Goal: Task Accomplishment & Management: Complete application form

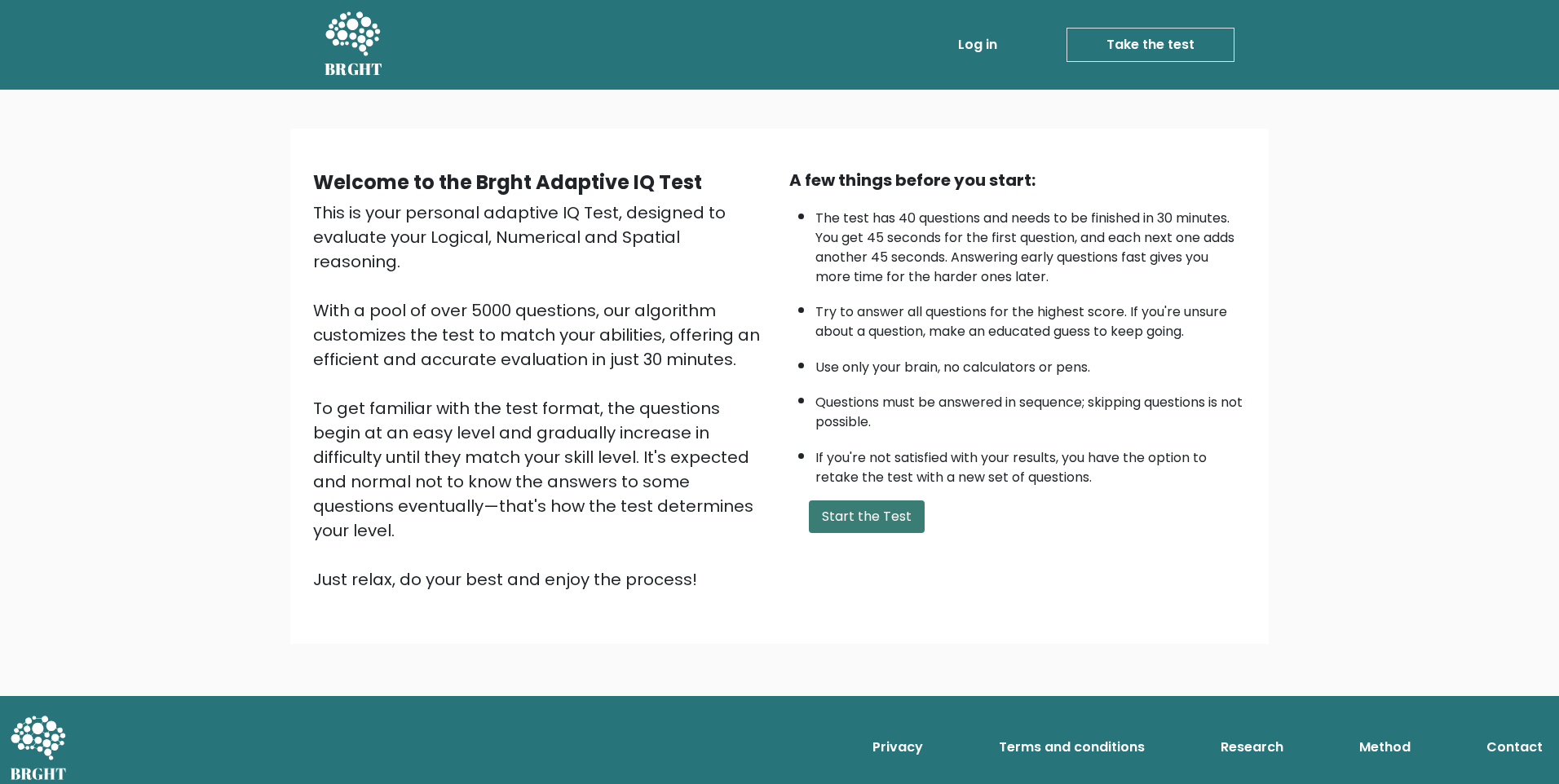
click at [870, 518] on button "Start the Test" at bounding box center [867, 517] width 116 height 32
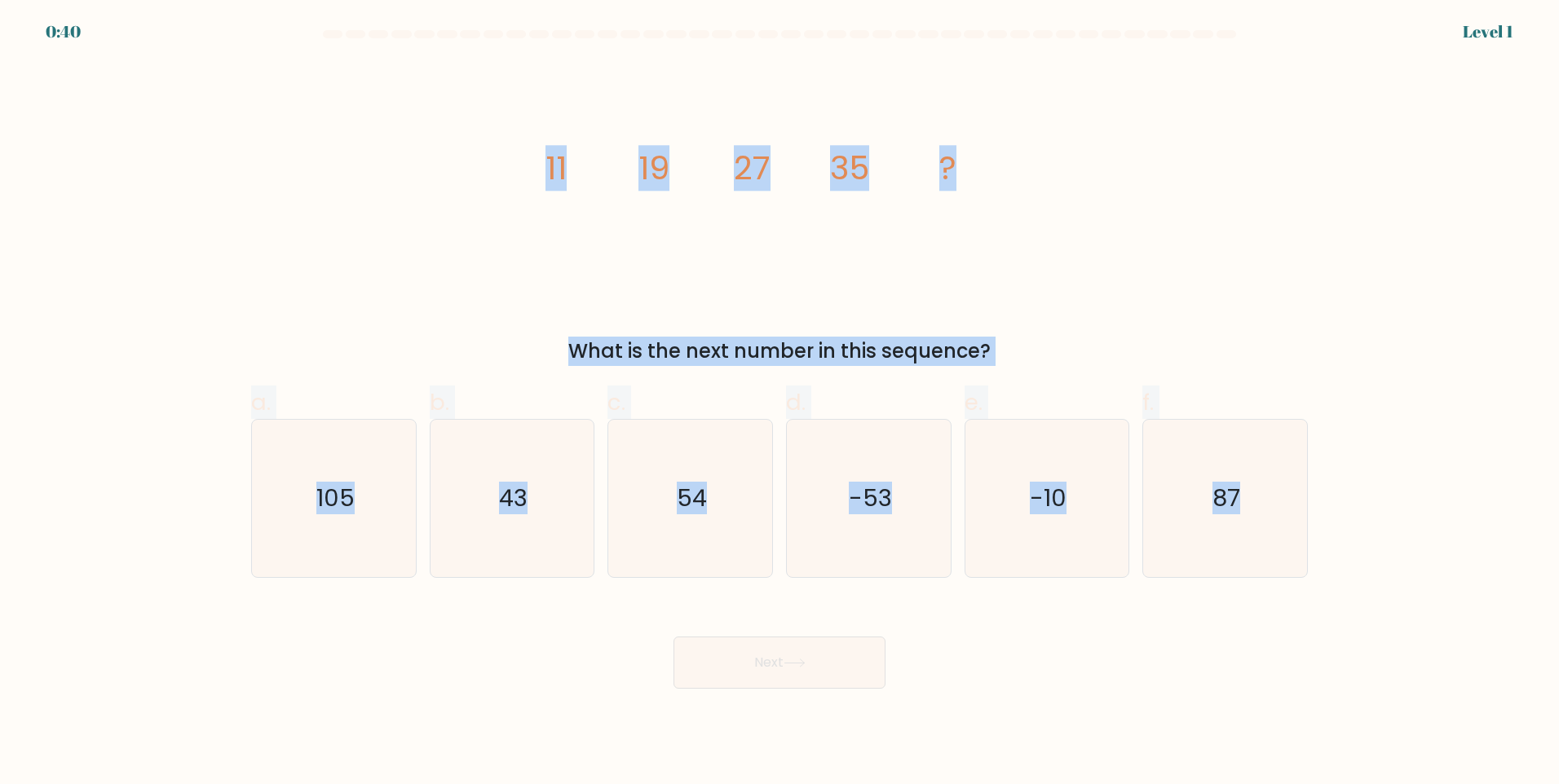
drag, startPoint x: 532, startPoint y: 158, endPoint x: 1327, endPoint y: 514, distance: 871.1
click at [1327, 514] on form at bounding box center [779, 359] width 1559 height 659
copy form "11 19 27 35 ? What is the next number in this sequence? a. 105 b. 43 c. 54 d. -…"
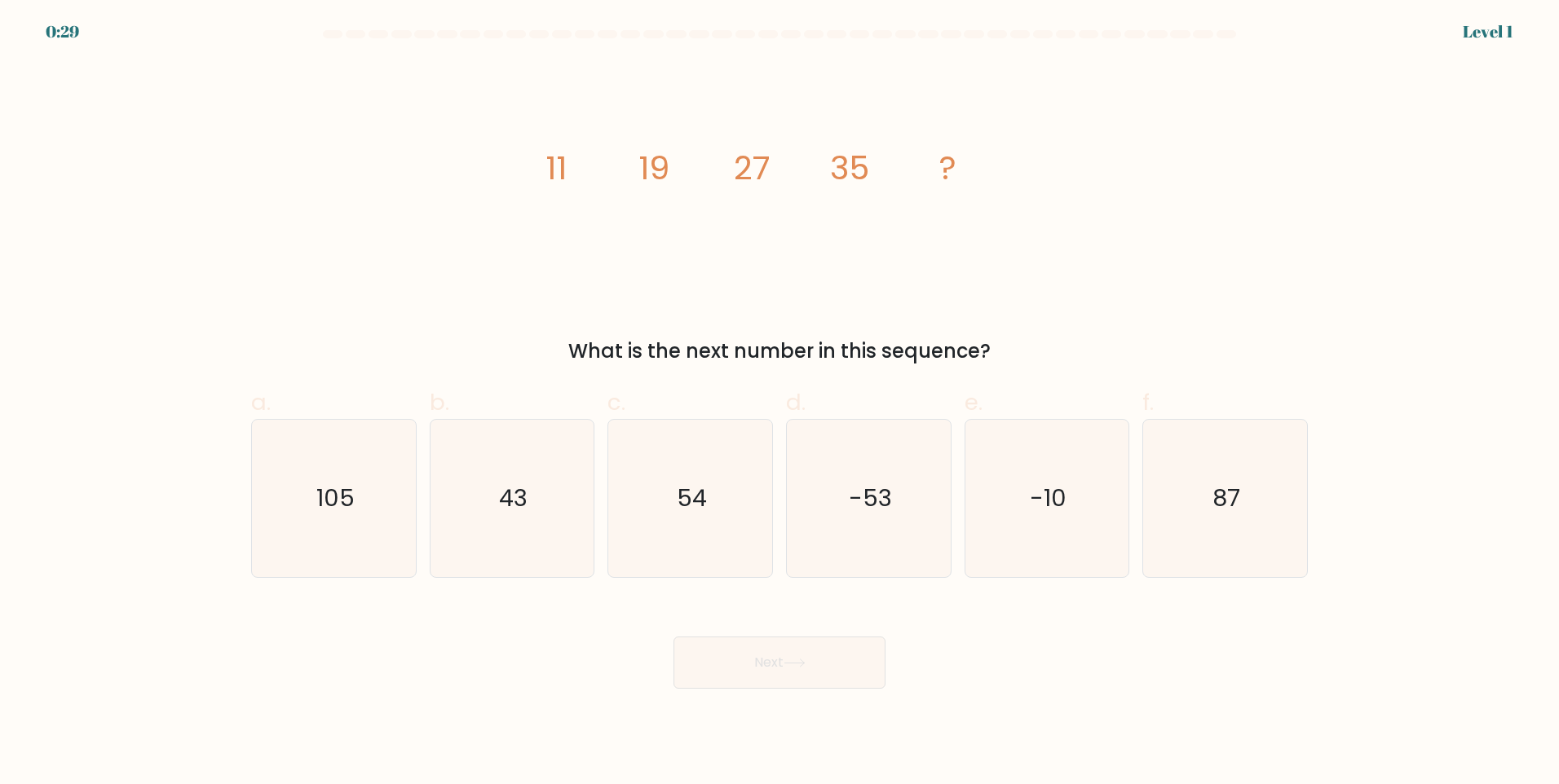
click at [559, 632] on div "Next" at bounding box center [779, 642] width 1076 height 91
click at [526, 525] on icon "43" at bounding box center [511, 498] width 157 height 157
click at [779, 403] on input "b. 43" at bounding box center [779, 398] width 1 height 10
radio input "true"
click at [768, 669] on button "Next" at bounding box center [779, 662] width 212 height 52
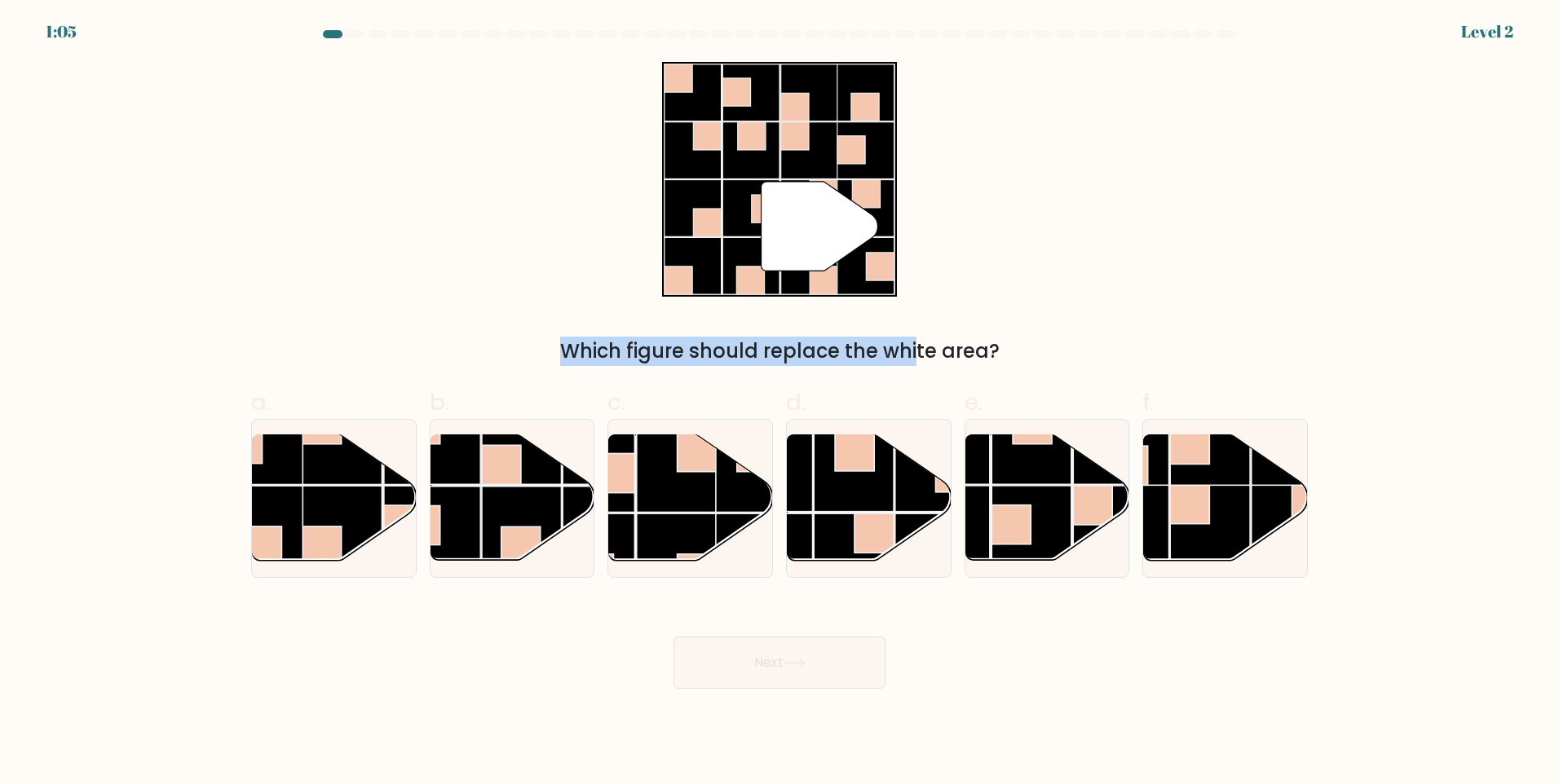
drag, startPoint x: 429, startPoint y: 36, endPoint x: 776, endPoint y: 365, distance: 478.2
click at [776, 365] on form at bounding box center [779, 359] width 1559 height 659
click at [1129, 245] on div "" Which figure should replace the white area?" at bounding box center [779, 214] width 1076 height 304
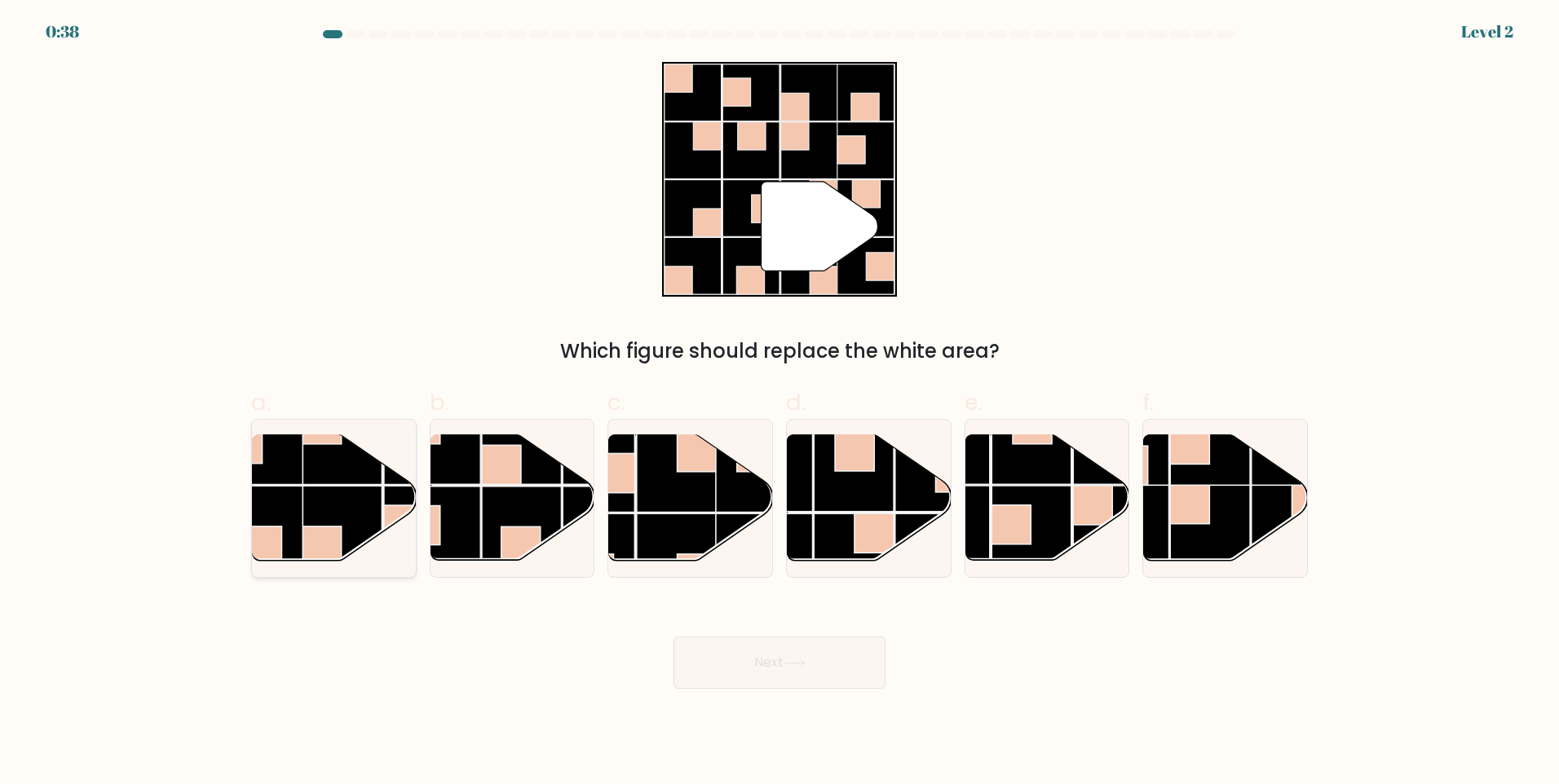
click at [364, 516] on rect at bounding box center [342, 526] width 80 height 80
click at [779, 403] on input "a." at bounding box center [779, 398] width 1 height 10
radio input "true"
click at [732, 670] on button "Next" at bounding box center [779, 662] width 212 height 52
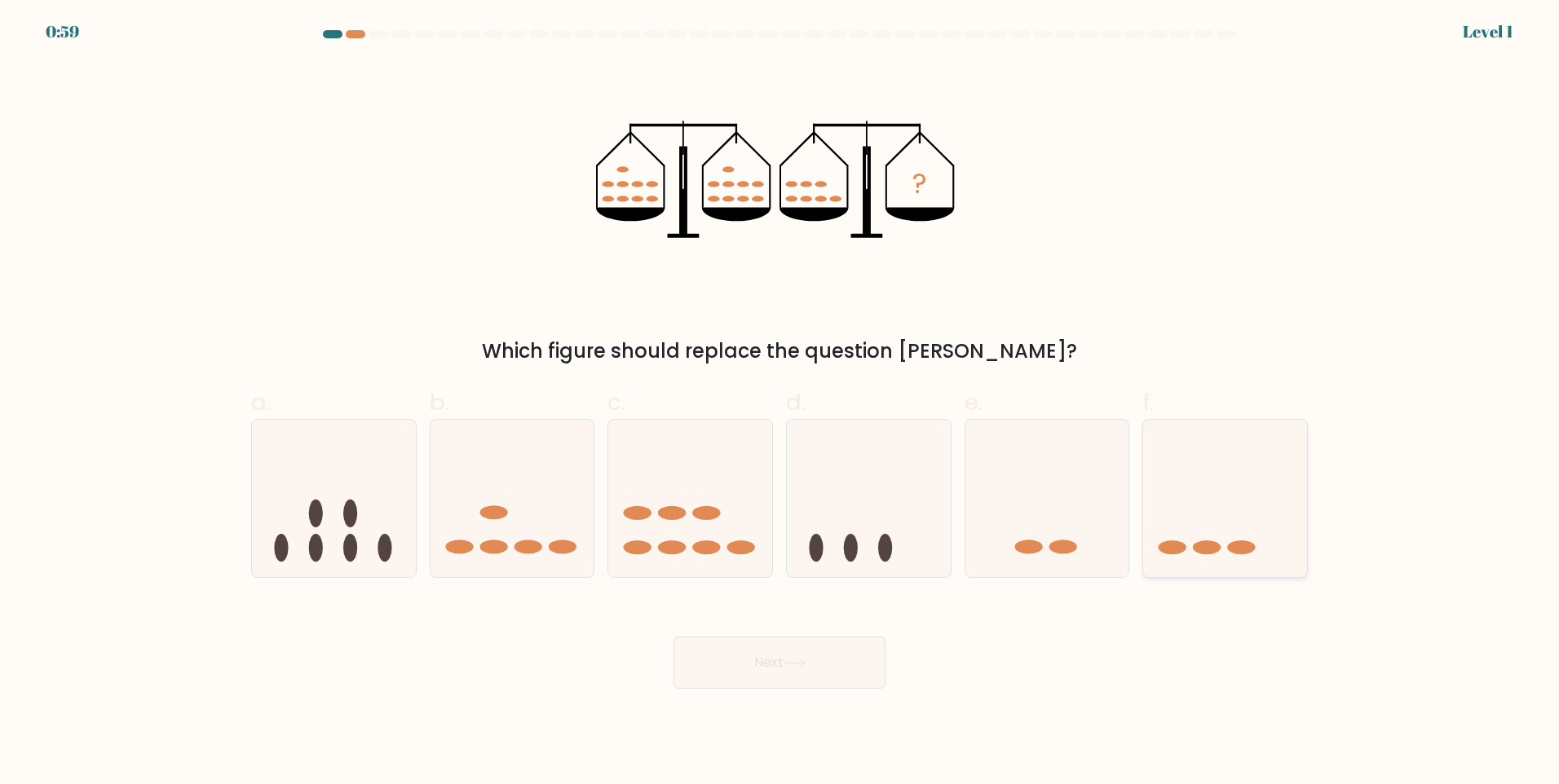
click at [1247, 515] on icon at bounding box center [1225, 497] width 164 height 136
click at [780, 403] on input "f." at bounding box center [779, 398] width 1 height 10
radio input "true"
click at [866, 667] on button "Next" at bounding box center [779, 662] width 212 height 52
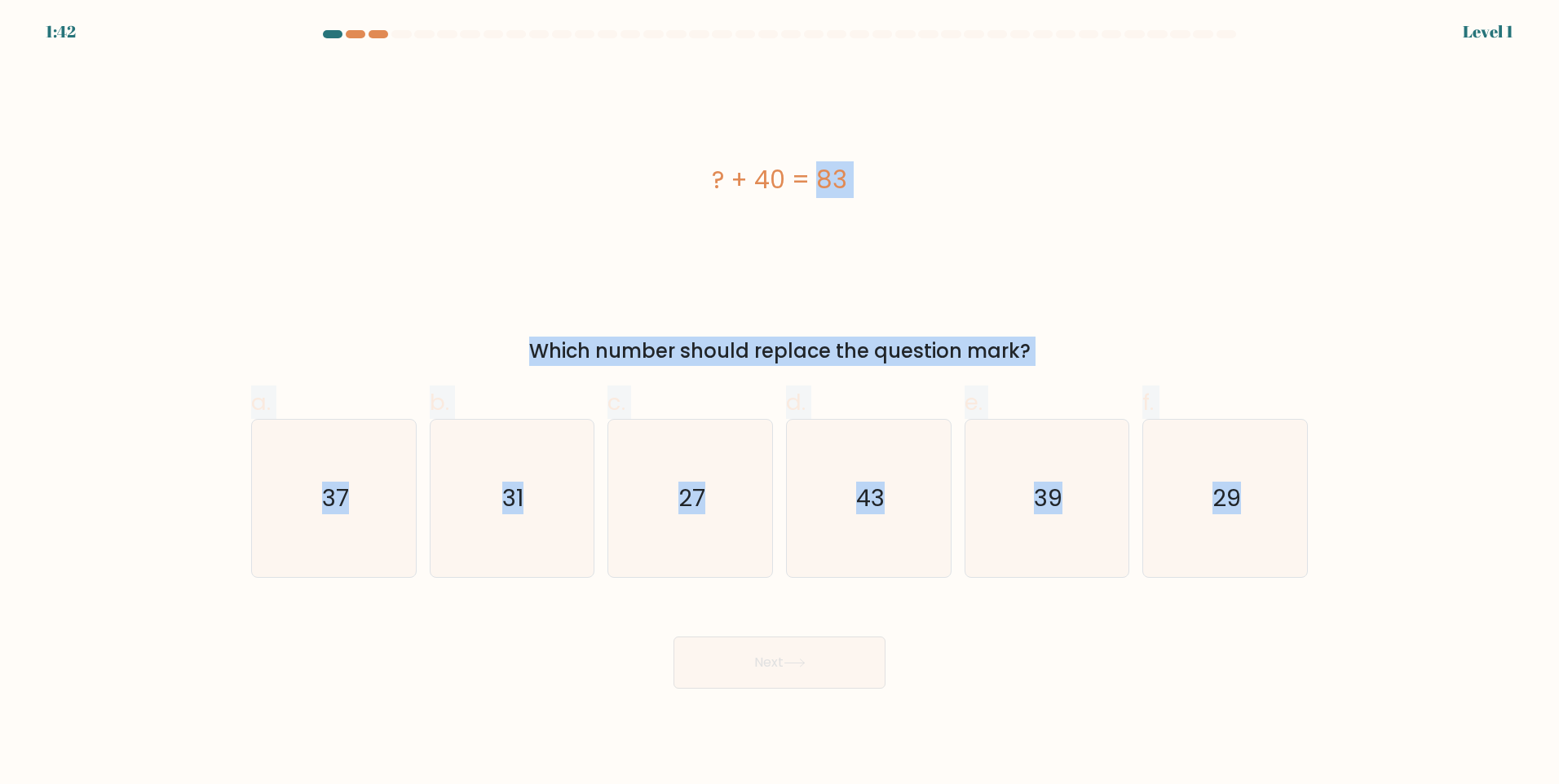
drag, startPoint x: 642, startPoint y: 174, endPoint x: 1276, endPoint y: 618, distance: 774.0
click at [1276, 618] on form "a." at bounding box center [779, 359] width 1559 height 659
copy form "? + 40 = 83 Which number should replace the question mark? a. 37 b. 31 c. 27 d.…"
drag, startPoint x: 876, startPoint y: 502, endPoint x: 875, endPoint y: 541, distance: 39.0
click at [877, 501] on text "43" at bounding box center [870, 498] width 28 height 32
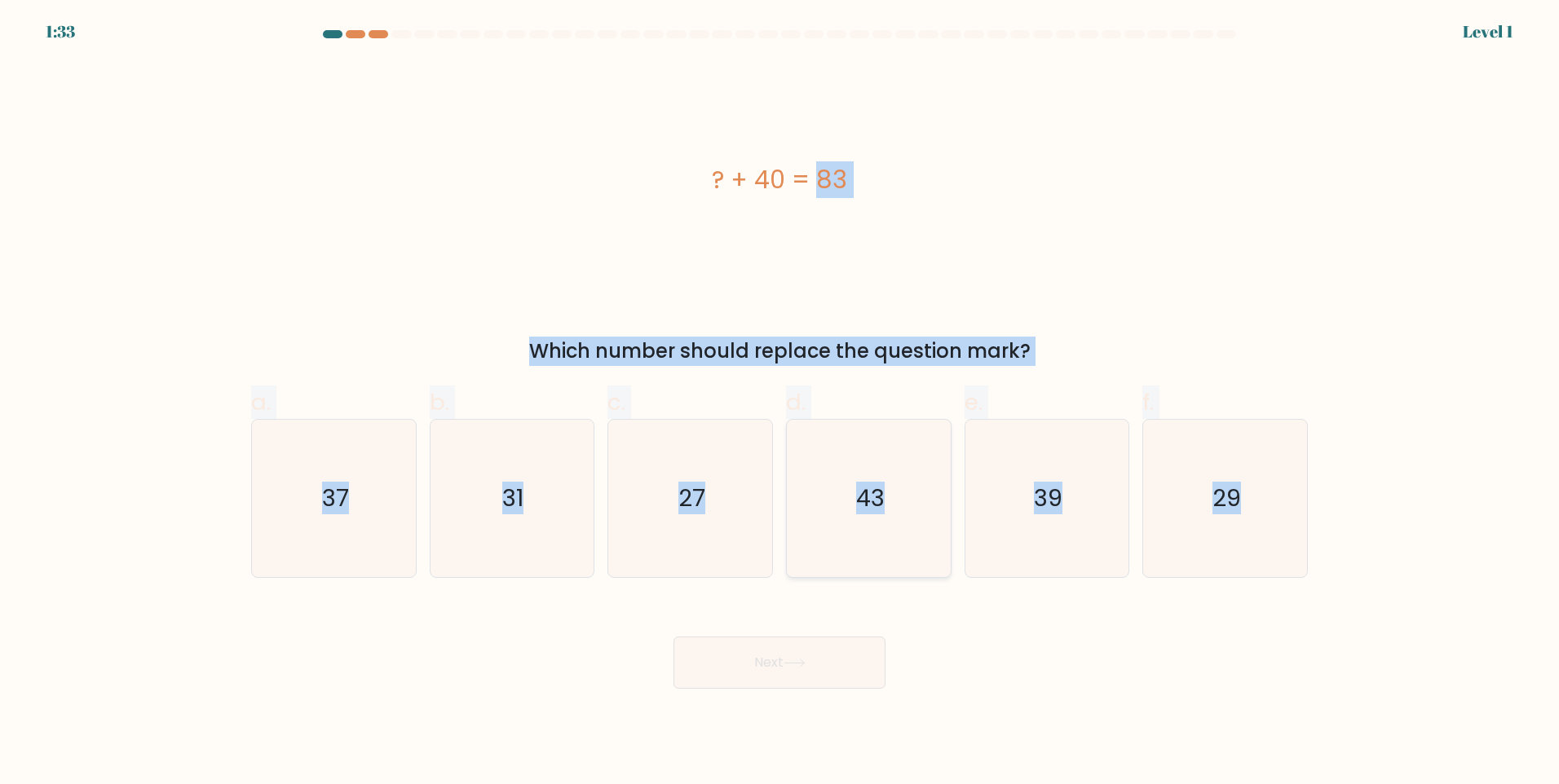
click at [780, 403] on input "d. 43" at bounding box center [779, 398] width 1 height 10
radio input "true"
click at [824, 668] on button "Next" at bounding box center [779, 662] width 212 height 52
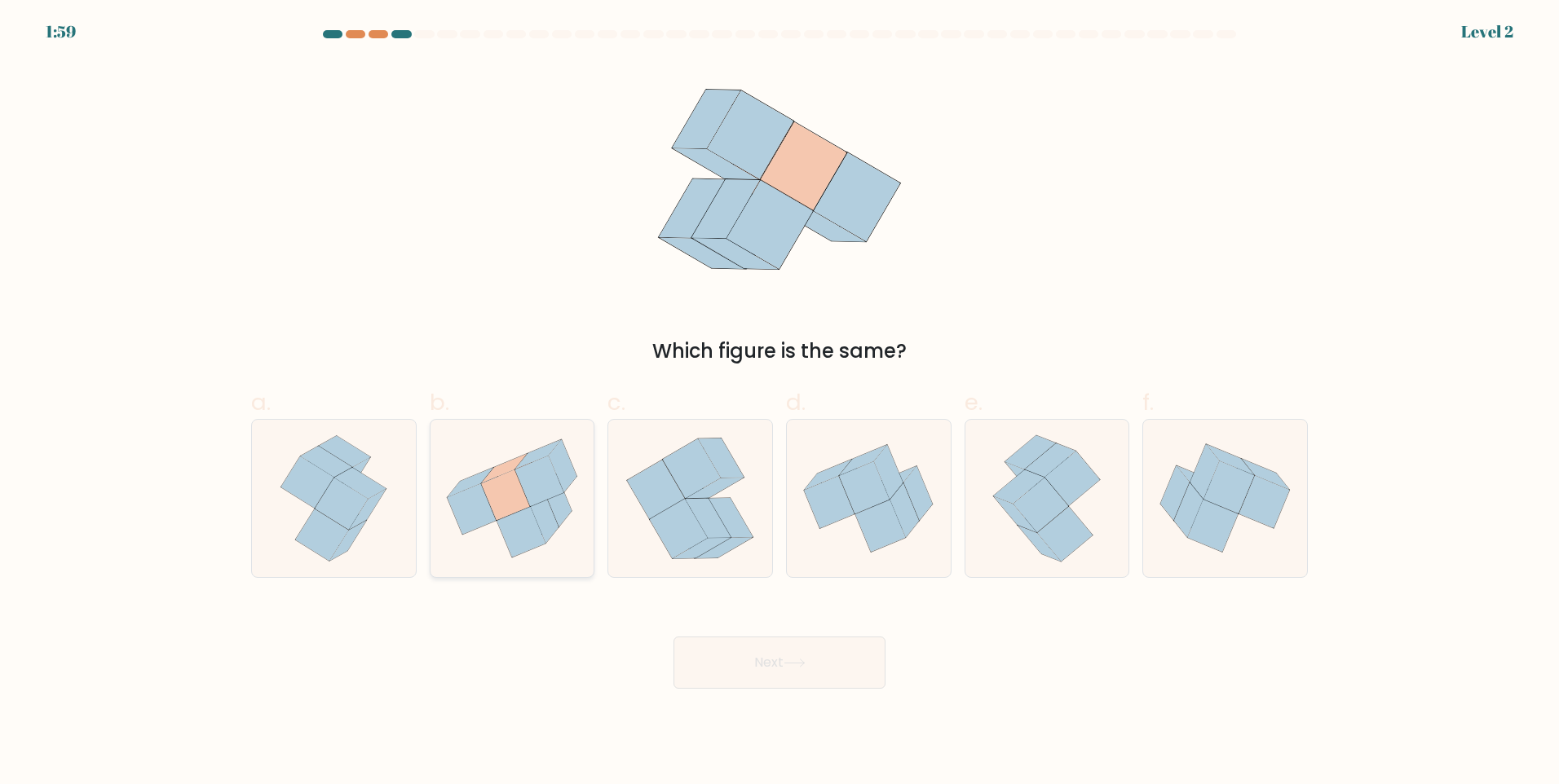
click at [561, 532] on icon at bounding box center [512, 499] width 164 height 147
click at [779, 403] on input "b." at bounding box center [779, 398] width 1 height 10
radio input "true"
click at [759, 665] on button "Next" at bounding box center [779, 662] width 212 height 52
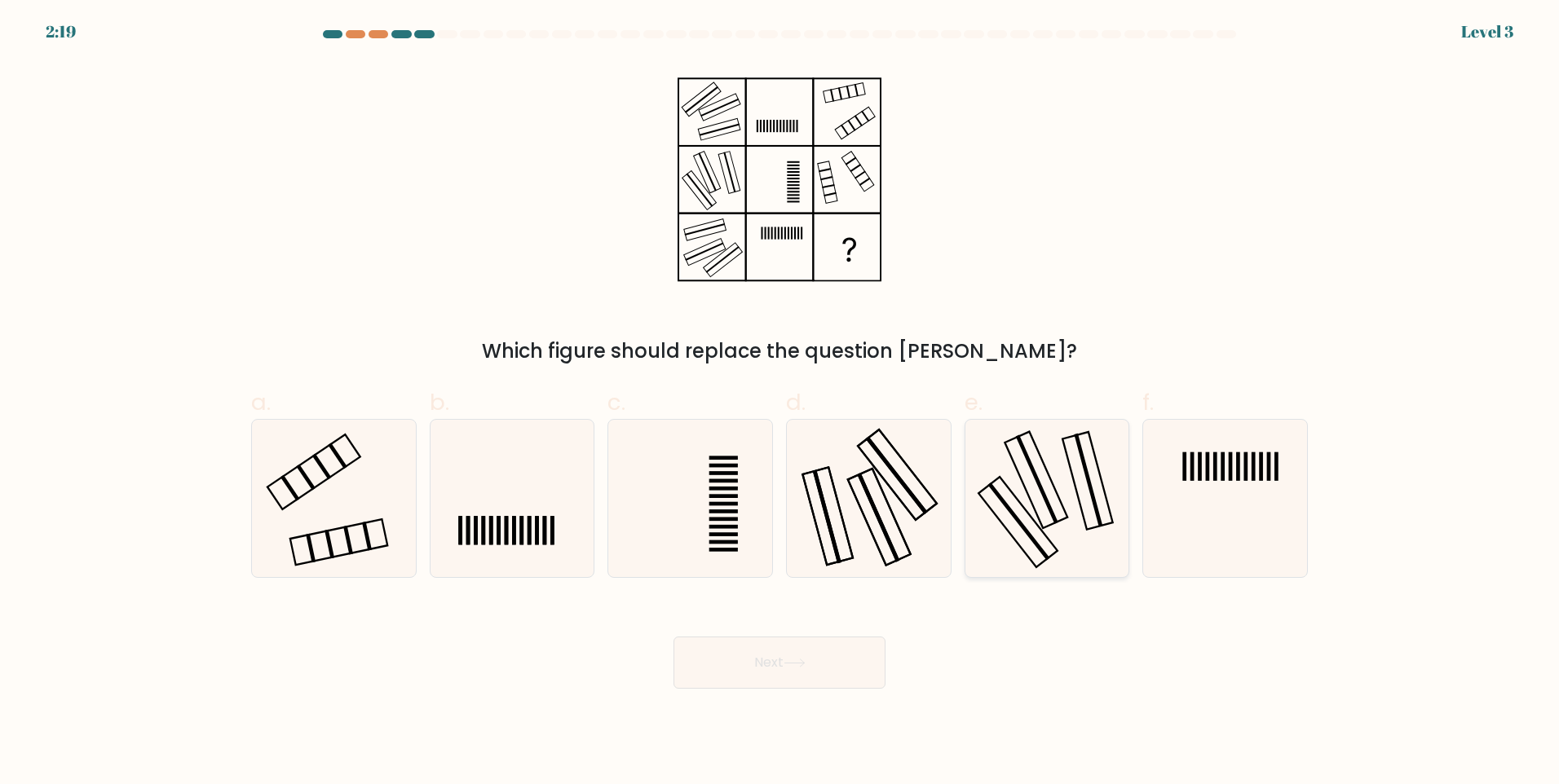
click at [1002, 475] on icon at bounding box center [1046, 498] width 157 height 157
click at [780, 403] on input "e." at bounding box center [779, 398] width 1 height 10
radio input "true"
click at [806, 665] on icon at bounding box center [794, 663] width 22 height 9
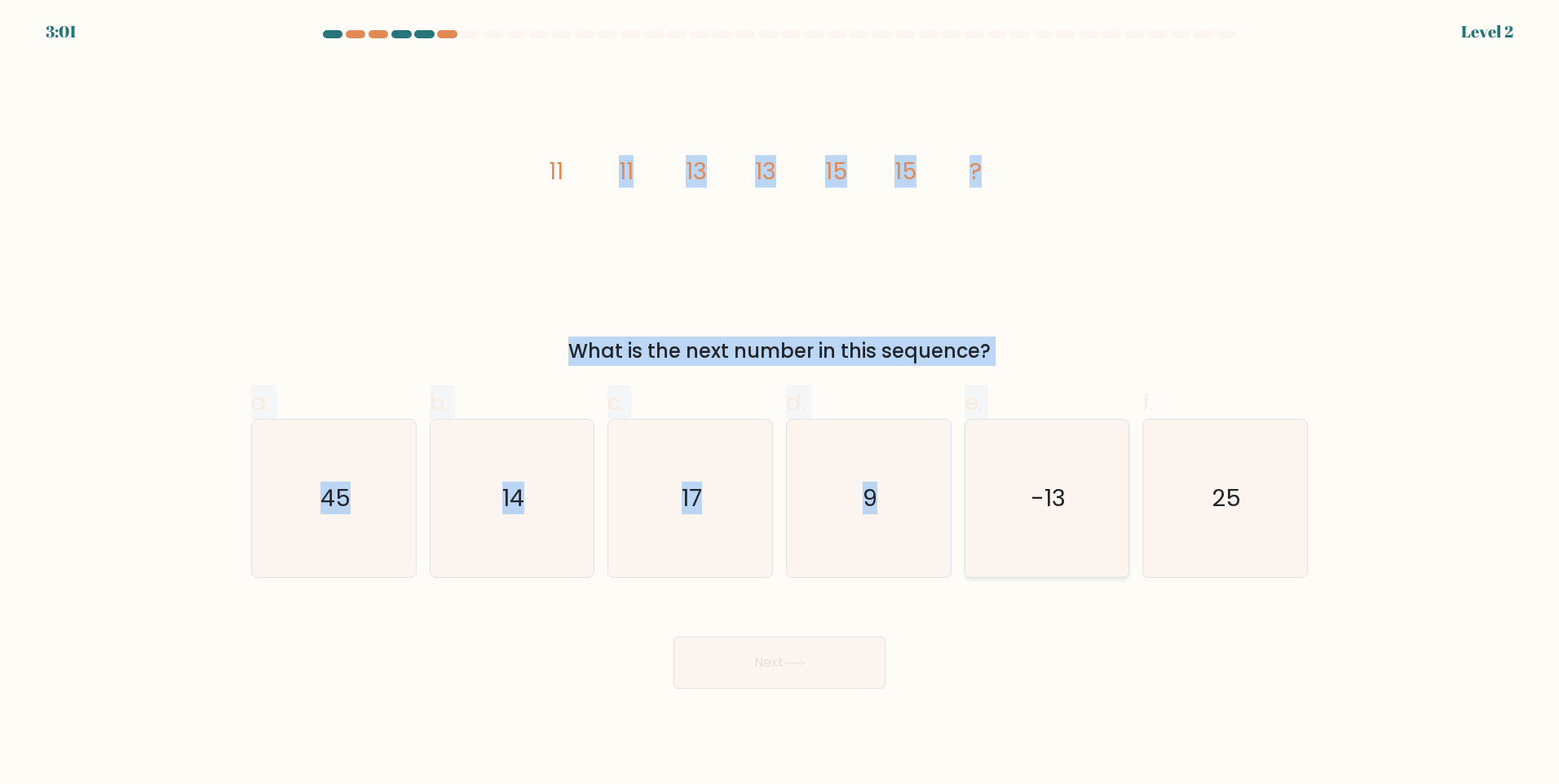
drag, startPoint x: 311, startPoint y: 102, endPoint x: 972, endPoint y: 552, distance: 799.6
click at [972, 552] on form at bounding box center [779, 359] width 1559 height 659
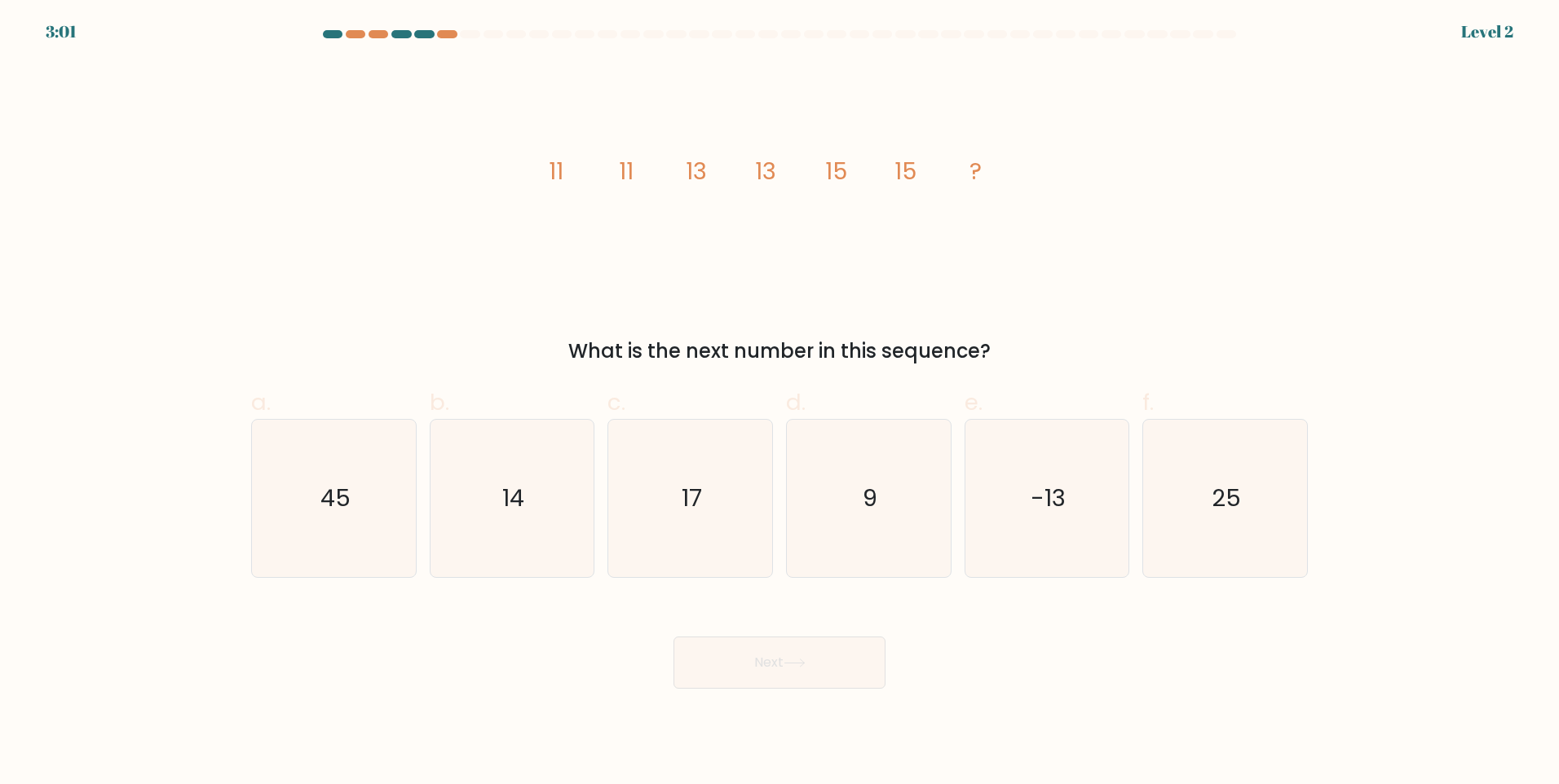
drag, startPoint x: 972, startPoint y: 552, endPoint x: 445, endPoint y: 197, distance: 635.4
click at [441, 200] on div "image/svg+xml 11 11 13 13 15 15 ? What is the next number in this sequence?" at bounding box center [779, 214] width 1076 height 304
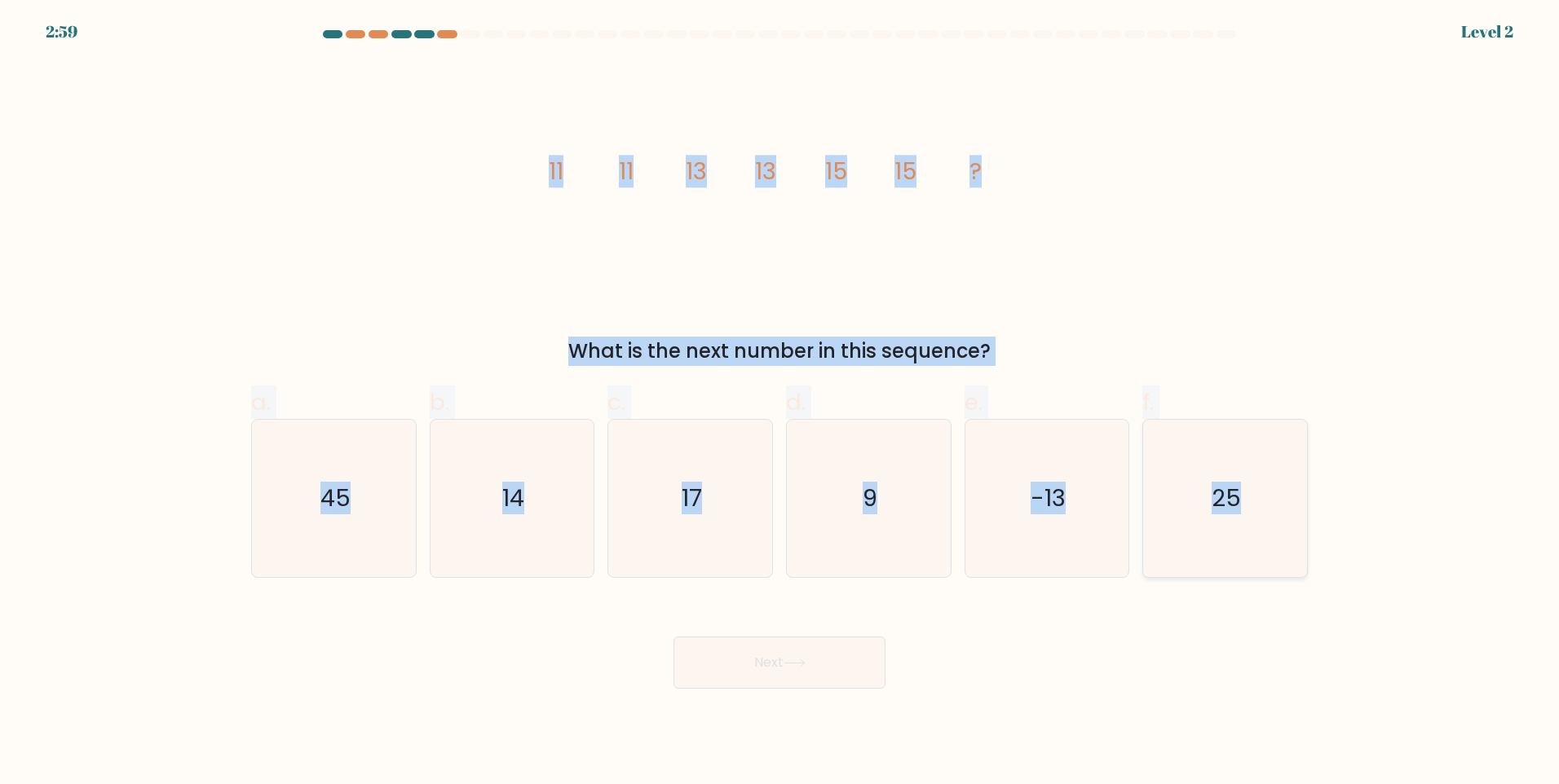
drag, startPoint x: 477, startPoint y: 161, endPoint x: 1289, endPoint y: 498, distance: 879.2
click at [1289, 498] on form at bounding box center [779, 359] width 1559 height 659
copy form "11 11 13 13 15 15 ? What is the next number in this sequence? a. 45 b. 14 c. 17…"
click at [707, 486] on icon "17" at bounding box center [690, 498] width 157 height 157
click at [779, 403] on input "c. 17" at bounding box center [779, 398] width 1 height 10
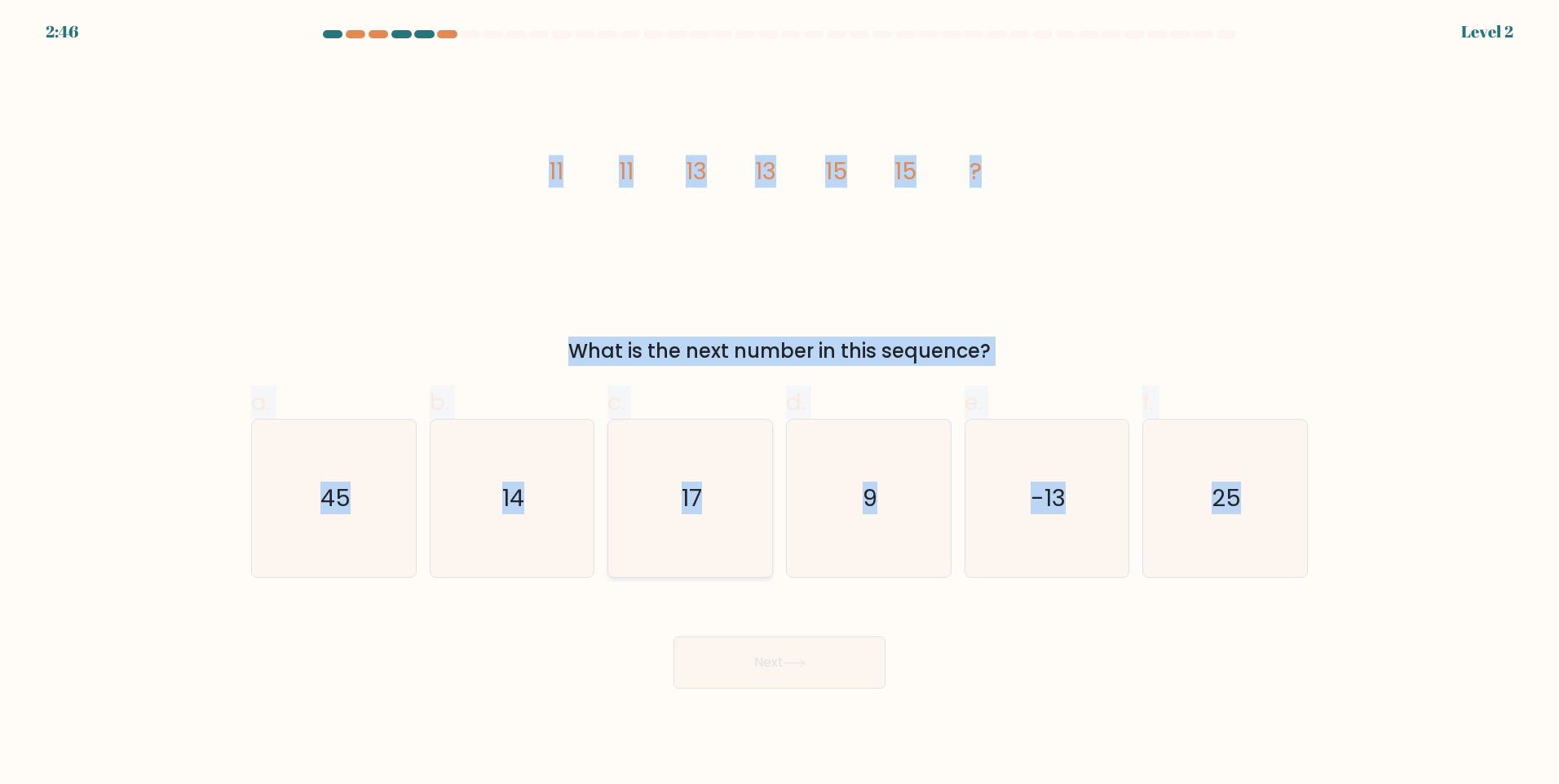
radio input "true"
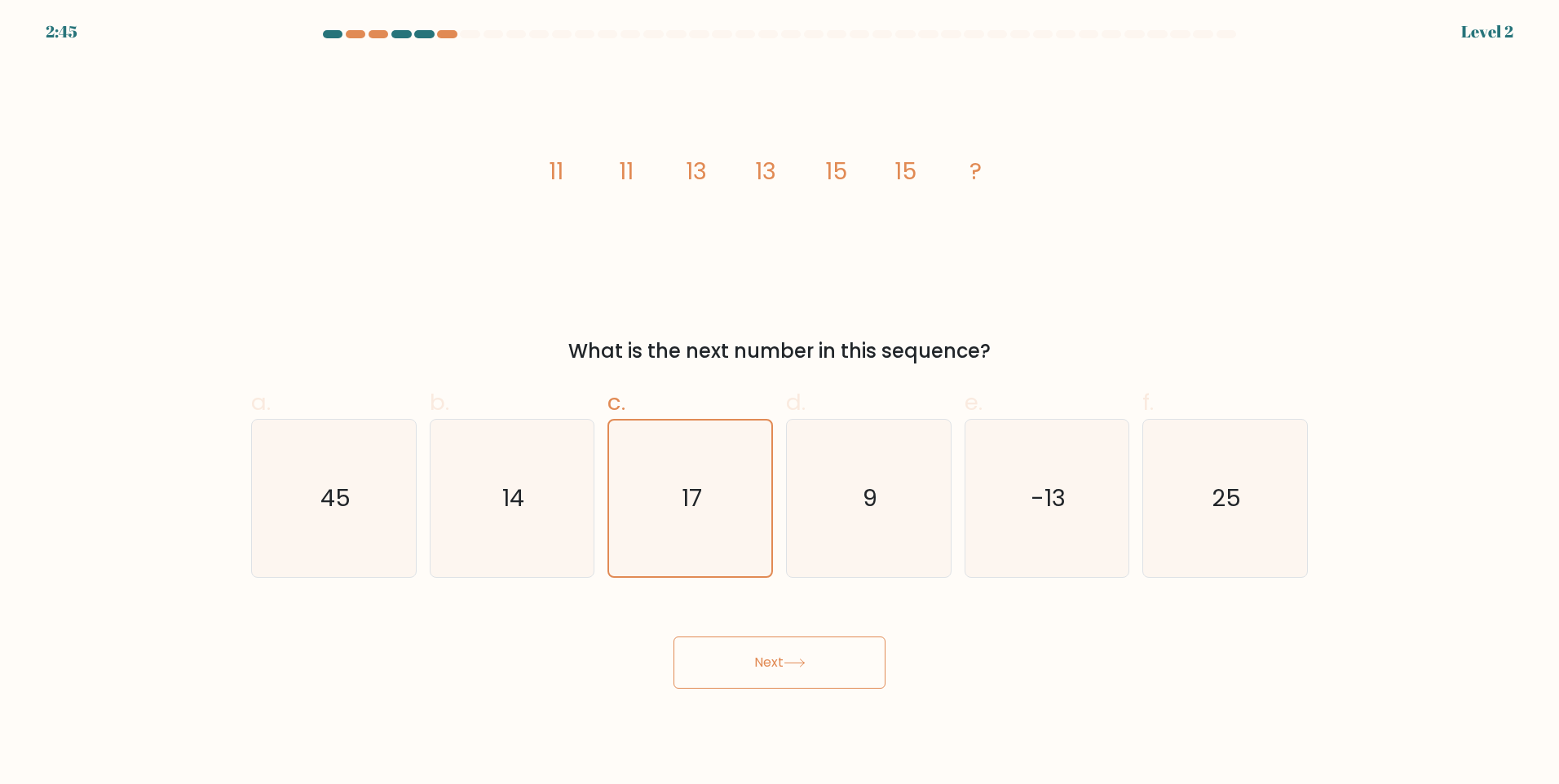
click at [791, 671] on button "Next" at bounding box center [779, 662] width 212 height 52
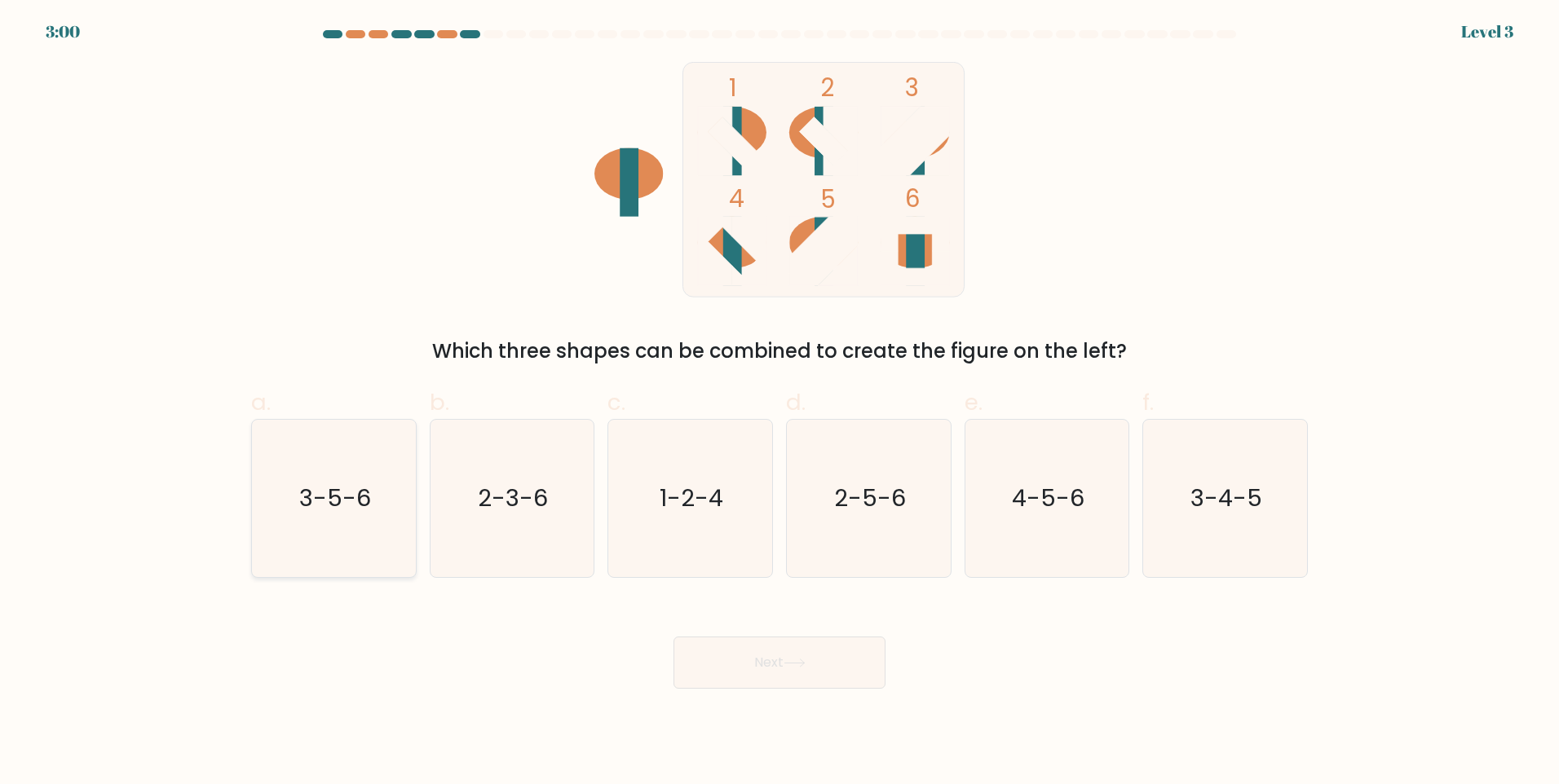
click at [404, 520] on icon "3-5-6" at bounding box center [334, 498] width 157 height 157
click at [779, 403] on input "a. 3-5-6" at bounding box center [779, 398] width 1 height 10
radio input "true"
click at [759, 677] on button "Next" at bounding box center [779, 662] width 212 height 52
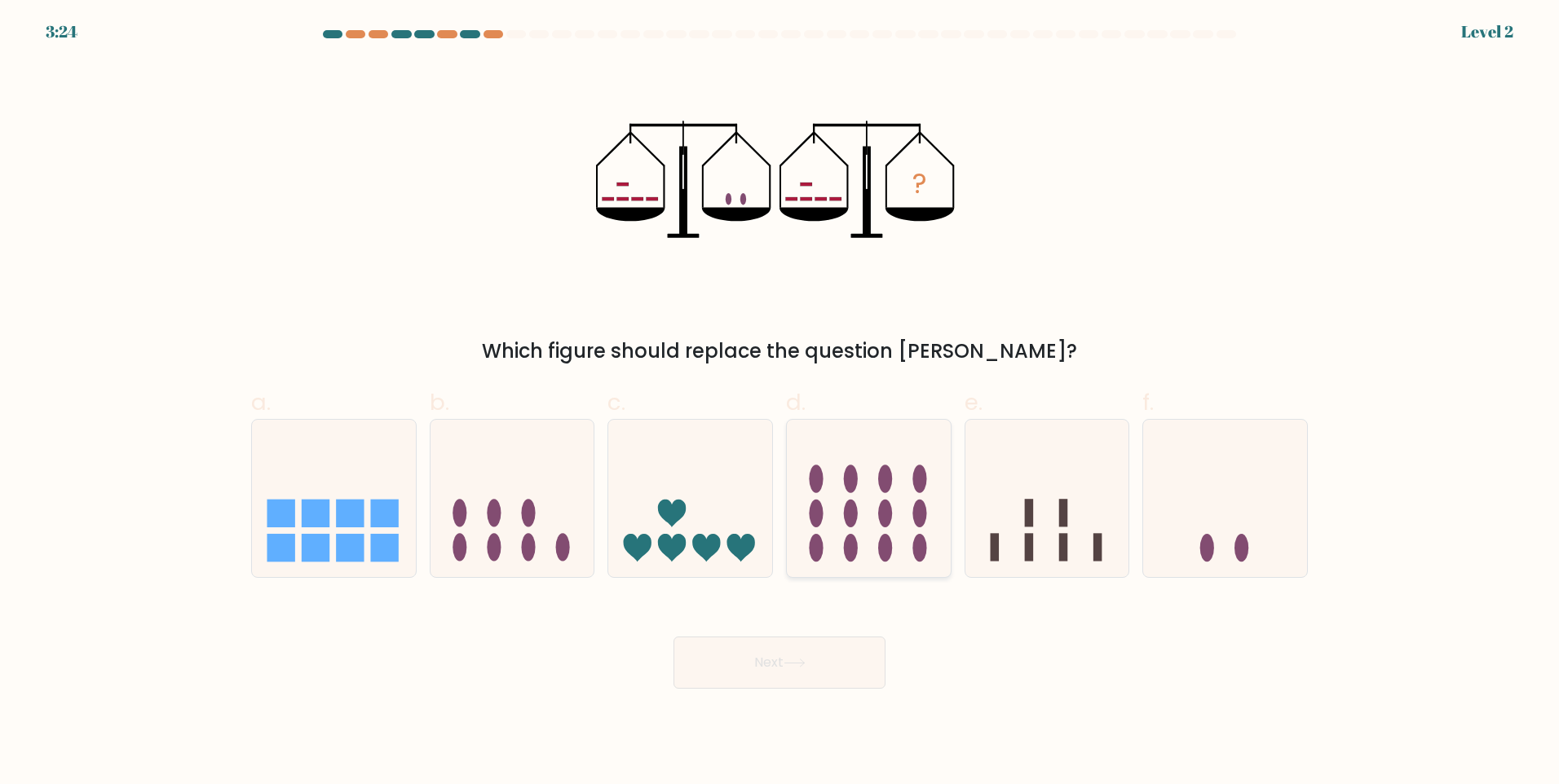
click at [805, 459] on icon at bounding box center [869, 497] width 164 height 136
click at [780, 403] on input "d." at bounding box center [779, 398] width 1 height 10
radio input "true"
click at [835, 678] on button "Next" at bounding box center [779, 662] width 212 height 52
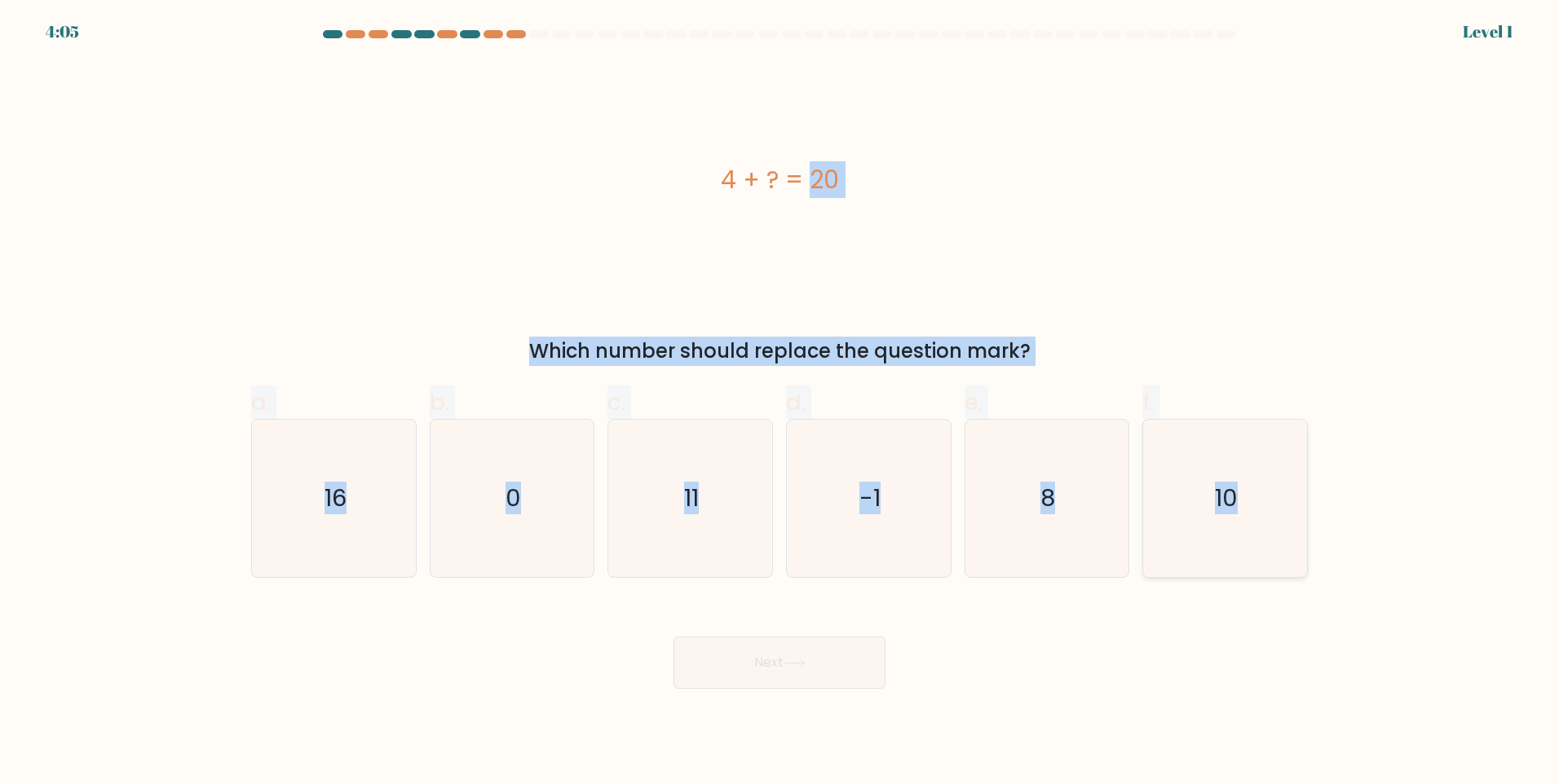
drag, startPoint x: 595, startPoint y: 149, endPoint x: 1249, endPoint y: 516, distance: 749.9
click at [1249, 516] on form "a. 0" at bounding box center [779, 359] width 1559 height 659
copy form "4 + ? = 20 Which number should replace the question mark? a. 16 b. 0 c. 11 d. -…"
click at [484, 285] on div "4 + ? = 20" at bounding box center [779, 180] width 1056 height 235
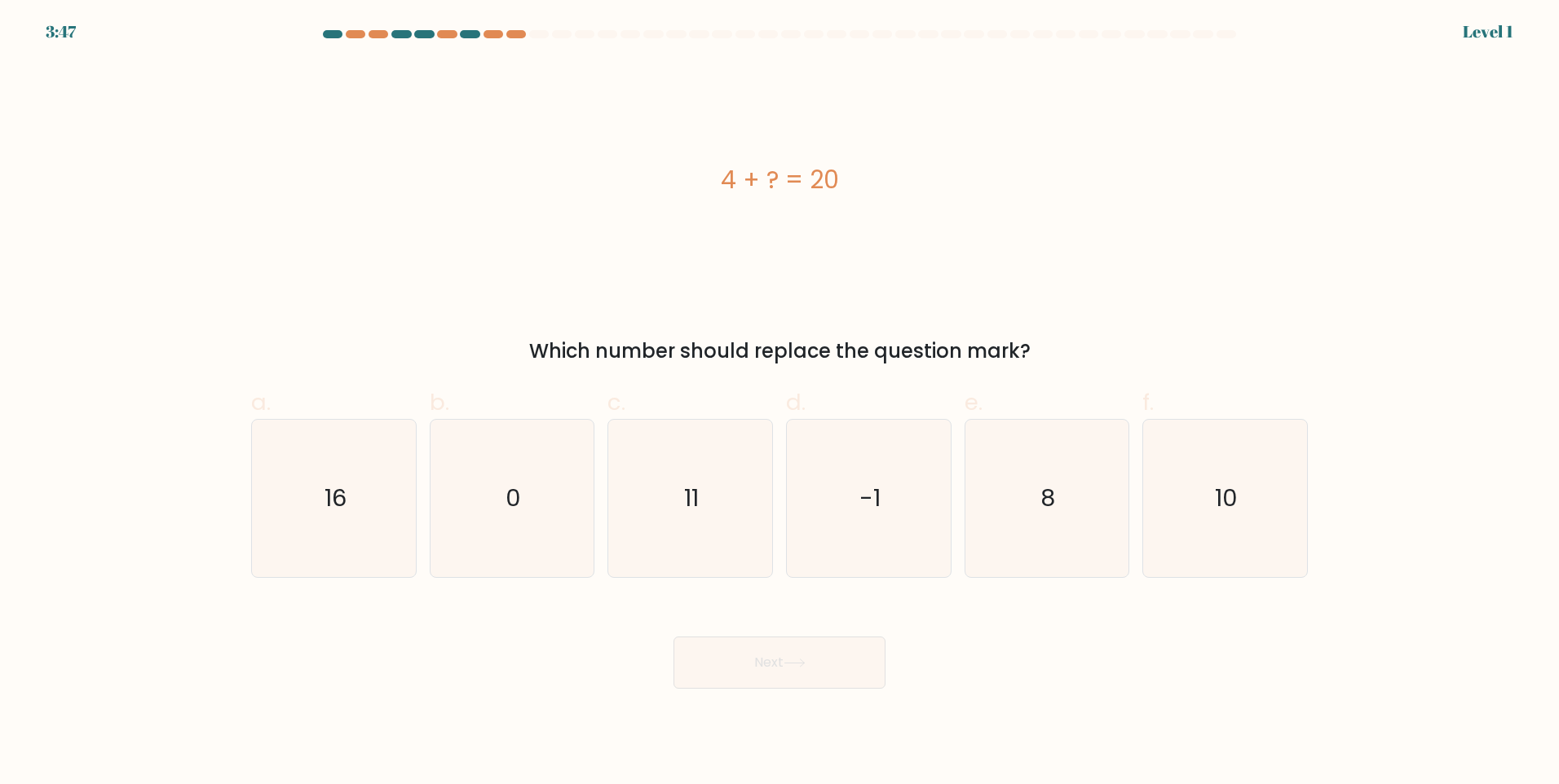
drag, startPoint x: 384, startPoint y: 469, endPoint x: 567, endPoint y: 623, distance: 239.2
click at [384, 470] on icon "16" at bounding box center [334, 498] width 157 height 157
click at [779, 403] on input "a. 16" at bounding box center [779, 398] width 1 height 10
radio input "true"
click at [733, 659] on button "Next" at bounding box center [779, 662] width 212 height 52
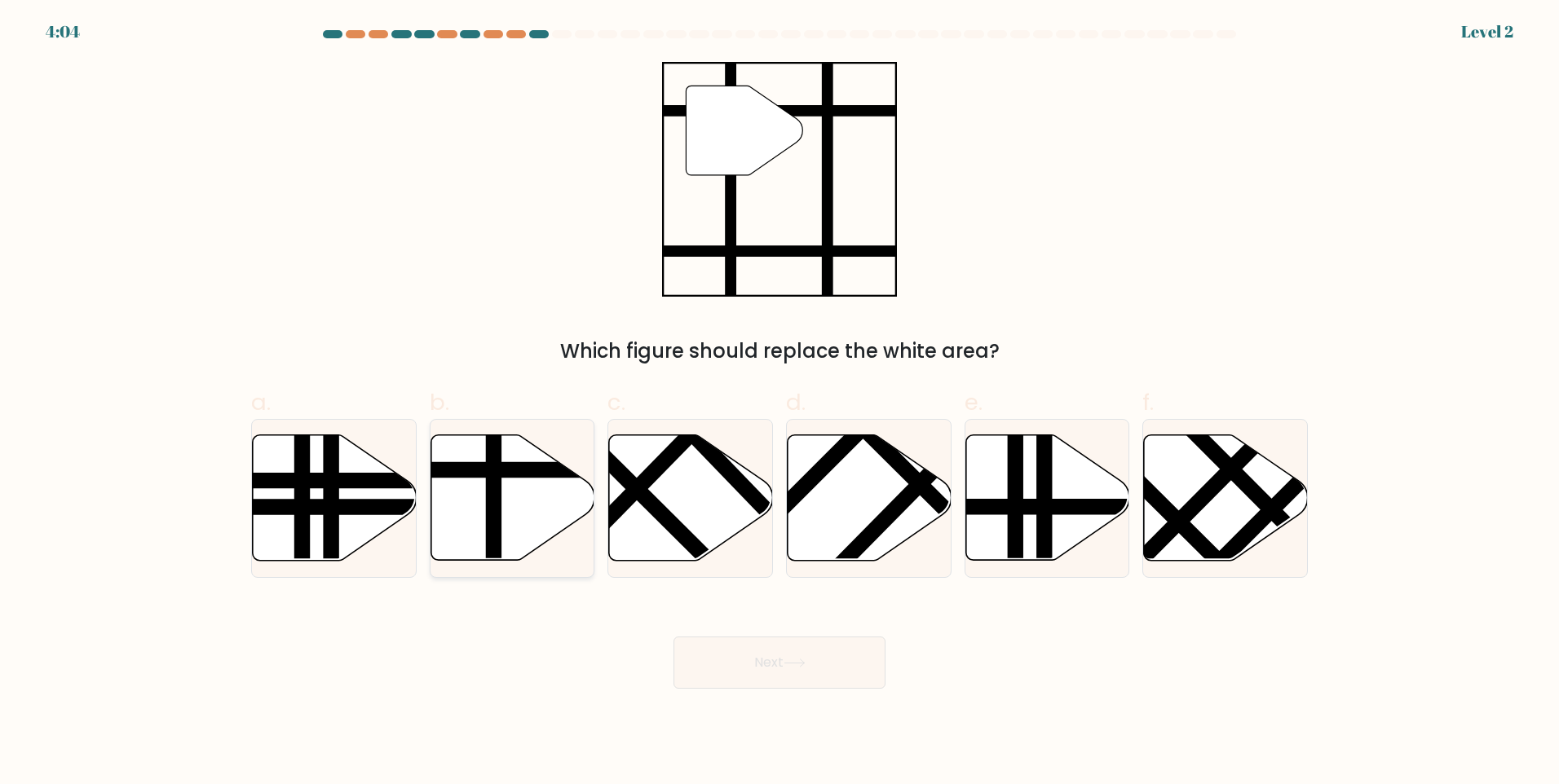
click at [538, 499] on icon at bounding box center [512, 497] width 164 height 125
click at [779, 403] on input "b." at bounding box center [779, 398] width 1 height 10
radio input "true"
click at [774, 671] on button "Next" at bounding box center [779, 662] width 212 height 52
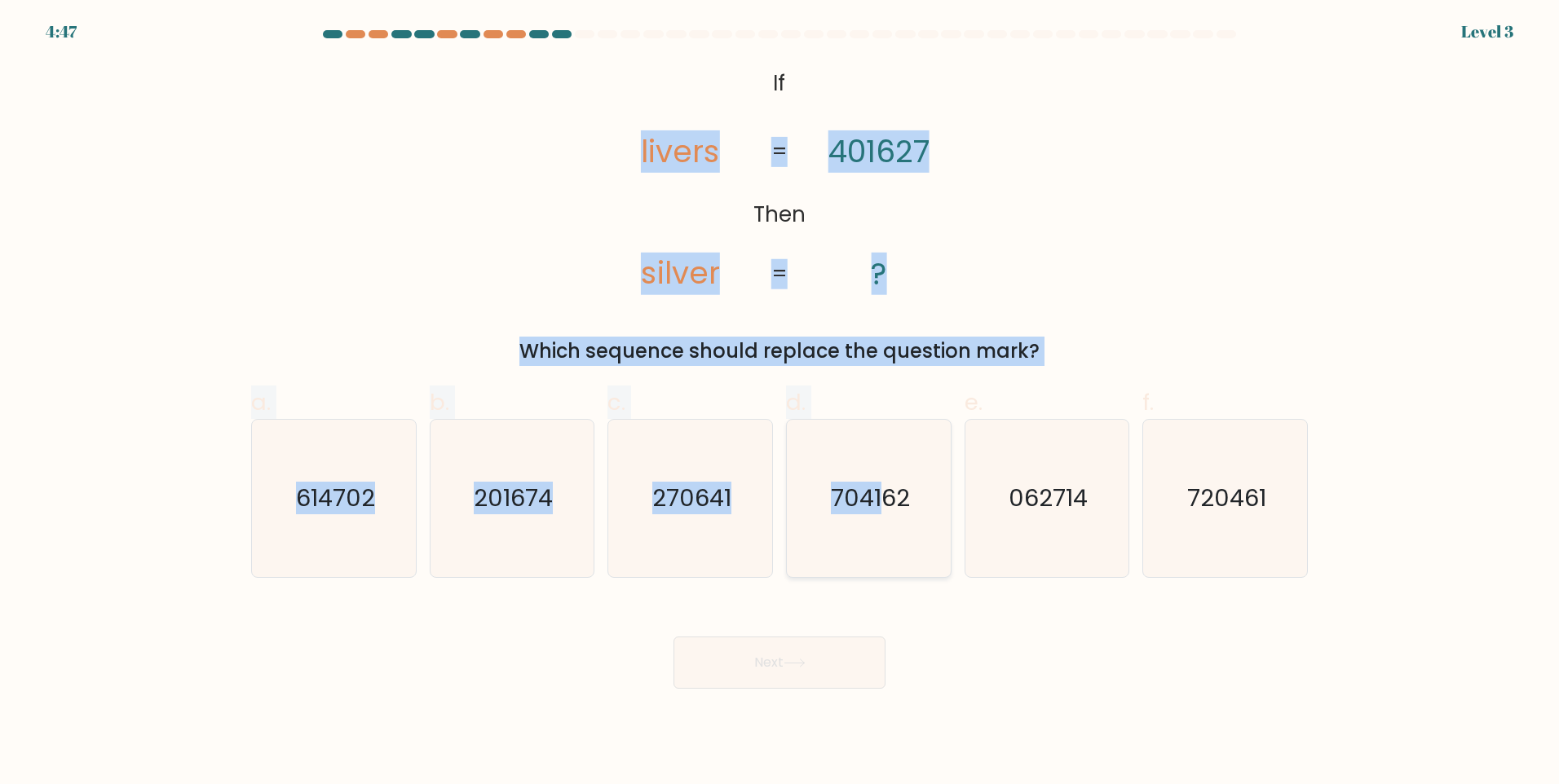
drag, startPoint x: 473, startPoint y: 73, endPoint x: 884, endPoint y: 420, distance: 537.9
click at [884, 420] on form "If ?" at bounding box center [779, 359] width 1559 height 659
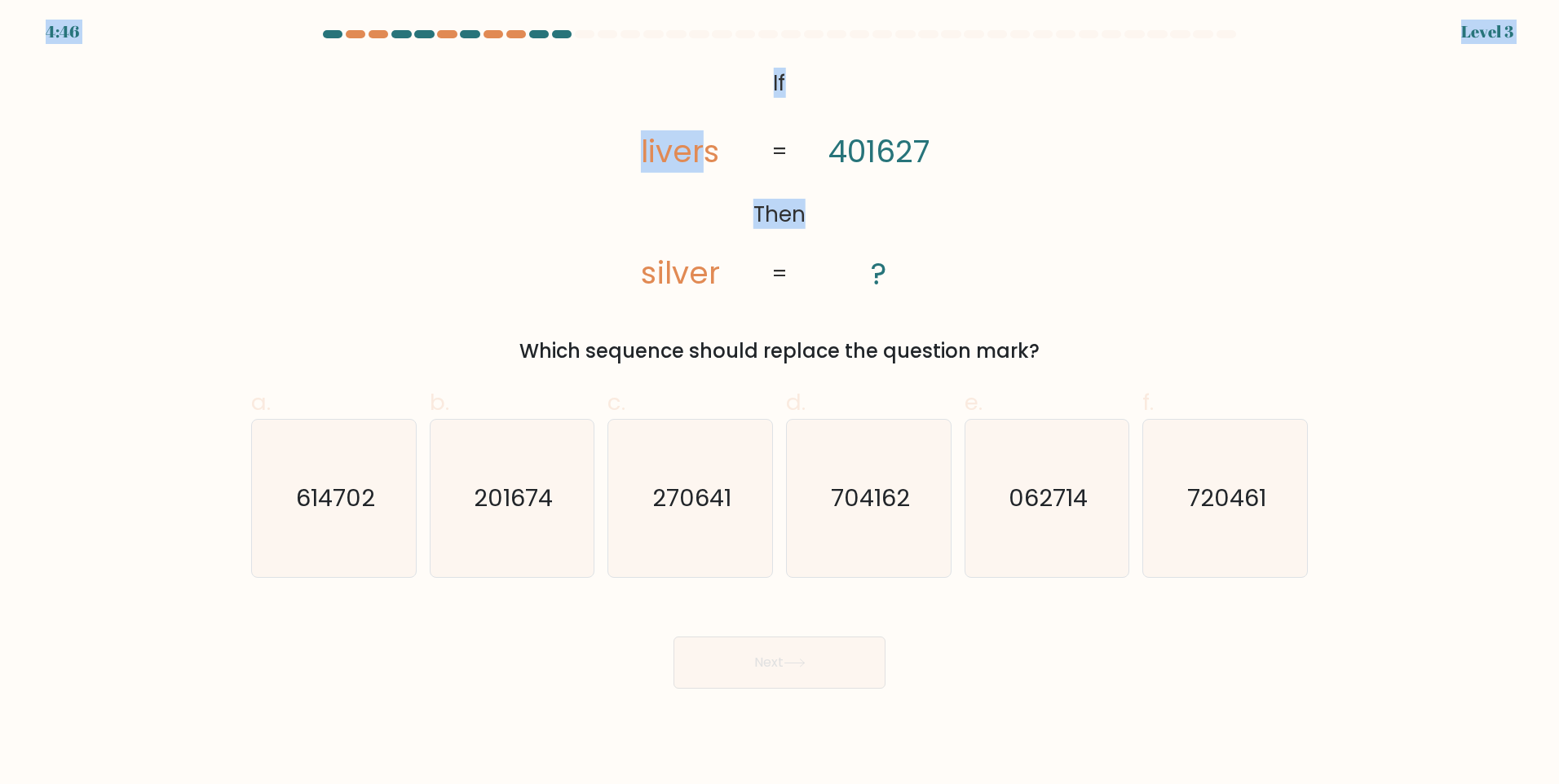
drag, startPoint x: 634, startPoint y: 3, endPoint x: 707, endPoint y: 97, distance: 119.0
click at [707, 97] on body "4:46 Level 3 If" at bounding box center [779, 392] width 1559 height 784
click at [1052, 195] on div "@import url('https://fonts.googleapis.com/css?family=Abril+Fatface:400,100,100i…" at bounding box center [779, 214] width 1076 height 304
drag, startPoint x: 1052, startPoint y: 195, endPoint x: 849, endPoint y: 136, distance: 211.4
click at [1052, 194] on div "@import url('https://fonts.googleapis.com/css?family=Abril+Fatface:400,100,100i…" at bounding box center [779, 214] width 1076 height 304
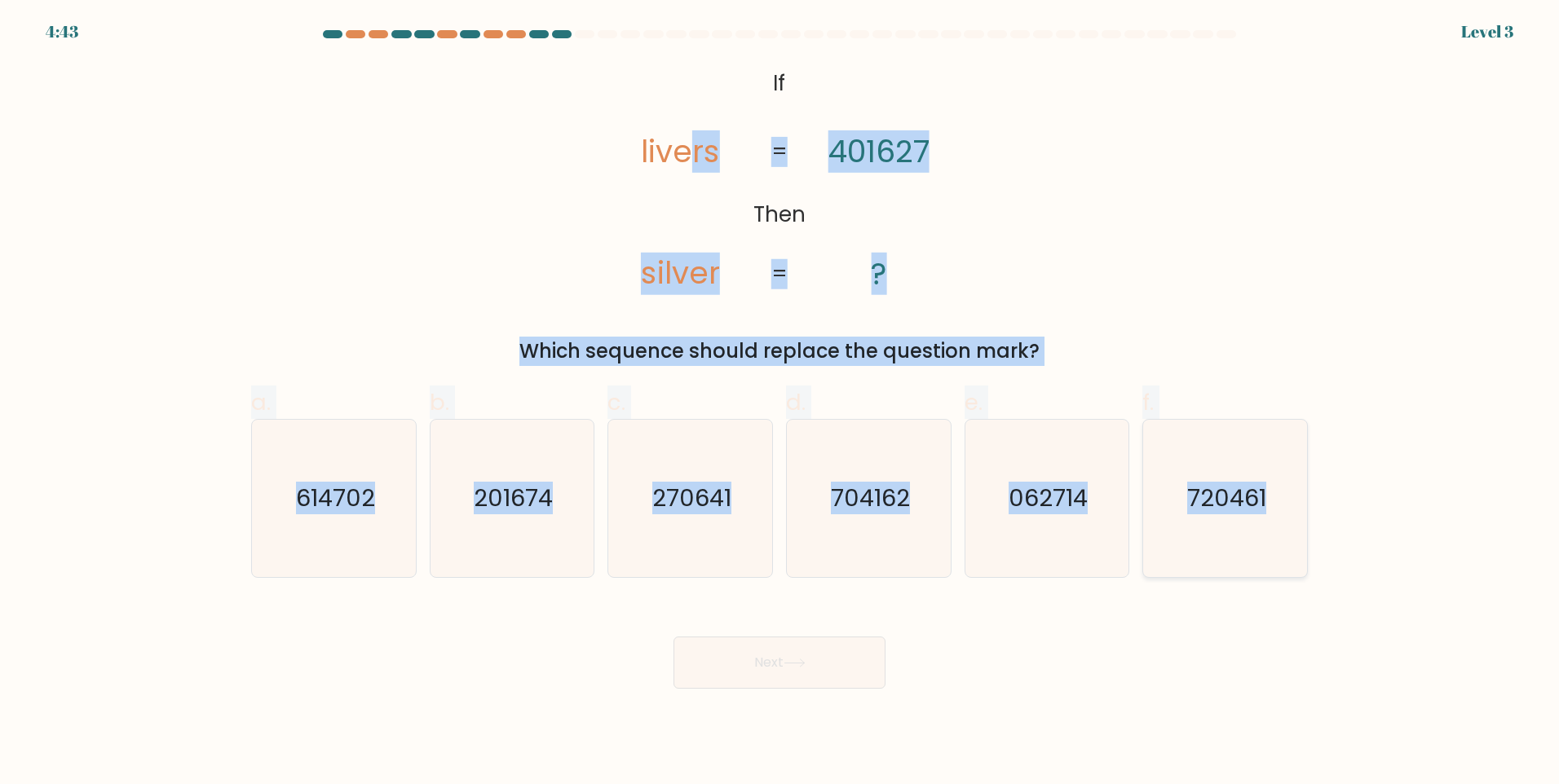
drag, startPoint x: 695, startPoint y: 72, endPoint x: 1290, endPoint y: 505, distance: 735.9
click at [1290, 505] on form "If ?" at bounding box center [779, 359] width 1559 height 659
drag, startPoint x: 774, startPoint y: 72, endPoint x: 1270, endPoint y: 520, distance: 668.4
click at [1270, 520] on form "If ?" at bounding box center [779, 359] width 1559 height 659
copy form "If Then livers silver 401627 ? = = Which sequence should replace the question m…"
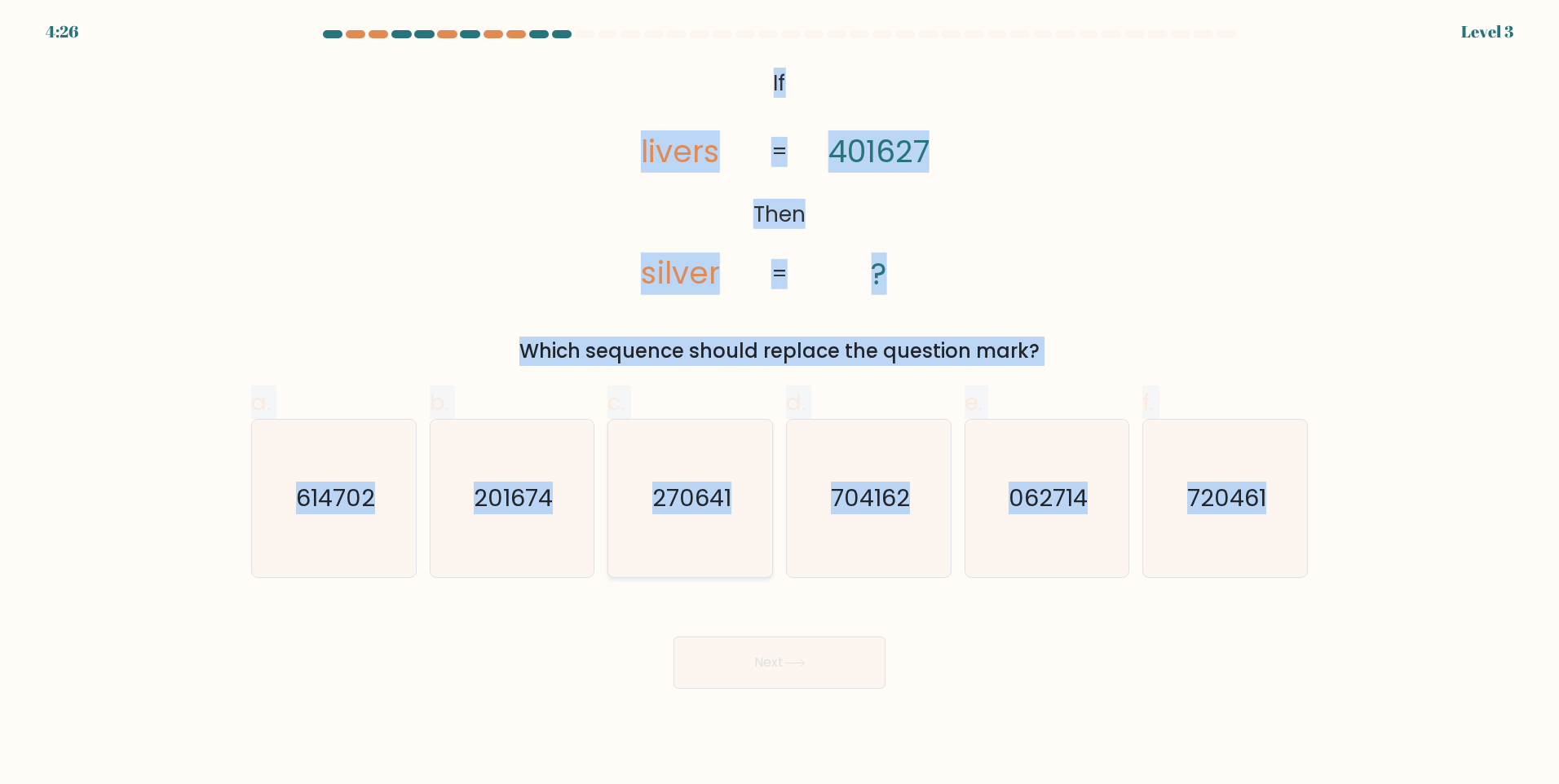
click at [725, 539] on icon "270641" at bounding box center [690, 498] width 157 height 157
click at [779, 403] on input "c. 270641" at bounding box center [779, 398] width 1 height 10
radio input "true"
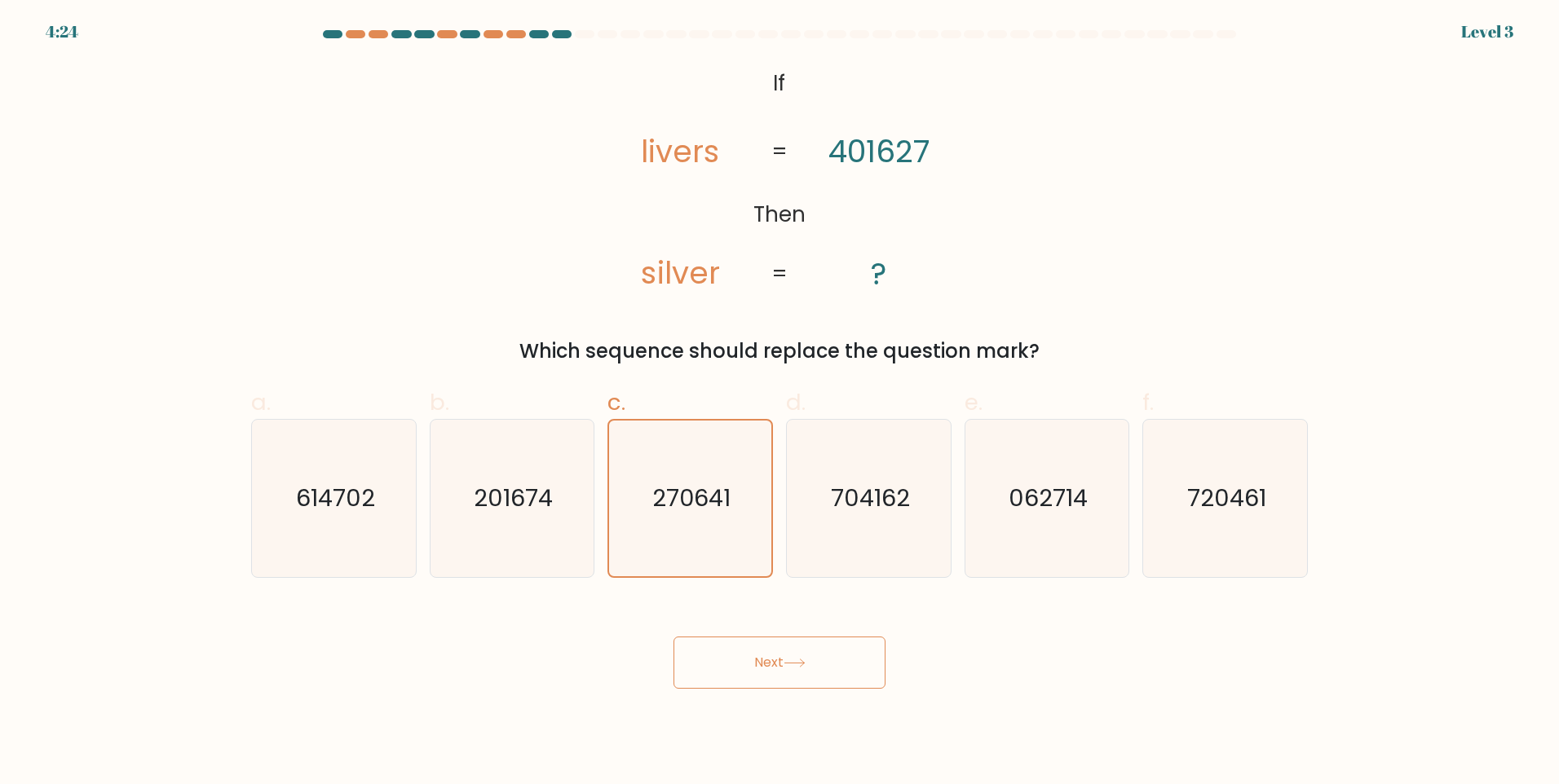
click at [794, 658] on button "Next" at bounding box center [779, 662] width 212 height 52
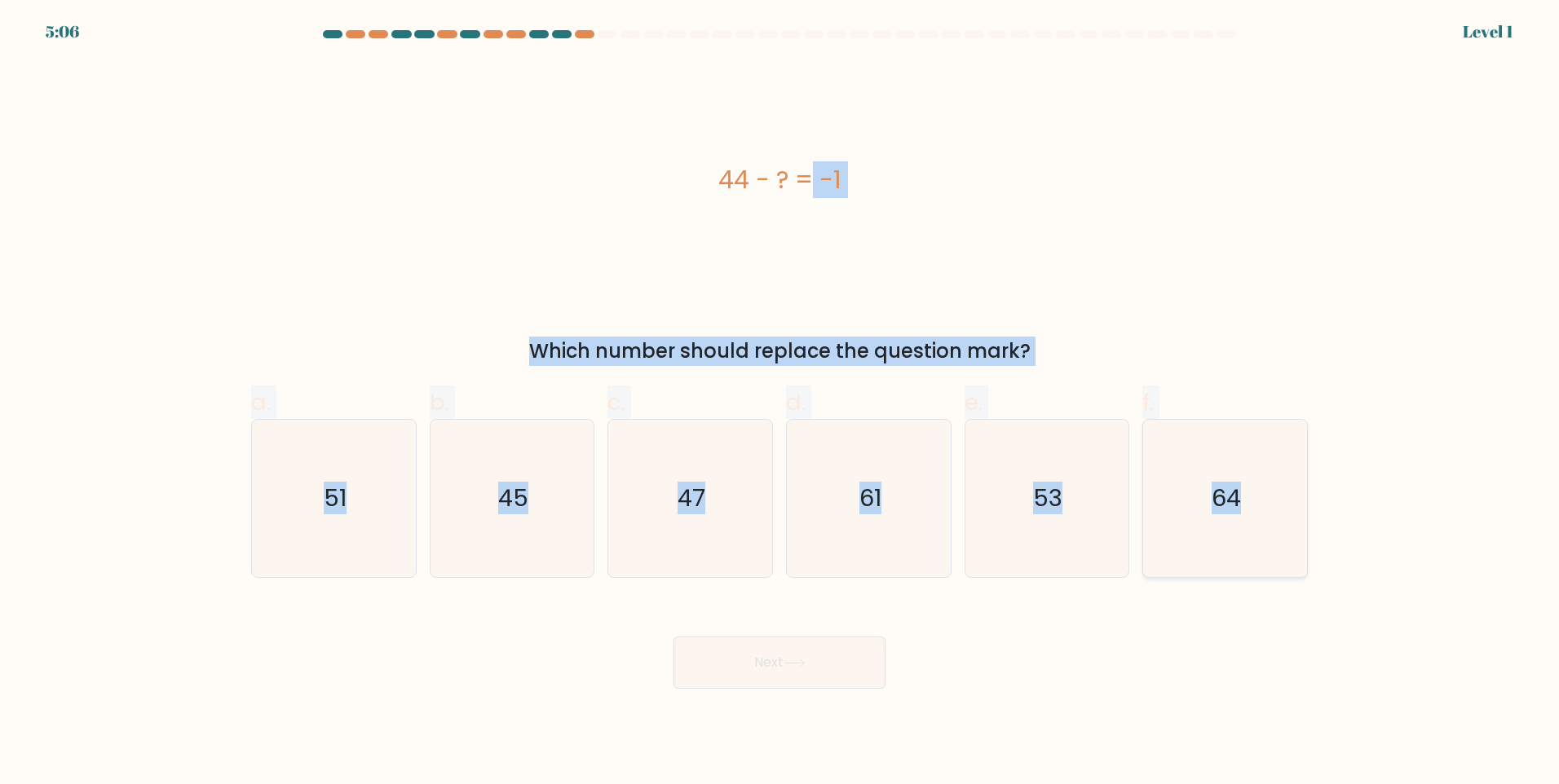
drag, startPoint x: 515, startPoint y: 123, endPoint x: 1255, endPoint y: 474, distance: 819.0
click at [1254, 475] on form "a." at bounding box center [779, 359] width 1559 height 659
copy form "44 - ? = -1 Which number should replace the question mark? a. 51 b. 45 c. 47 d.…"
click at [545, 495] on icon "45" at bounding box center [511, 498] width 157 height 157
click at [779, 403] on input "b. 45" at bounding box center [779, 398] width 1 height 10
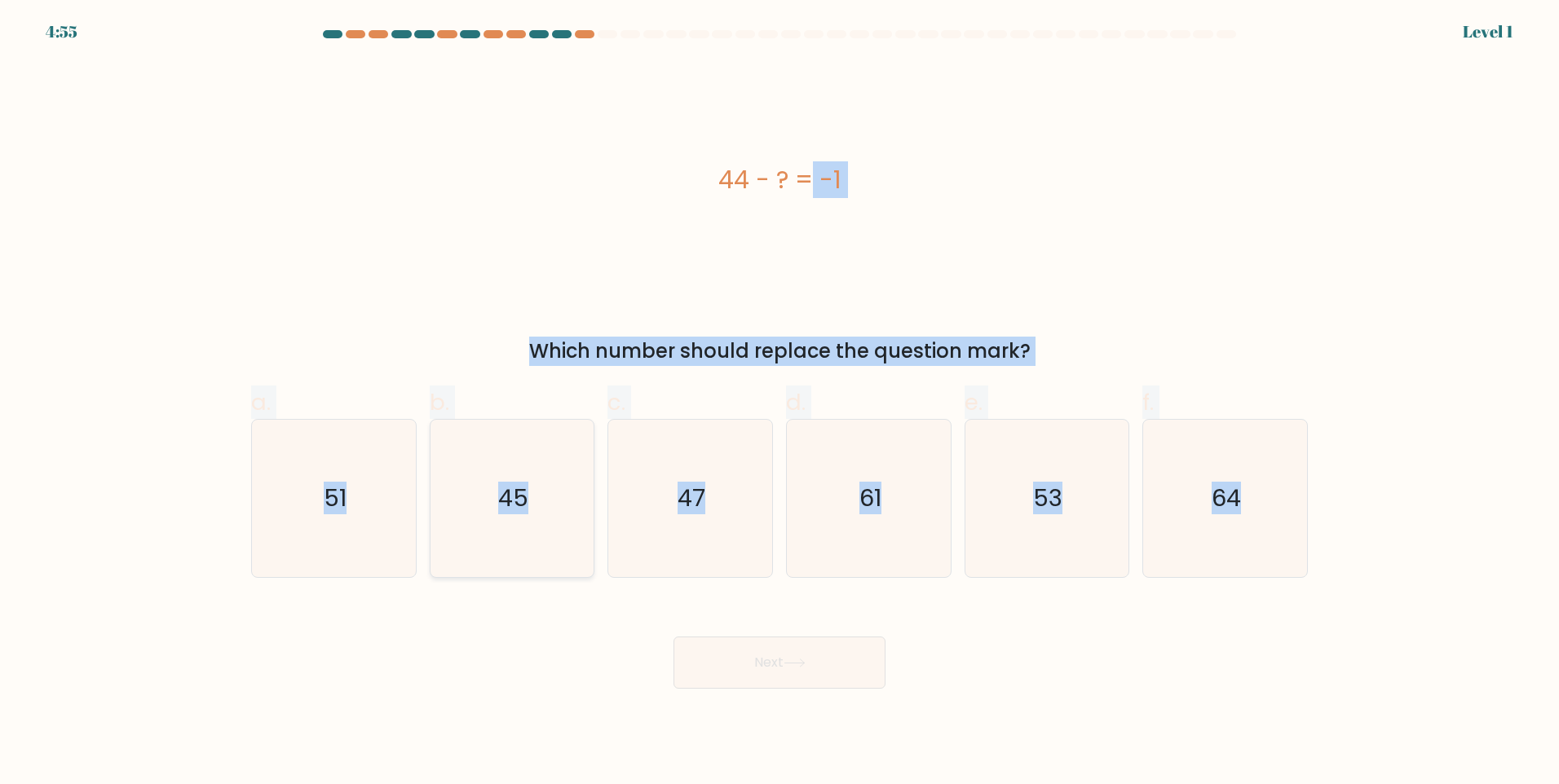
radio input "true"
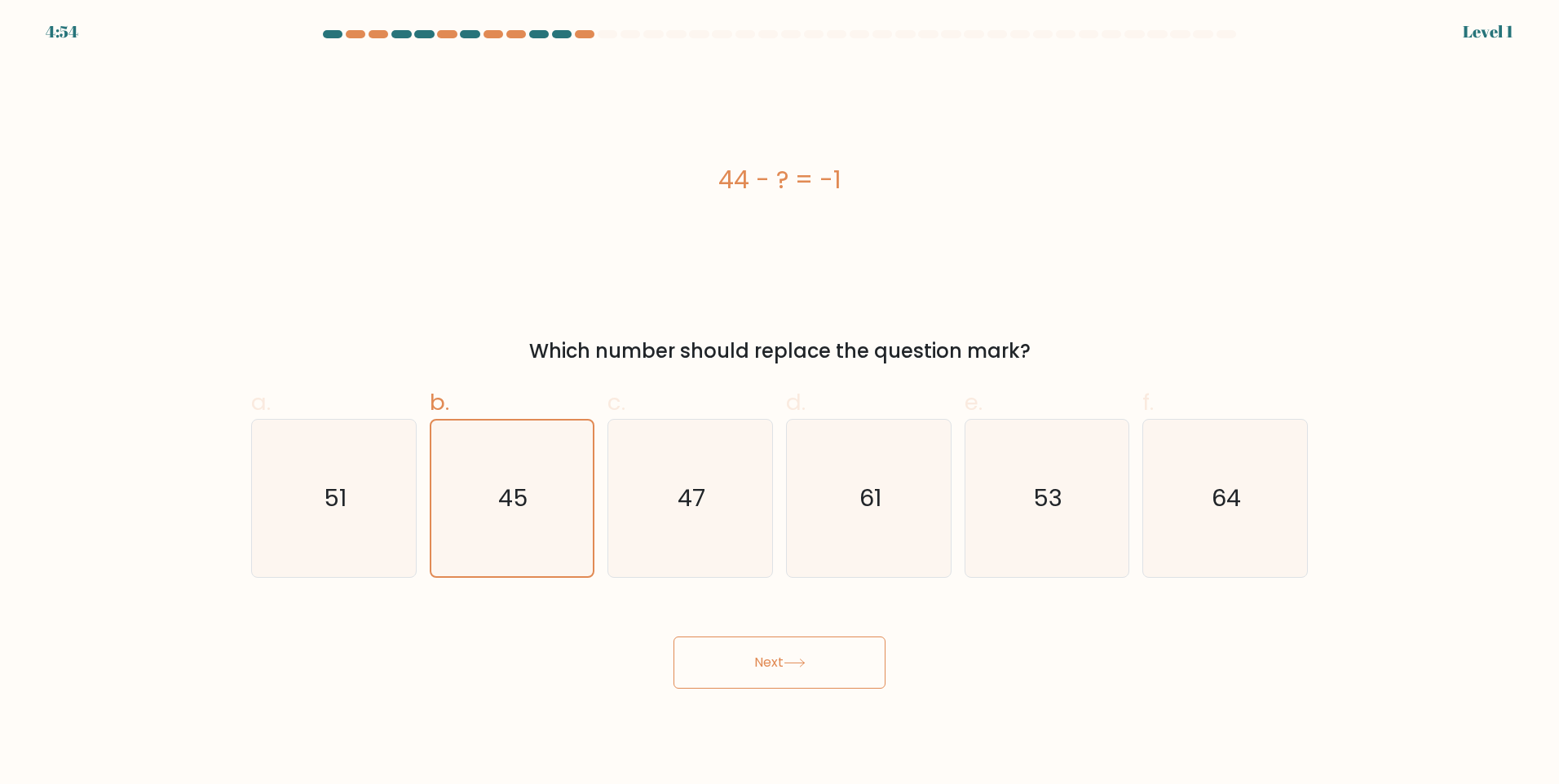
click at [758, 672] on button "Next" at bounding box center [779, 662] width 212 height 52
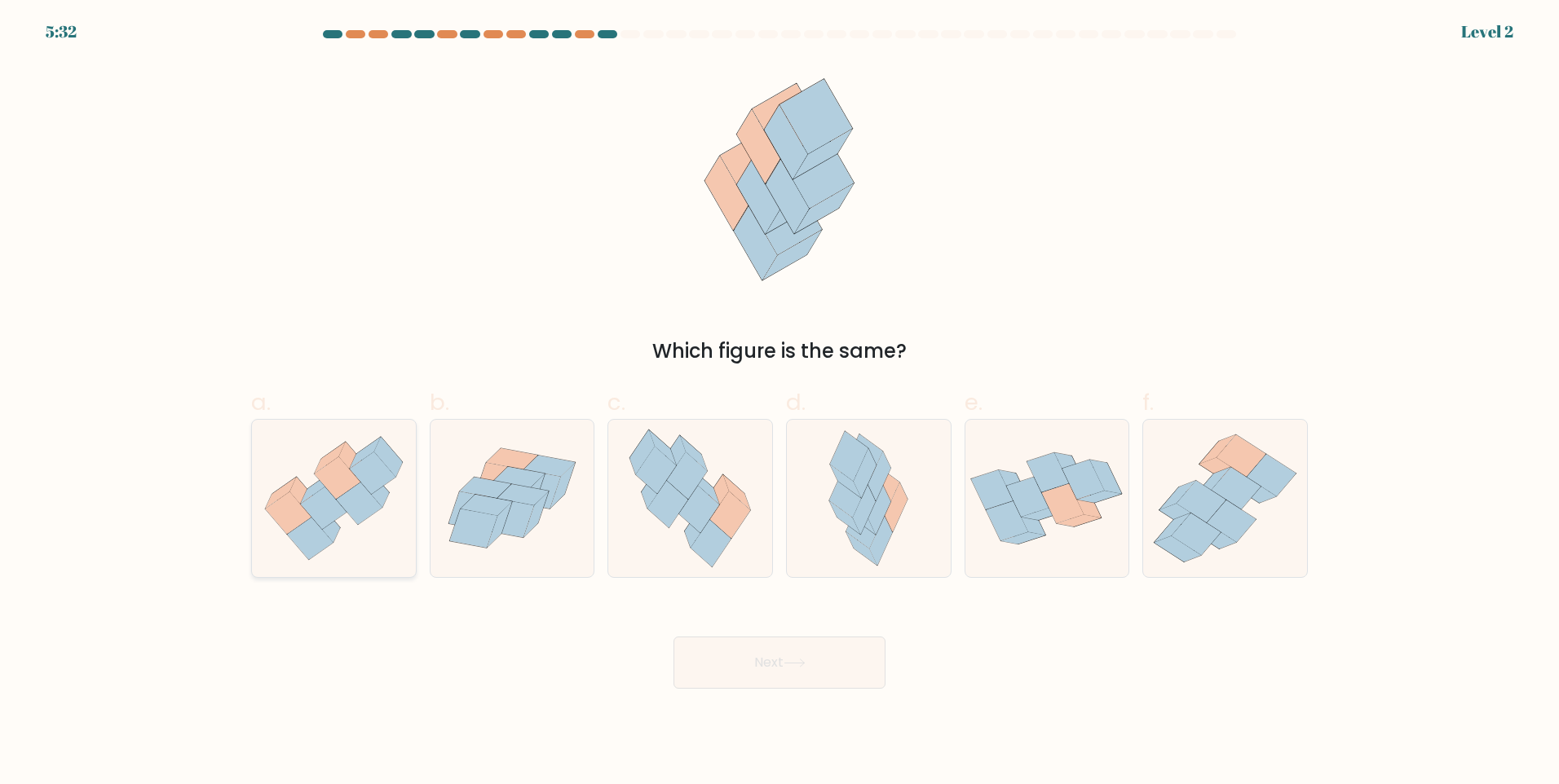
click at [339, 503] on icon at bounding box center [324, 508] width 46 height 43
click at [779, 403] on input "a." at bounding box center [779, 398] width 1 height 10
radio input "true"
click at [784, 664] on button "Next" at bounding box center [779, 662] width 212 height 52
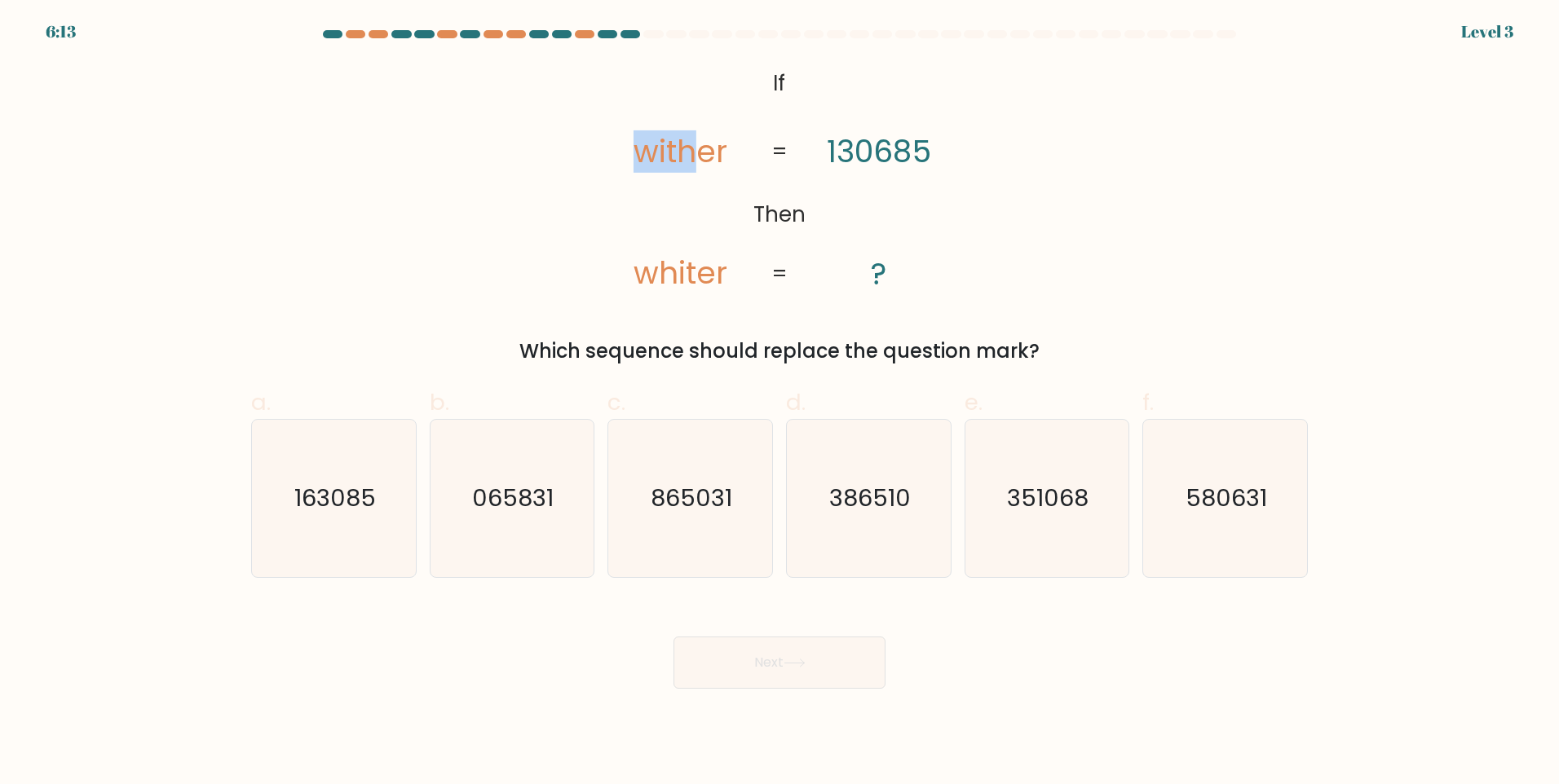
drag, startPoint x: 596, startPoint y: 114, endPoint x: 689, endPoint y: 185, distance: 117.0
click at [689, 185] on icon "@import url('https://fonts.googleapis.com/css?family=Abril+Fatface:400,100,100i…" at bounding box center [779, 180] width 381 height 235
click at [1028, 142] on div "@import url('https://fonts.googleapis.com/css?family=Abril+Fatface:400,100,100i…" at bounding box center [779, 214] width 1076 height 304
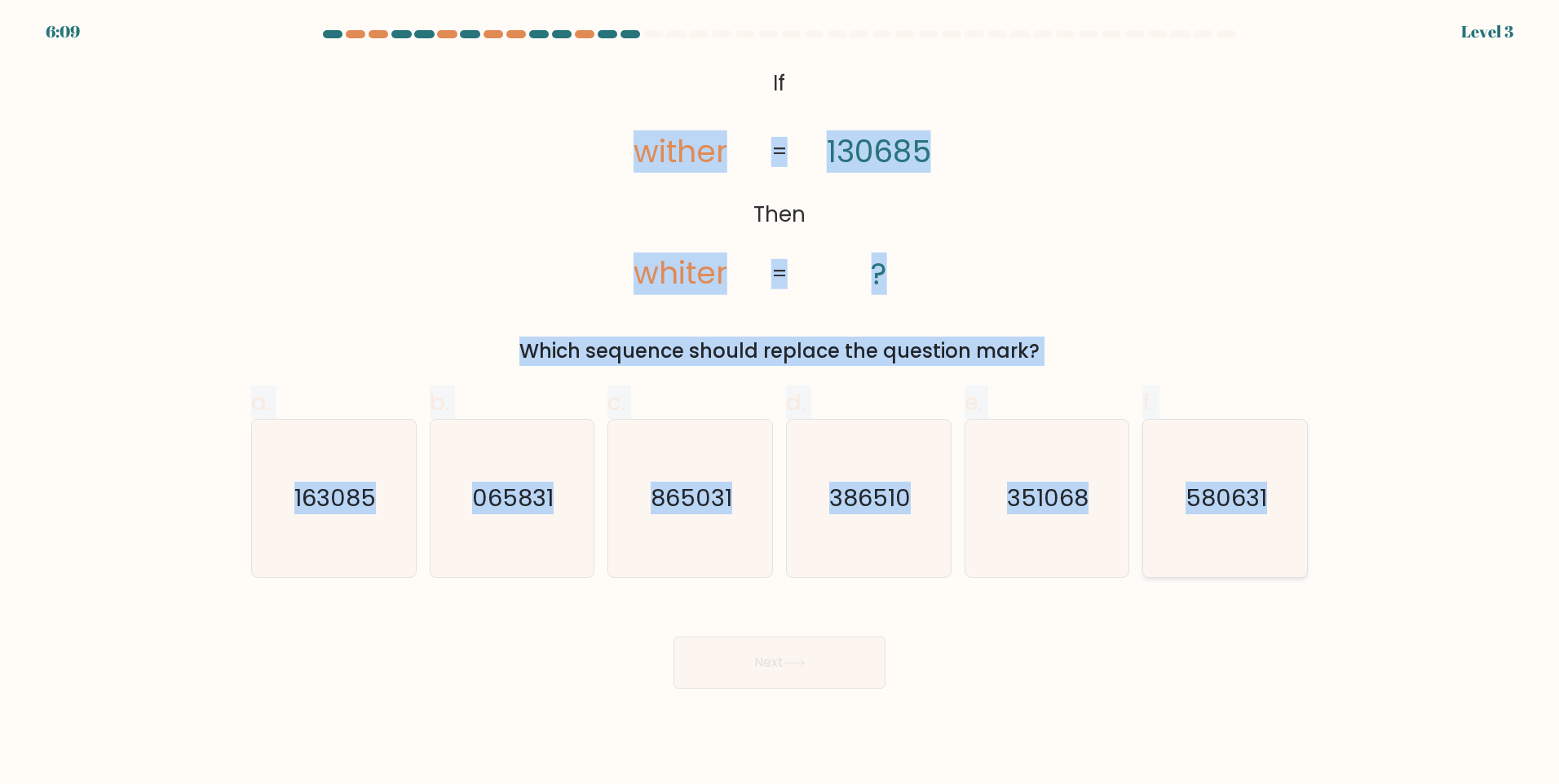
drag, startPoint x: 626, startPoint y: 129, endPoint x: 1275, endPoint y: 489, distance: 742.2
click at [1275, 489] on form "If ?" at bounding box center [779, 359] width 1559 height 659
copy form "wither whiter 130685 ? = = Which sequence should replace the question mark? a. …"
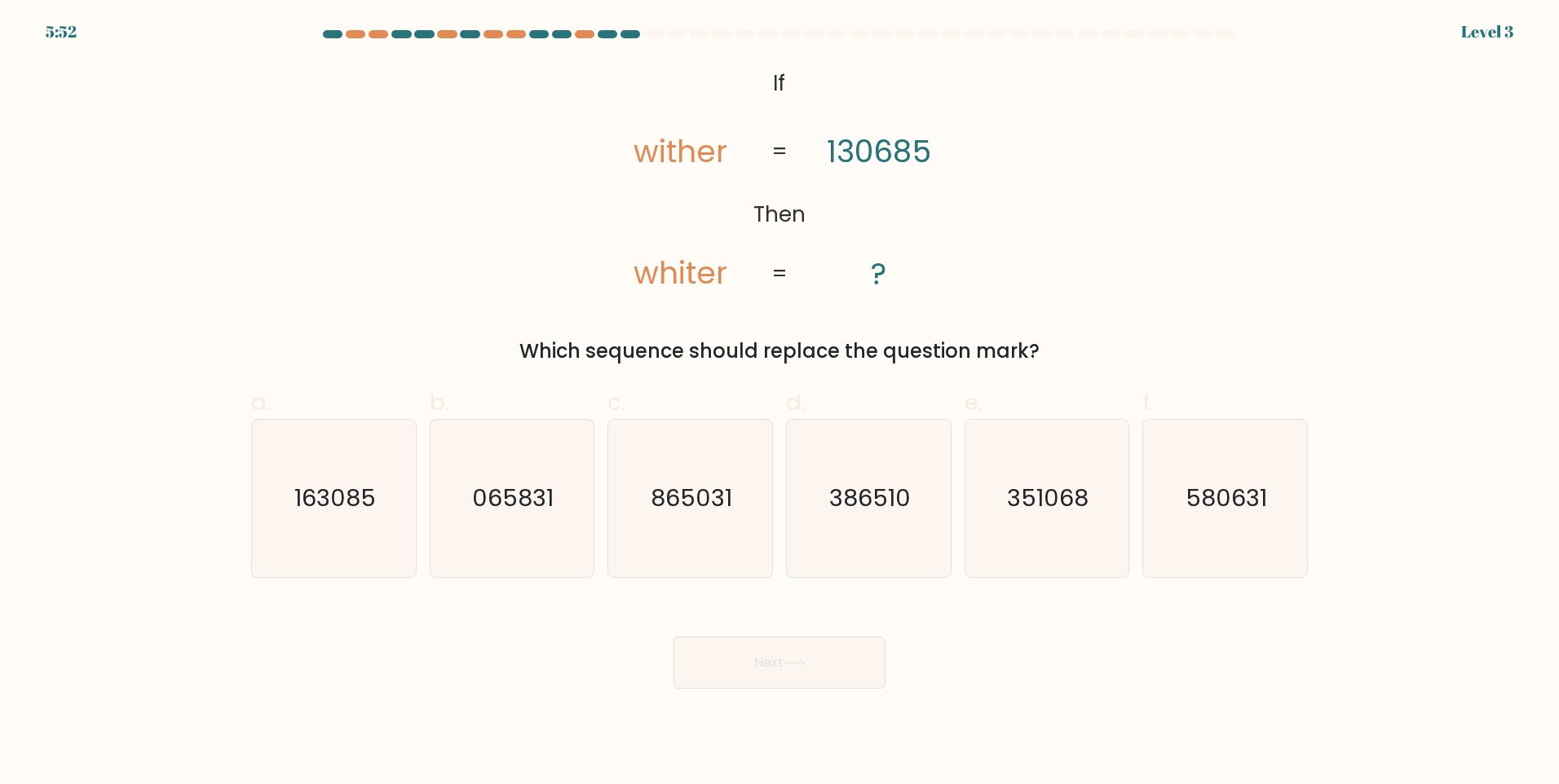
click at [477, 633] on div "Next" at bounding box center [779, 642] width 1076 height 91
drag, startPoint x: 1064, startPoint y: 518, endPoint x: 1035, endPoint y: 571, distance: 60.4
click at [1066, 520] on icon "351068" at bounding box center [1046, 498] width 157 height 157
click at [780, 403] on input "e. 351068" at bounding box center [779, 398] width 1 height 10
radio input "true"
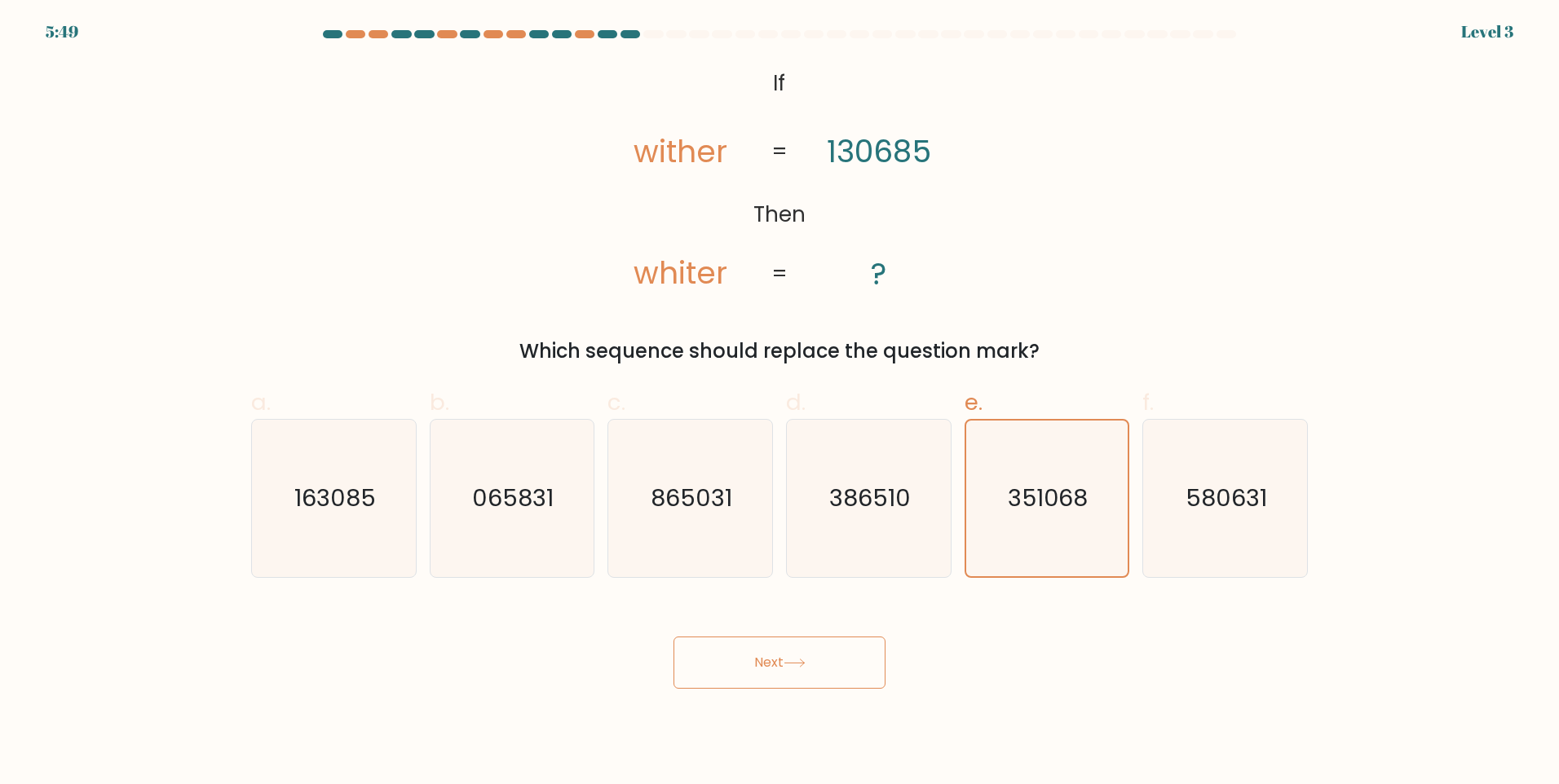
click at [820, 667] on button "Next" at bounding box center [779, 662] width 212 height 52
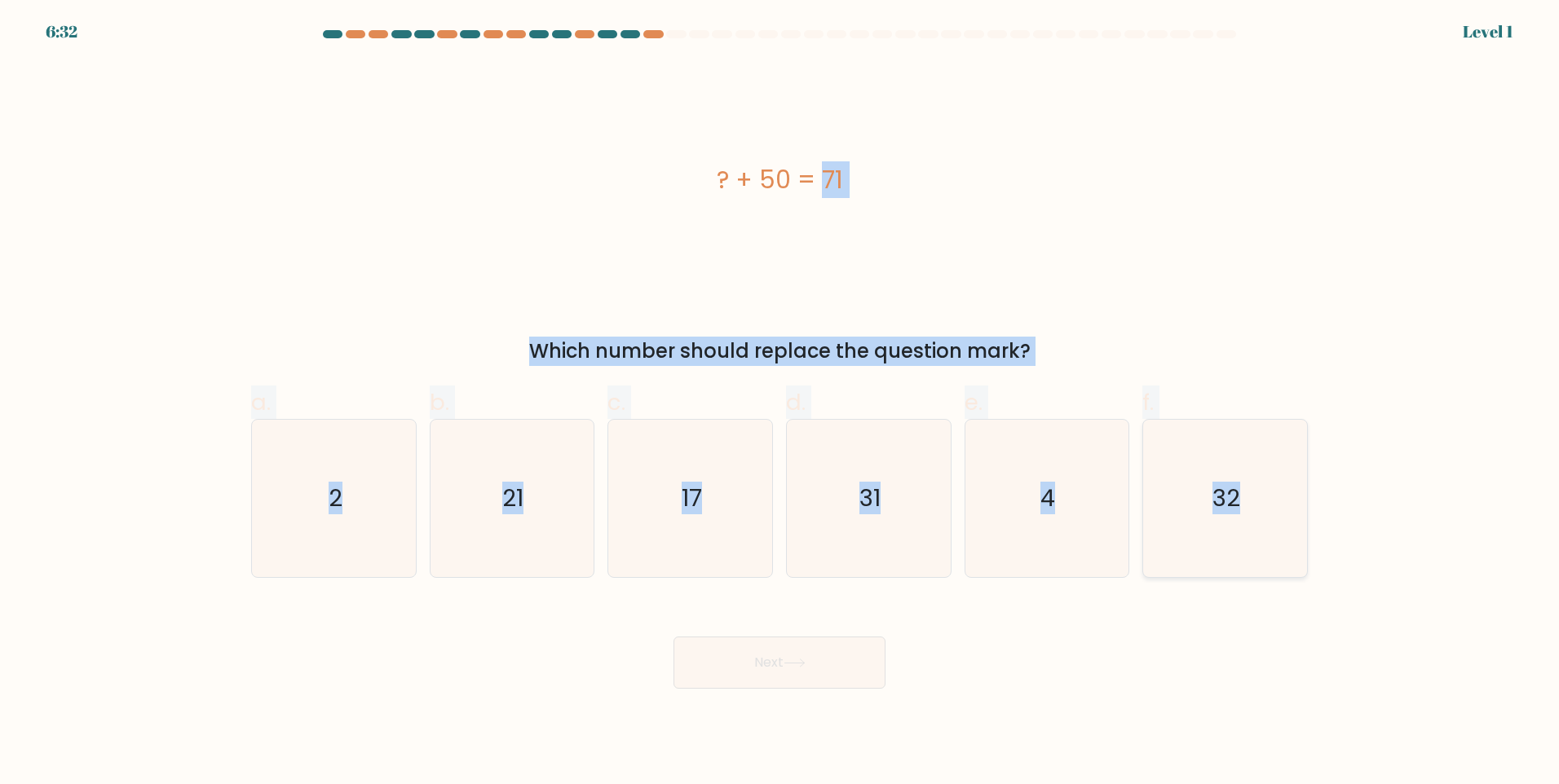
drag, startPoint x: 704, startPoint y: 167, endPoint x: 1275, endPoint y: 521, distance: 671.8
click at [1275, 521] on form "a. 2" at bounding box center [779, 359] width 1559 height 659
copy form "? + 50 = 71 Which number should replace the question mark? a. 2 b. 21 c. 17 d. …"
click at [597, 235] on div "? + 50 = 71" at bounding box center [779, 180] width 1056 height 235
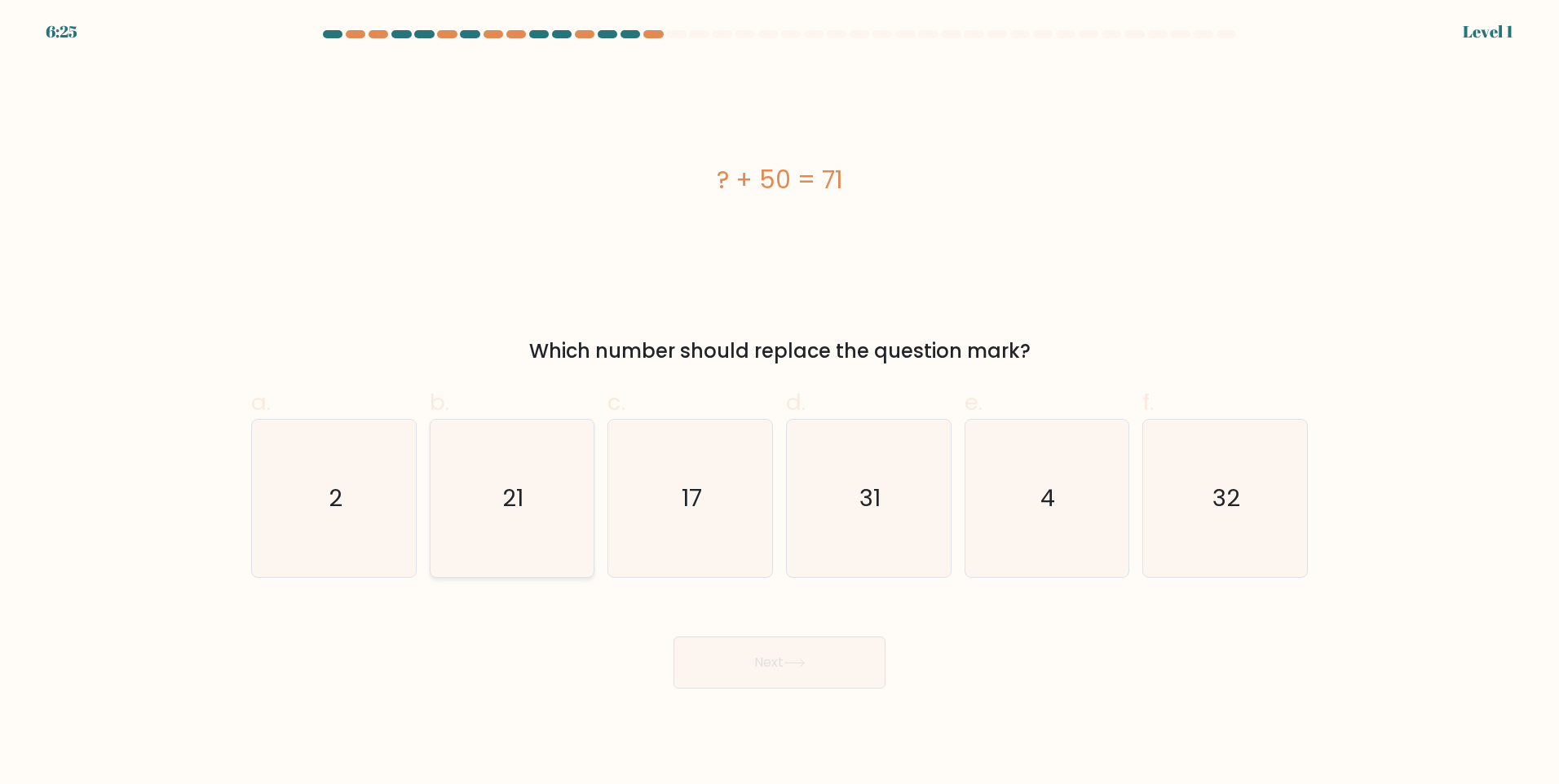
click at [527, 521] on icon "21" at bounding box center [511, 498] width 157 height 157
click at [779, 403] on input "b. 21" at bounding box center [779, 398] width 1 height 10
radio input "true"
click at [810, 670] on button "Next" at bounding box center [779, 662] width 212 height 52
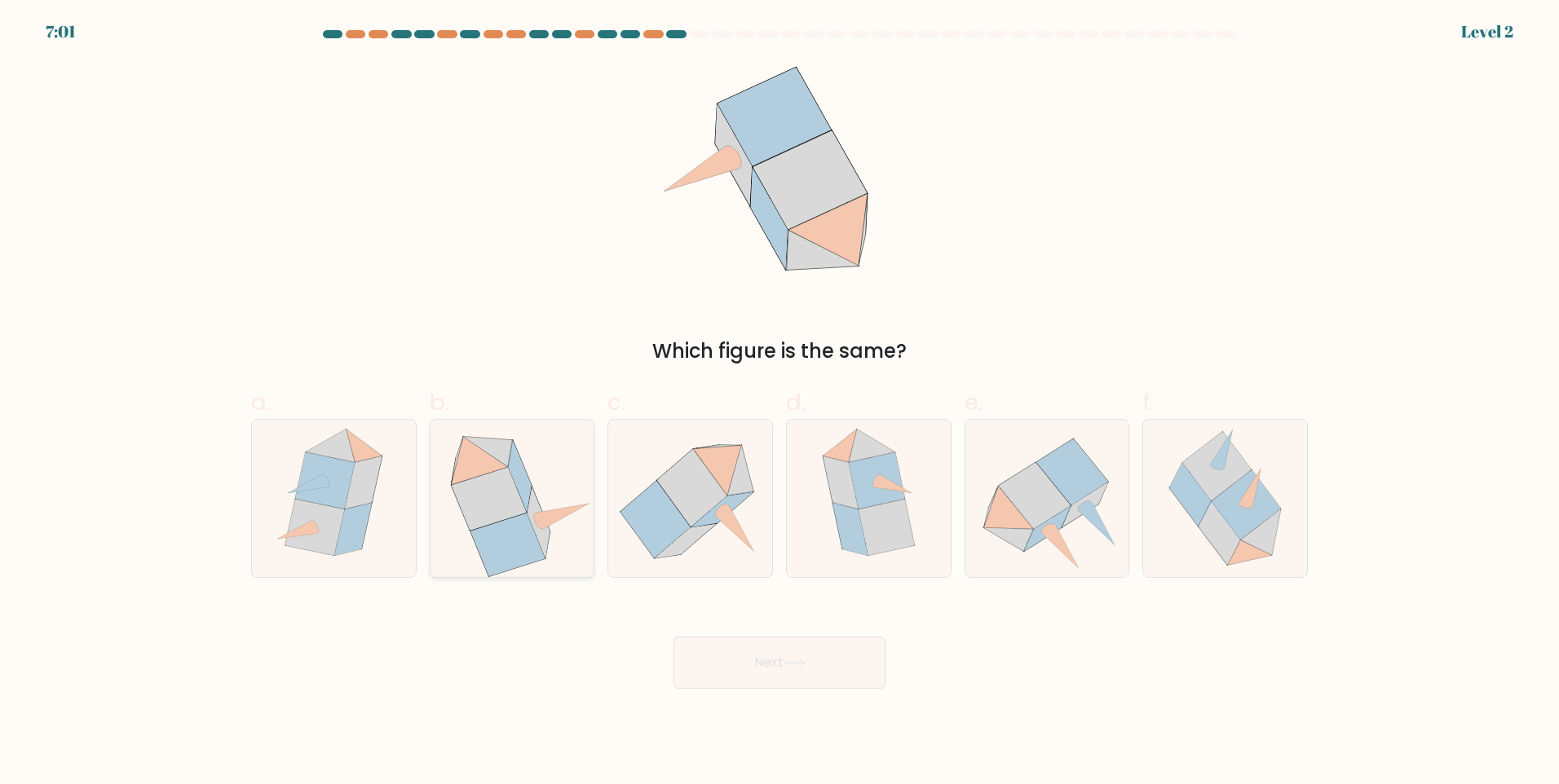
click at [540, 528] on icon at bounding box center [538, 520] width 9 height 16
click at [779, 403] on input "b." at bounding box center [779, 398] width 1 height 10
radio input "true"
click at [783, 655] on button "Next" at bounding box center [779, 662] width 212 height 52
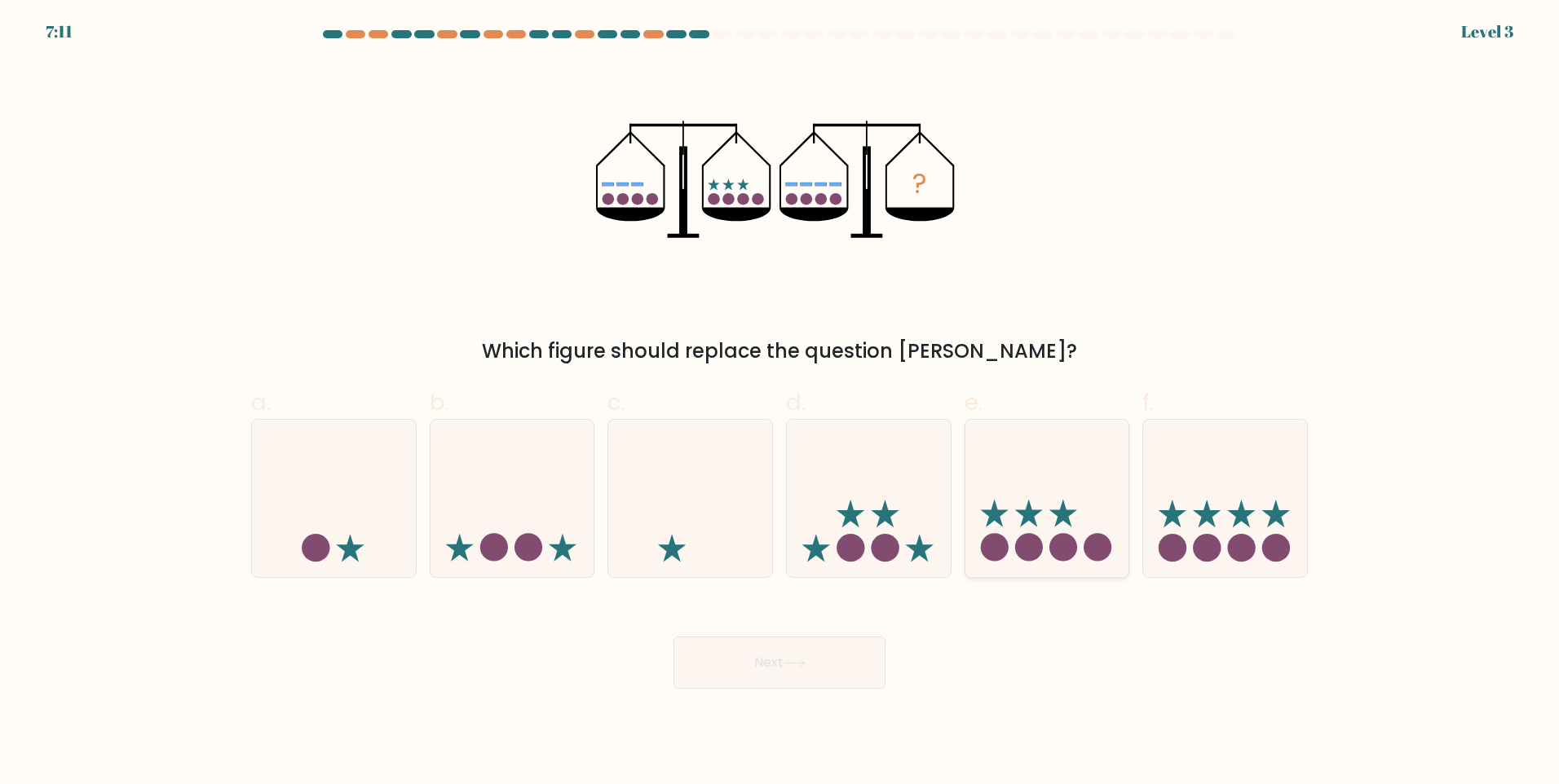
click at [1046, 482] on icon at bounding box center [1047, 497] width 164 height 136
click at [780, 403] on input "e." at bounding box center [779, 398] width 1 height 10
radio input "true"
click at [922, 537] on icon at bounding box center [869, 497] width 164 height 136
click at [780, 403] on input "d." at bounding box center [779, 398] width 1 height 10
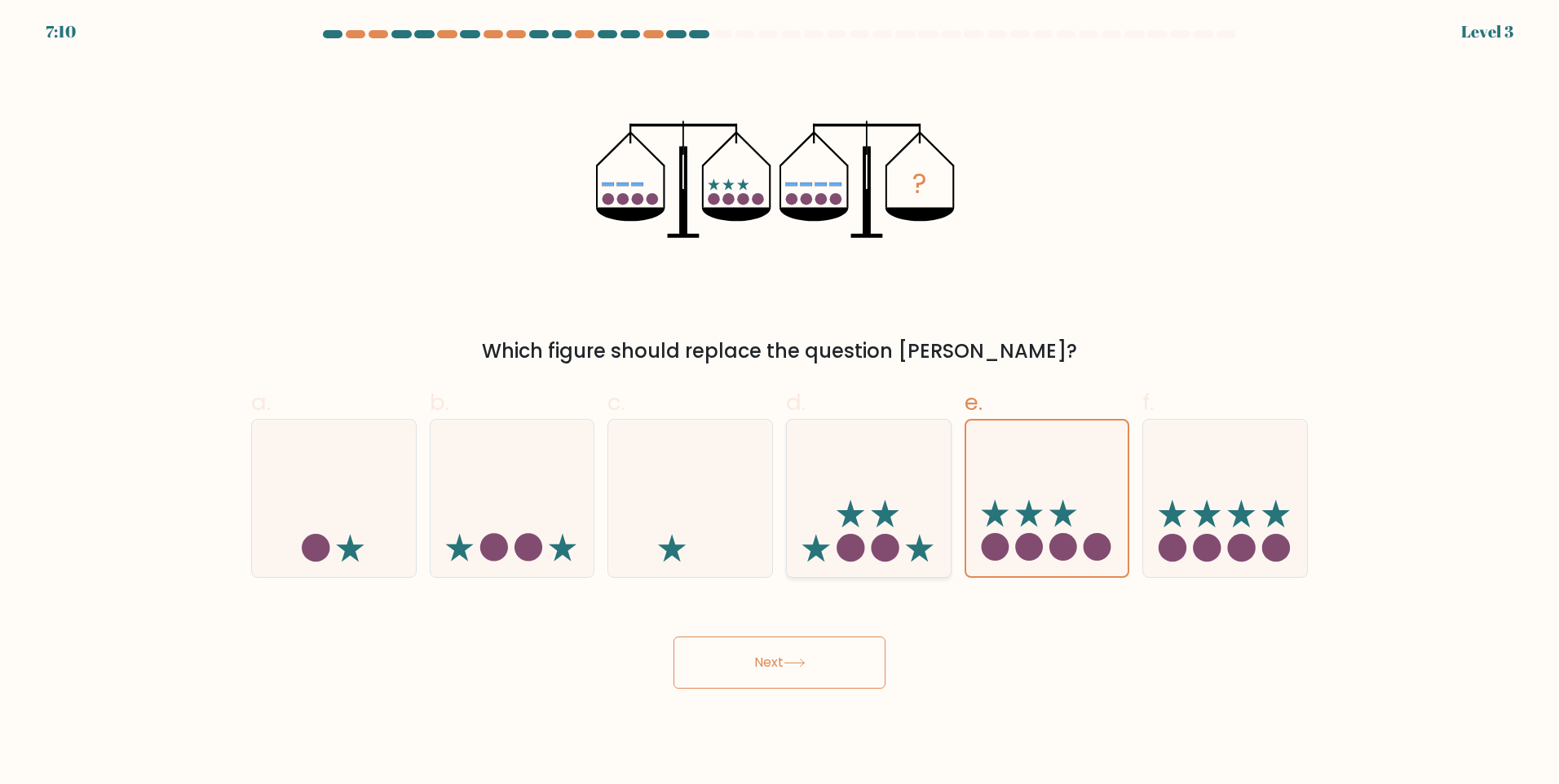
radio input "true"
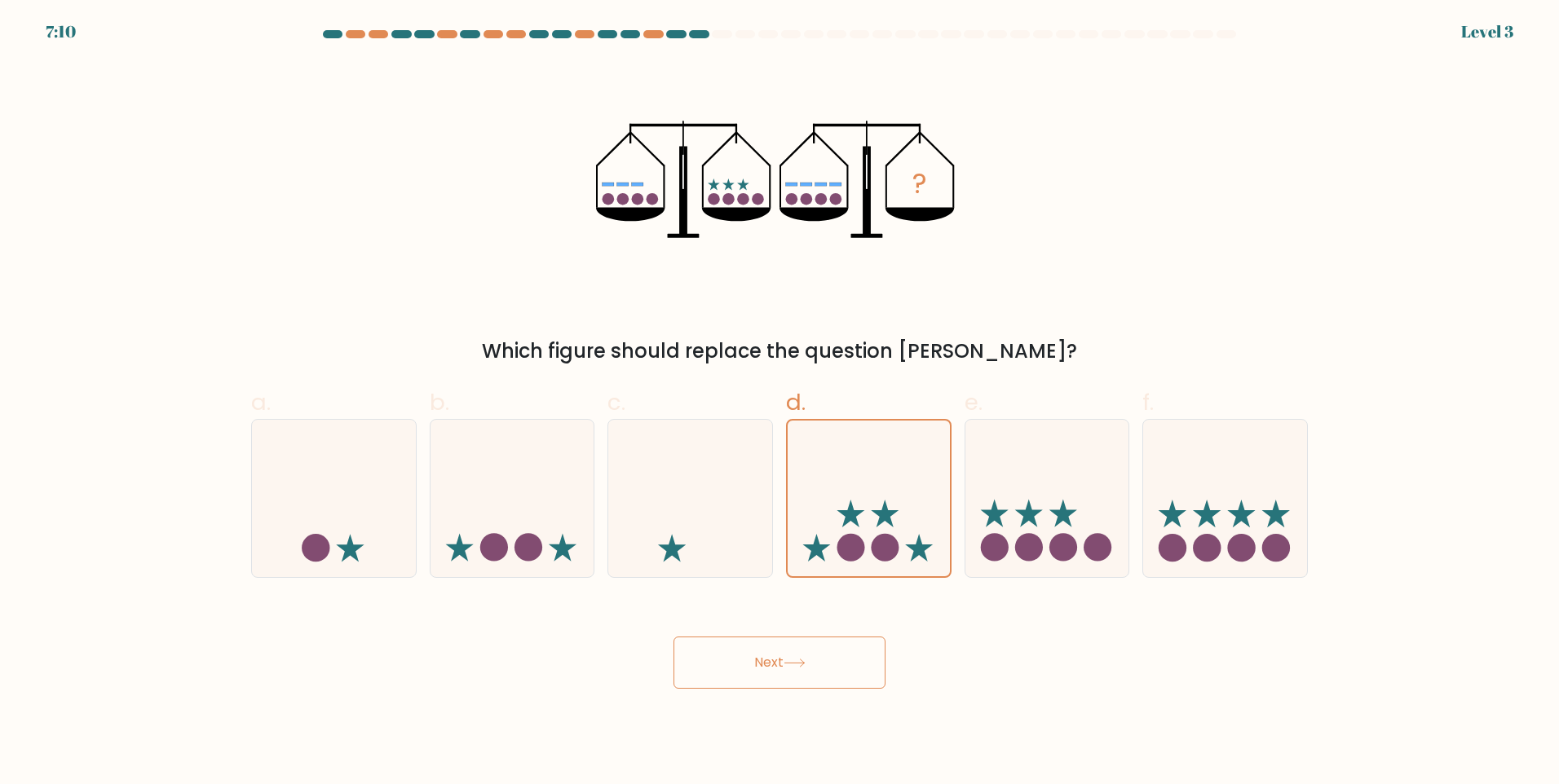
click at [864, 652] on button "Next" at bounding box center [779, 662] width 212 height 52
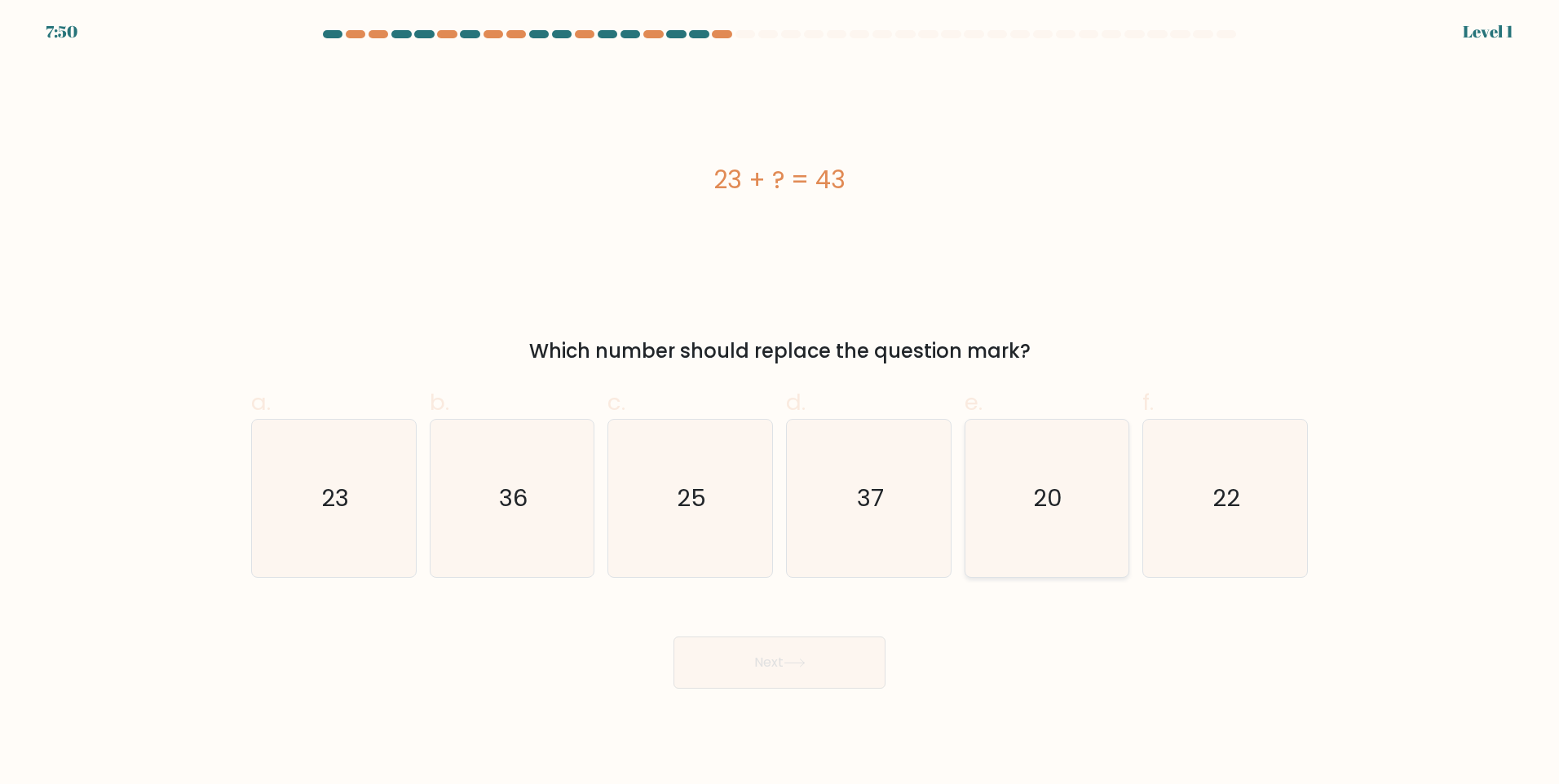
click at [1099, 509] on icon "20" at bounding box center [1046, 498] width 157 height 157
click at [780, 403] on input "e. 20" at bounding box center [779, 398] width 1 height 10
radio input "true"
click at [829, 663] on button "Next" at bounding box center [779, 662] width 212 height 52
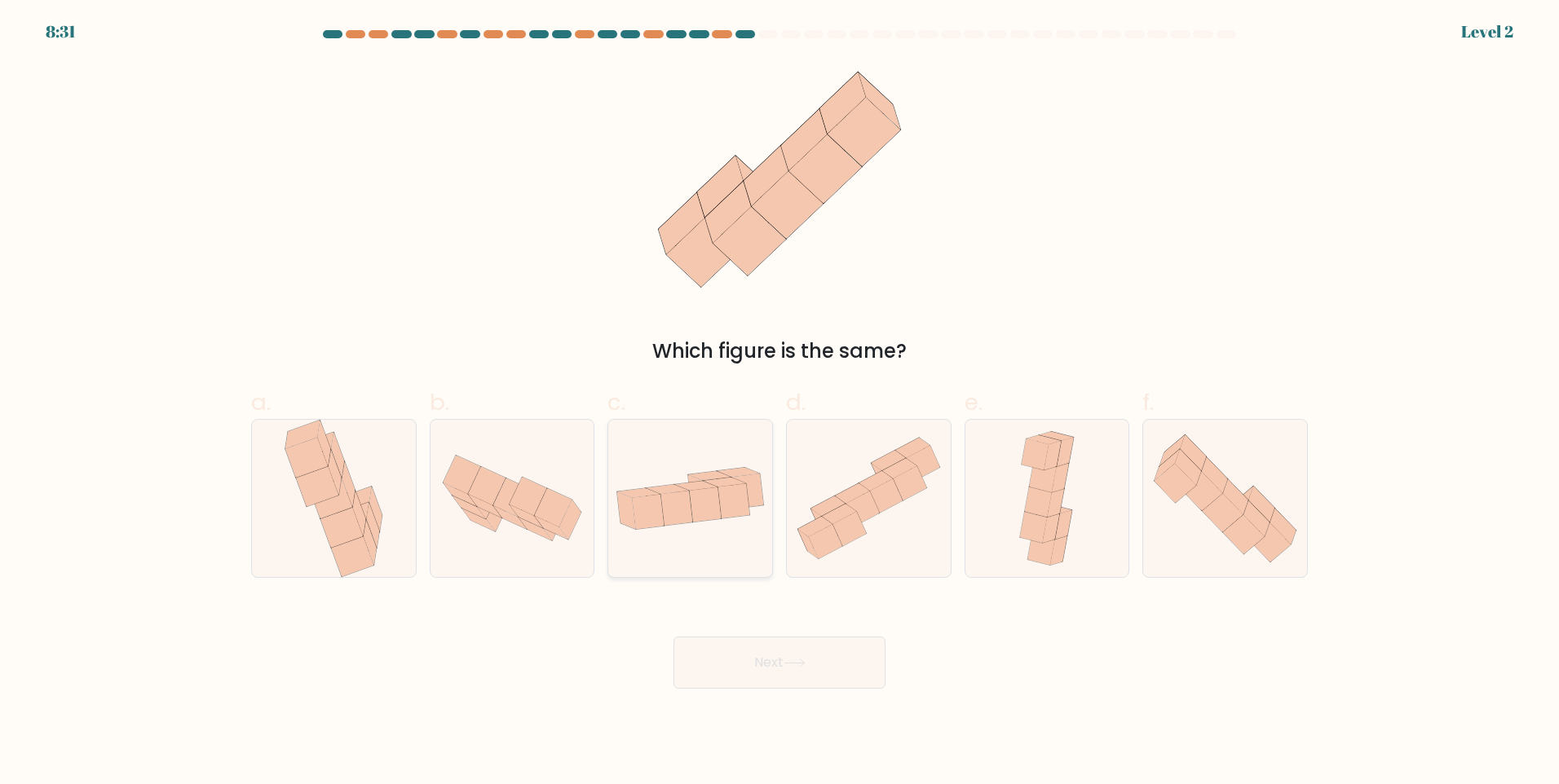
click at [713, 514] on icon at bounding box center [705, 504] width 32 height 34
click at [779, 403] on input "c." at bounding box center [779, 398] width 1 height 10
radio input "true"
click at [765, 677] on button "Next" at bounding box center [779, 662] width 212 height 52
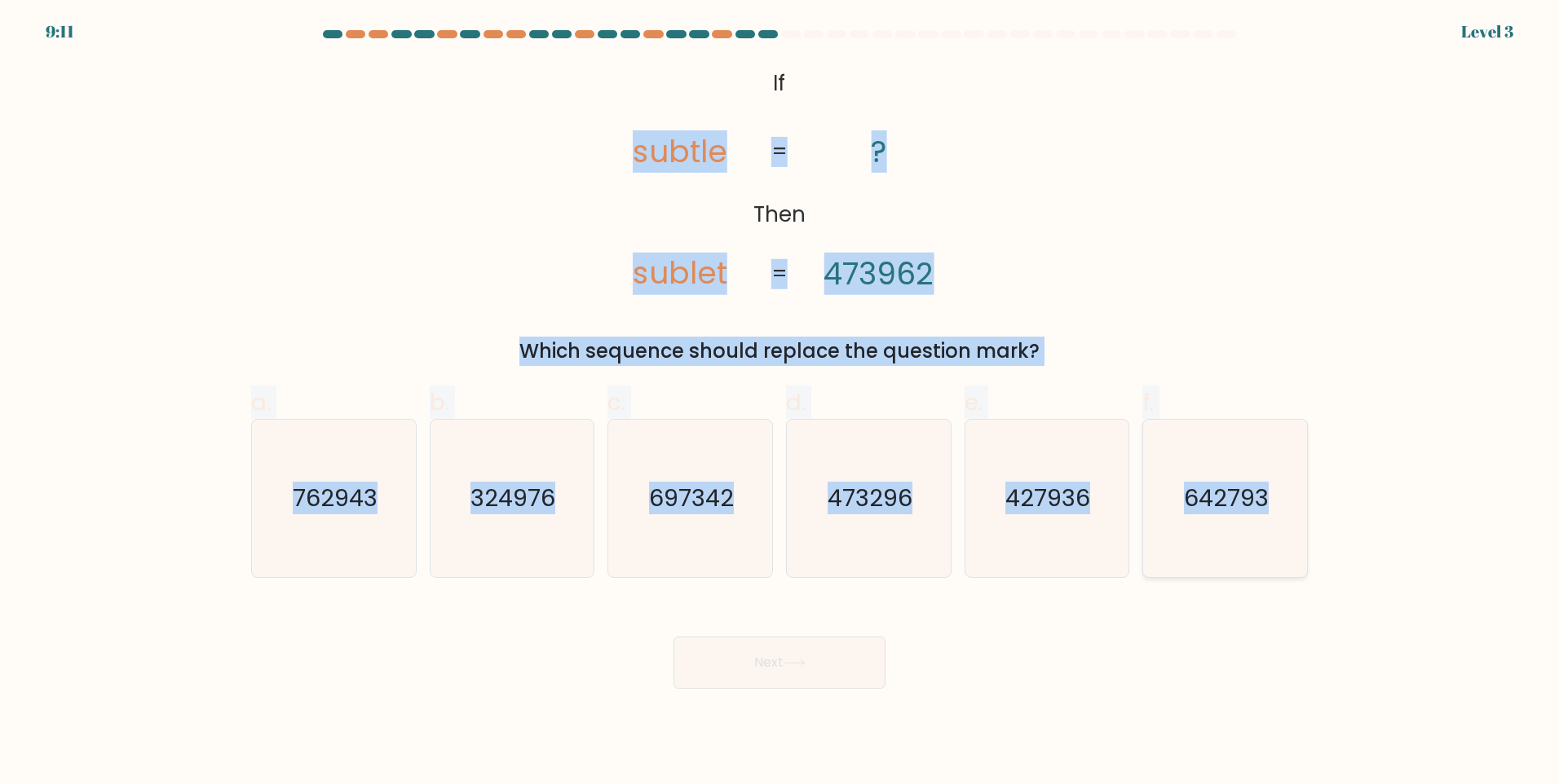
drag, startPoint x: 620, startPoint y: 143, endPoint x: 1277, endPoint y: 491, distance: 743.5
click at [1277, 491] on form "If ?" at bounding box center [779, 359] width 1559 height 659
copy form "subtle sublet ? 473962 = = Which sequence should replace the question mark? a. …"
click at [663, 484] on text "697342" at bounding box center [691, 498] width 84 height 32
click at [779, 403] on input "c. 697342" at bounding box center [779, 398] width 1 height 10
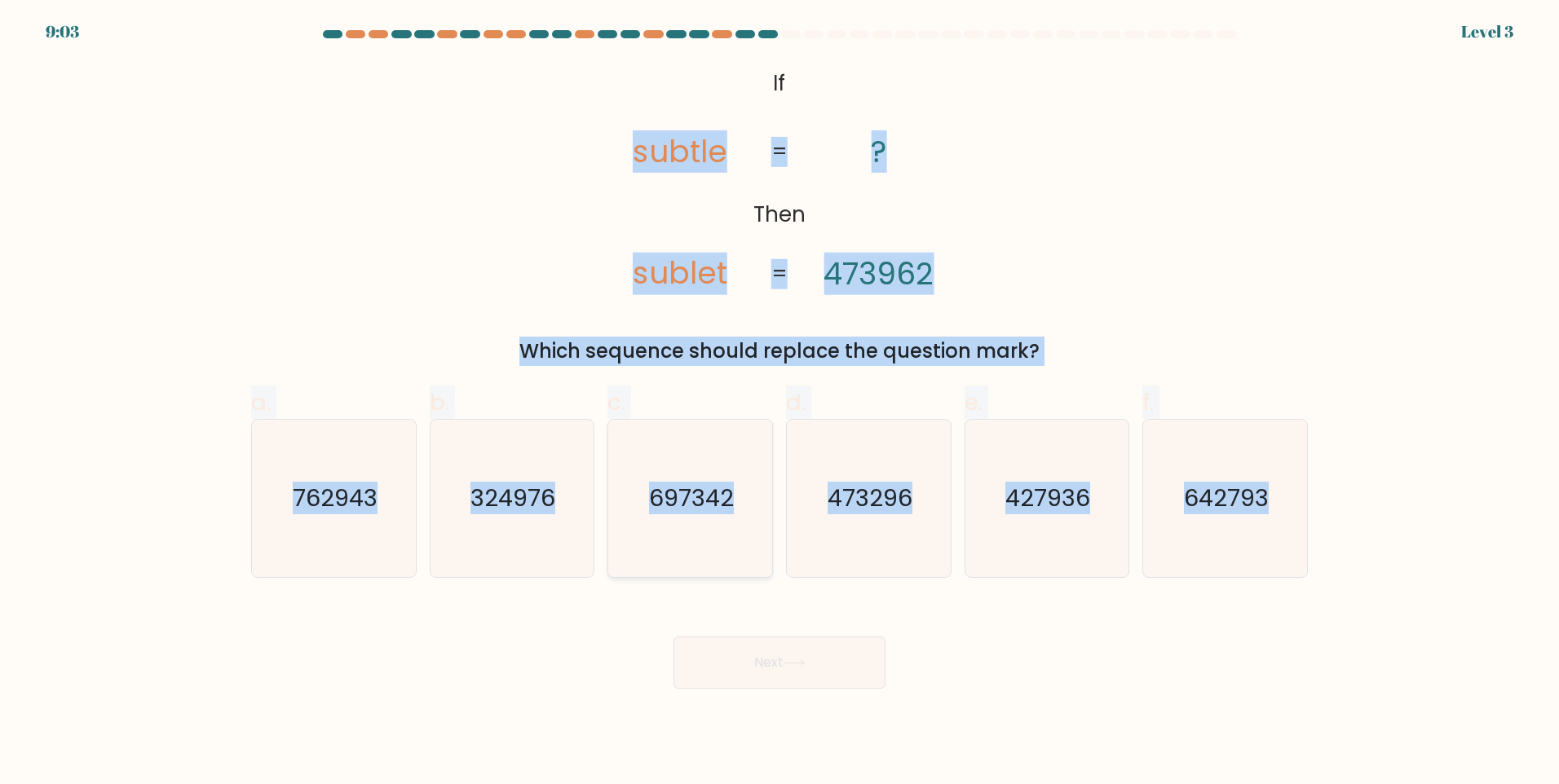
radio input "true"
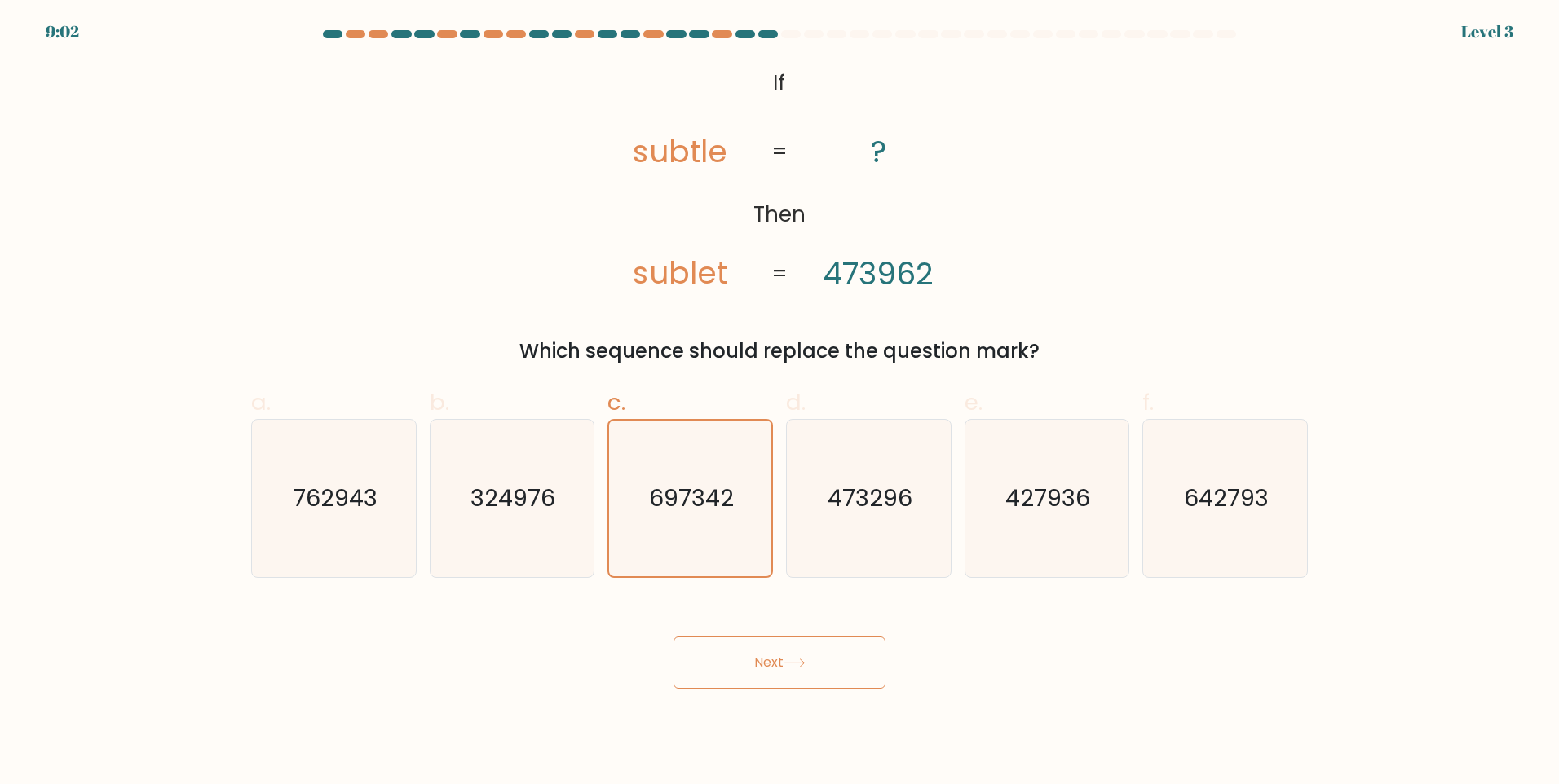
click at [760, 683] on button "Next" at bounding box center [779, 662] width 212 height 52
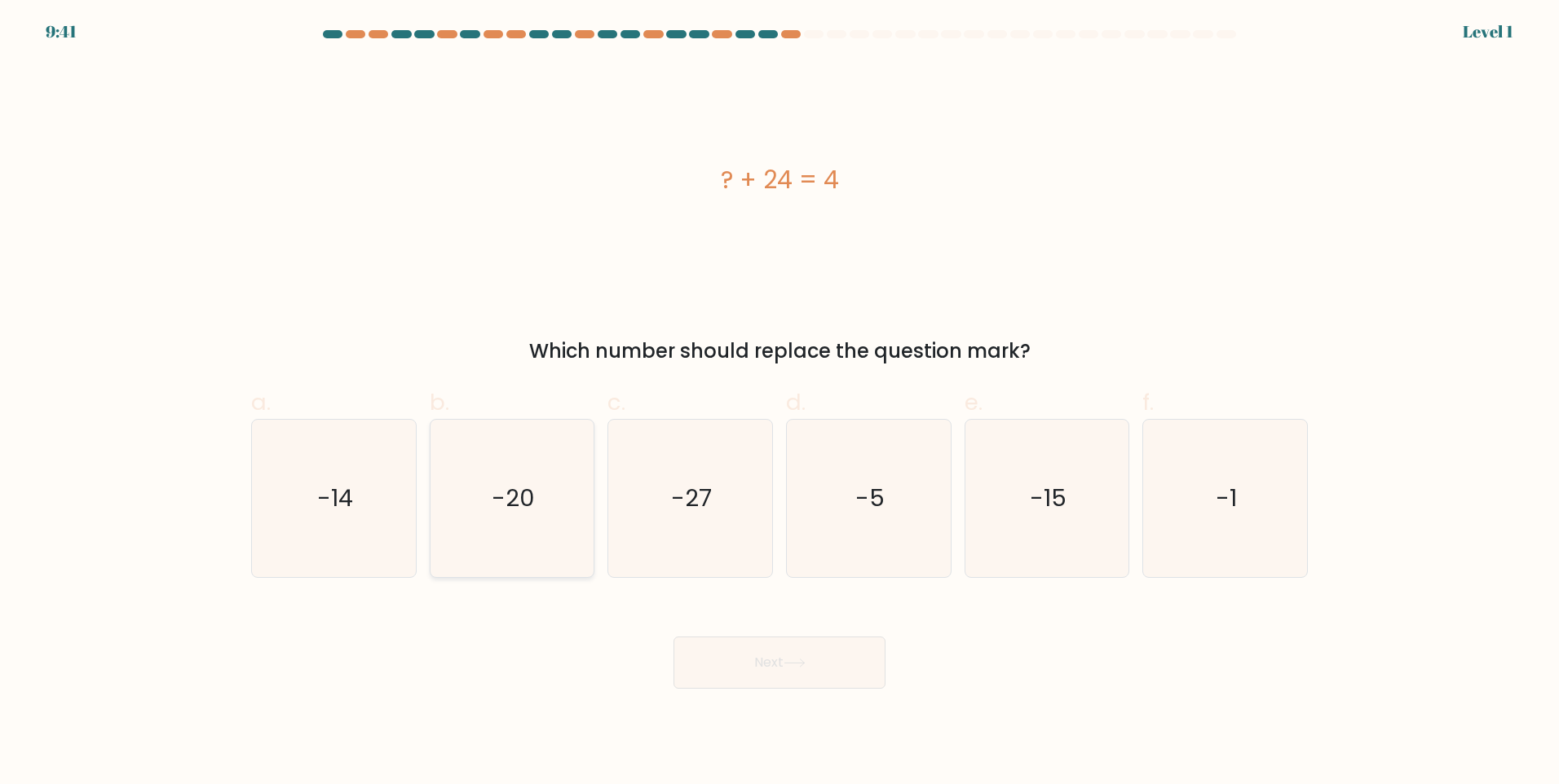
click at [538, 526] on icon "-20" at bounding box center [511, 498] width 157 height 157
click at [779, 403] on input "b. -20" at bounding box center [779, 398] width 1 height 10
radio input "true"
click at [765, 661] on button "Next" at bounding box center [779, 662] width 212 height 52
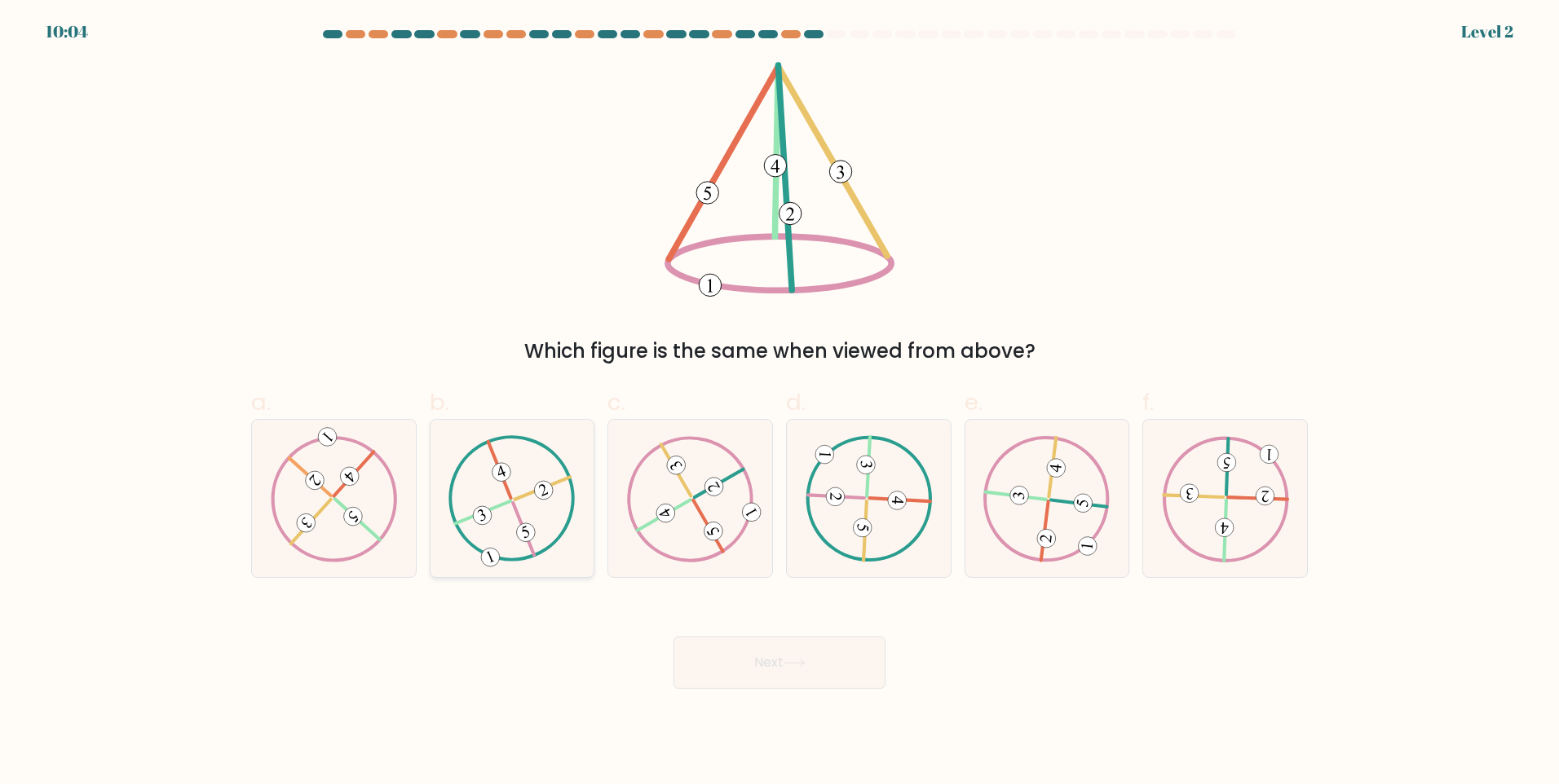
click at [550, 444] on icon at bounding box center [511, 497] width 127 height 125
click at [779, 403] on input "b." at bounding box center [779, 398] width 1 height 10
radio input "true"
click at [745, 684] on button "Next" at bounding box center [779, 662] width 212 height 52
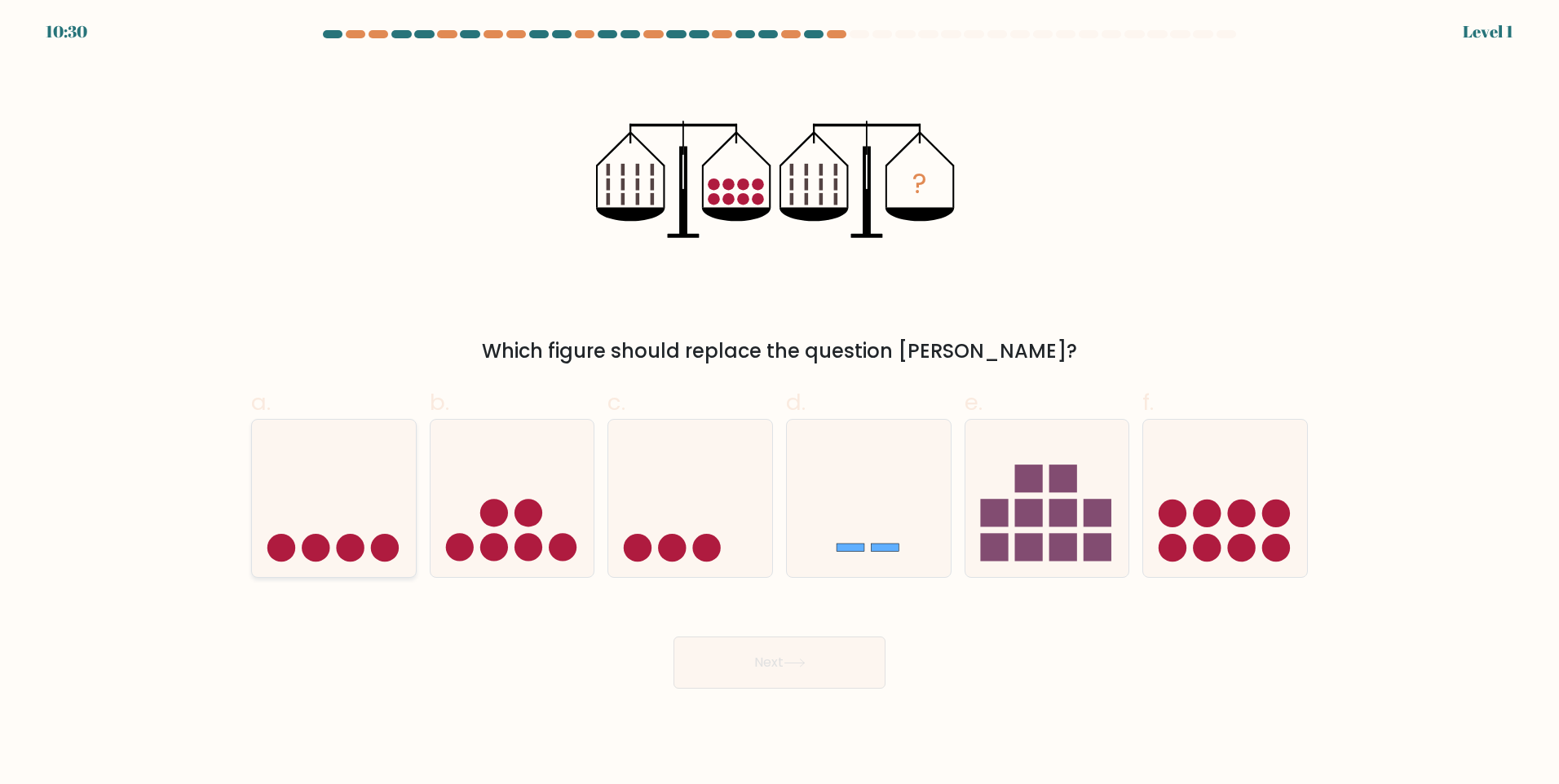
click at [373, 498] on icon at bounding box center [334, 497] width 164 height 136
click at [779, 403] on input "a." at bounding box center [779, 398] width 1 height 10
radio input "true"
click at [811, 679] on button "Next" at bounding box center [779, 662] width 212 height 52
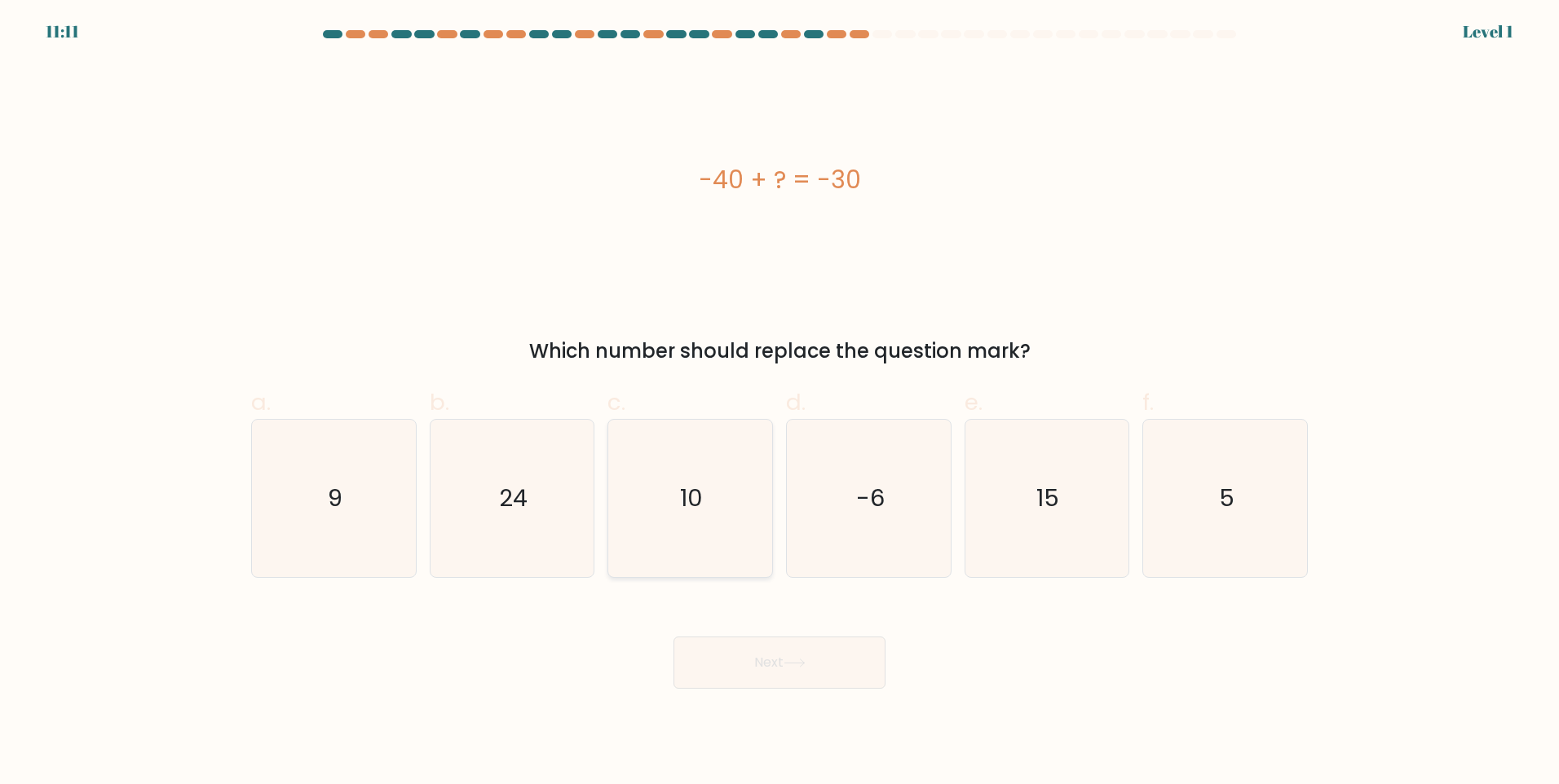
click at [643, 516] on icon "10" at bounding box center [690, 498] width 157 height 157
click at [779, 403] on input "c. 10" at bounding box center [779, 398] width 1 height 10
radio input "true"
click at [830, 654] on button "Next" at bounding box center [779, 662] width 212 height 52
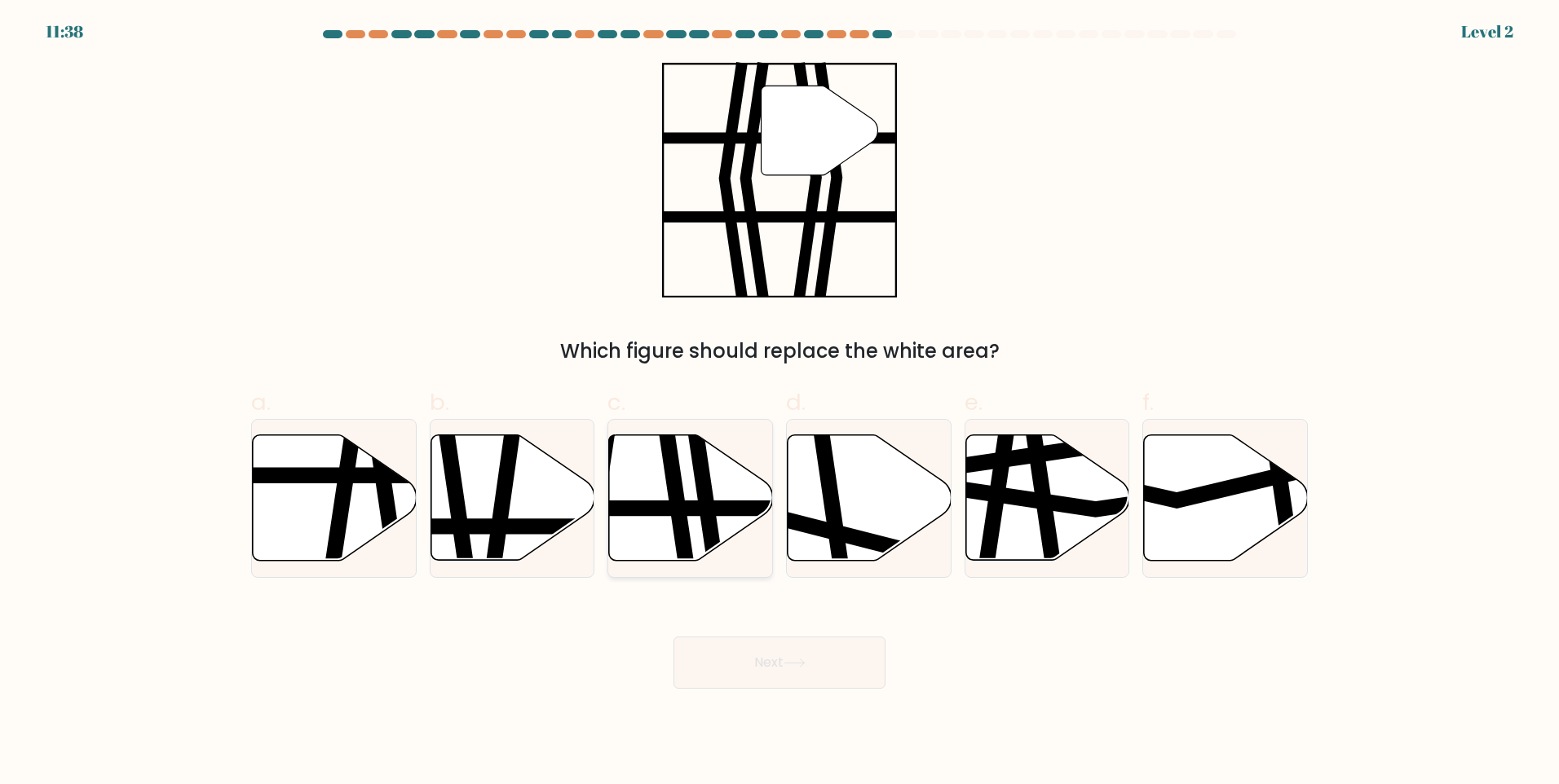
click at [718, 497] on icon at bounding box center [691, 497] width 164 height 125
click at [779, 403] on input "c." at bounding box center [779, 398] width 1 height 10
radio input "true"
click at [804, 649] on button "Next" at bounding box center [779, 662] width 212 height 52
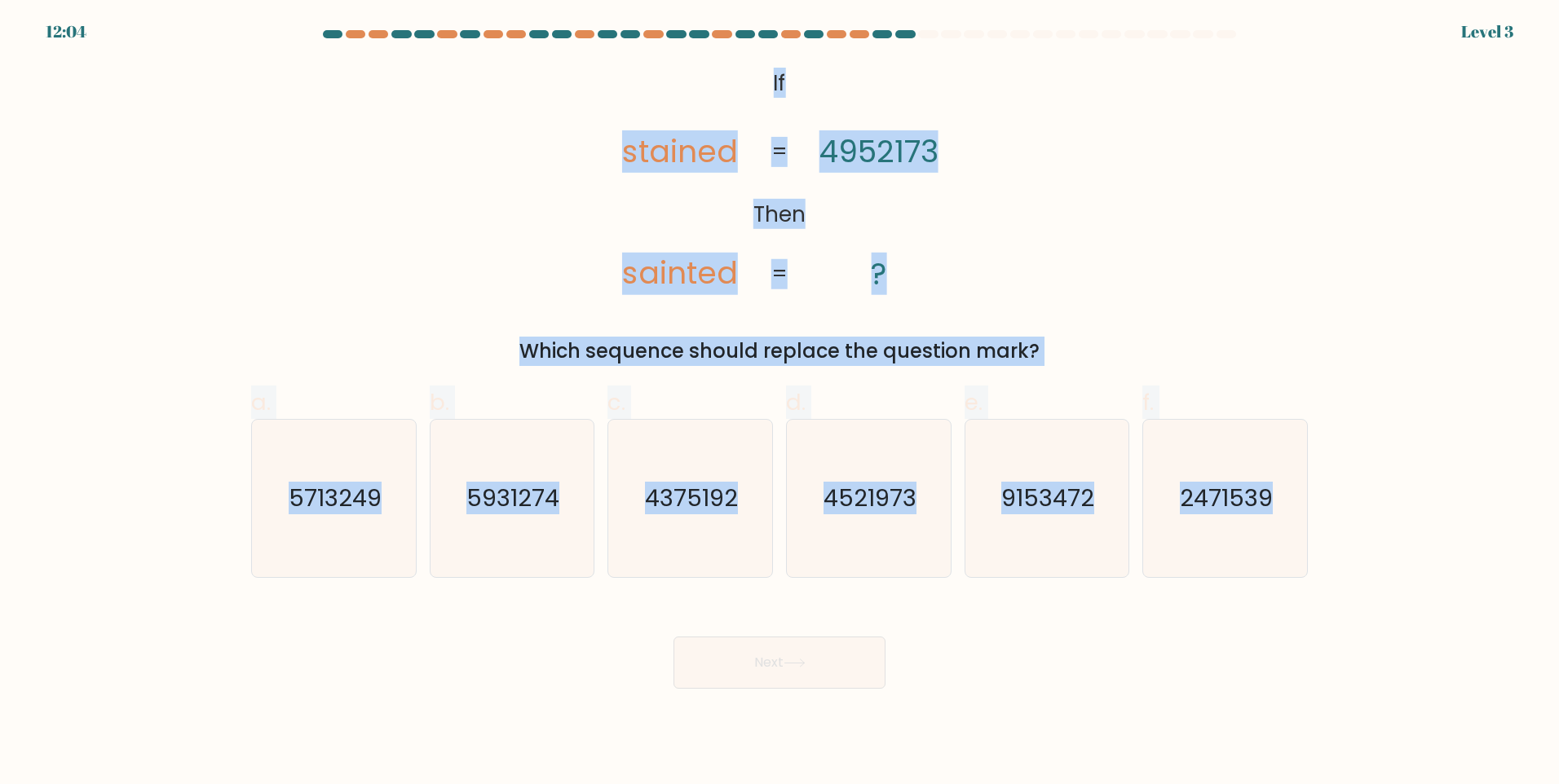
drag, startPoint x: 731, startPoint y: 82, endPoint x: 1318, endPoint y: 532, distance: 739.6
click at [1318, 532] on form "If ?" at bounding box center [779, 359] width 1559 height 659
copy form "If Then stained sainted 4952173 ? = = Which sequence should replace the questio…"
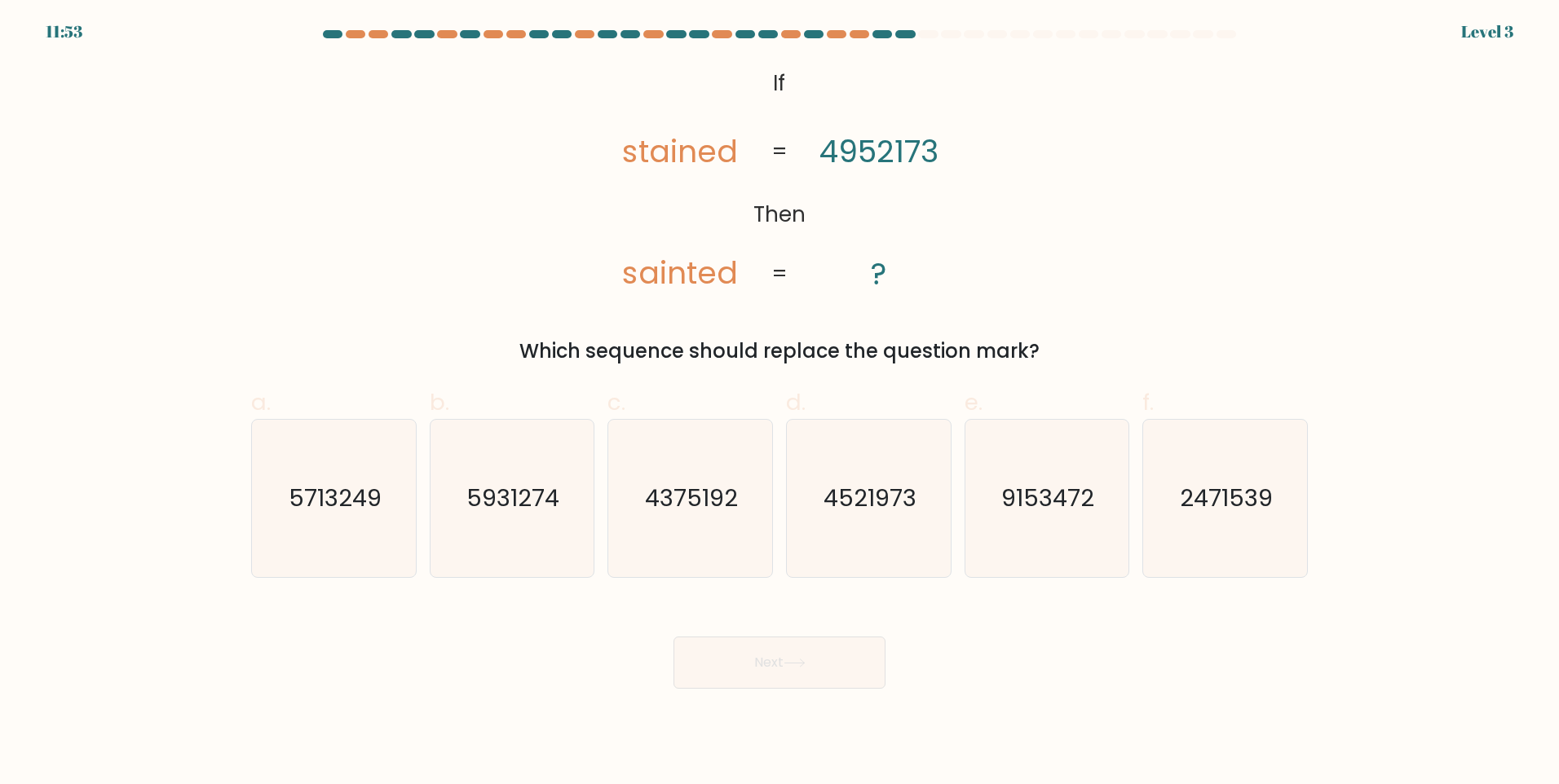
click at [1063, 597] on div "Next" at bounding box center [779, 642] width 1076 height 91
click at [683, 496] on text "4375192" at bounding box center [692, 498] width 93 height 32
click at [779, 403] on input "c. 4375192" at bounding box center [779, 398] width 1 height 10
radio input "true"
click at [811, 665] on button "Next" at bounding box center [779, 662] width 212 height 52
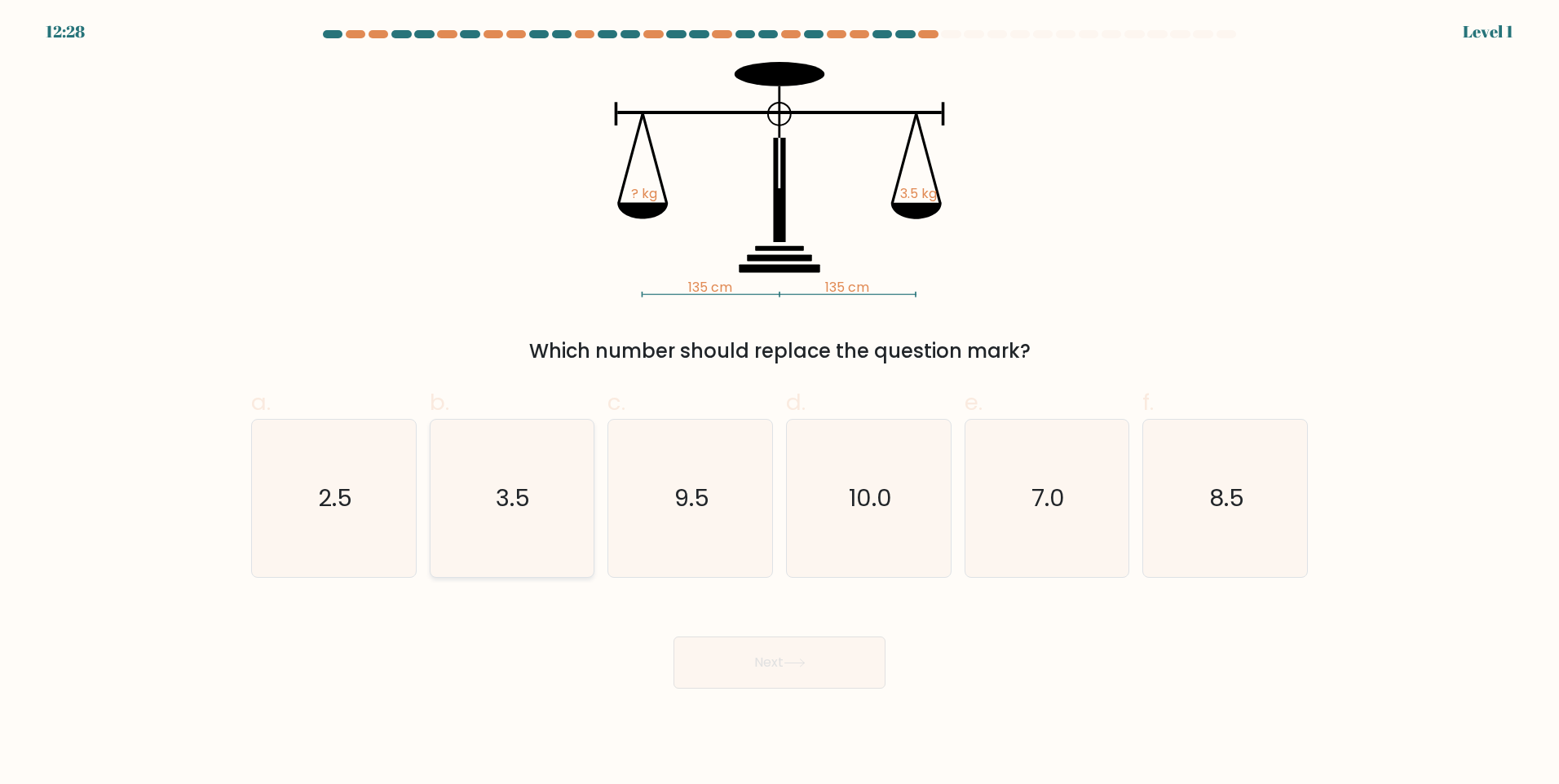
click at [571, 503] on icon "3.5" at bounding box center [511, 498] width 157 height 157
click at [779, 403] on input "b. 3.5" at bounding box center [779, 398] width 1 height 10
radio input "true"
click at [804, 661] on icon at bounding box center [794, 663] width 20 height 8
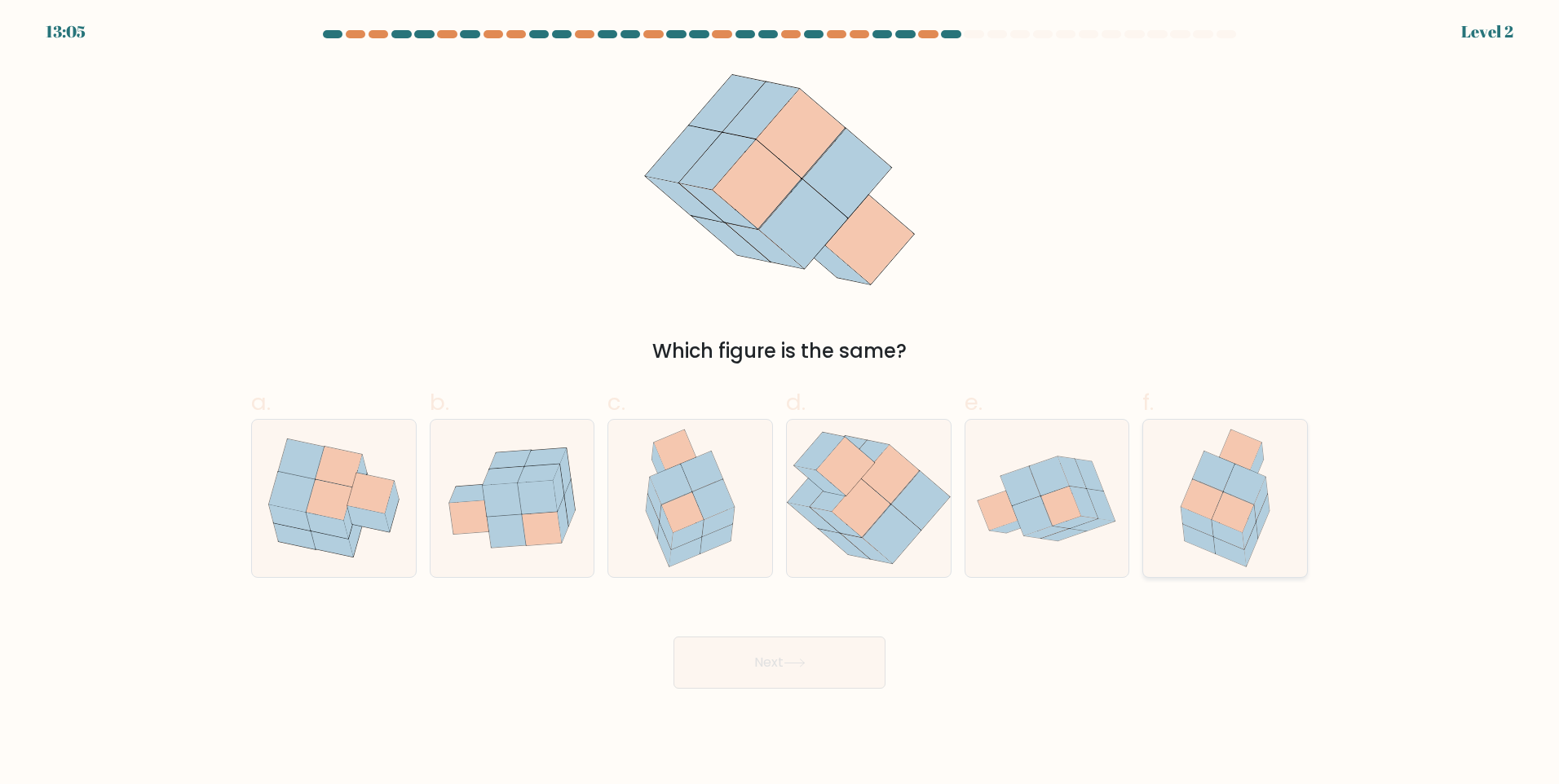
click at [1207, 511] on icon at bounding box center [1201, 499] width 42 height 40
click at [780, 403] on input "f." at bounding box center [779, 398] width 1 height 10
radio input "true"
click at [713, 660] on button "Next" at bounding box center [779, 662] width 212 height 52
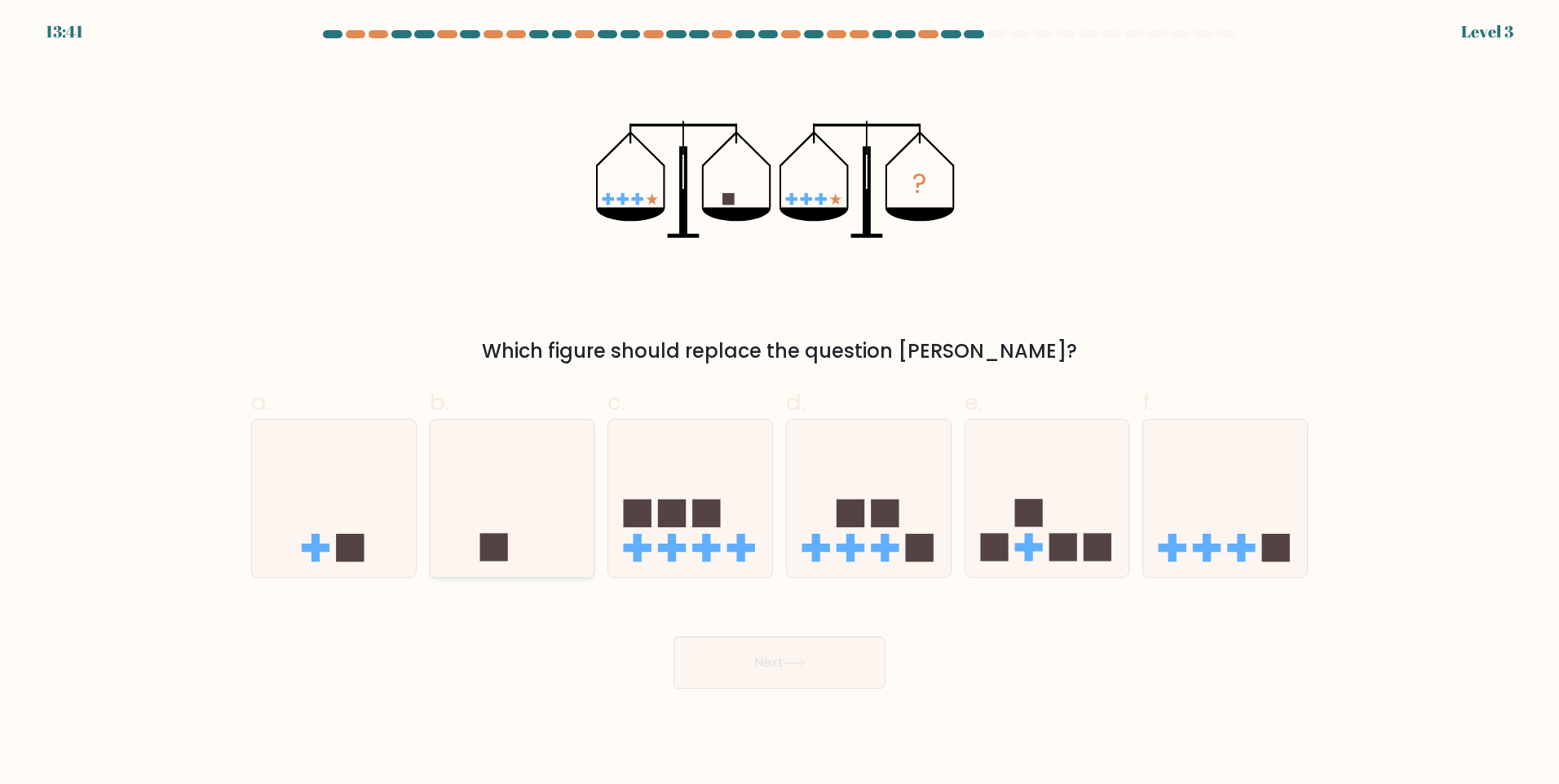
click at [542, 555] on icon at bounding box center [512, 497] width 164 height 136
click at [779, 403] on input "b." at bounding box center [779, 398] width 1 height 10
radio input "true"
click at [784, 671] on button "Next" at bounding box center [779, 662] width 212 height 52
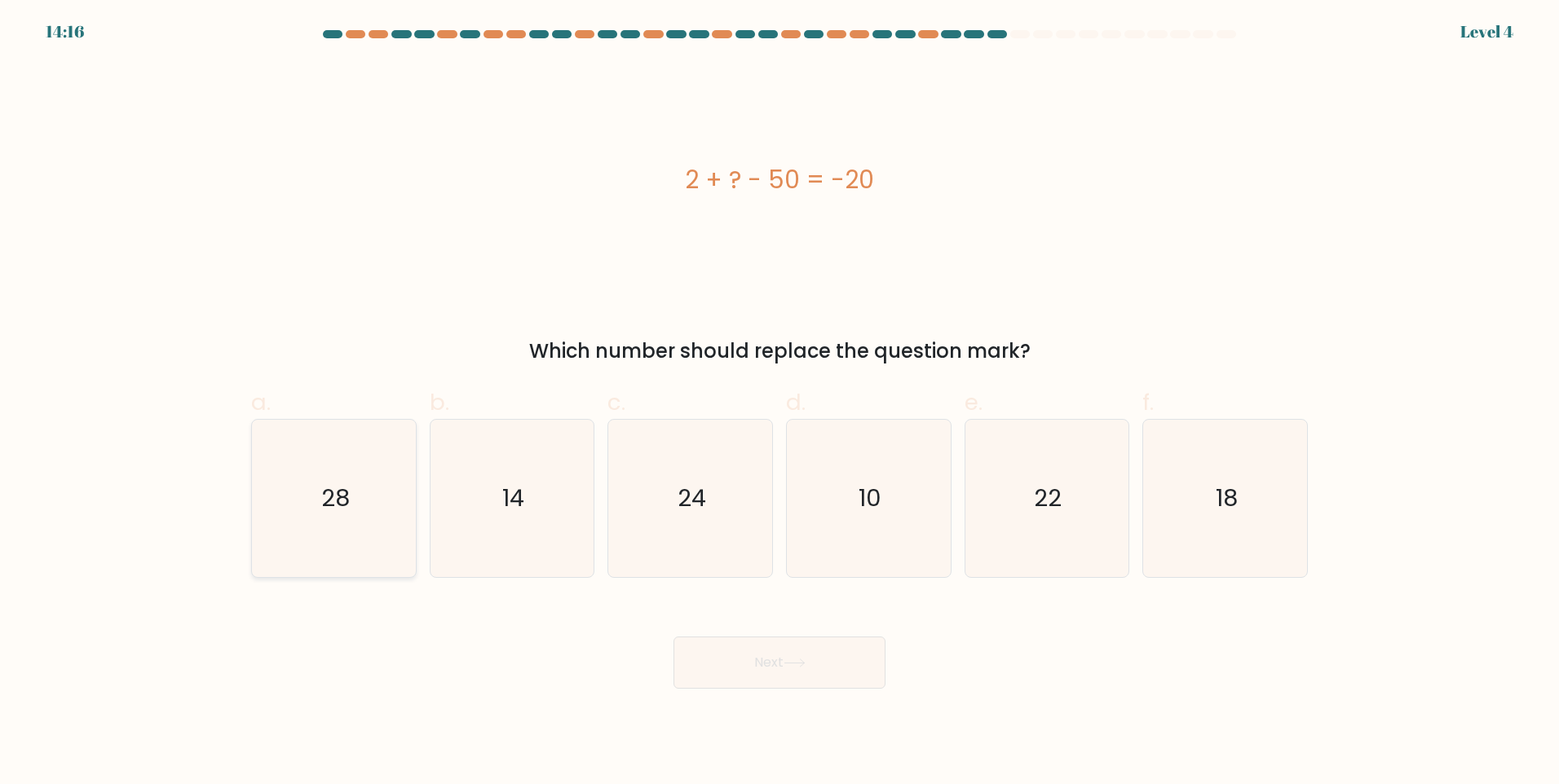
click at [326, 495] on text "28" at bounding box center [334, 498] width 28 height 32
click at [779, 403] on input "a. 28" at bounding box center [779, 398] width 1 height 10
radio input "true"
click at [834, 682] on button "Next" at bounding box center [779, 662] width 212 height 52
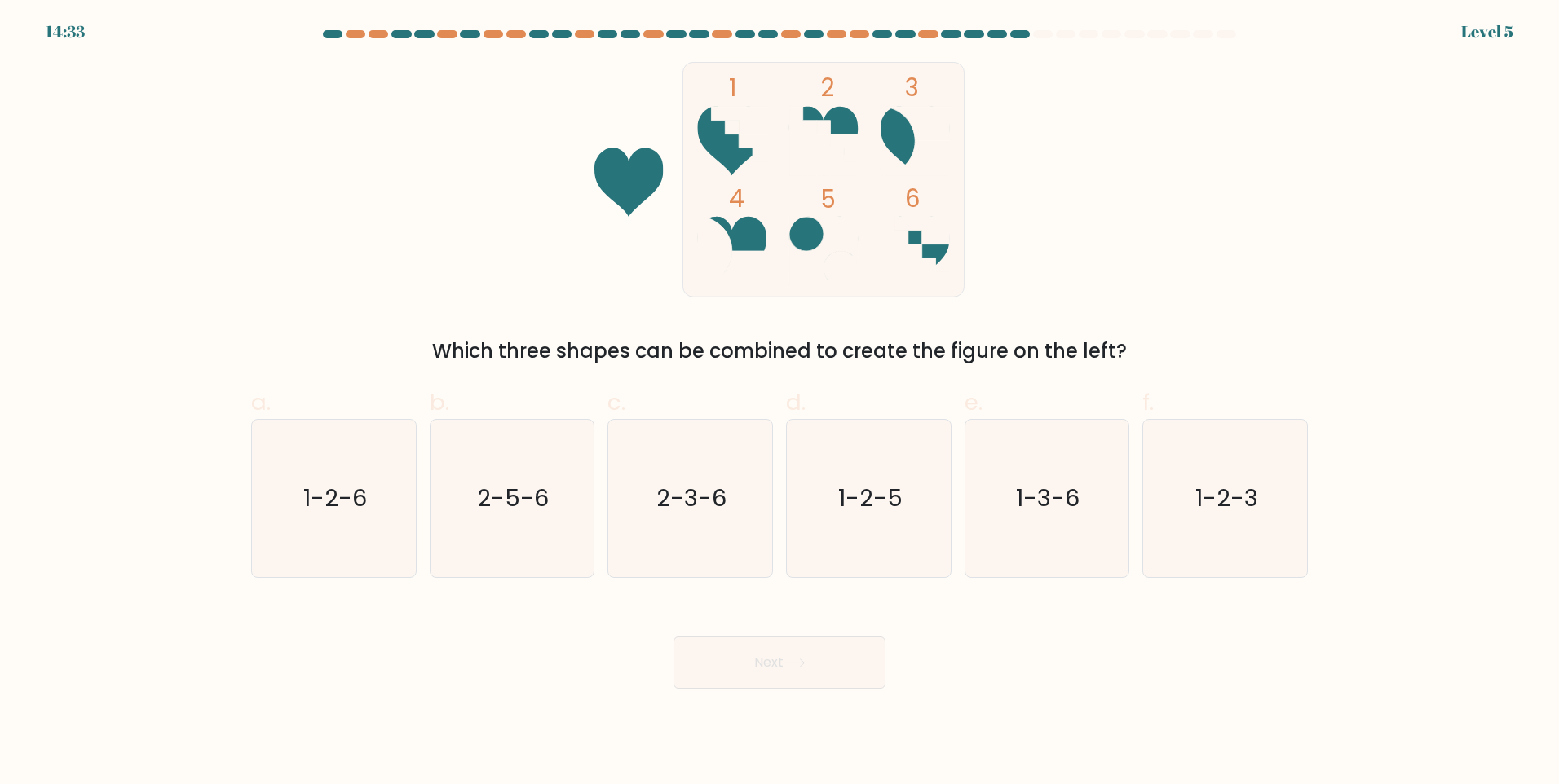
drag, startPoint x: 581, startPoint y: 101, endPoint x: 783, endPoint y: 260, distance: 257.1
click at [783, 260] on icon "1 2 3 4 5 6" at bounding box center [779, 180] width 439 height 235
click at [381, 503] on icon "1-2-6" at bounding box center [334, 498] width 157 height 157
click at [779, 403] on input "a. 1-2-6" at bounding box center [779, 398] width 1 height 10
radio input "true"
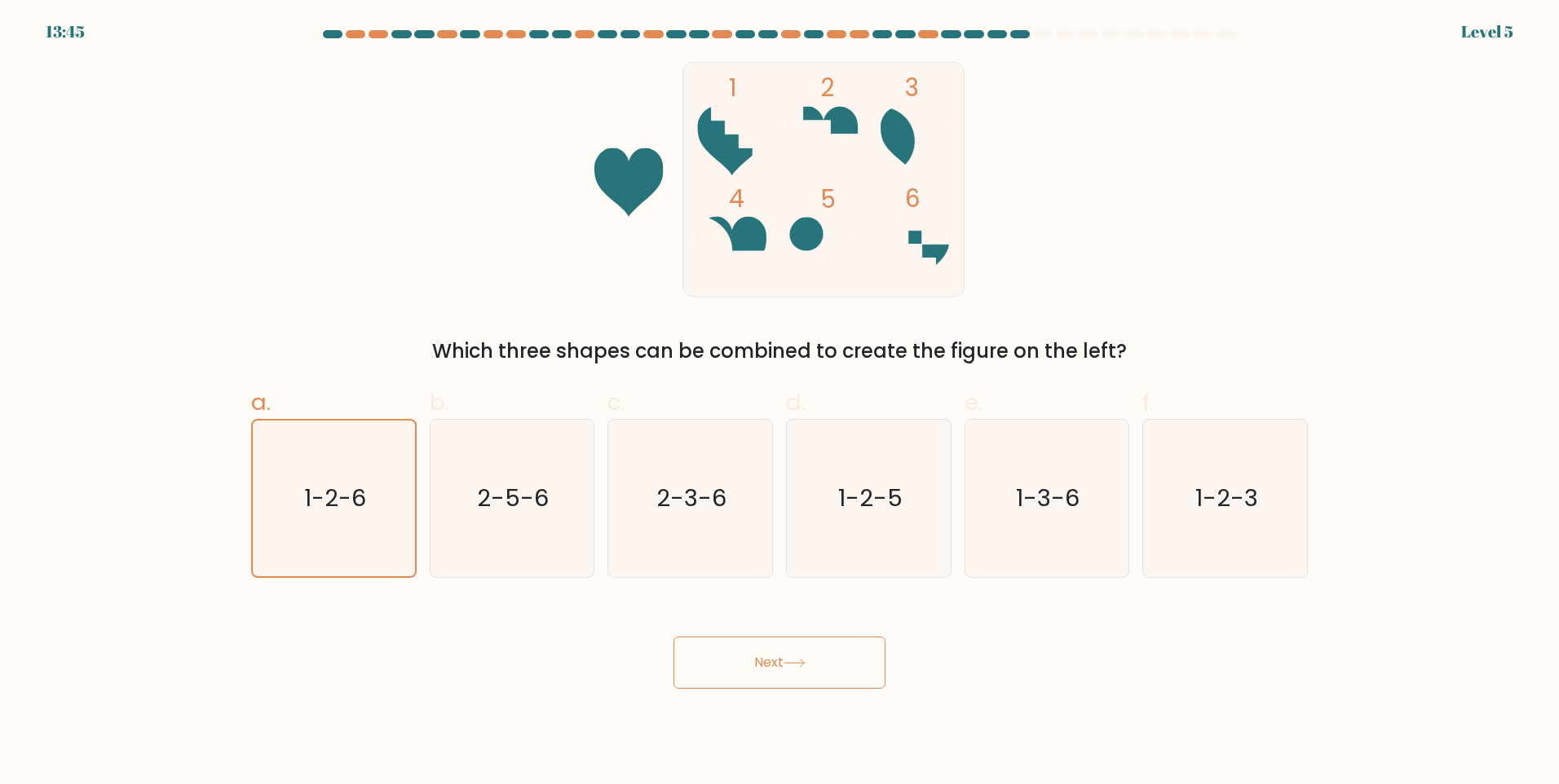
click at [777, 675] on button "Next" at bounding box center [779, 662] width 212 height 52
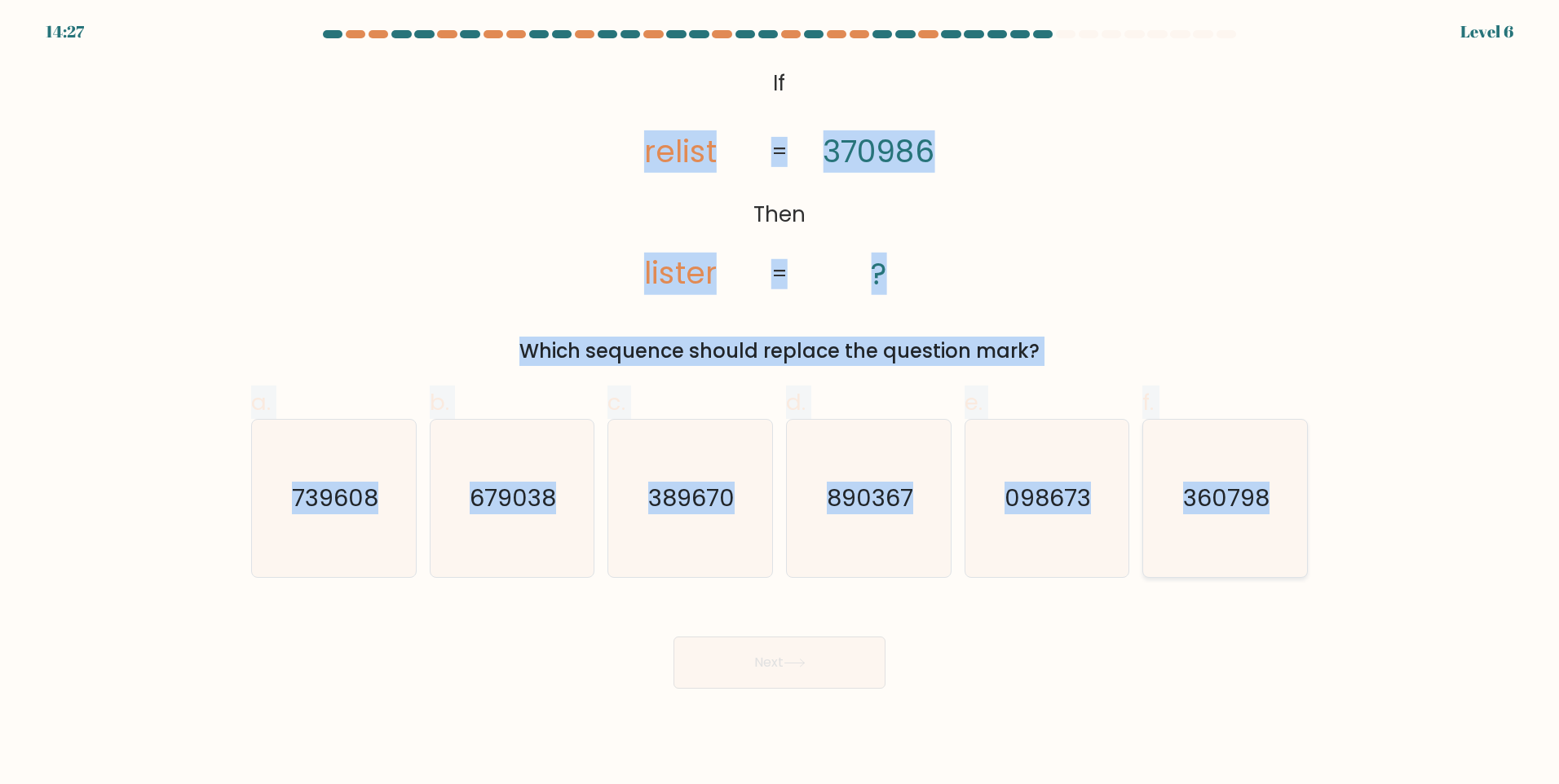
drag, startPoint x: 625, startPoint y: 137, endPoint x: 1303, endPoint y: 519, distance: 778.2
click at [1303, 519] on form "If ?" at bounding box center [779, 359] width 1559 height 659
click at [918, 497] on icon "890367" at bounding box center [869, 498] width 157 height 157
click at [780, 403] on input "d. 890367" at bounding box center [779, 398] width 1 height 10
radio input "true"
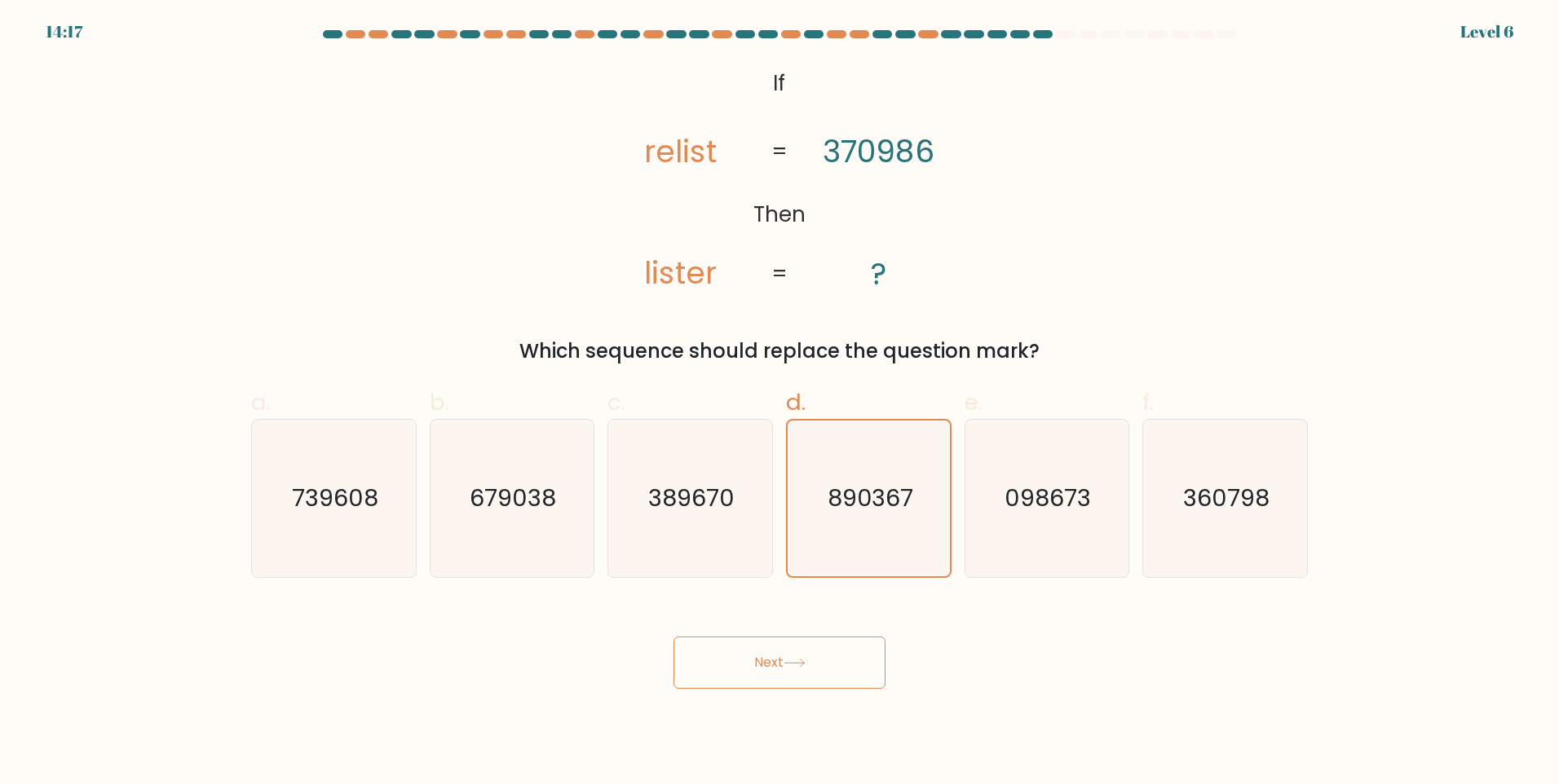
click at [841, 665] on button "Next" at bounding box center [779, 662] width 212 height 52
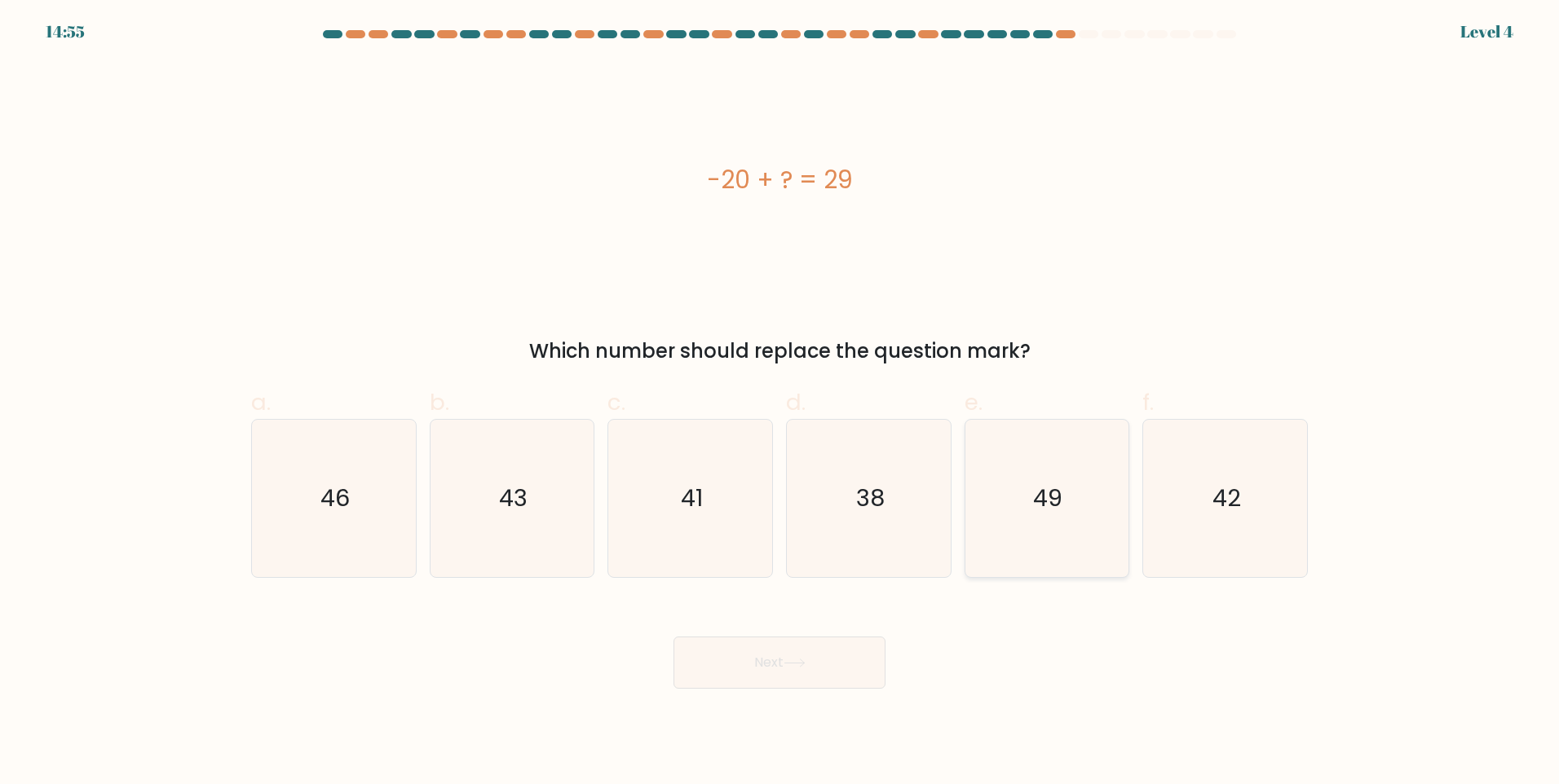
drag, startPoint x: 1013, startPoint y: 474, endPoint x: 908, endPoint y: 595, distance: 160.2
click at [1013, 478] on icon "49" at bounding box center [1046, 498] width 157 height 157
click at [780, 403] on input "e. 49" at bounding box center [779, 398] width 1 height 10
radio input "true"
click at [783, 679] on button "Next" at bounding box center [779, 662] width 212 height 52
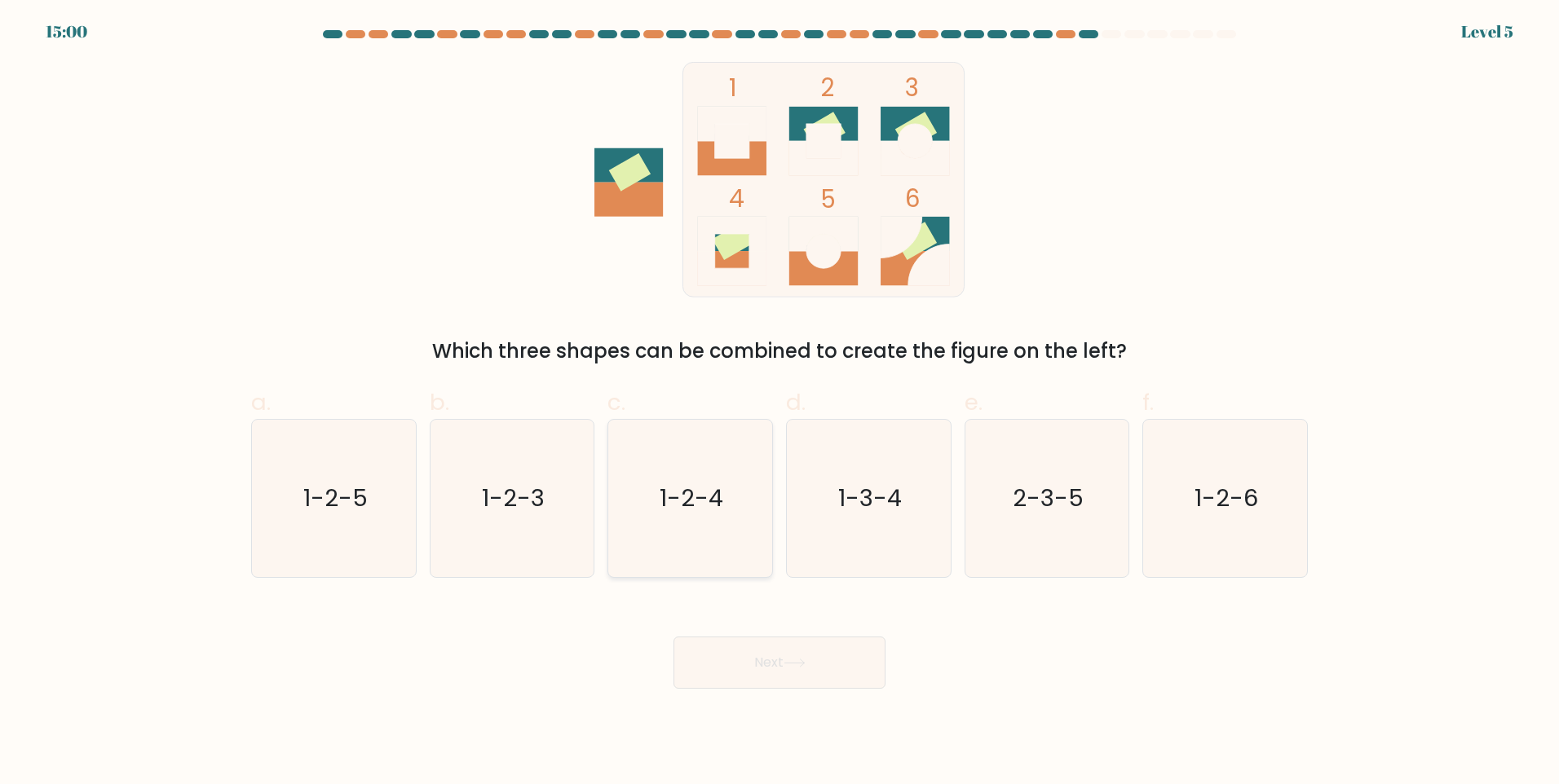
click at [674, 520] on icon "1-2-4" at bounding box center [690, 498] width 157 height 157
click at [779, 403] on input "c. 1-2-4" at bounding box center [779, 398] width 1 height 10
radio input "true"
click at [796, 668] on button "Next" at bounding box center [779, 662] width 212 height 52
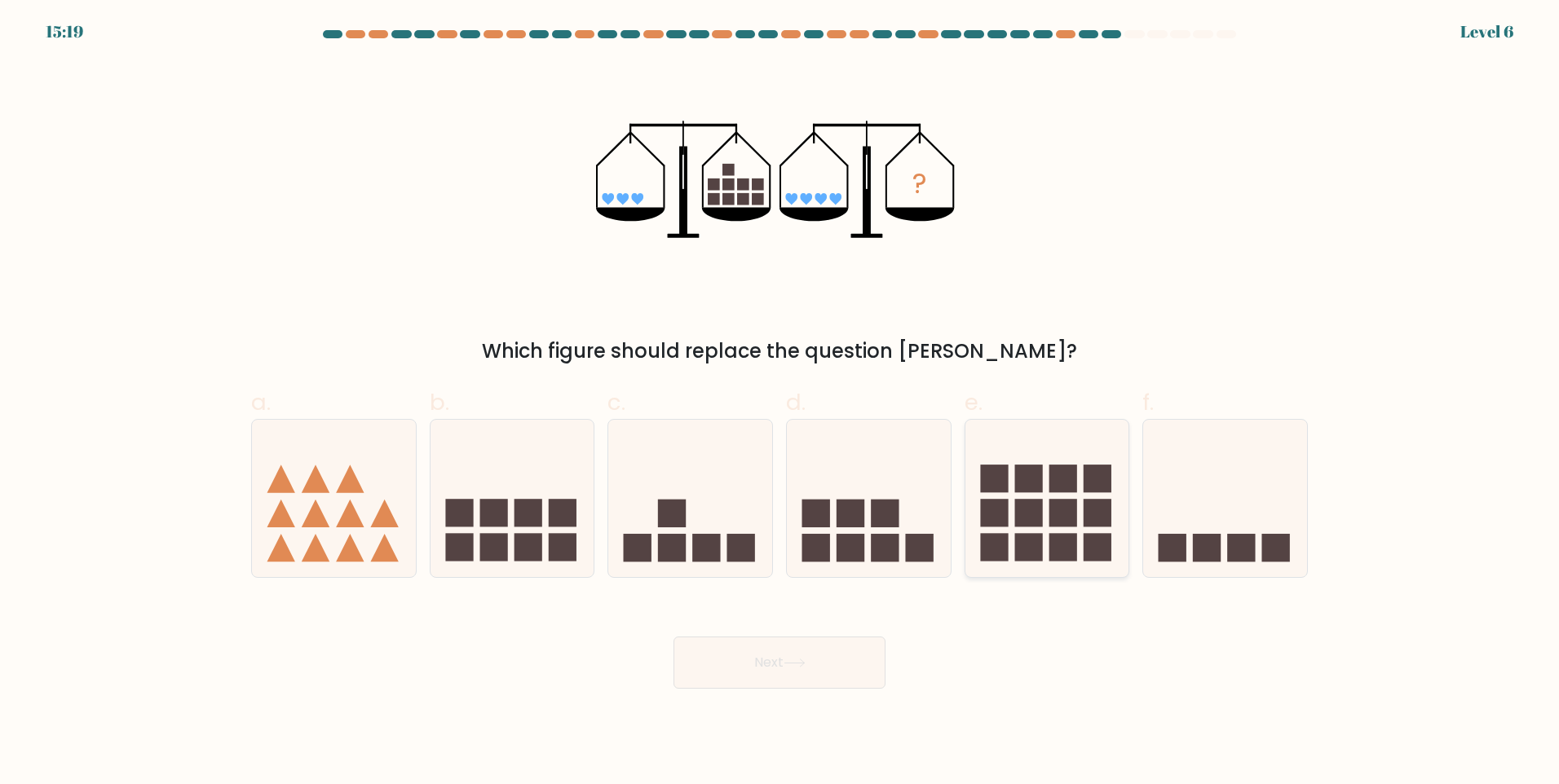
drag, startPoint x: 1053, startPoint y: 530, endPoint x: 1065, endPoint y: 547, distance: 20.8
click at [1053, 531] on icon at bounding box center [1047, 497] width 164 height 136
click at [780, 403] on input "e." at bounding box center [779, 398] width 1 height 10
radio input "true"
click at [840, 646] on button "Next" at bounding box center [779, 662] width 212 height 52
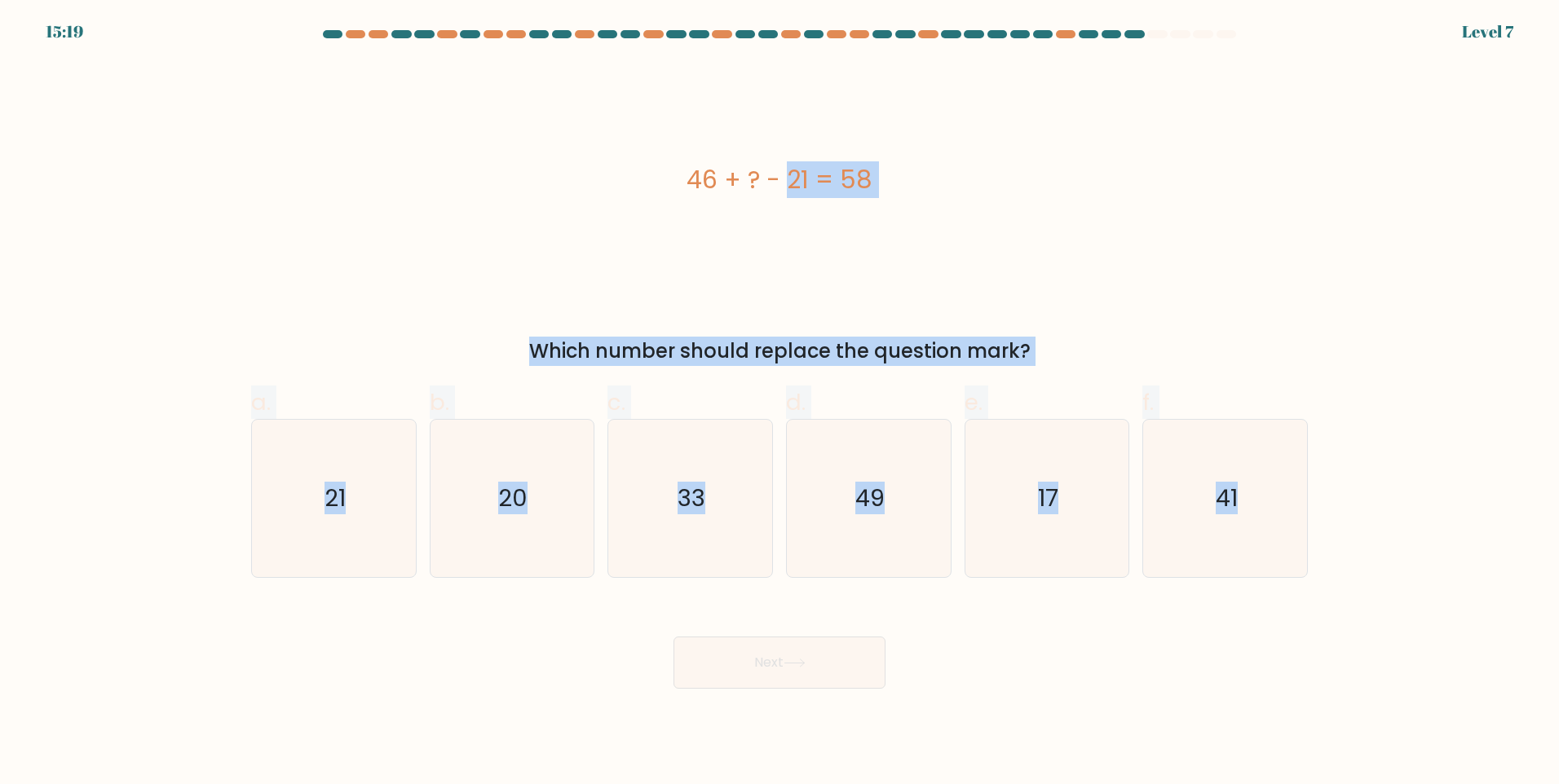
drag, startPoint x: 692, startPoint y: 165, endPoint x: 1416, endPoint y: 493, distance: 794.8
click at [1416, 493] on form "a." at bounding box center [779, 359] width 1559 height 659
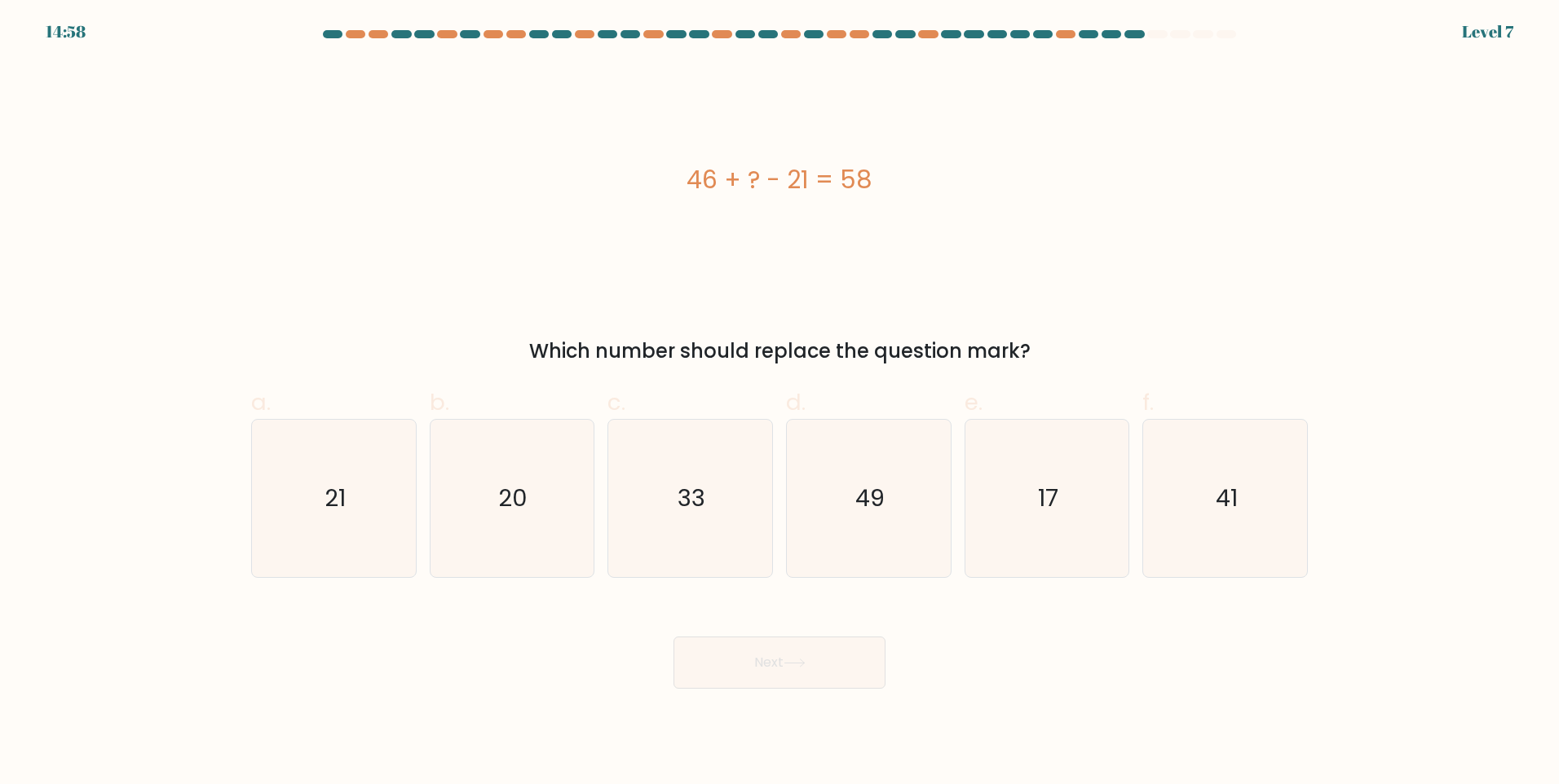
click at [573, 620] on div "Next" at bounding box center [779, 642] width 1076 height 91
click at [683, 531] on icon "33" at bounding box center [690, 498] width 157 height 157
click at [779, 403] on input "c. 33" at bounding box center [779, 398] width 1 height 10
radio input "true"
click at [813, 669] on button "Next" at bounding box center [779, 662] width 212 height 52
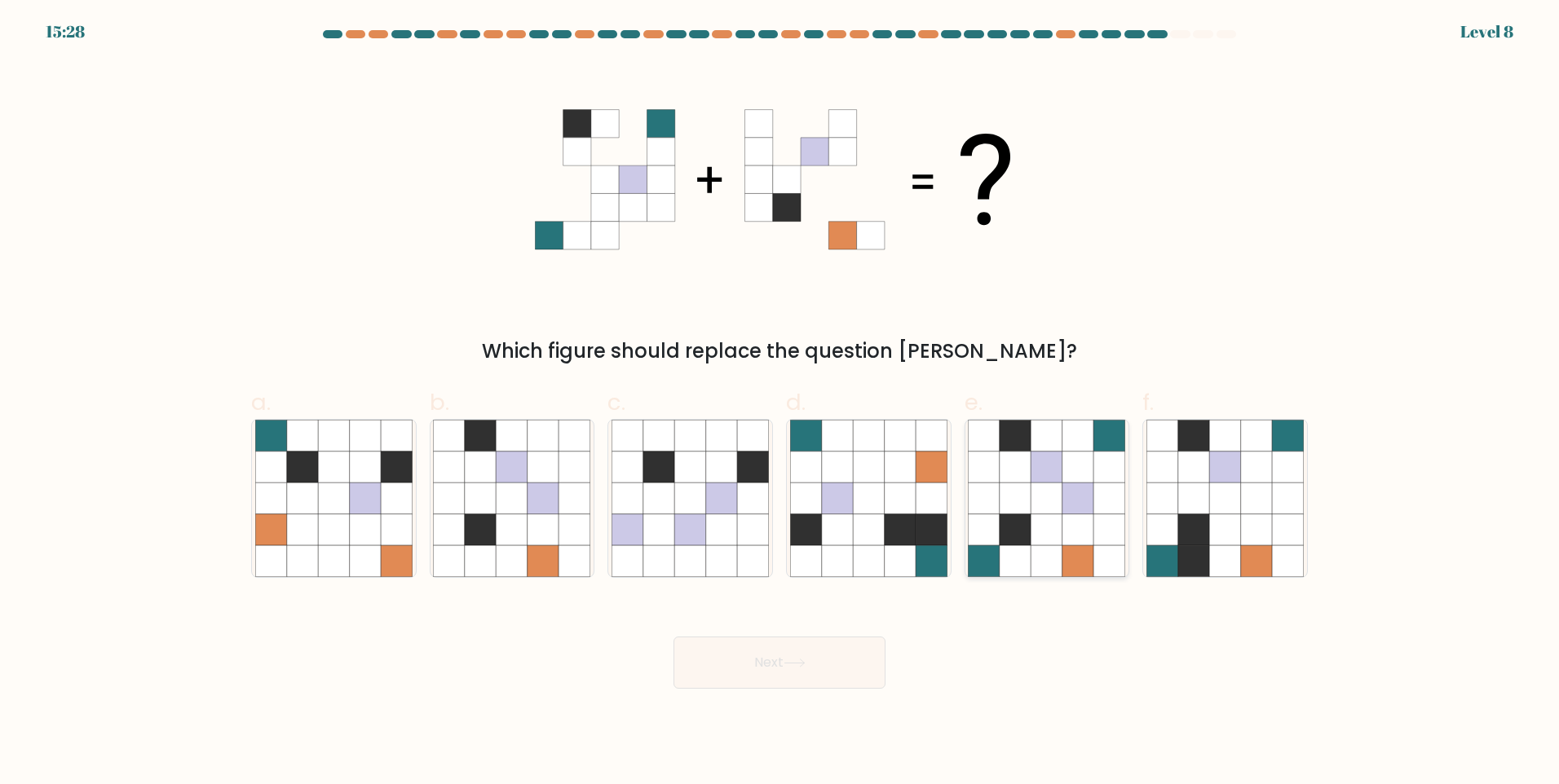
click at [998, 560] on icon at bounding box center [984, 560] width 31 height 31
click at [780, 403] on input "e." at bounding box center [779, 398] width 1 height 10
radio input "true"
click at [846, 654] on button "Next" at bounding box center [779, 662] width 212 height 52
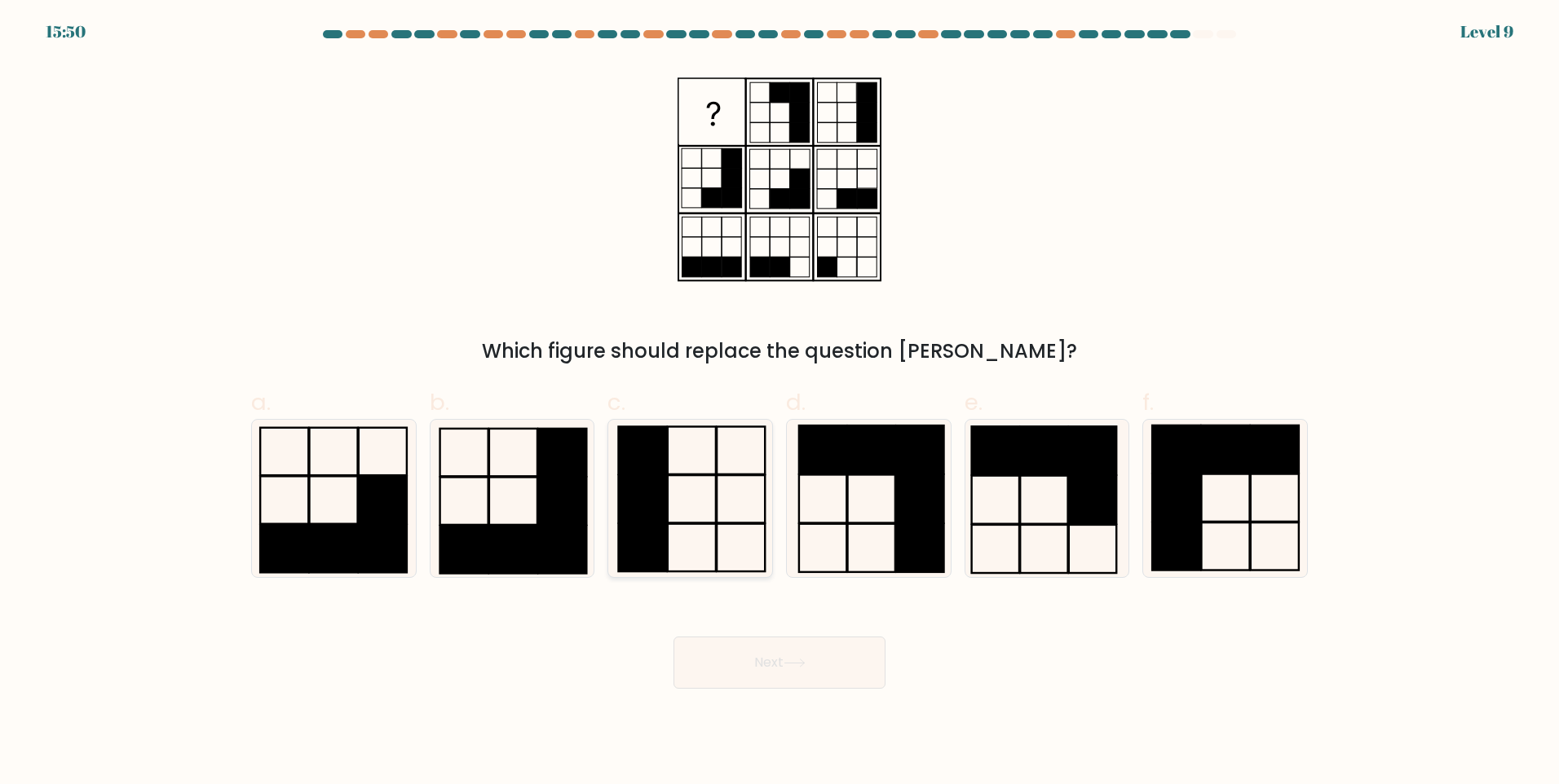
click at [695, 508] on icon at bounding box center [690, 498] width 157 height 157
click at [779, 403] on input "c." at bounding box center [779, 398] width 1 height 10
radio input "true"
click at [827, 679] on button "Next" at bounding box center [779, 662] width 212 height 52
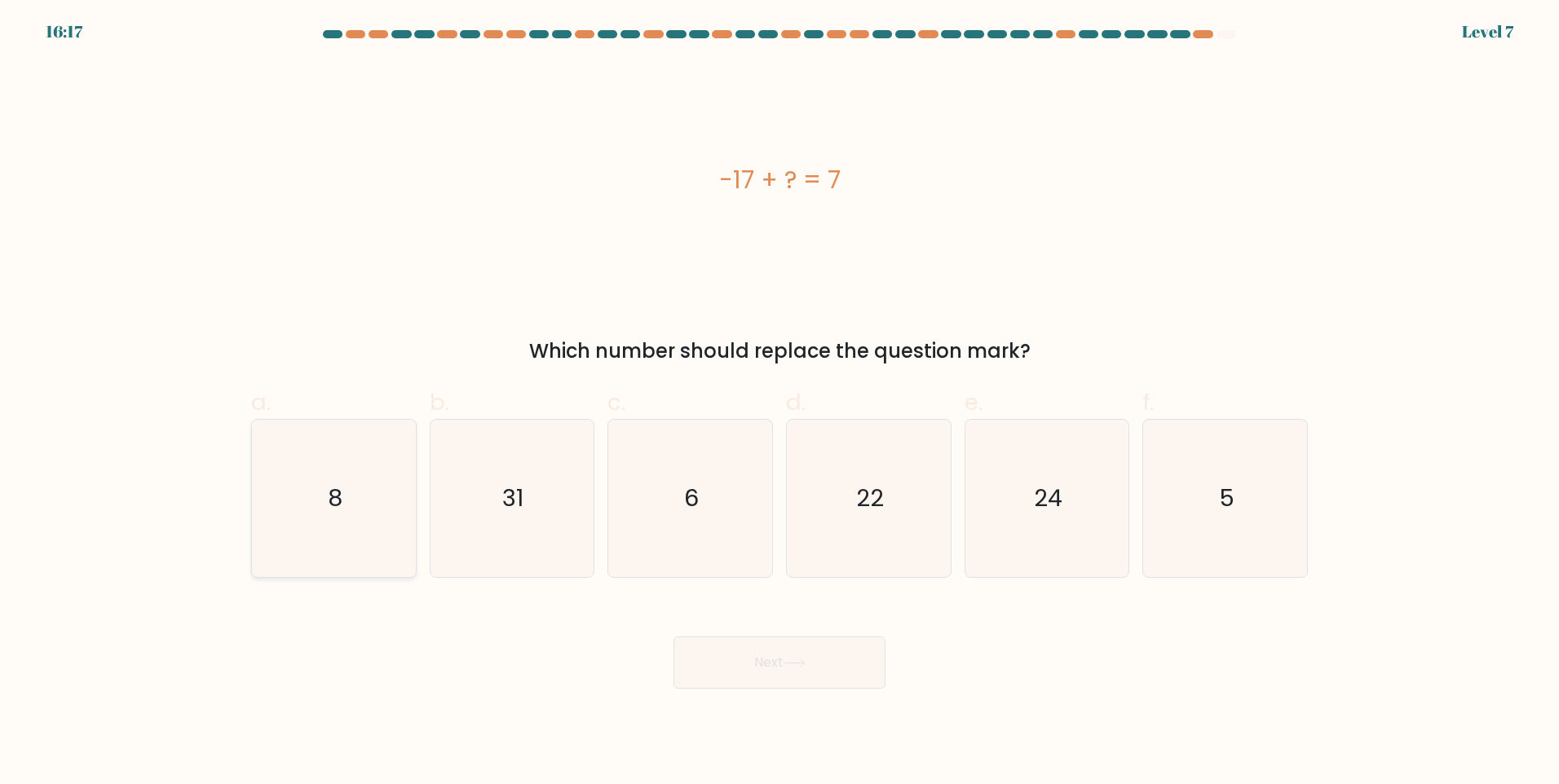
click at [351, 544] on icon "8" at bounding box center [334, 498] width 157 height 157
click at [779, 403] on input "a. 8" at bounding box center [779, 398] width 1 height 10
radio input "true"
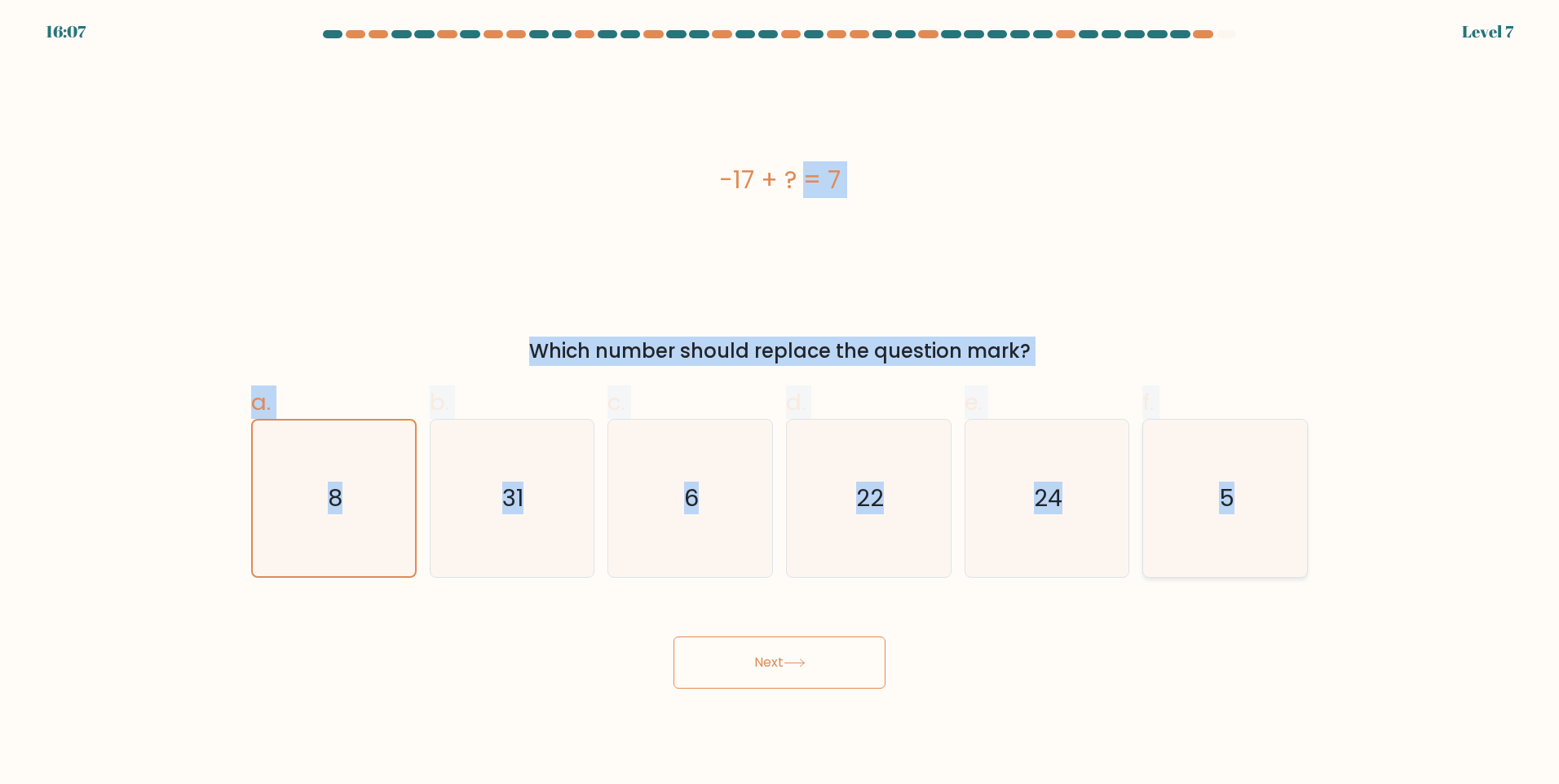
drag, startPoint x: 691, startPoint y: 147, endPoint x: 1257, endPoint y: 529, distance: 682.8
click at [1257, 529] on form "a. 8" at bounding box center [779, 359] width 1559 height 659
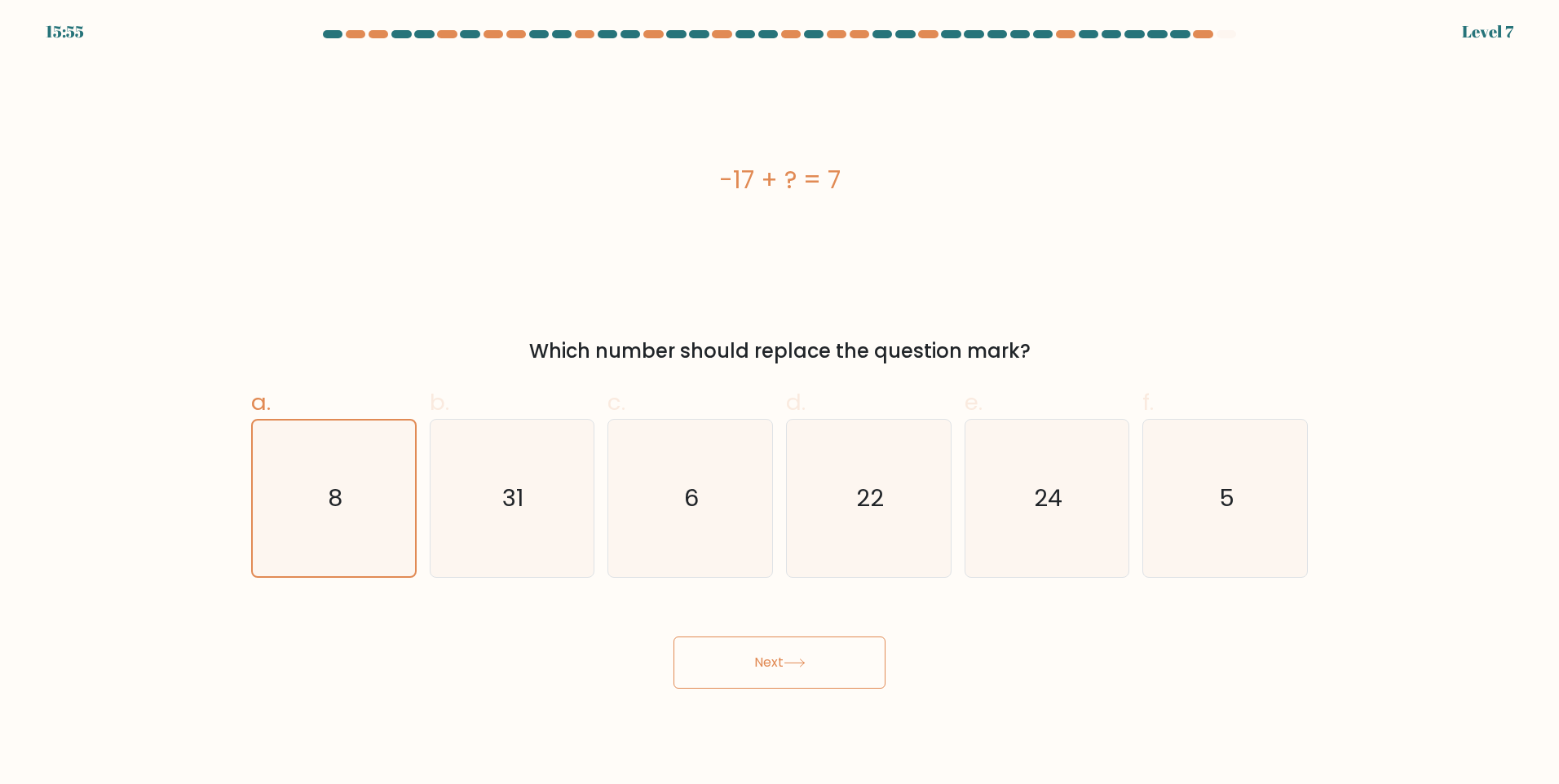
click at [579, 630] on div "Next" at bounding box center [779, 642] width 1076 height 91
click at [1023, 503] on icon "24" at bounding box center [1046, 498] width 157 height 157
click at [780, 403] on input "e. 24" at bounding box center [779, 398] width 1 height 10
radio input "true"
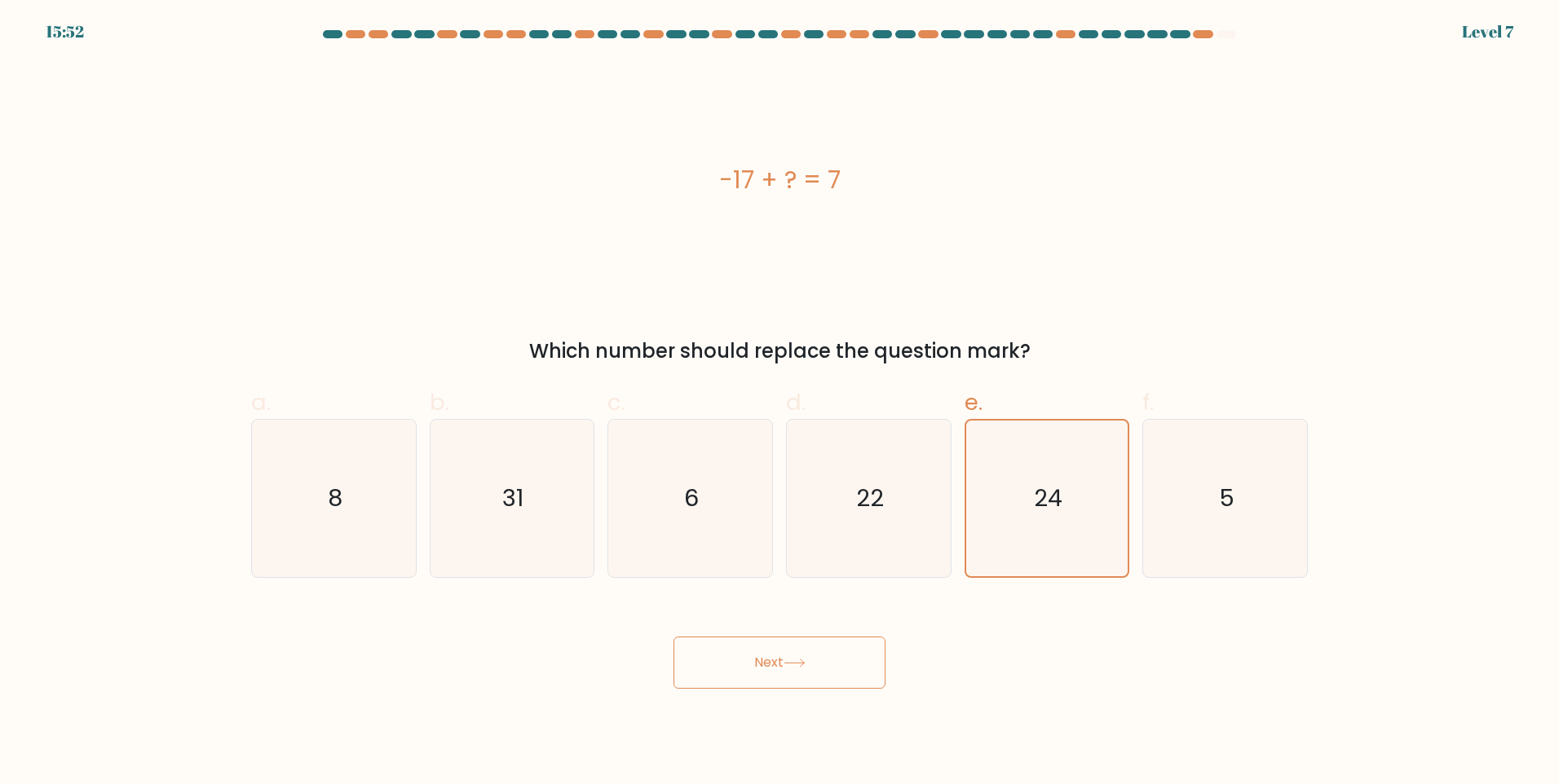
click at [823, 687] on button "Next" at bounding box center [779, 662] width 212 height 52
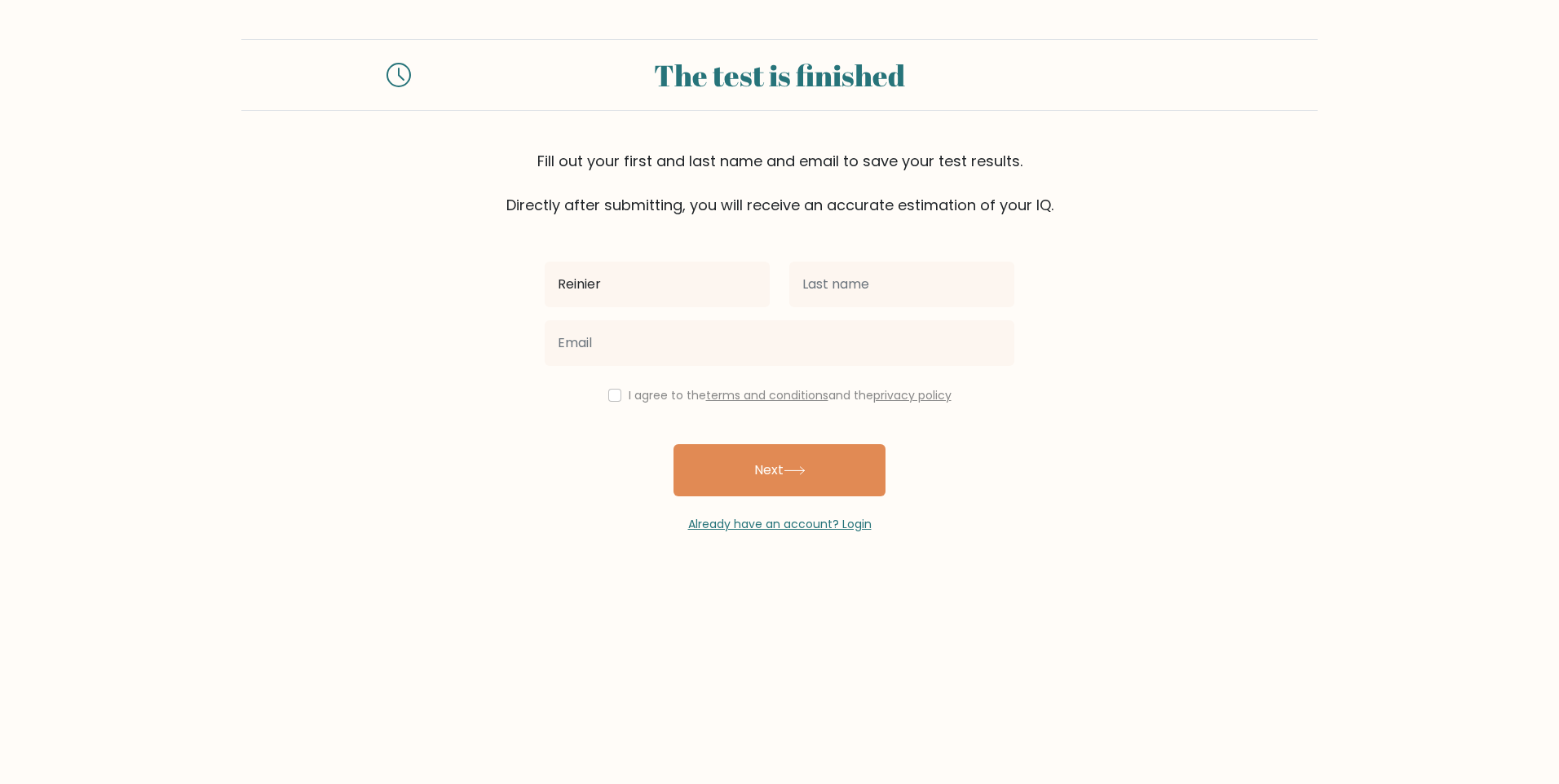
type input "Reinier"
click at [907, 291] on input "text" at bounding box center [902, 285] width 225 height 46
type input "Castro"
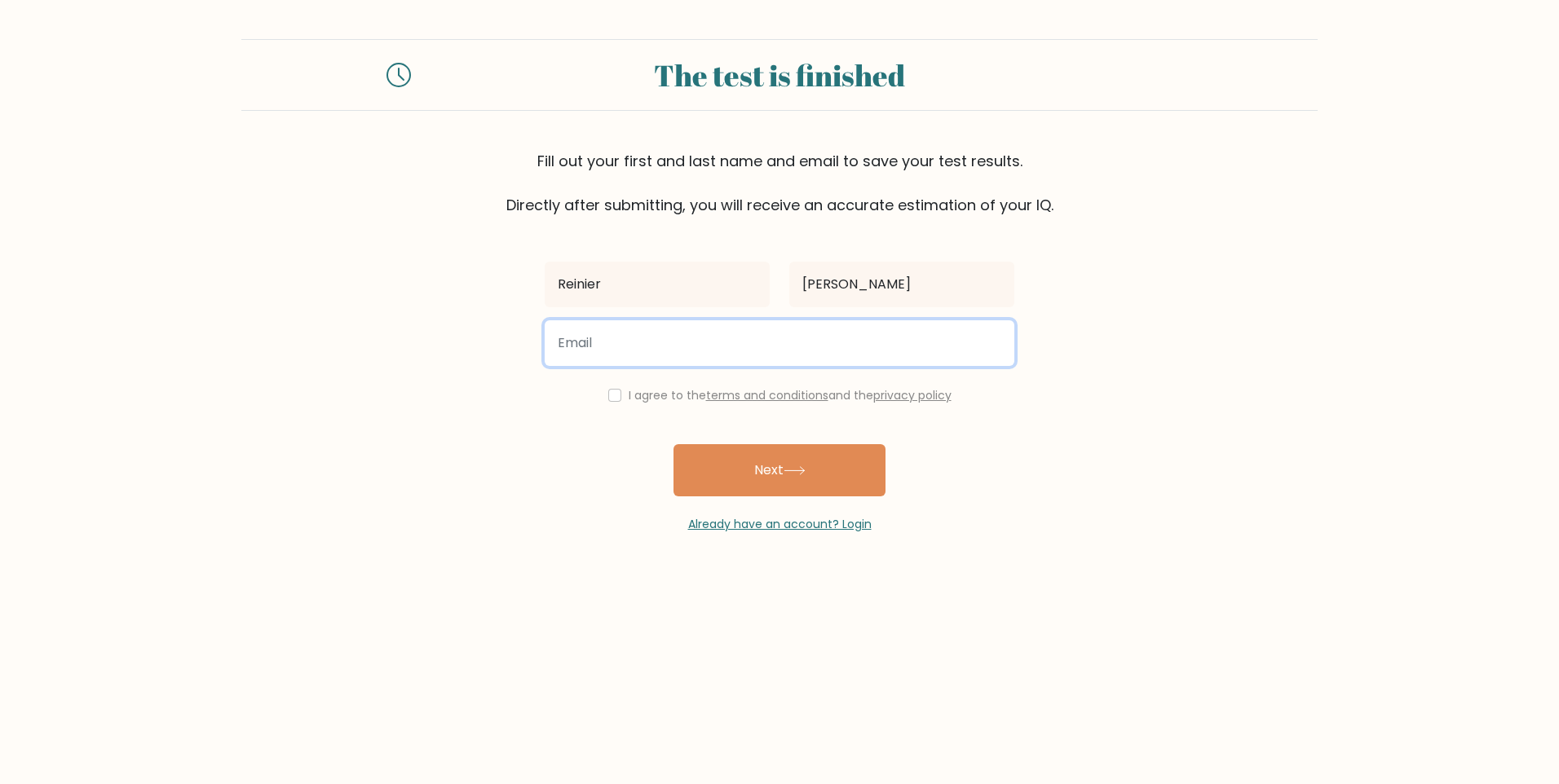
click at [904, 346] on input "email" at bounding box center [779, 343] width 469 height 46
type input "castroreinier12345@gmail.com"
click at [673, 444] on button "Next" at bounding box center [779, 470] width 212 height 52
click at [608, 395] on input "checkbox" at bounding box center [614, 395] width 13 height 13
checkbox input "true"
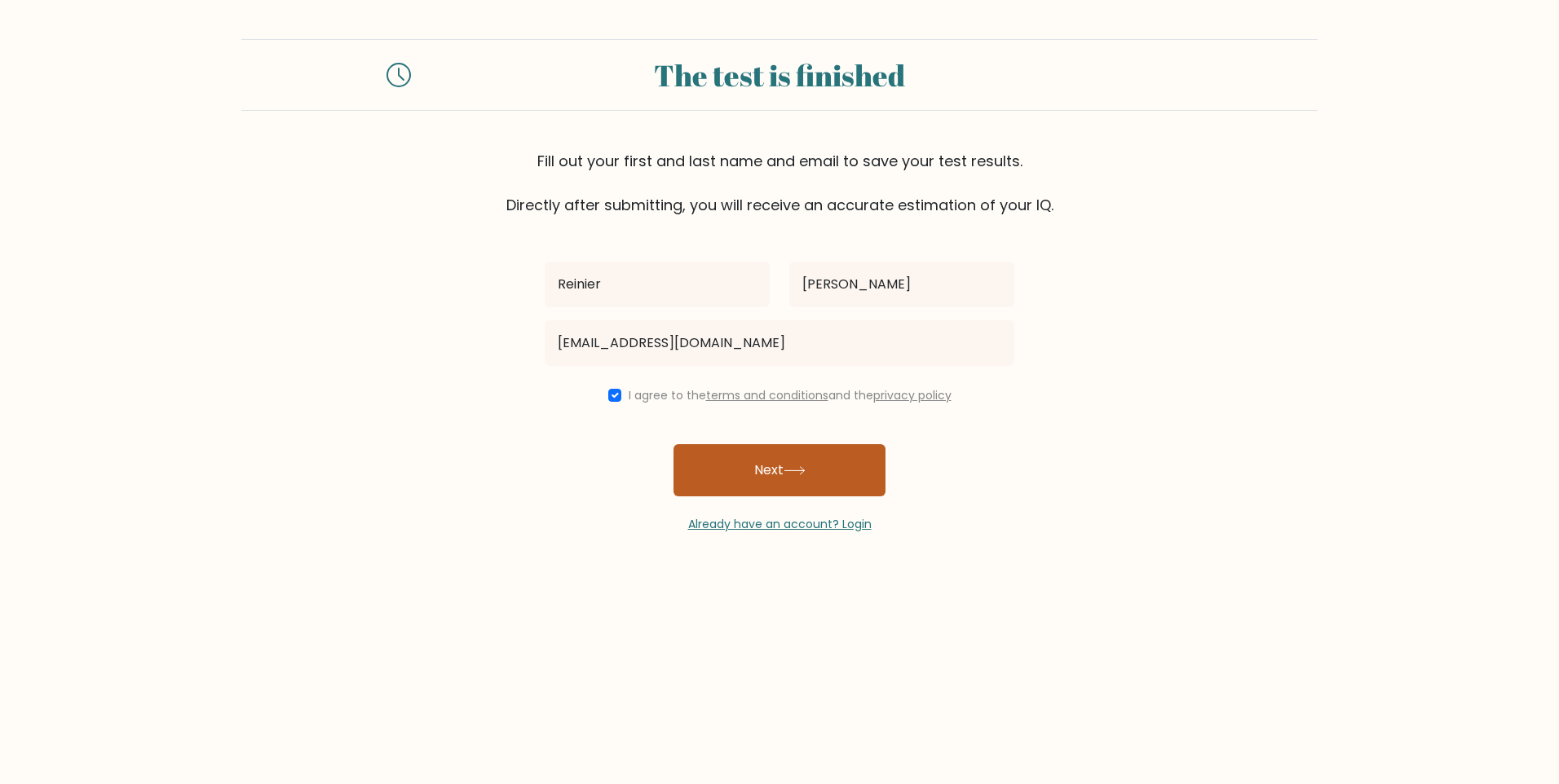
click at [710, 454] on button "Next" at bounding box center [779, 470] width 212 height 52
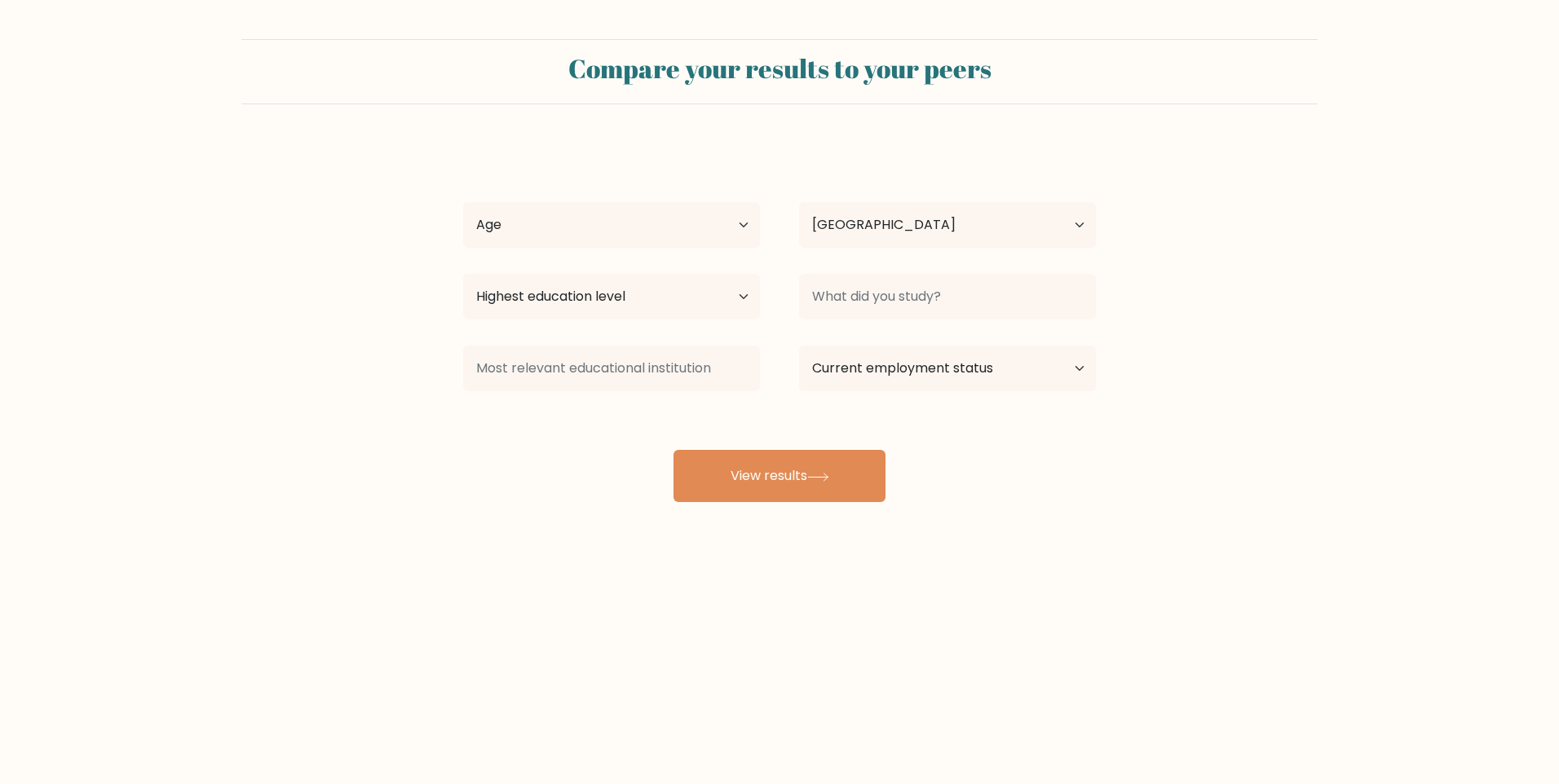
select select "PH"
click at [724, 209] on select "Age Under 18 years old 18-24 years old 25-34 years old 35-44 years old 45-54 ye…" at bounding box center [612, 225] width 297 height 46
select select "18_24"
click at [463, 202] on select "Age Under 18 years old 18-24 years old 25-34 years old 35-44 years old 45-54 ye…" at bounding box center [612, 225] width 297 height 46
click at [645, 285] on select "Highest education level No schooling Primary Lower Secondary Upper Secondary Oc…" at bounding box center [612, 297] width 297 height 46
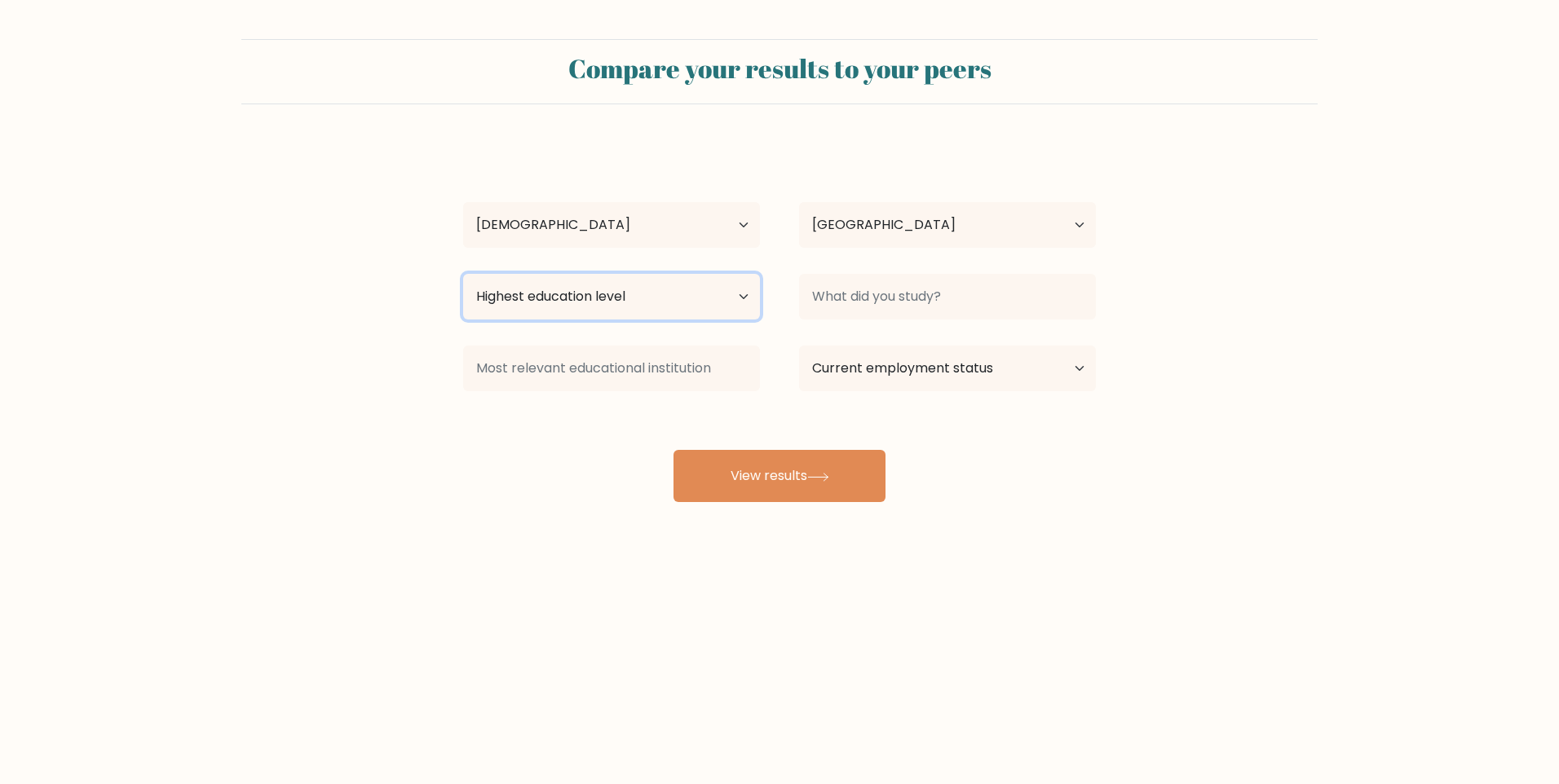
select select "occupation_specific"
click at [463, 274] on select "Highest education level No schooling Primary Lower Secondary Upper Secondary Oc…" at bounding box center [612, 297] width 297 height 46
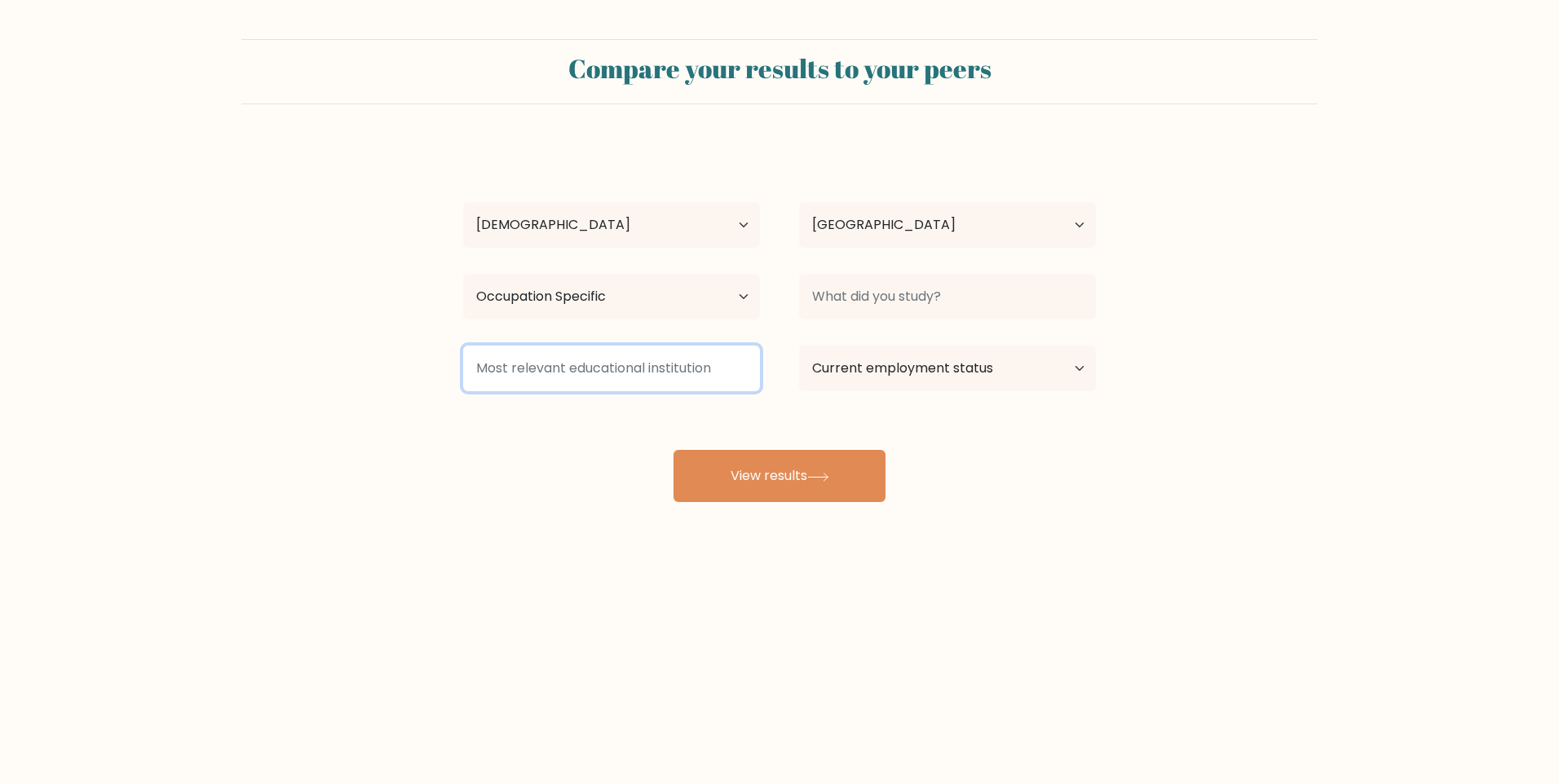
click at [685, 376] on input at bounding box center [612, 369] width 297 height 46
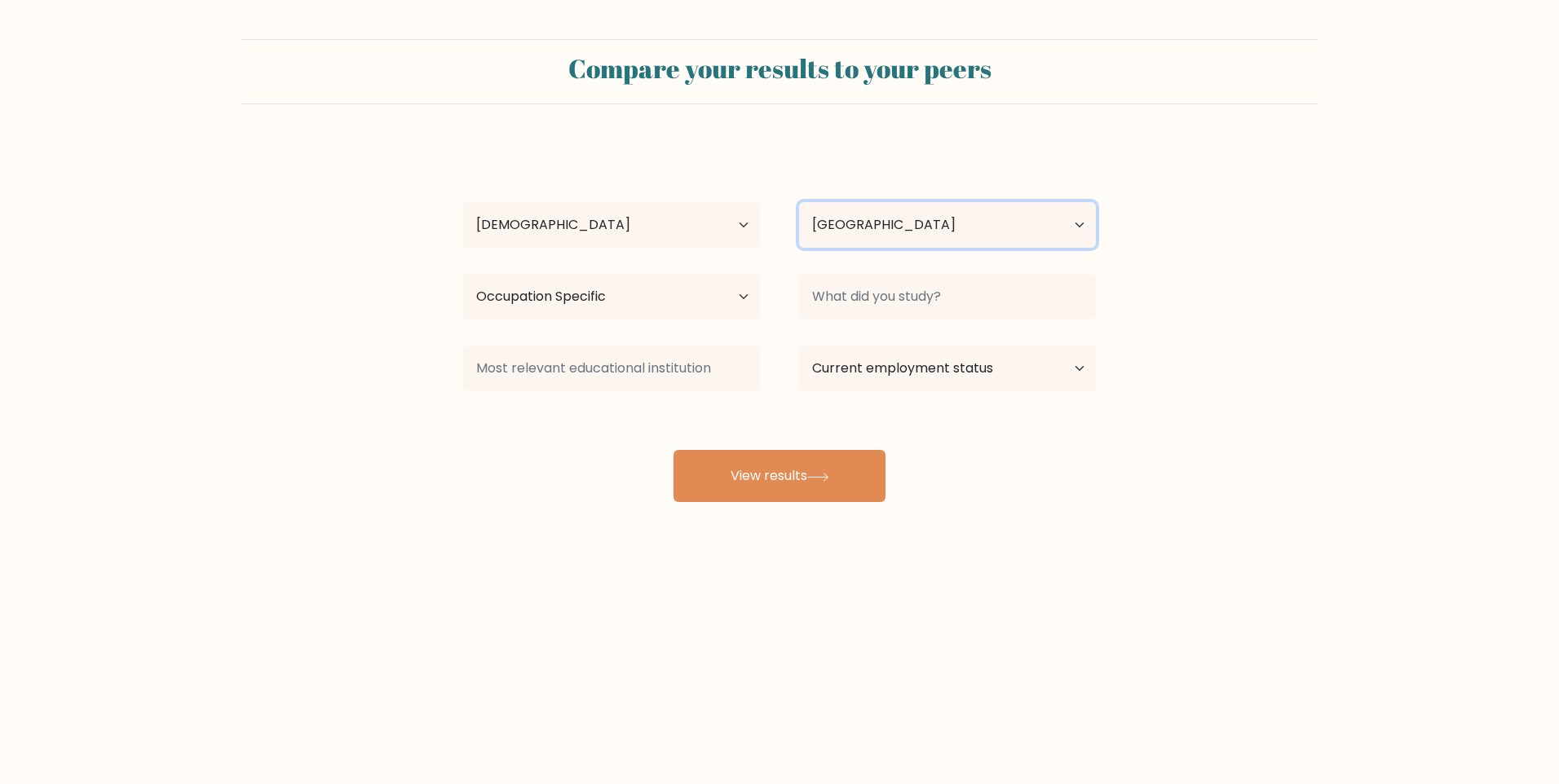
click at [948, 239] on select "Country Afghanistan Albania Algeria American Samoa Andorra Angola Anguilla Anta…" at bounding box center [947, 225] width 297 height 46
drag, startPoint x: 1276, startPoint y: 280, endPoint x: 1143, endPoint y: 304, distance: 135.1
click at [1270, 285] on form "Compare your results to your peers Reinier Castro Age Under 18 years old 18-24 …" at bounding box center [779, 270] width 1559 height 463
click at [1011, 299] on input at bounding box center [947, 297] width 297 height 46
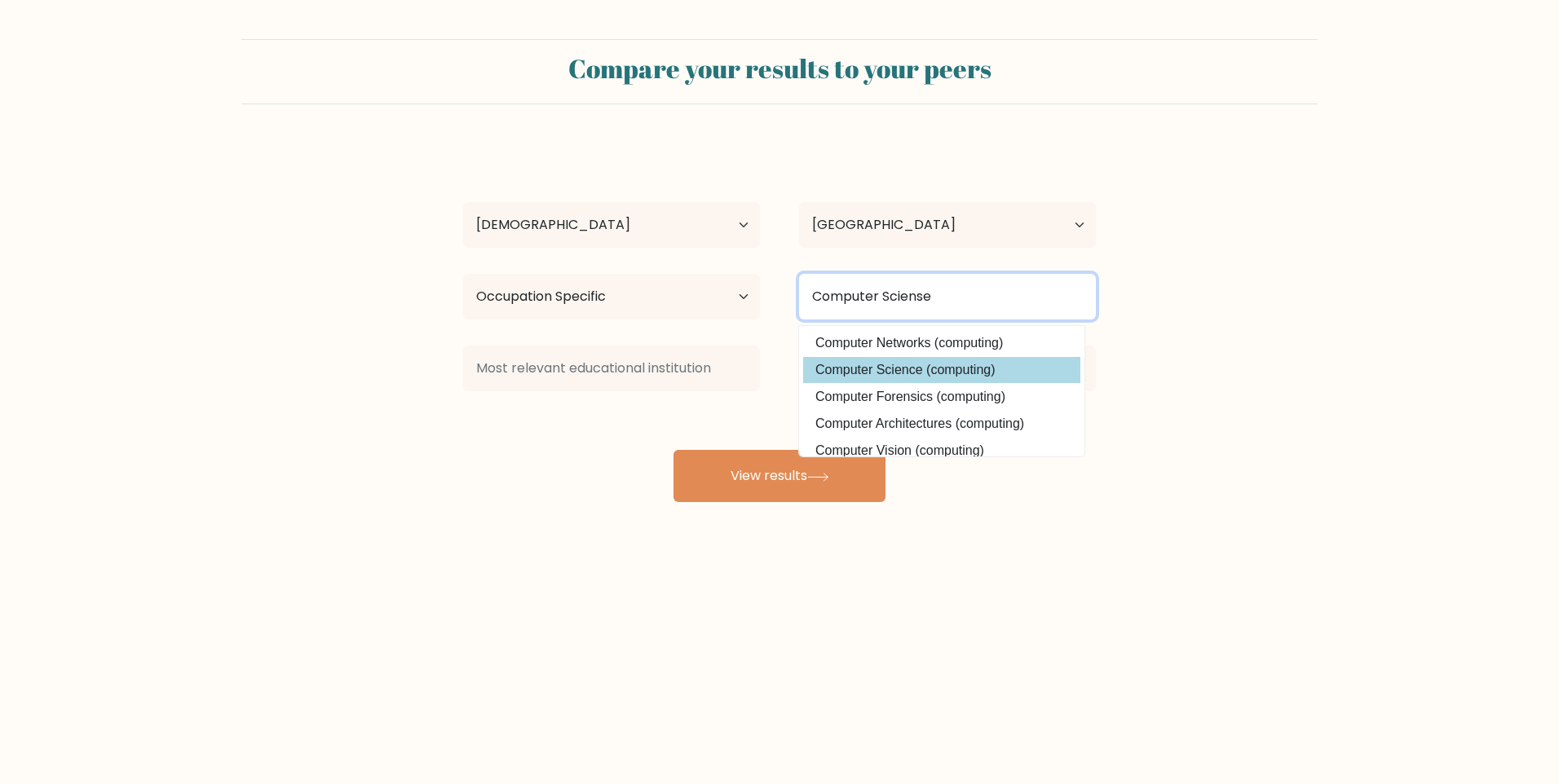
type input "Computer Sciense"
click at [979, 375] on div "Reinier Castro Age Under 18 years old 18-24 years old 25-34 years old 35-44 yea…" at bounding box center [779, 322] width 652 height 358
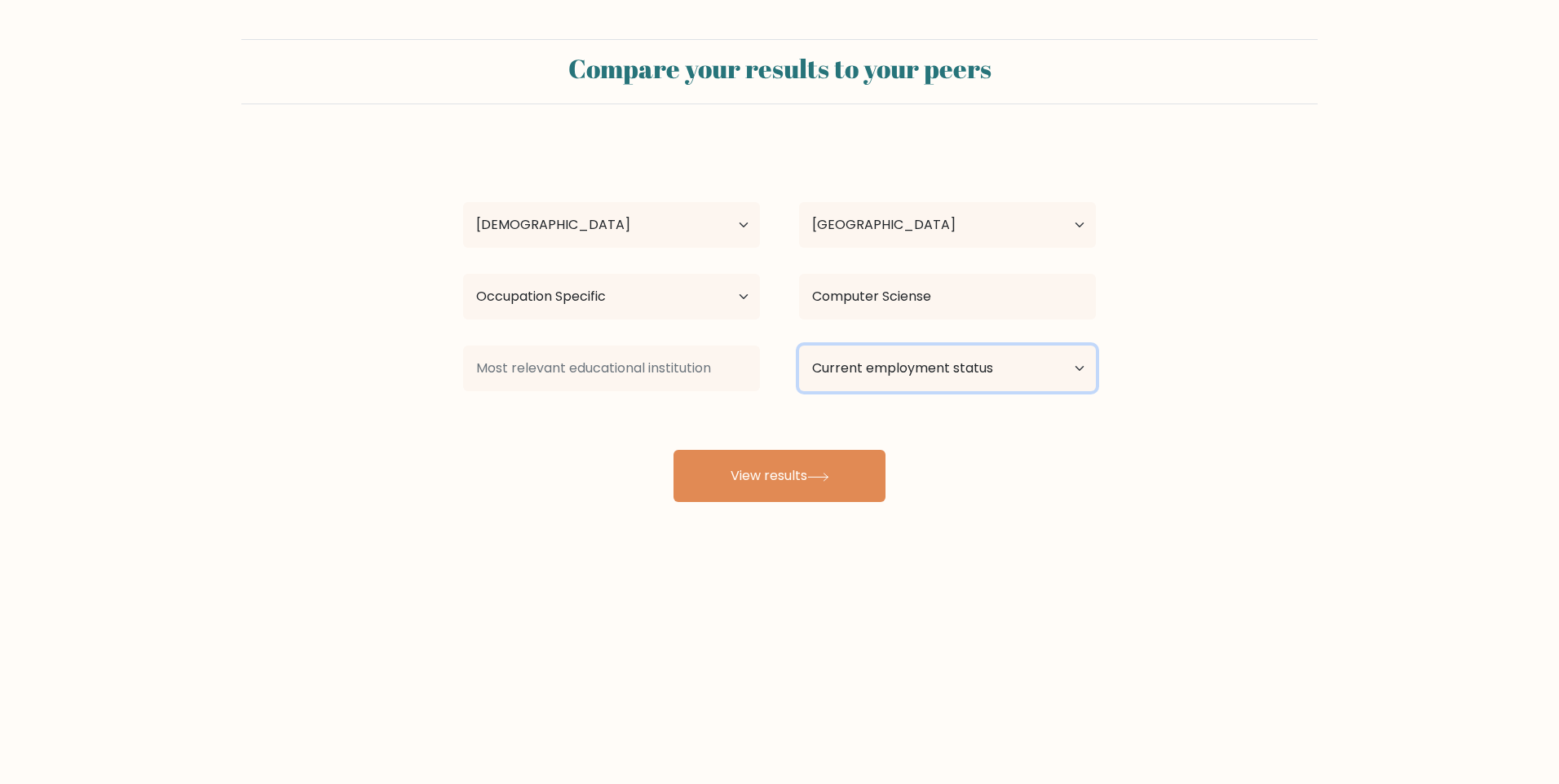
click at [1009, 364] on select "Current employment status Employed Student Retired Other / prefer not to answer" at bounding box center [947, 369] width 297 height 46
select select "other"
click at [799, 346] on select "Current employment status Employed Student Retired Other / prefer not to answer" at bounding box center [947, 369] width 297 height 46
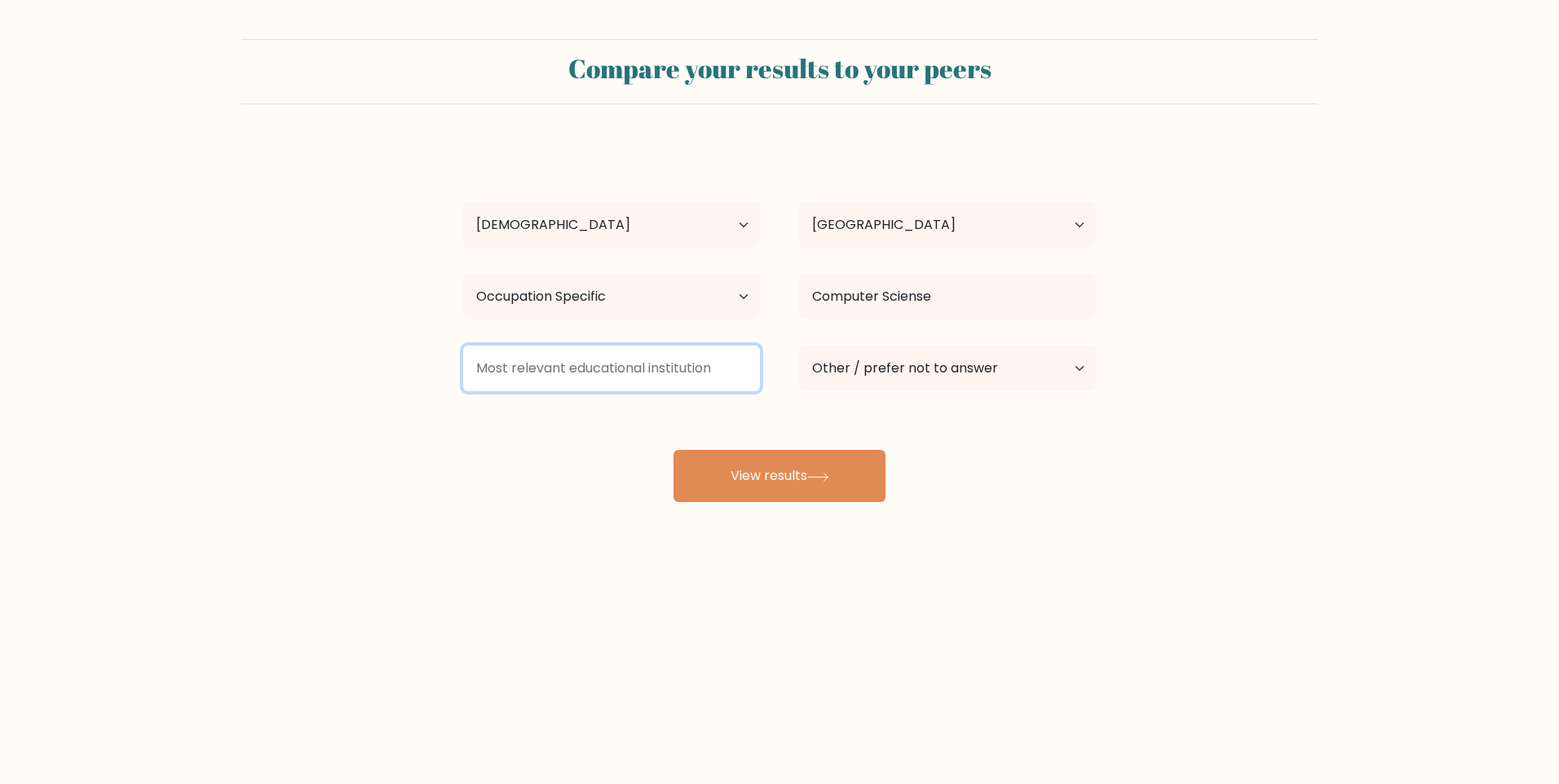
click at [722, 384] on input at bounding box center [612, 369] width 297 height 46
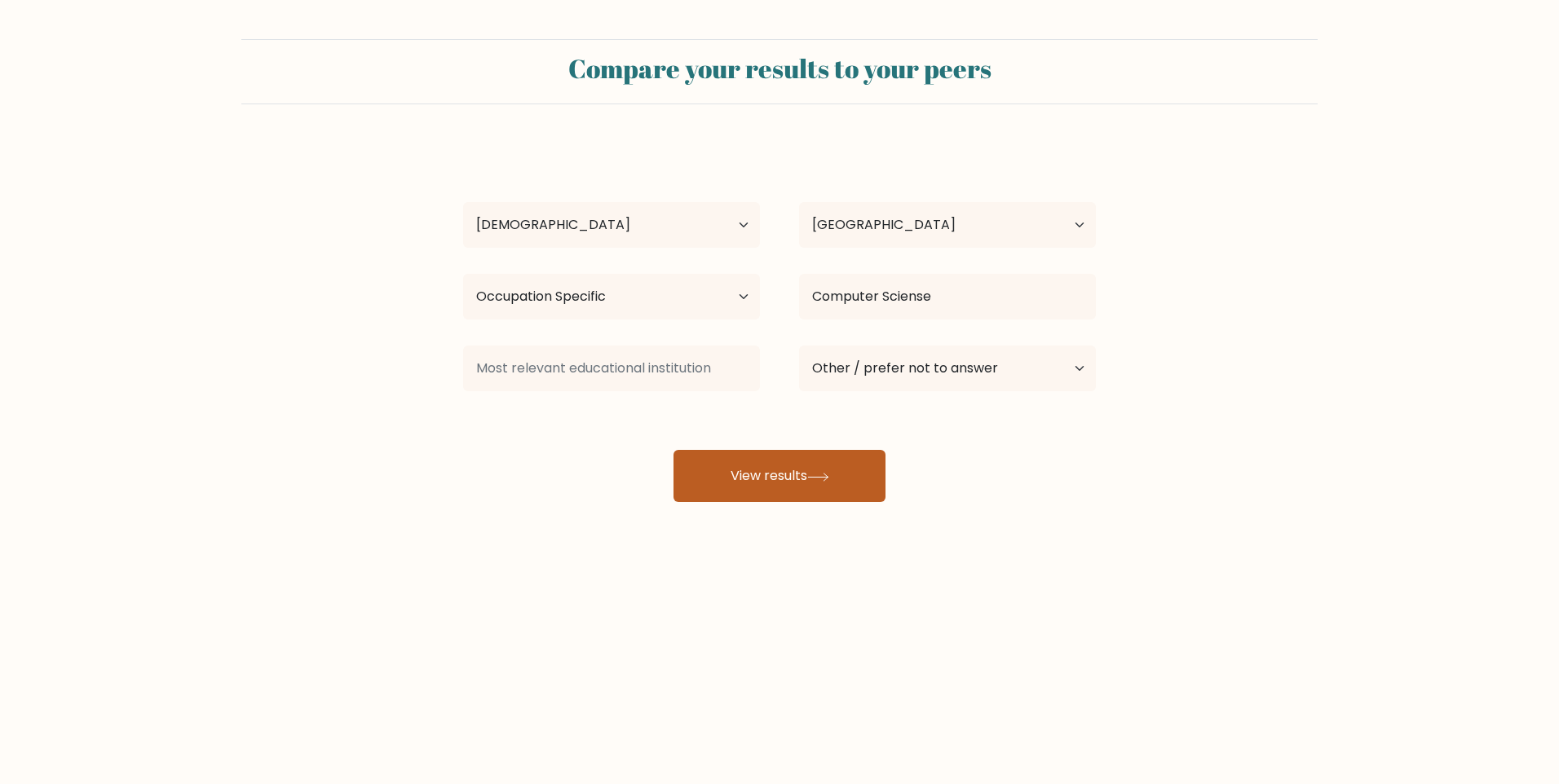
click at [741, 457] on button "View results" at bounding box center [779, 475] width 212 height 52
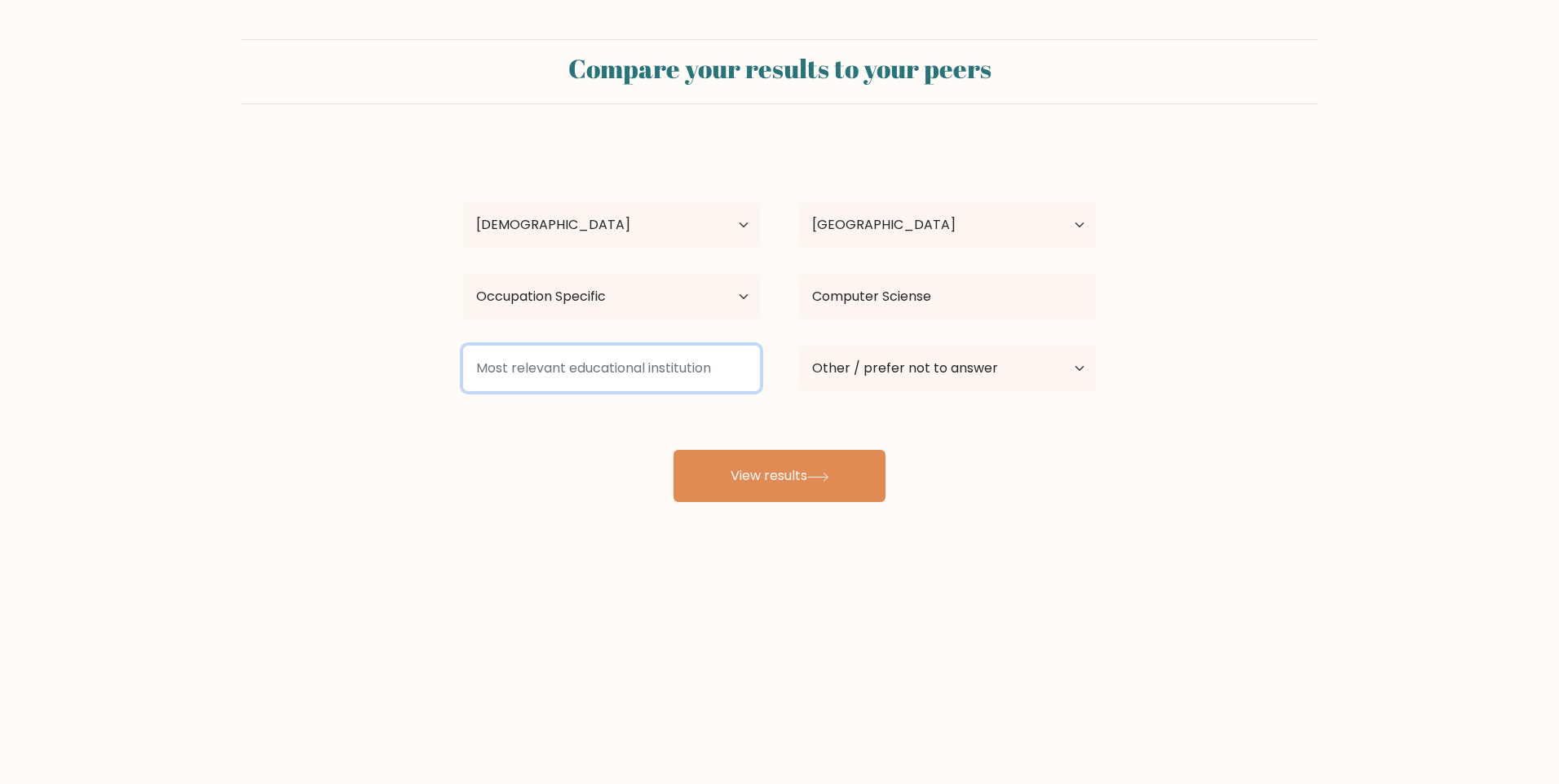
click at [683, 380] on input at bounding box center [612, 369] width 297 height 46
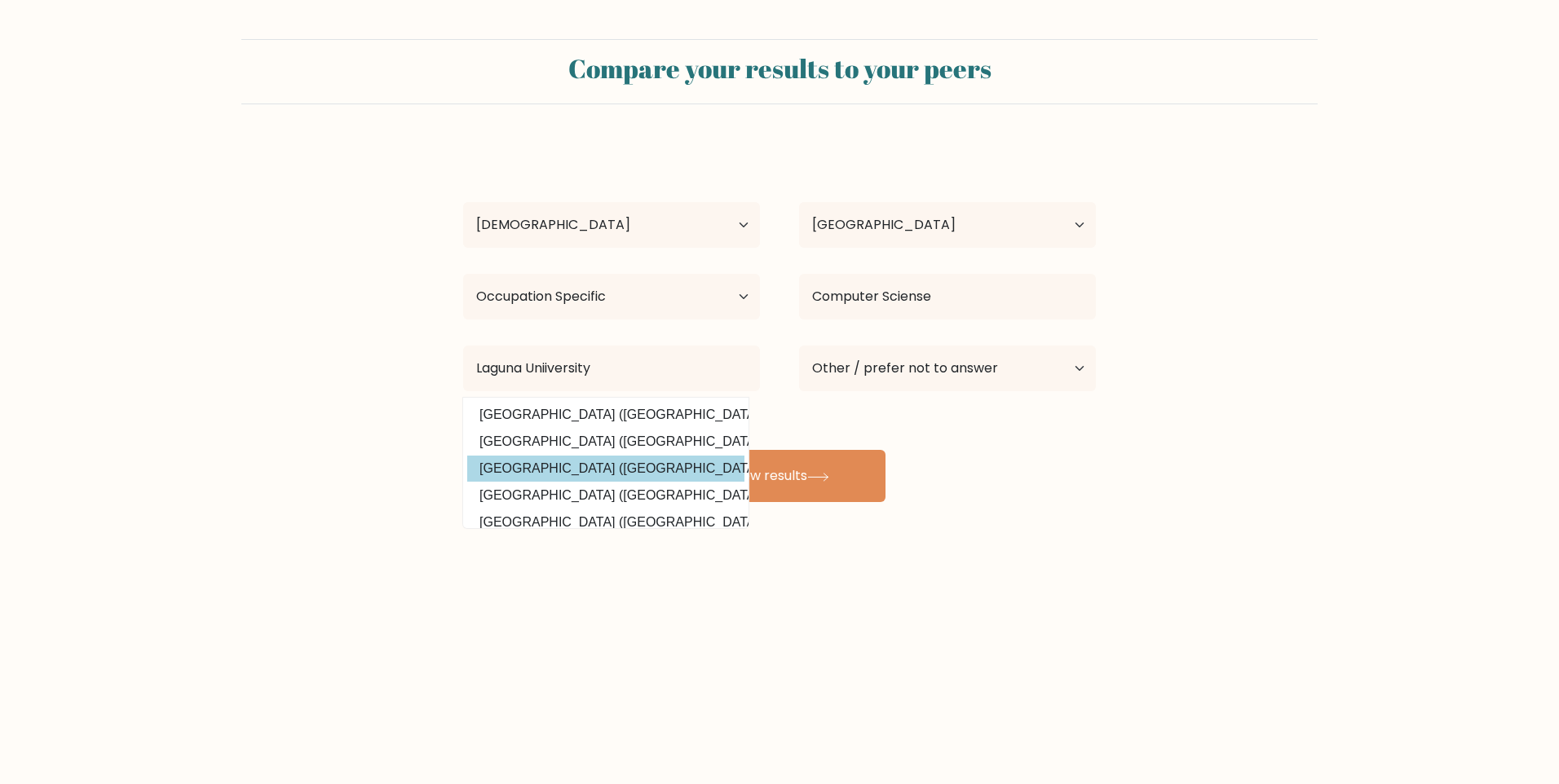
click at [651, 472] on option "Laguna State Polytechnic University (Philippines)" at bounding box center [605, 468] width 277 height 26
type input "Laguna State Polytechnic University"
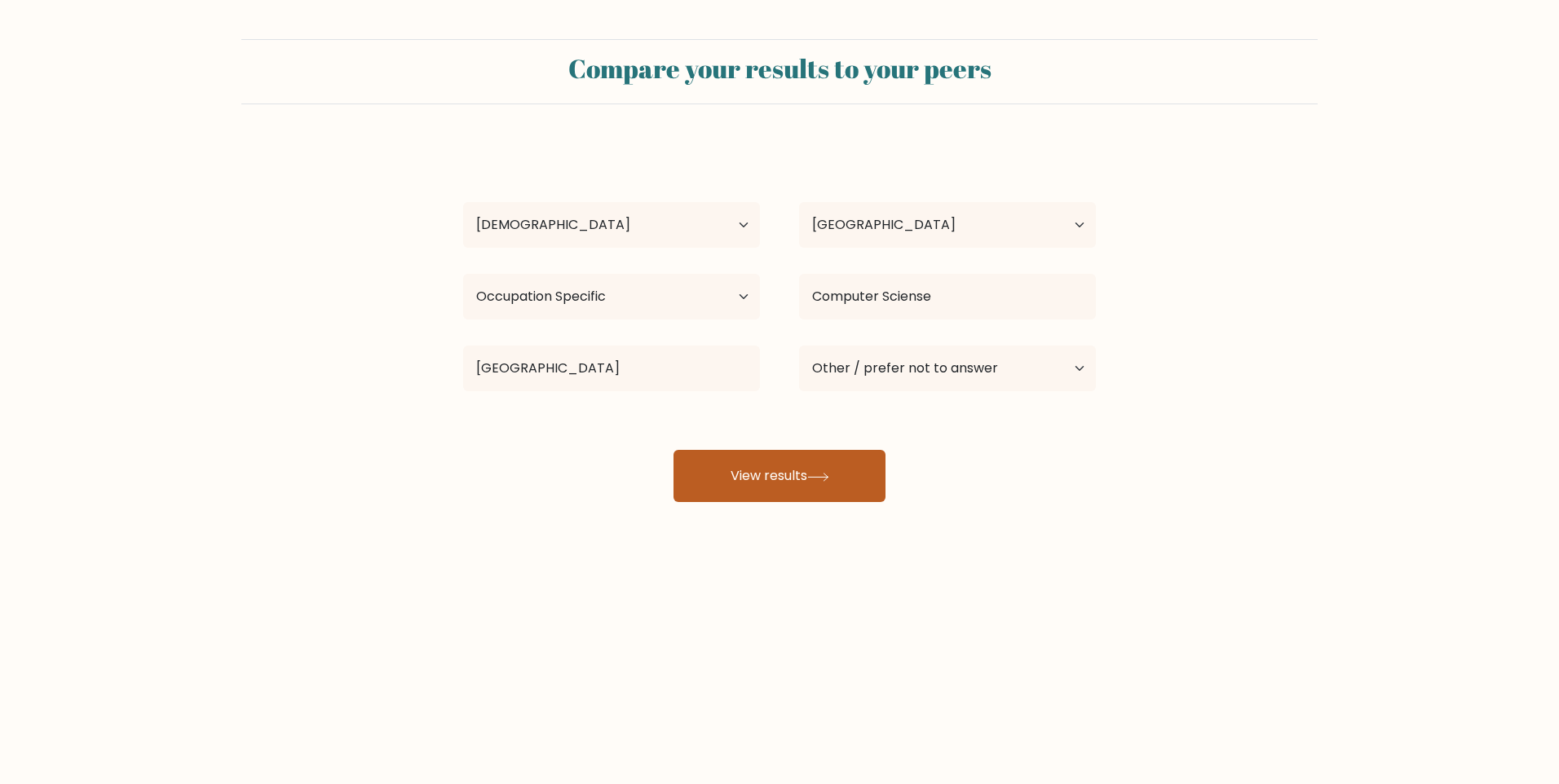
click at [843, 479] on button "View results" at bounding box center [779, 475] width 212 height 52
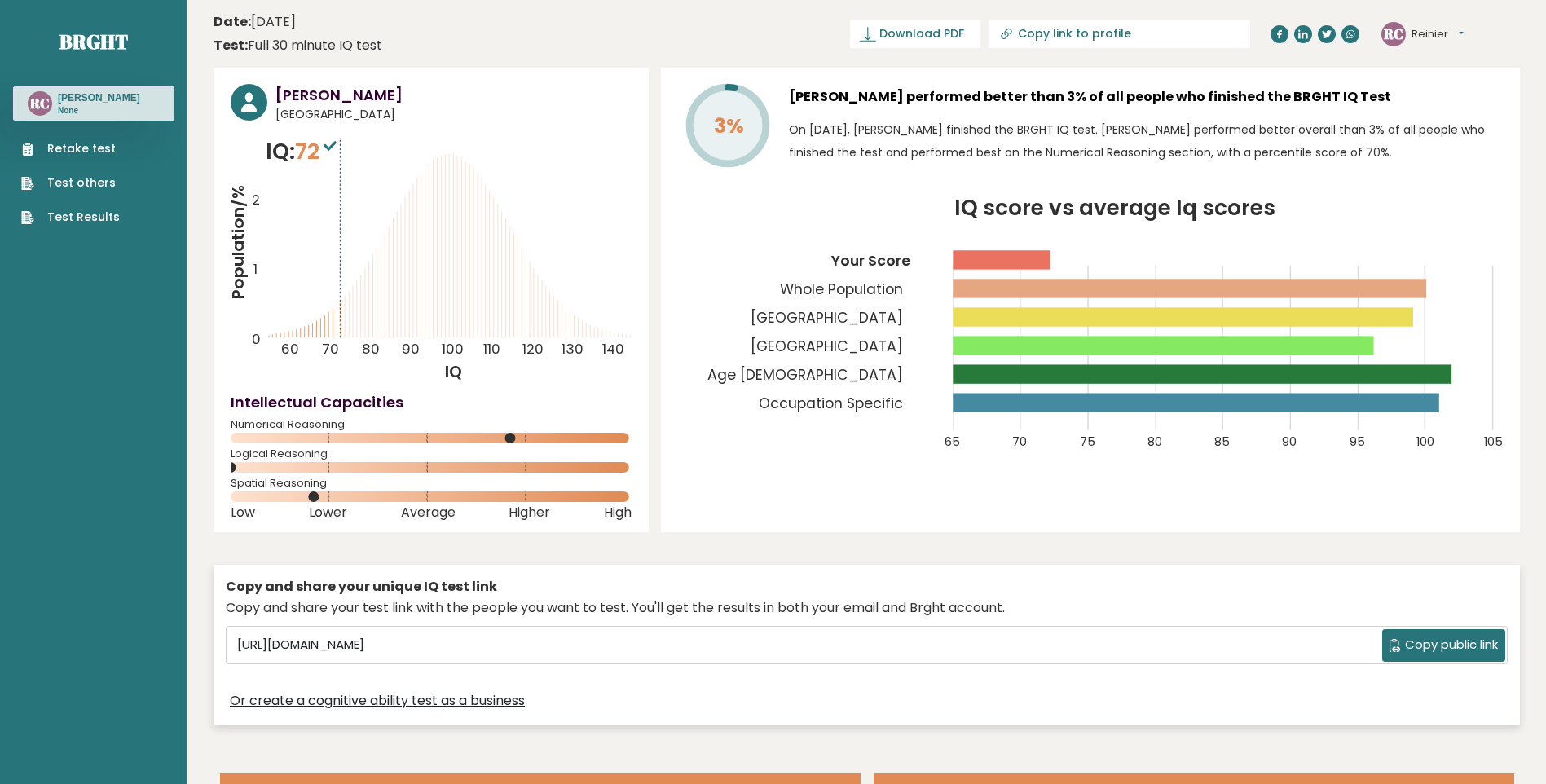
drag, startPoint x: 788, startPoint y: 98, endPoint x: 1378, endPoint y: 67, distance: 590.8
click at [1378, 67] on div "3% [PERSON_NAME] performed better than 3% of all people who finished the BRGHT …" at bounding box center [1090, 299] width 859 height 465
copy h3 "[PERSON_NAME] performed better than 3% of all people who finished the BRGHT IQ …"
click at [112, 151] on link "Retake test" at bounding box center [71, 148] width 99 height 17
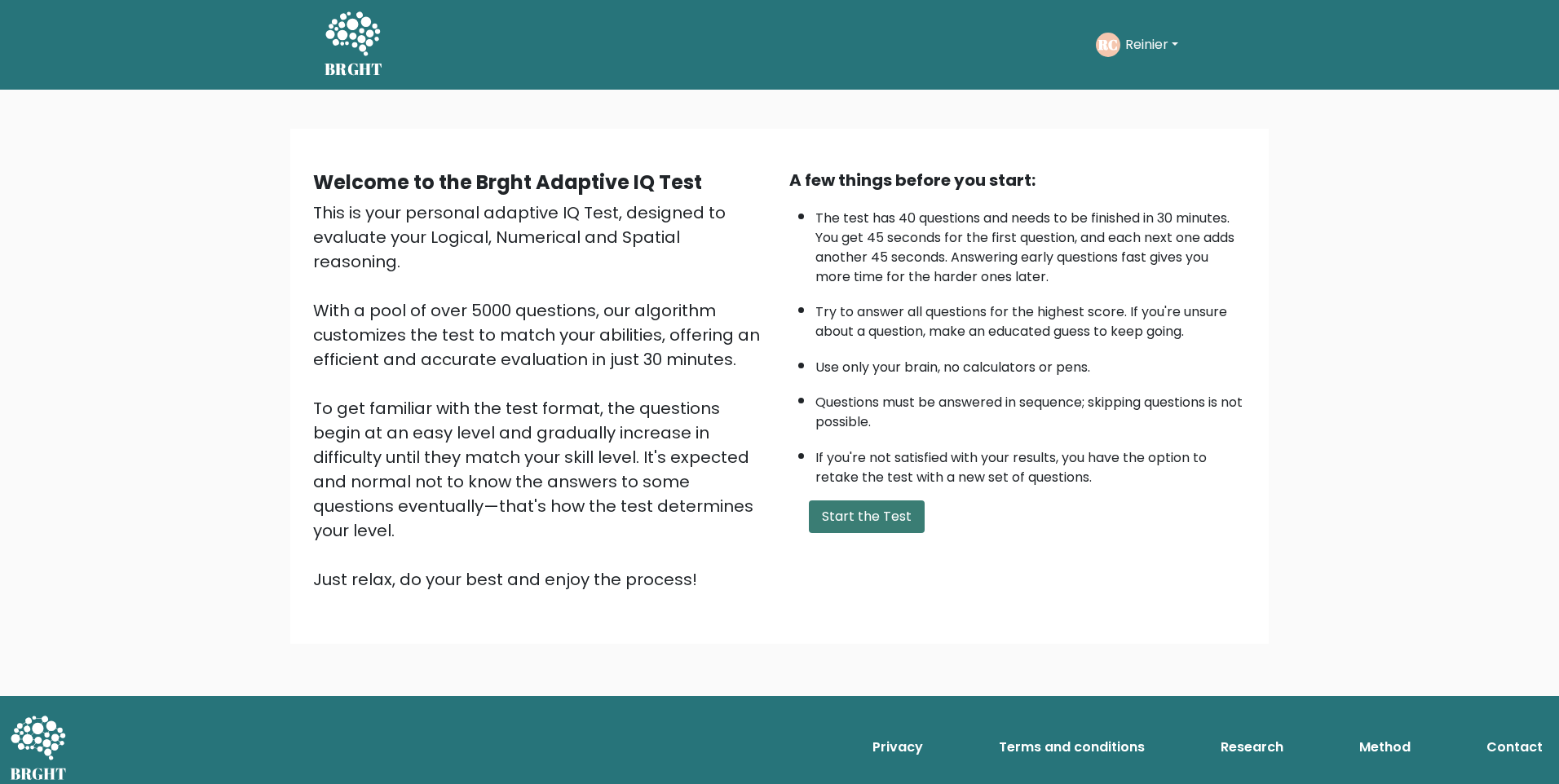
click at [907, 524] on button "Start the Test" at bounding box center [867, 517] width 116 height 32
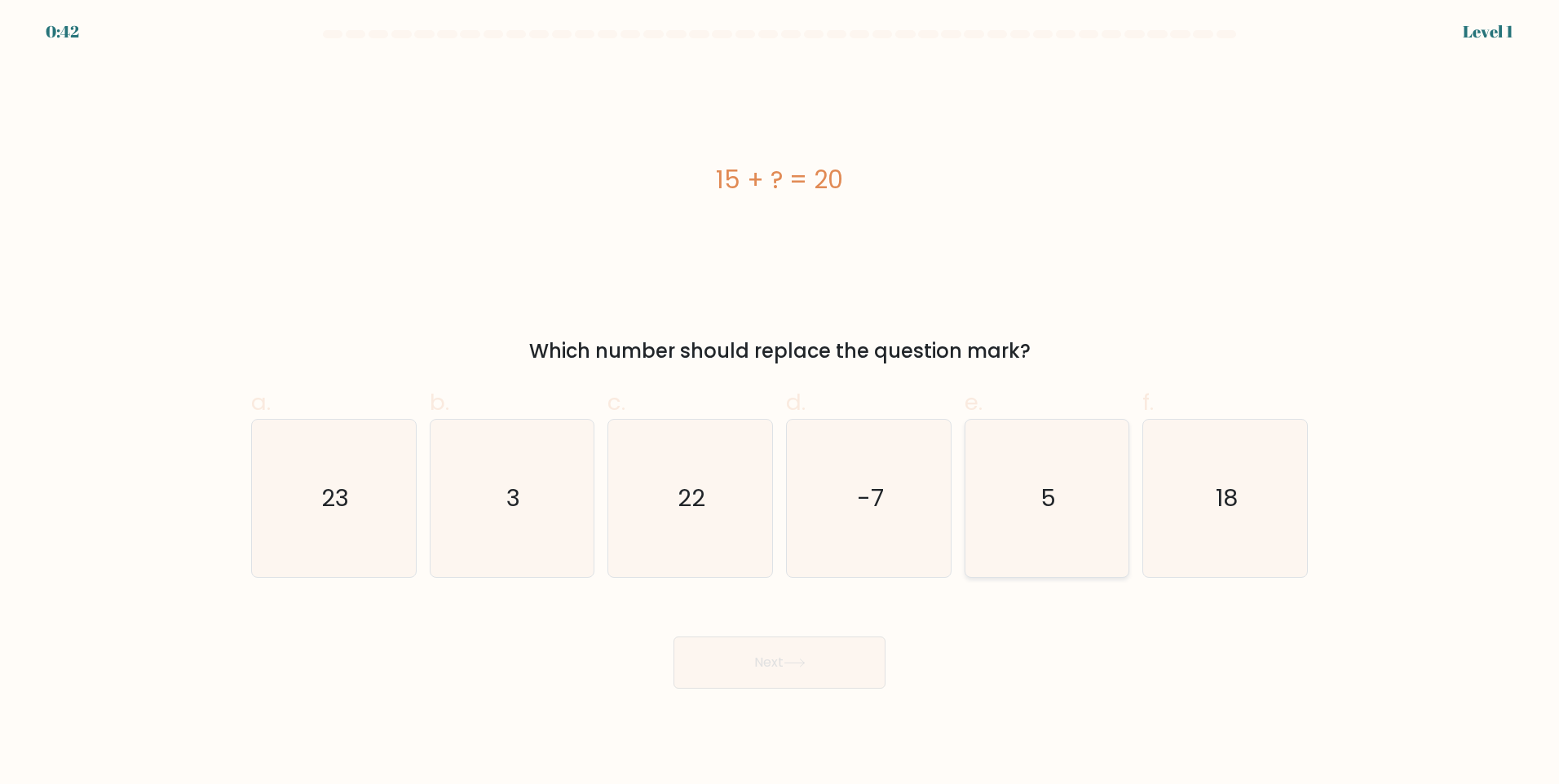
click at [1060, 503] on icon "5" at bounding box center [1046, 498] width 157 height 157
click at [780, 403] on input "e. 5" at bounding box center [779, 398] width 1 height 10
radio input "true"
click at [823, 665] on button "Next" at bounding box center [779, 662] width 212 height 52
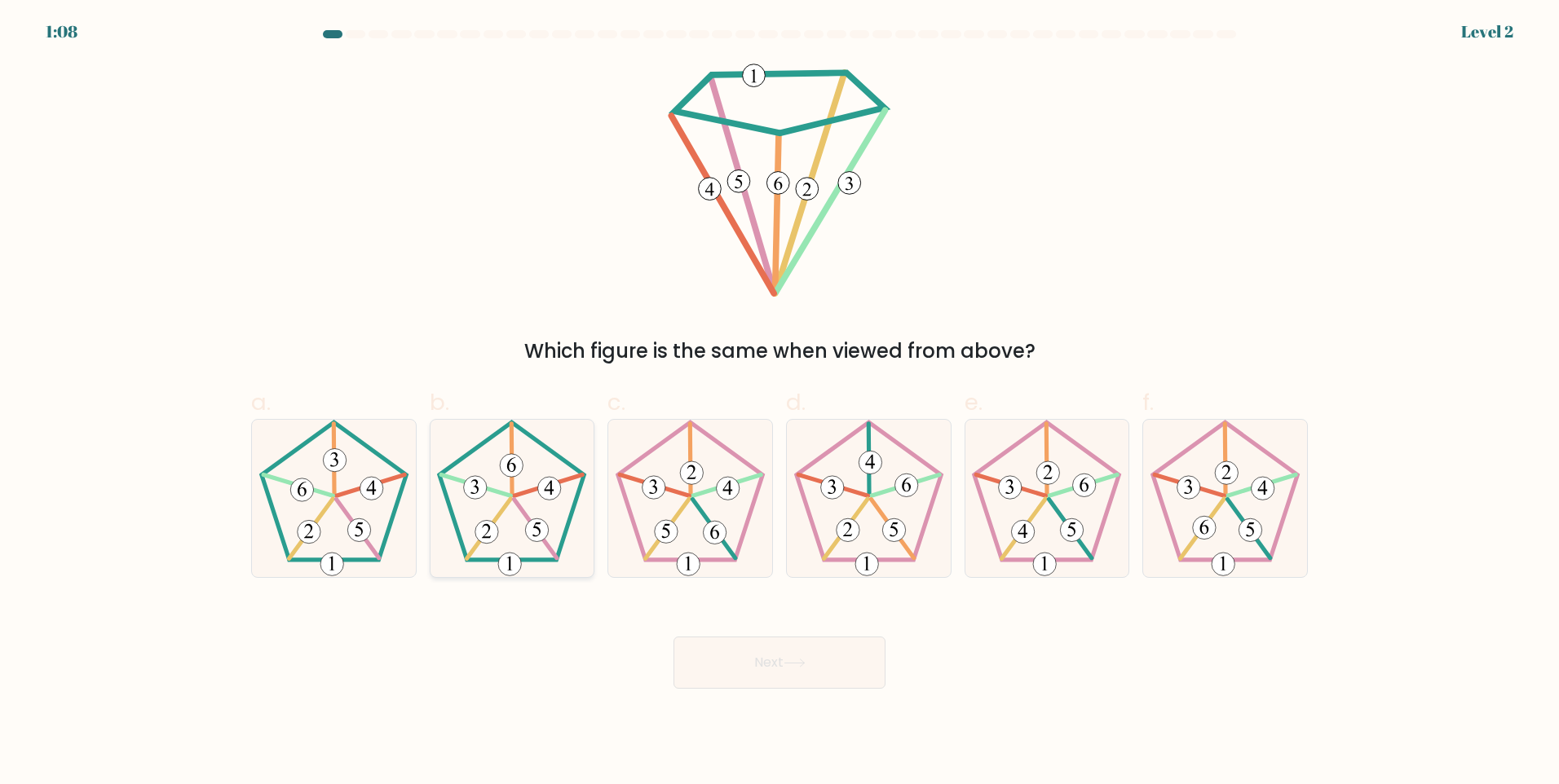
click at [523, 487] on icon at bounding box center [511, 498] width 157 height 157
click at [779, 403] on input "b." at bounding box center [779, 398] width 1 height 10
radio input "true"
click at [852, 677] on button "Next" at bounding box center [779, 662] width 212 height 52
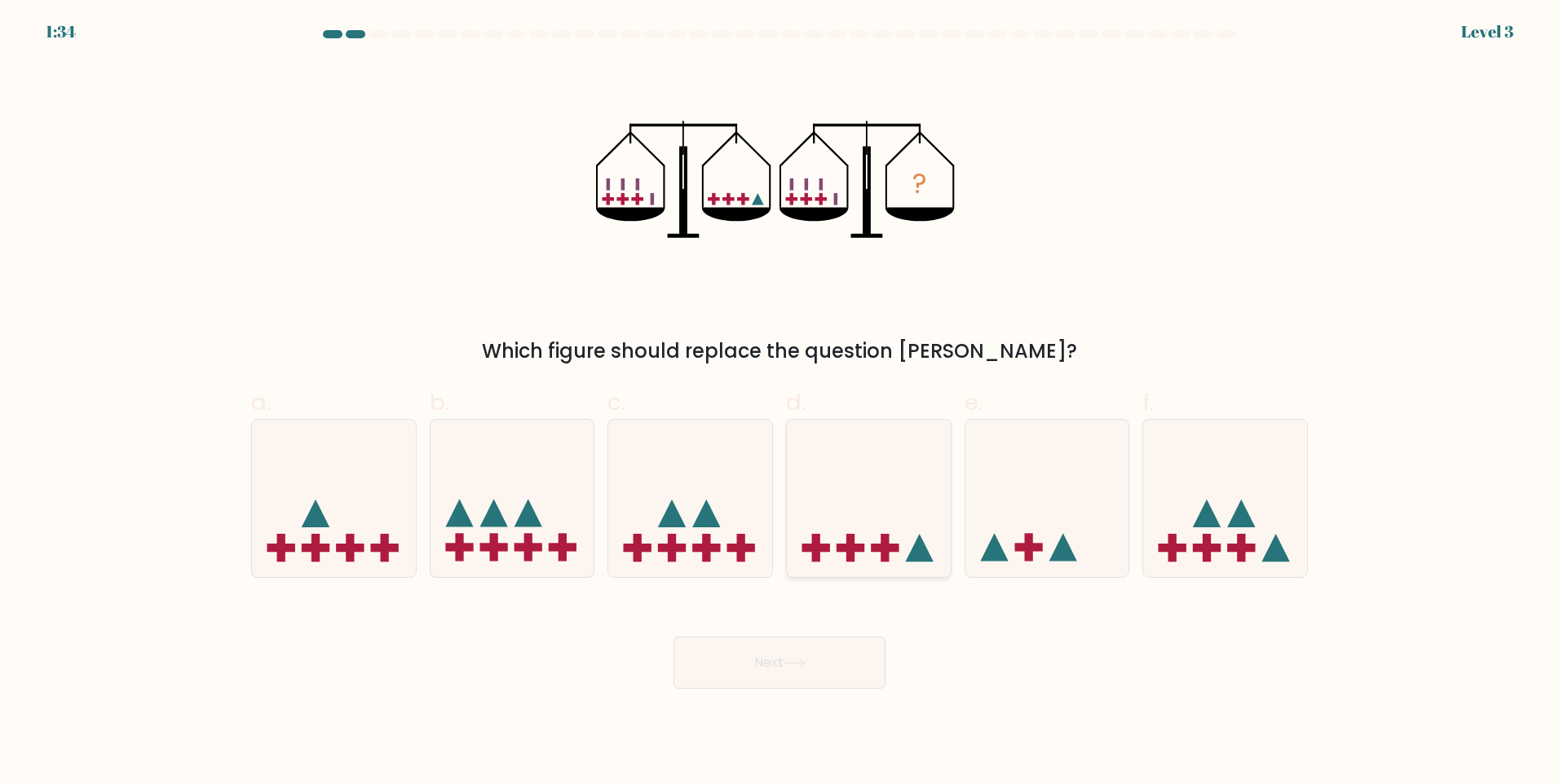
drag, startPoint x: 872, startPoint y: 534, endPoint x: 874, endPoint y: 552, distance: 18.1
click at [873, 535] on icon at bounding box center [869, 497] width 164 height 136
click at [780, 403] on input "d." at bounding box center [779, 398] width 1 height 10
radio input "true"
click at [791, 664] on icon at bounding box center [794, 663] width 22 height 9
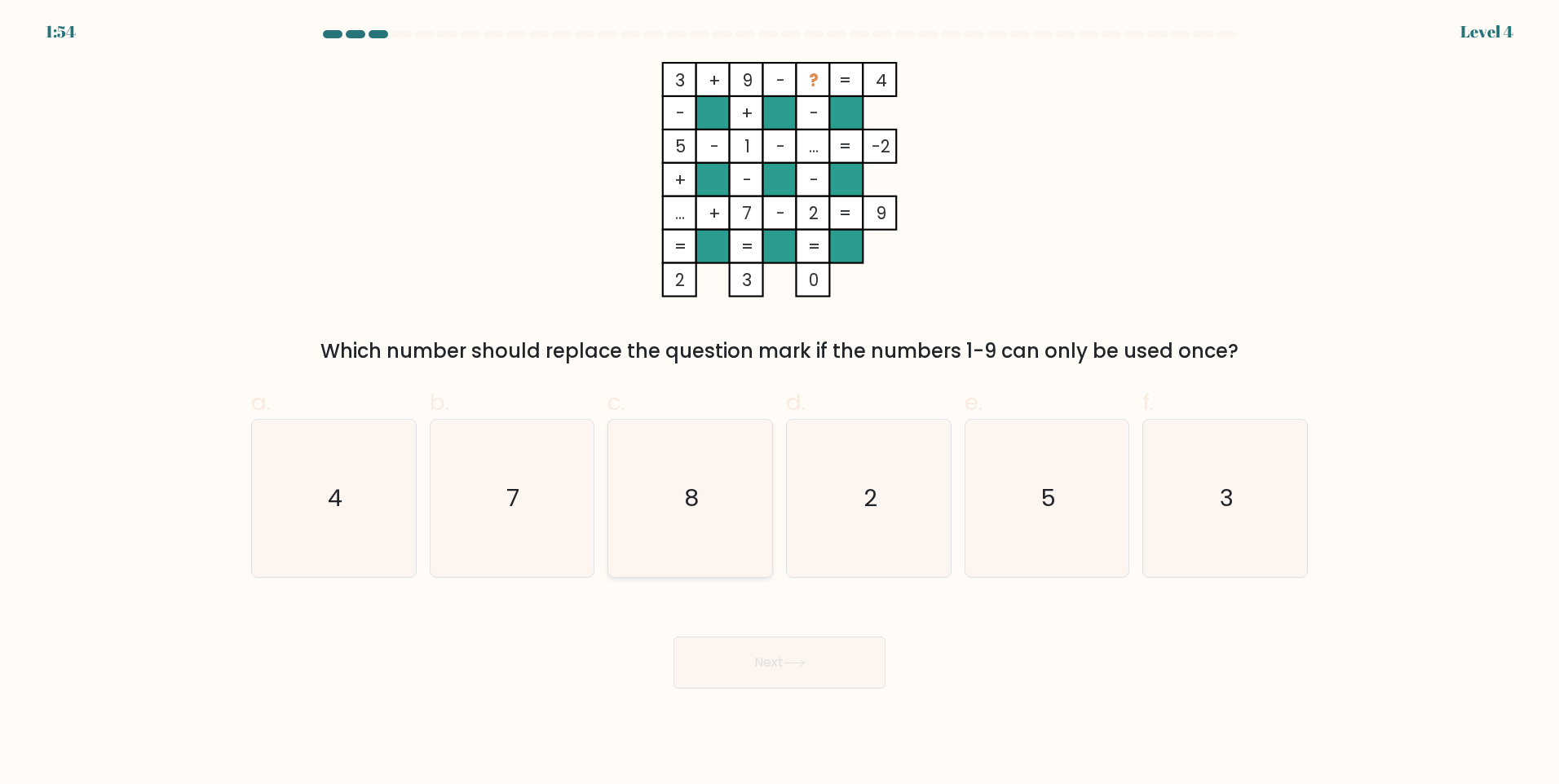
click at [730, 470] on icon "8" at bounding box center [690, 498] width 157 height 157
click at [779, 403] on input "c. 8" at bounding box center [779, 398] width 1 height 10
radio input "true"
click at [769, 657] on button "Next" at bounding box center [779, 662] width 212 height 52
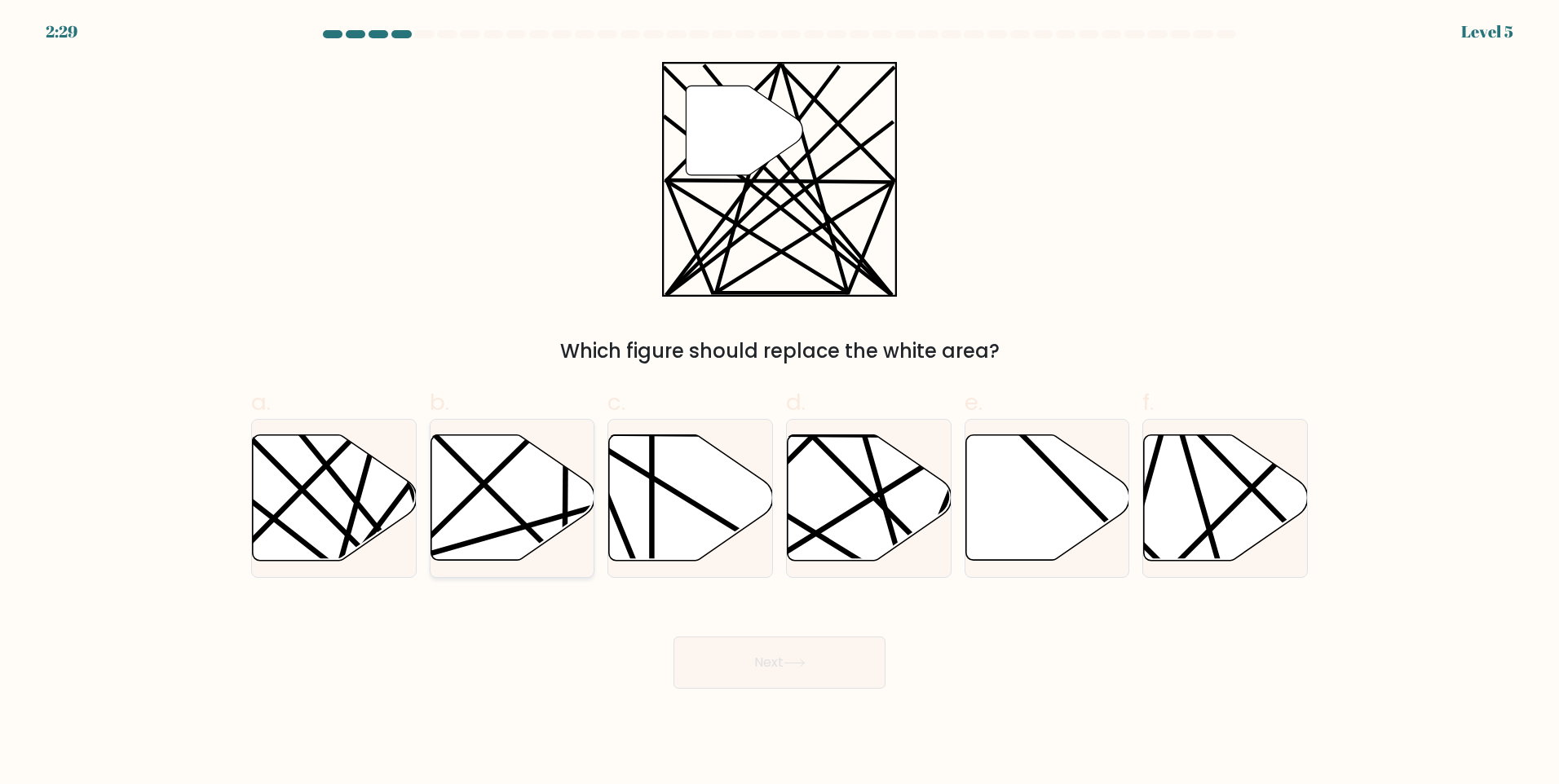
drag, startPoint x: 410, startPoint y: 447, endPoint x: 485, endPoint y: 525, distance: 108.2
click at [409, 448] on icon at bounding box center [334, 498] width 164 height 128
click at [779, 403] on input "a." at bounding box center [779, 398] width 1 height 10
radio input "true"
click at [754, 671] on button "Next" at bounding box center [779, 662] width 212 height 52
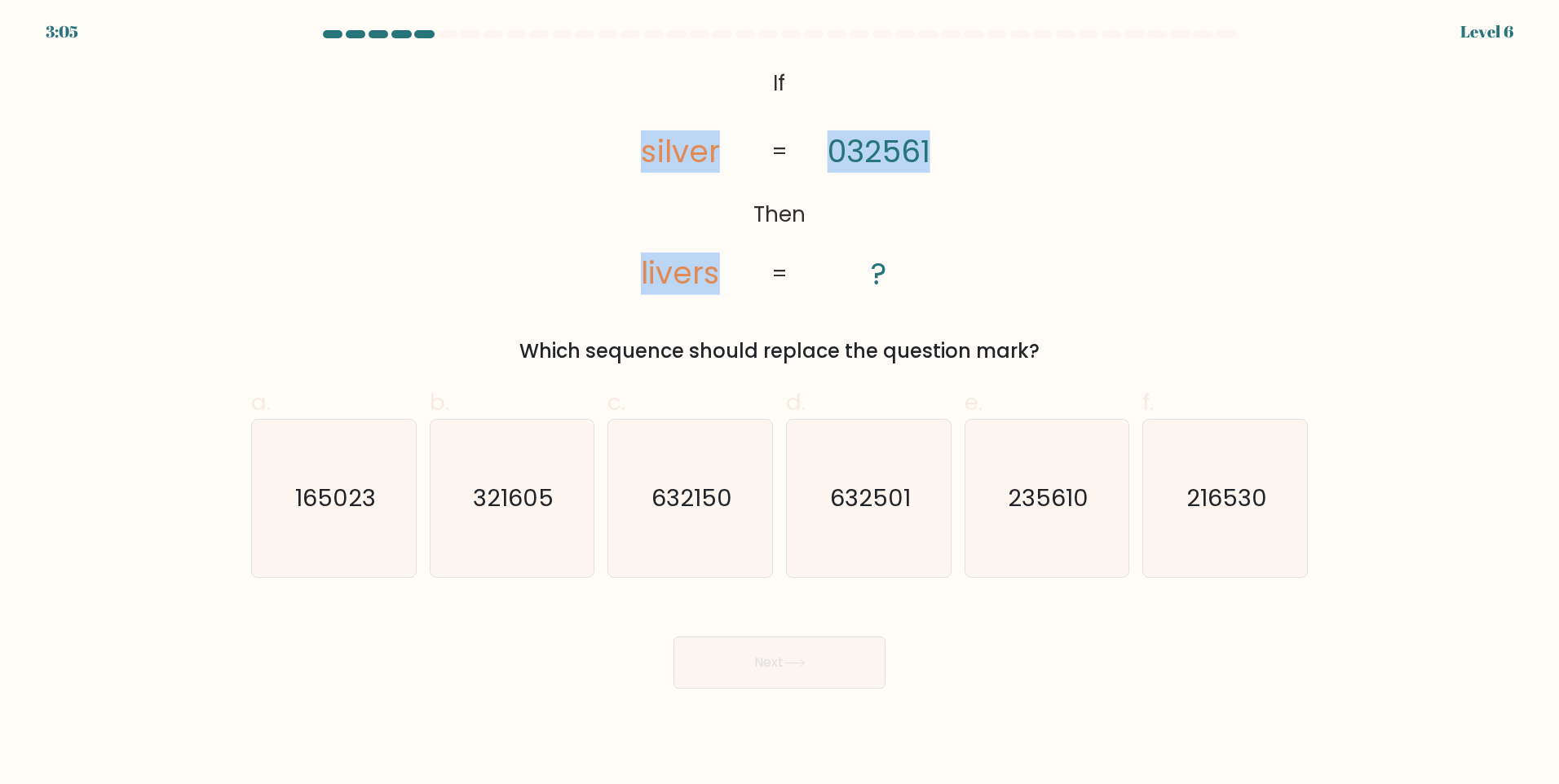
drag, startPoint x: 643, startPoint y: 160, endPoint x: 942, endPoint y: 157, distance: 299.0
click at [942, 157] on icon "@import url('https://fonts.googleapis.com/css?family=Abril+Fatface:400,100,100i…" at bounding box center [779, 180] width 381 height 235
drag, startPoint x: 942, startPoint y: 157, endPoint x: 1044, endPoint y: 182, distance: 105.0
click at [1044, 179] on div "@import url('https://fonts.googleapis.com/css?family=Abril+Fatface:400,100,100i…" at bounding box center [779, 214] width 1076 height 304
click at [1128, 251] on div "@import url('https://fonts.googleapis.com/css?family=Abril+Fatface:400,100,100i…" at bounding box center [779, 214] width 1076 height 304
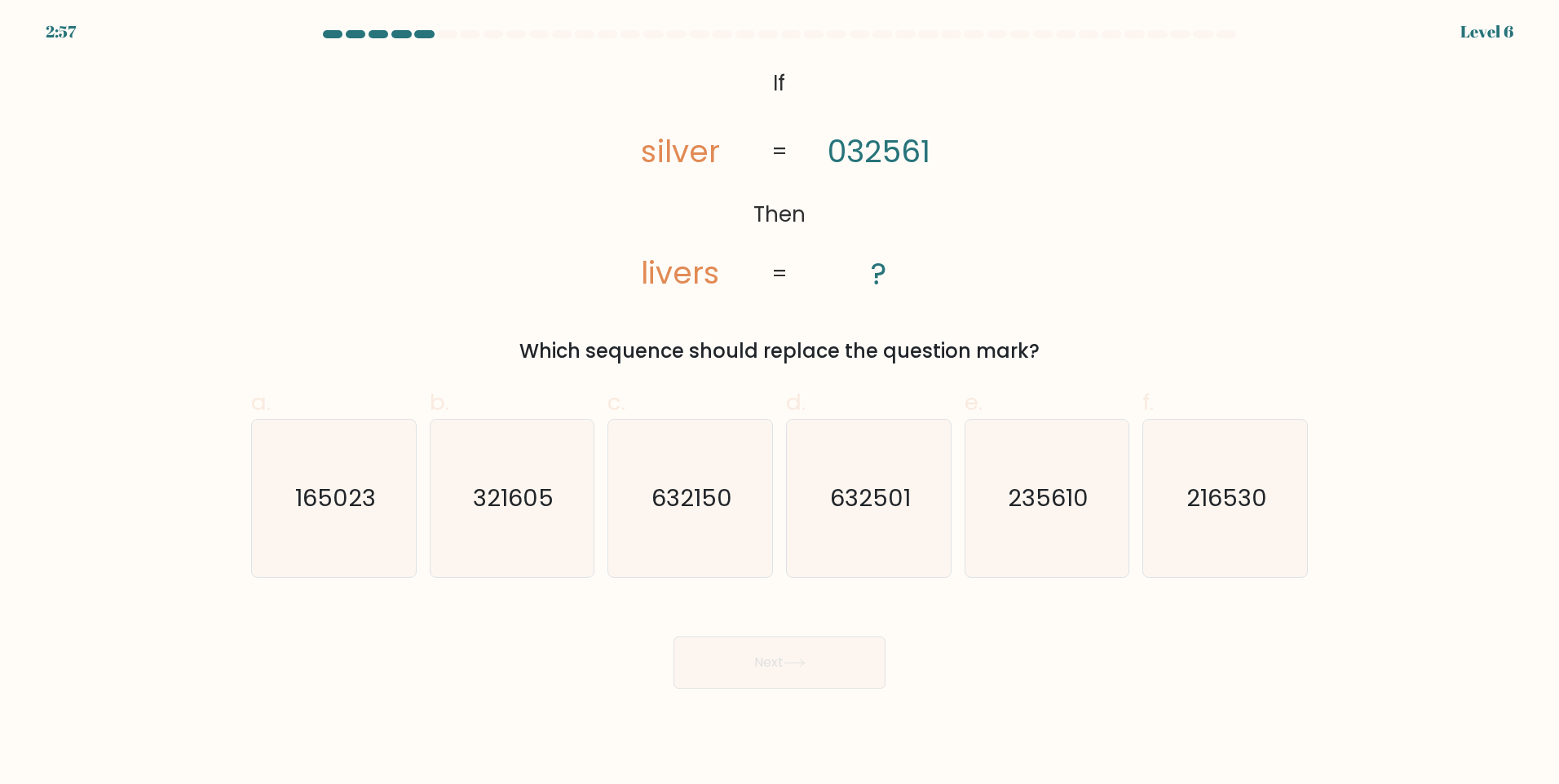
drag, startPoint x: 782, startPoint y: 203, endPoint x: 1084, endPoint y: 344, distance: 333.3
click at [1084, 344] on div "@import url('https://fonts.googleapis.com/css?family=Abril+Fatface:400,100,100i…" at bounding box center [779, 214] width 1076 height 304
copy div "ilver livers 032561 ? = = Which sequence should replace the question mark?"
click at [1098, 168] on div "@import url('https://fonts.googleapis.com/css?family=Abril+Fatface:400,100,100i…" at bounding box center [779, 214] width 1076 height 304
drag, startPoint x: 1075, startPoint y: 547, endPoint x: 871, endPoint y: 633, distance: 221.4
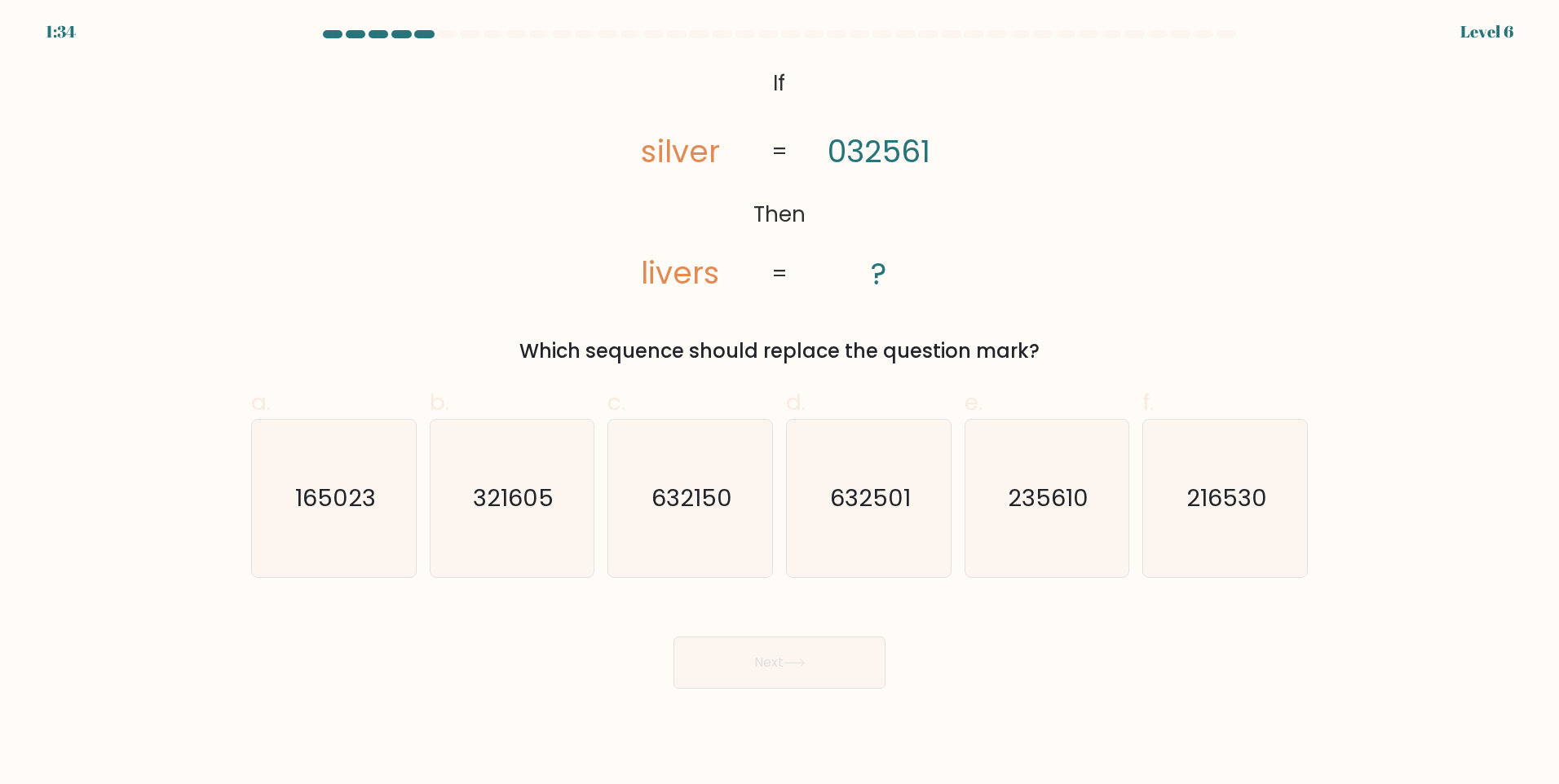
click at [1073, 548] on icon "235610" at bounding box center [1046, 498] width 157 height 157
click at [780, 403] on input "e. 235610" at bounding box center [779, 398] width 1 height 10
radio input "true"
click at [768, 663] on button "Next" at bounding box center [779, 662] width 212 height 52
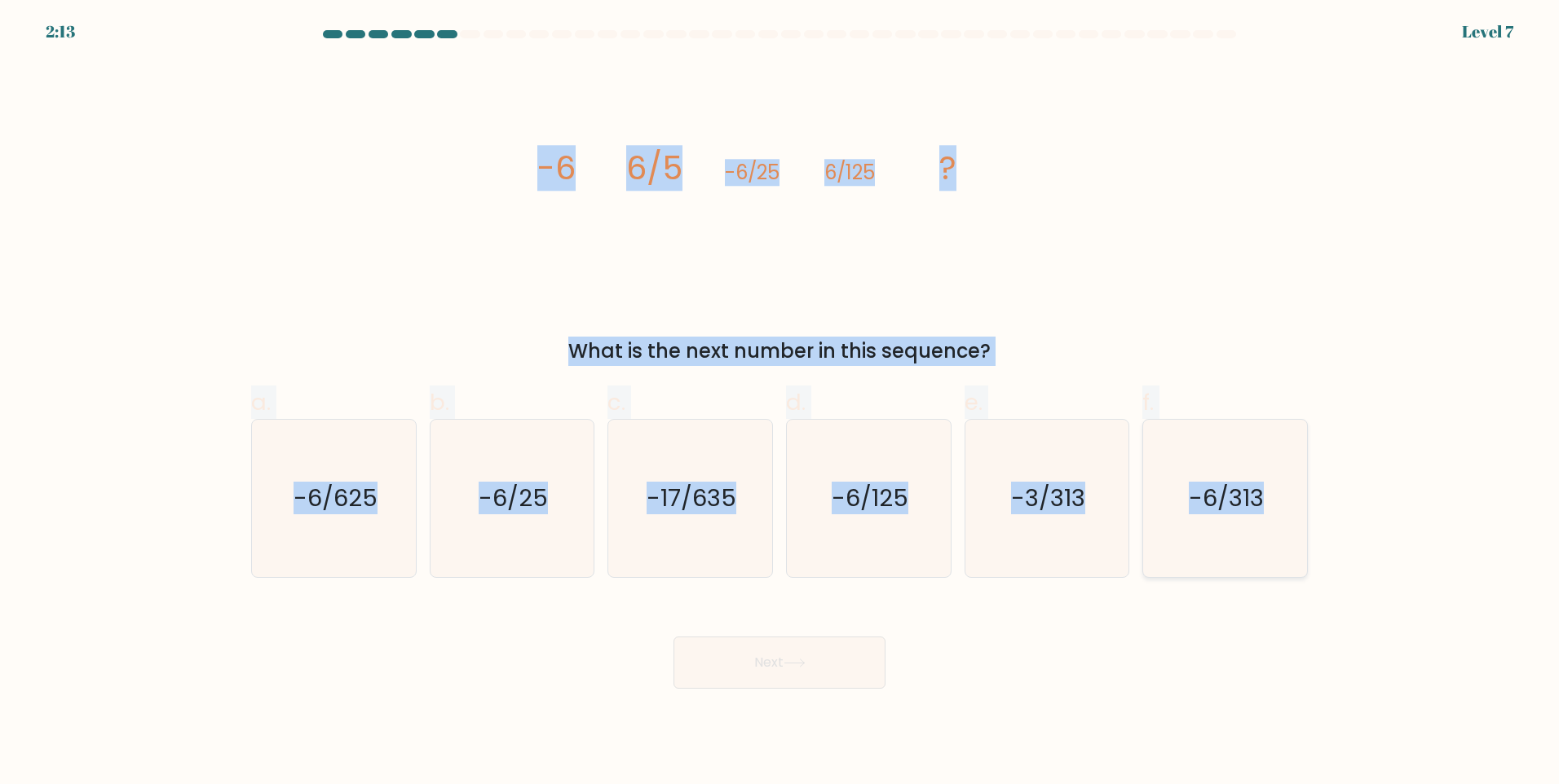
drag, startPoint x: 541, startPoint y: 145, endPoint x: 1265, endPoint y: 489, distance: 801.6
click at [1265, 489] on form at bounding box center [779, 359] width 1559 height 659
copy form "-6 6/5 -6/25 6/125 ? What is the next number in this sequence? a. -6/625 b. -6/…"
click at [352, 534] on icon "-6/625" at bounding box center [334, 498] width 157 height 157
click at [779, 403] on input "a. -6/625" at bounding box center [779, 398] width 1 height 10
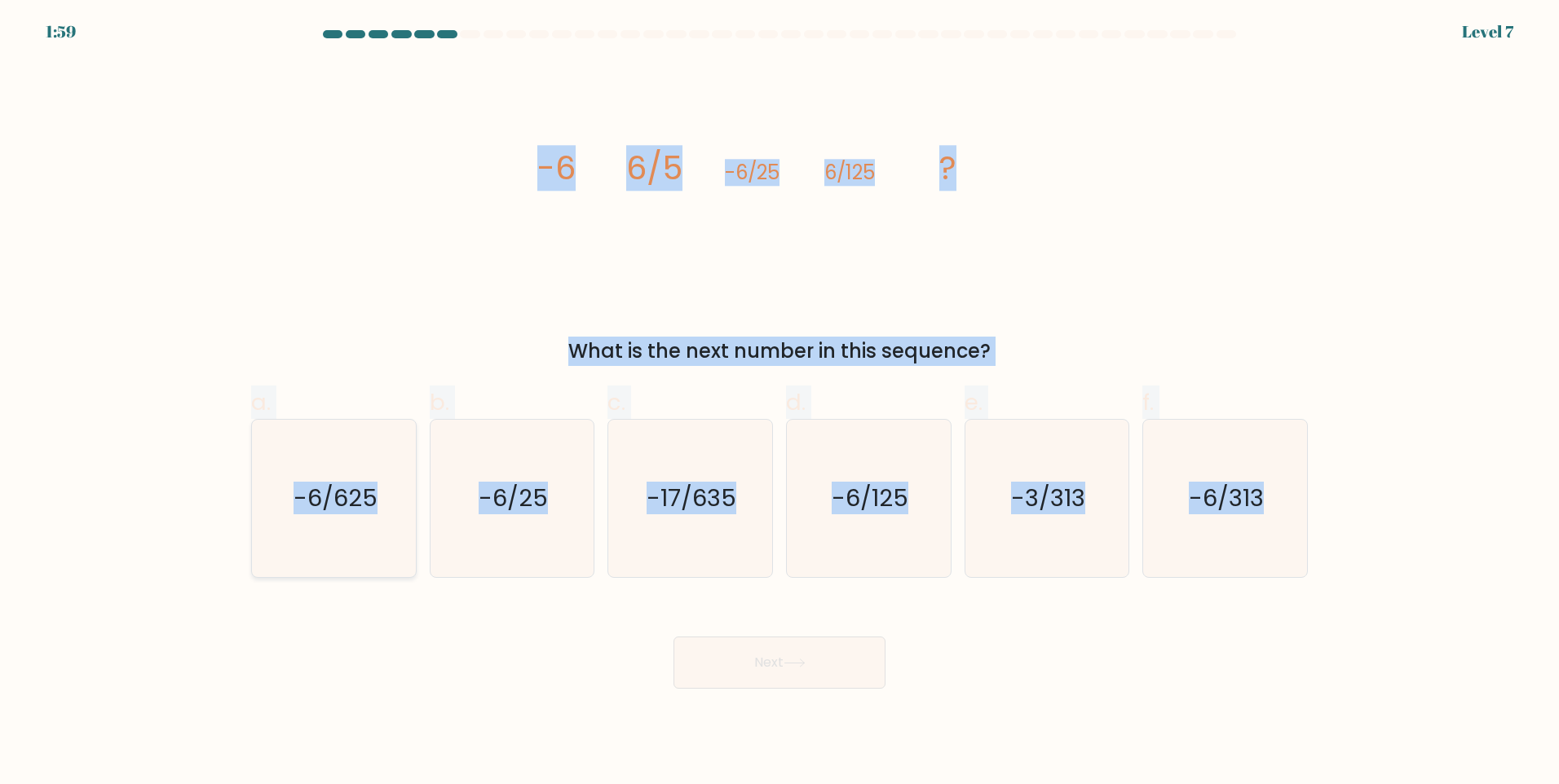
radio input "true"
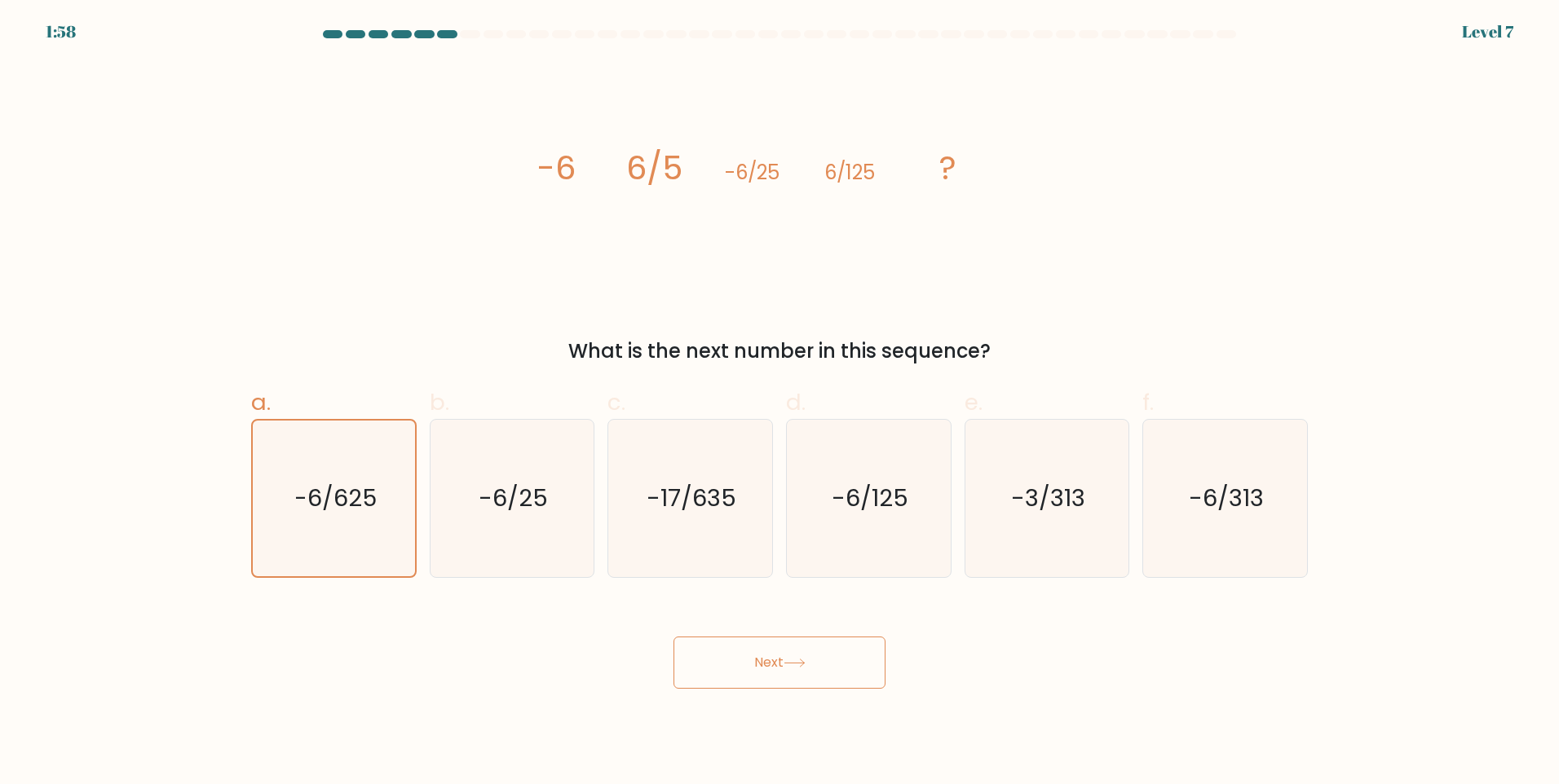
click at [791, 667] on icon at bounding box center [794, 663] width 22 height 9
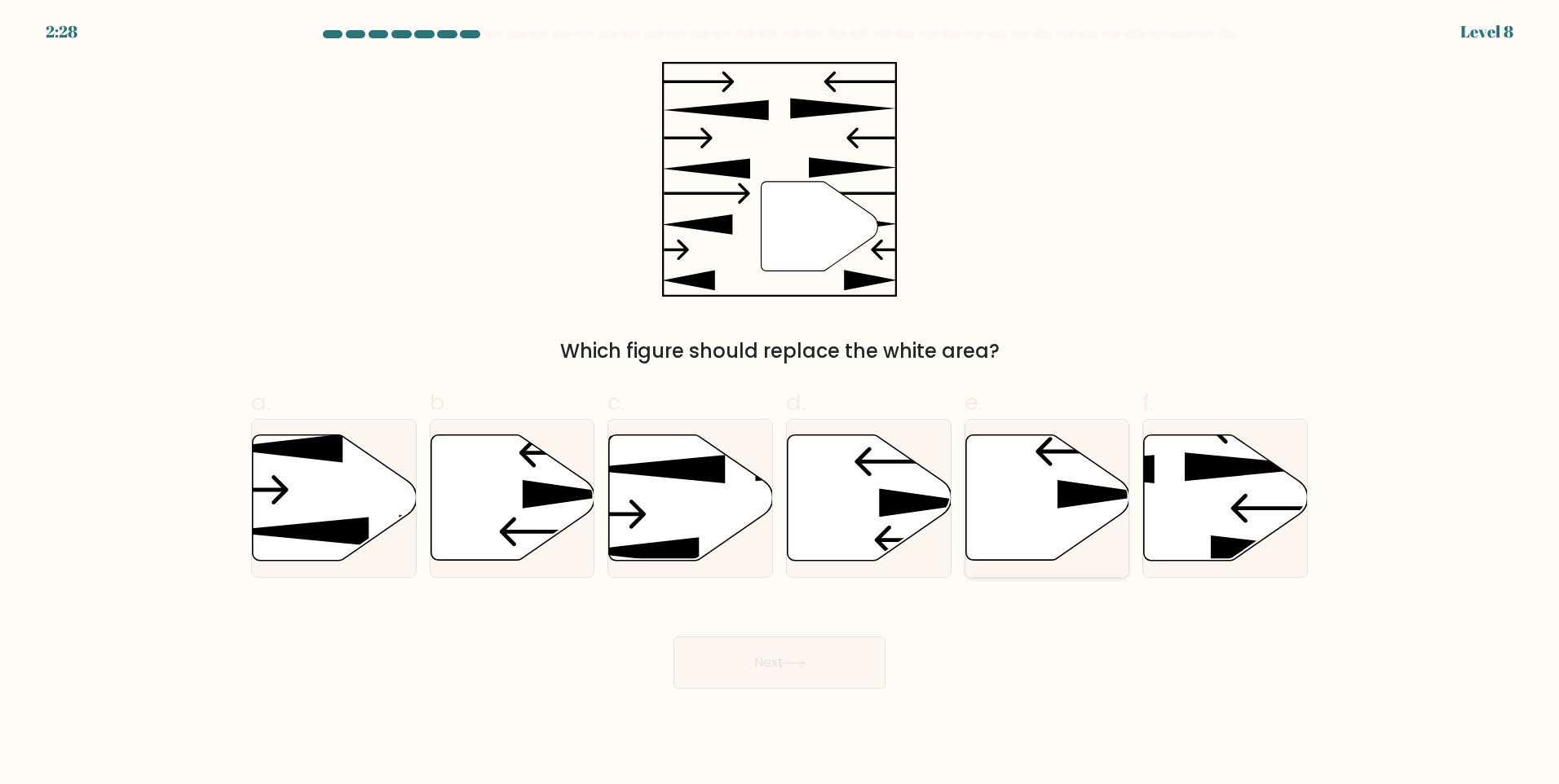
click at [1052, 502] on icon at bounding box center [1047, 497] width 164 height 125
click at [780, 403] on input "e." at bounding box center [779, 398] width 1 height 10
radio input "true"
click at [765, 681] on button "Next" at bounding box center [779, 662] width 212 height 52
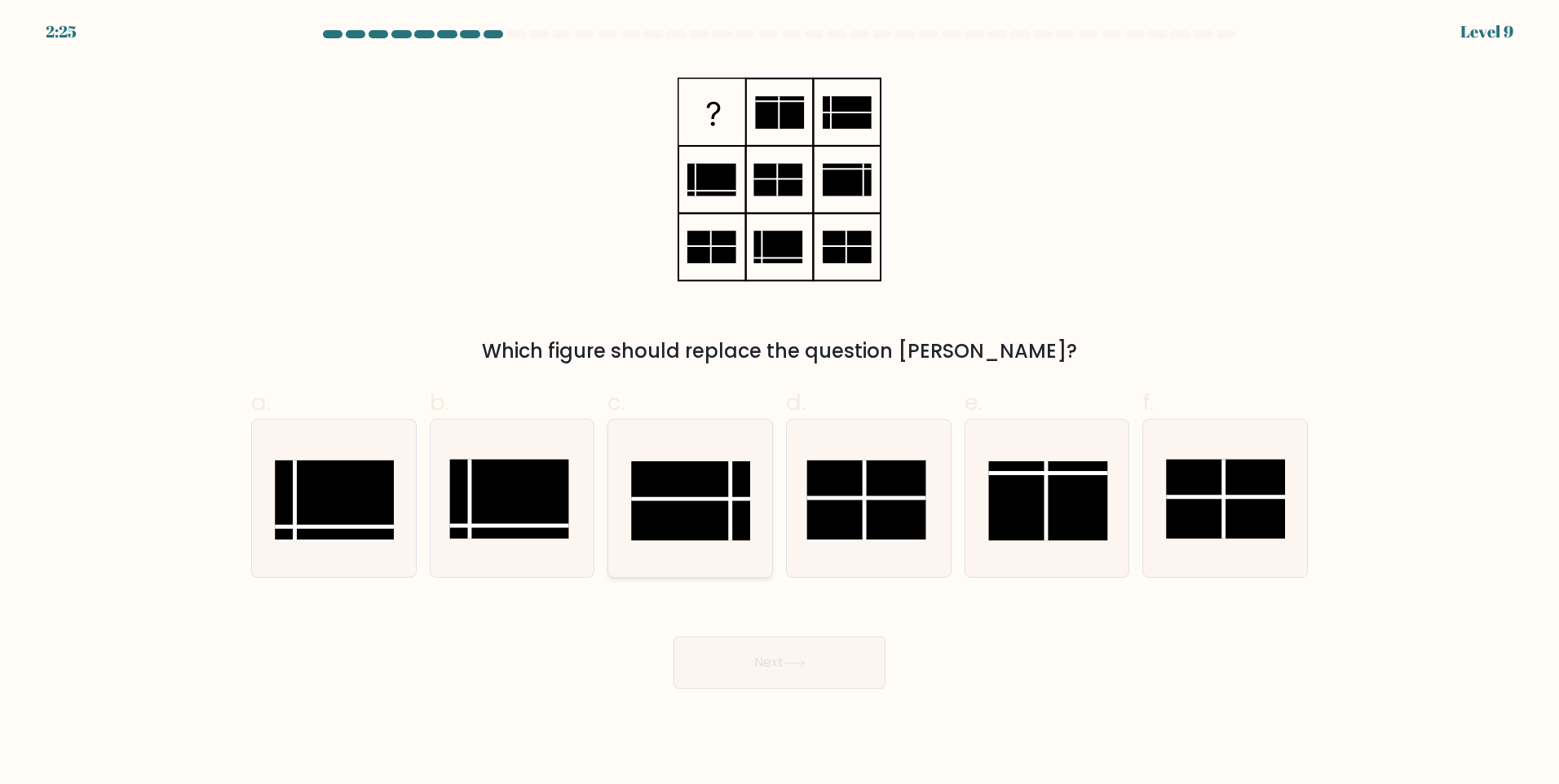
click at [697, 481] on rect at bounding box center [690, 501] width 119 height 79
click at [779, 403] on input "c." at bounding box center [779, 398] width 1 height 10
radio input "true"
click at [821, 648] on button "Next" at bounding box center [779, 662] width 212 height 52
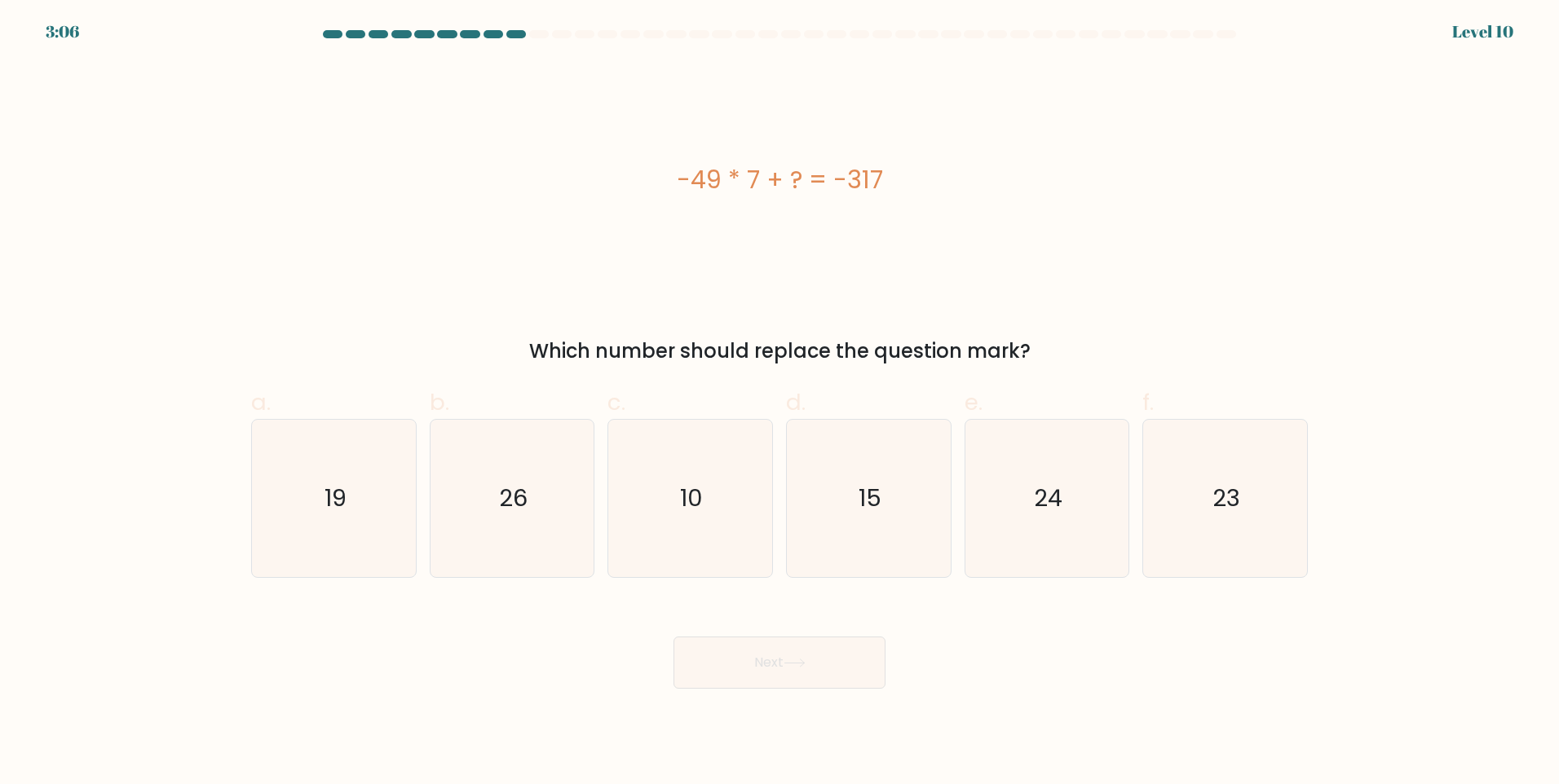
drag, startPoint x: 672, startPoint y: 166, endPoint x: 973, endPoint y: 178, distance: 301.2
click at [973, 178] on div "-49 * 7 + ? = -317" at bounding box center [779, 179] width 1056 height 37
copy div "-49 * 7 + ? = -317"
drag, startPoint x: 567, startPoint y: 501, endPoint x: 573, endPoint y: 517, distance: 17.1
click at [567, 502] on icon "26" at bounding box center [511, 498] width 157 height 157
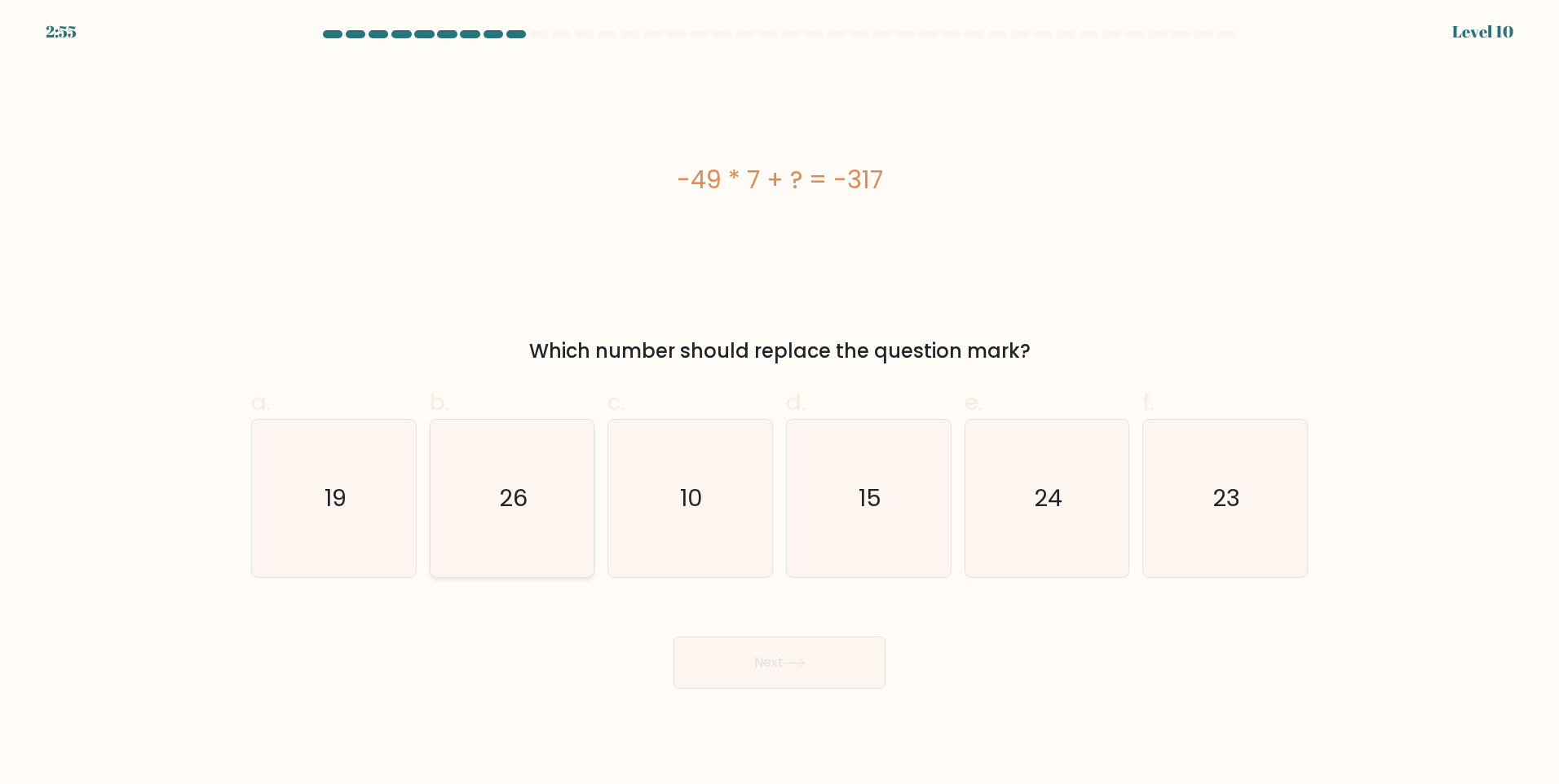
click at [779, 403] on input "b. 26" at bounding box center [779, 398] width 1 height 10
radio input "true"
click at [722, 658] on button "Next" at bounding box center [779, 662] width 212 height 52
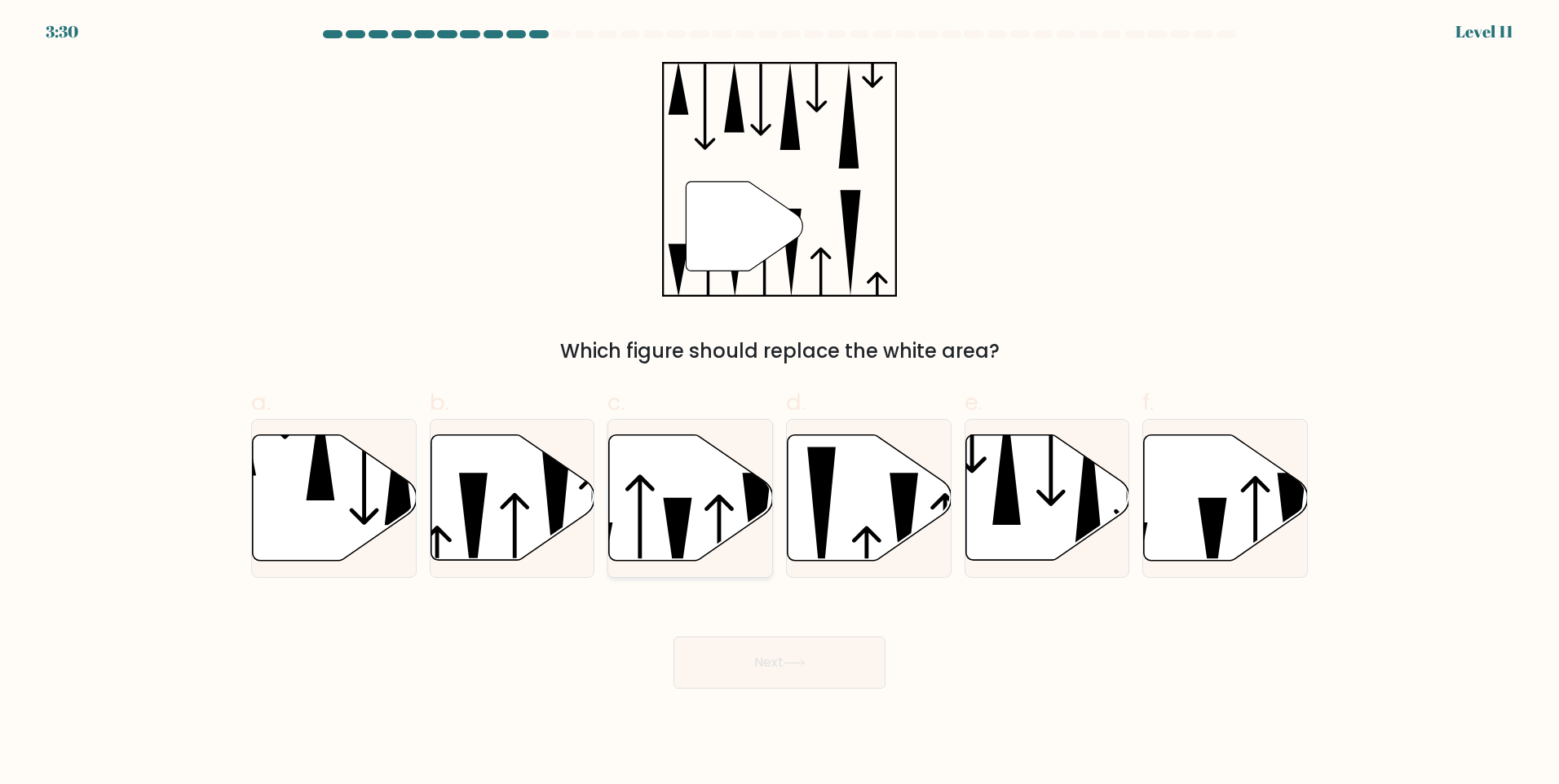
click at [649, 530] on icon at bounding box center [691, 497] width 164 height 125
click at [779, 403] on input "c." at bounding box center [779, 398] width 1 height 10
radio input "true"
click at [772, 667] on button "Next" at bounding box center [779, 662] width 212 height 52
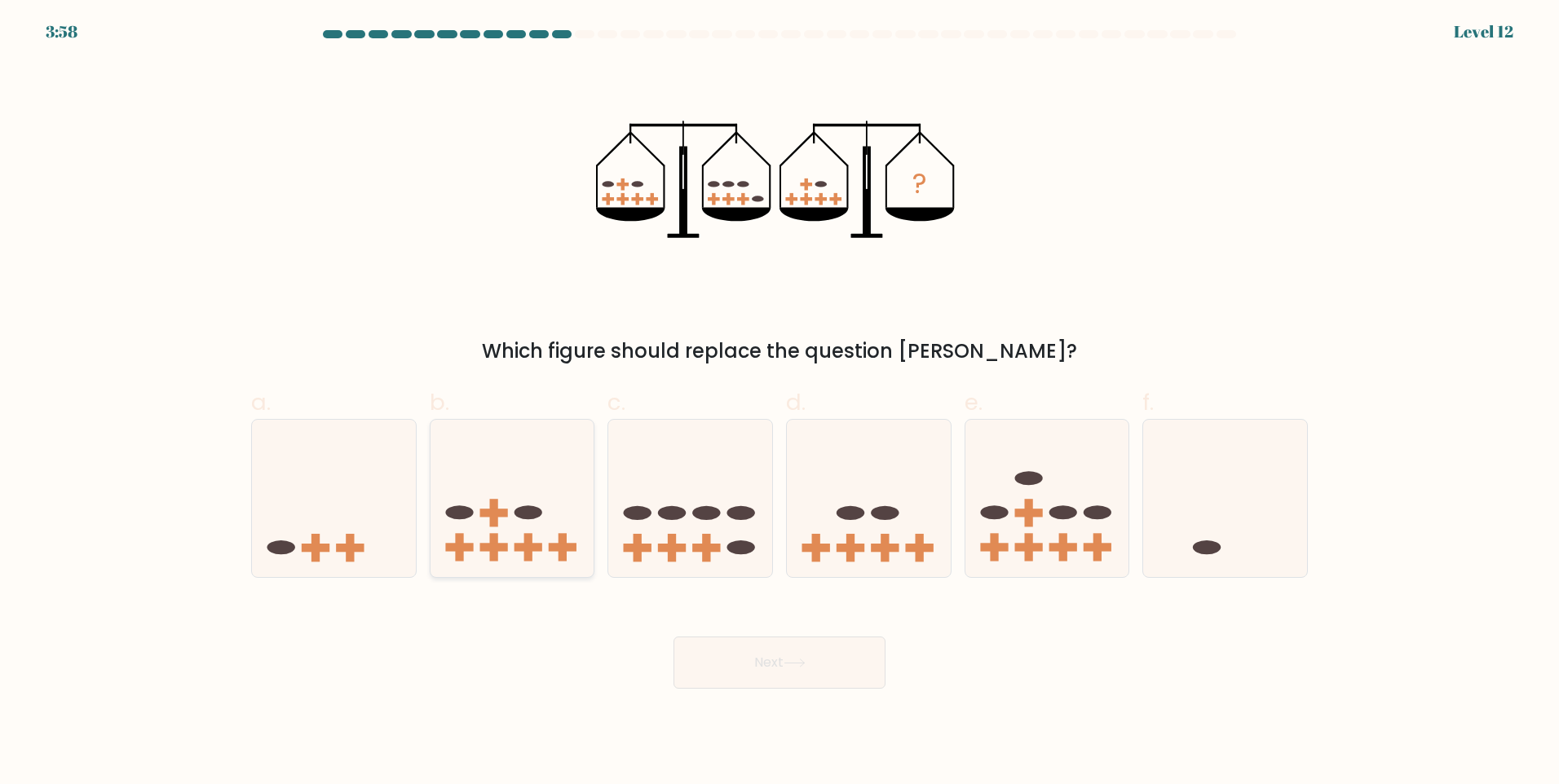
click at [476, 519] on icon at bounding box center [512, 497] width 164 height 136
click at [779, 403] on input "b." at bounding box center [779, 398] width 1 height 10
radio input "true"
click at [924, 525] on icon at bounding box center [869, 497] width 164 height 136
click at [780, 403] on input "d." at bounding box center [779, 398] width 1 height 10
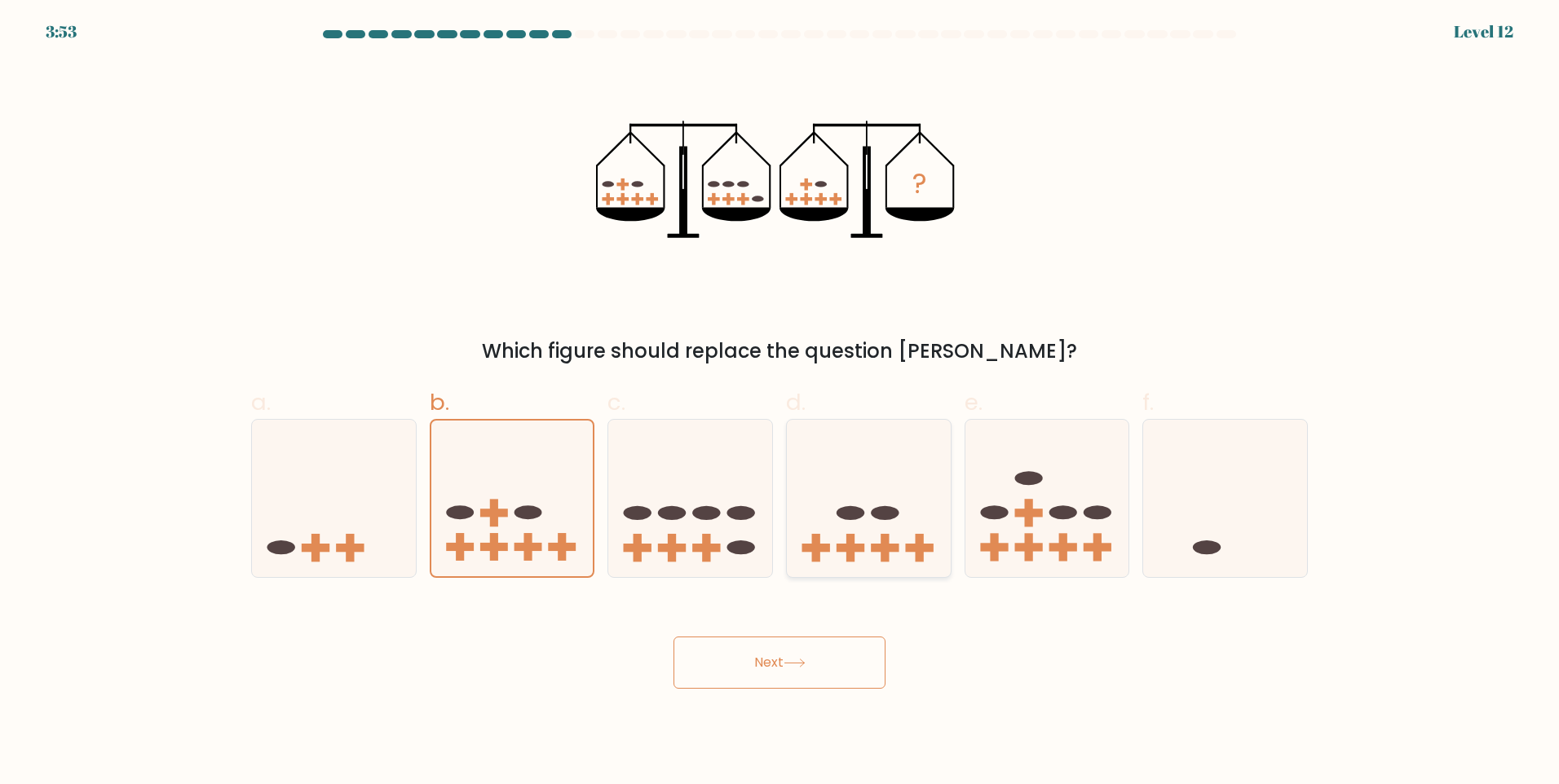
radio input "true"
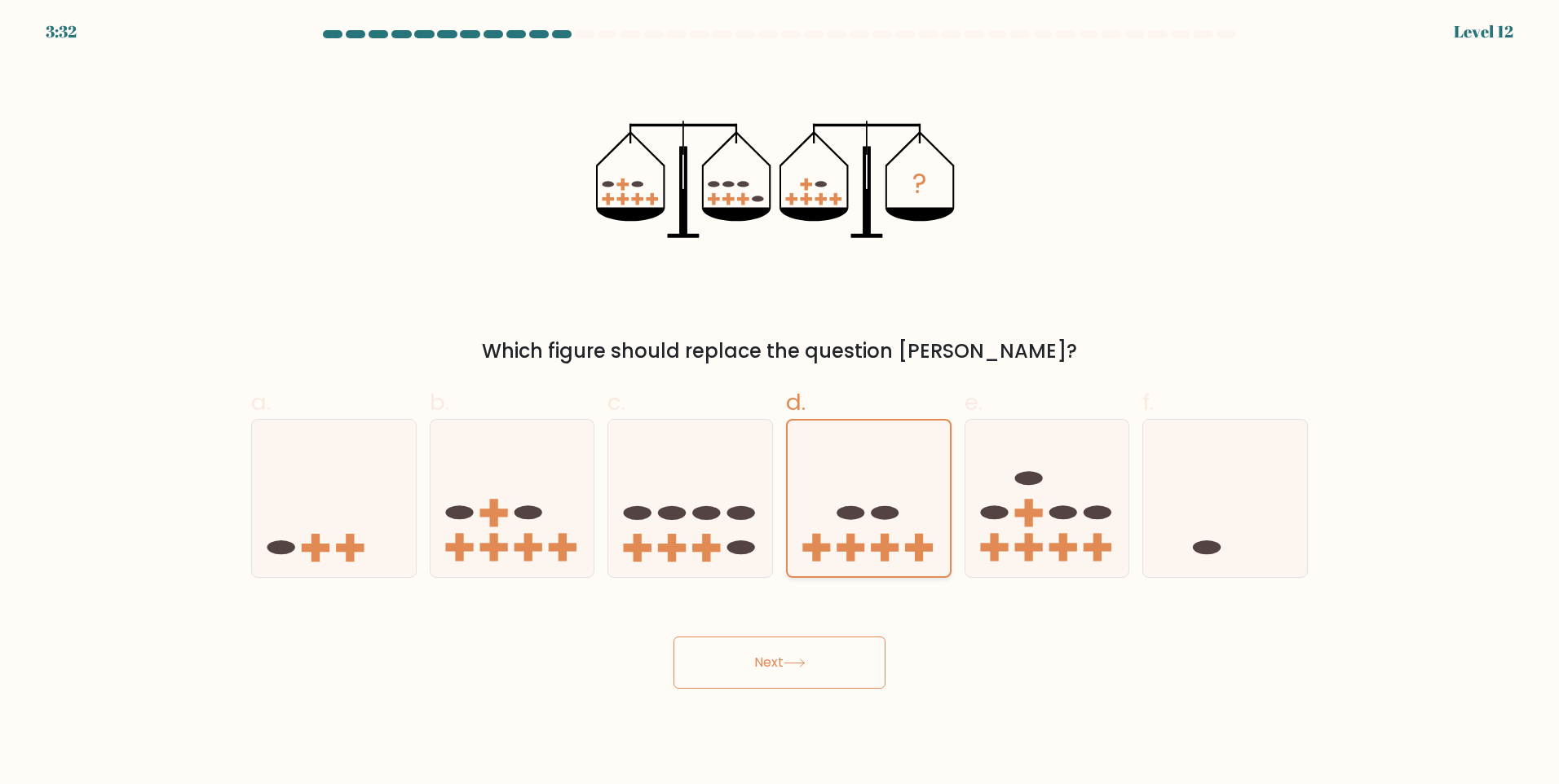
click at [864, 500] on icon at bounding box center [869, 498] width 162 height 135
click at [780, 403] on input "d." at bounding box center [779, 398] width 1 height 10
click at [489, 525] on icon at bounding box center [512, 497] width 164 height 136
click at [779, 403] on input "b." at bounding box center [779, 398] width 1 height 10
radio input "true"
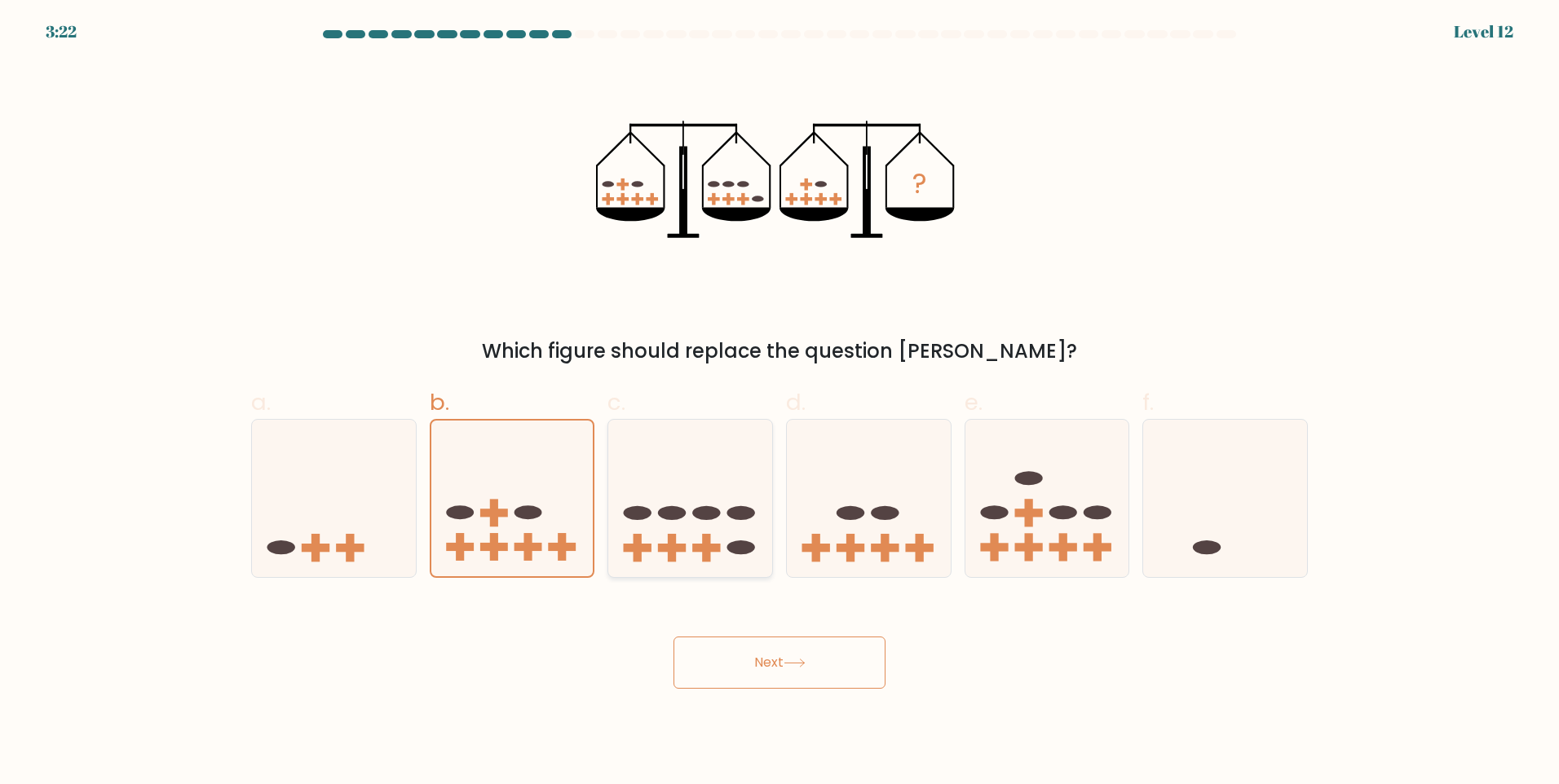
click at [703, 533] on icon at bounding box center [690, 497] width 164 height 136
click at [779, 403] on input "c." at bounding box center [779, 398] width 1 height 10
radio input "true"
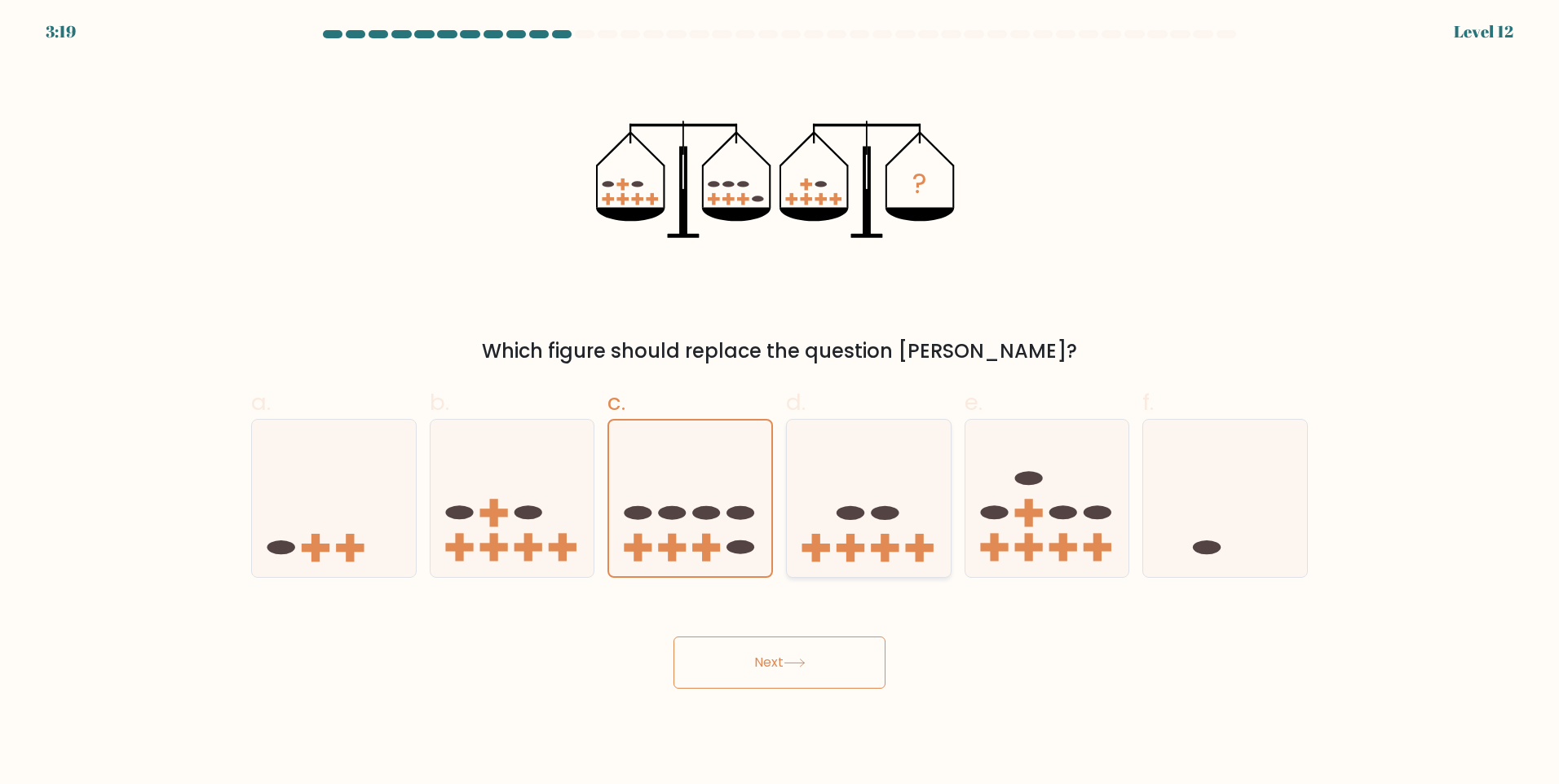
click at [918, 549] on rect at bounding box center [919, 548] width 27 height 9
click at [780, 403] on input "d." at bounding box center [779, 398] width 1 height 10
radio input "true"
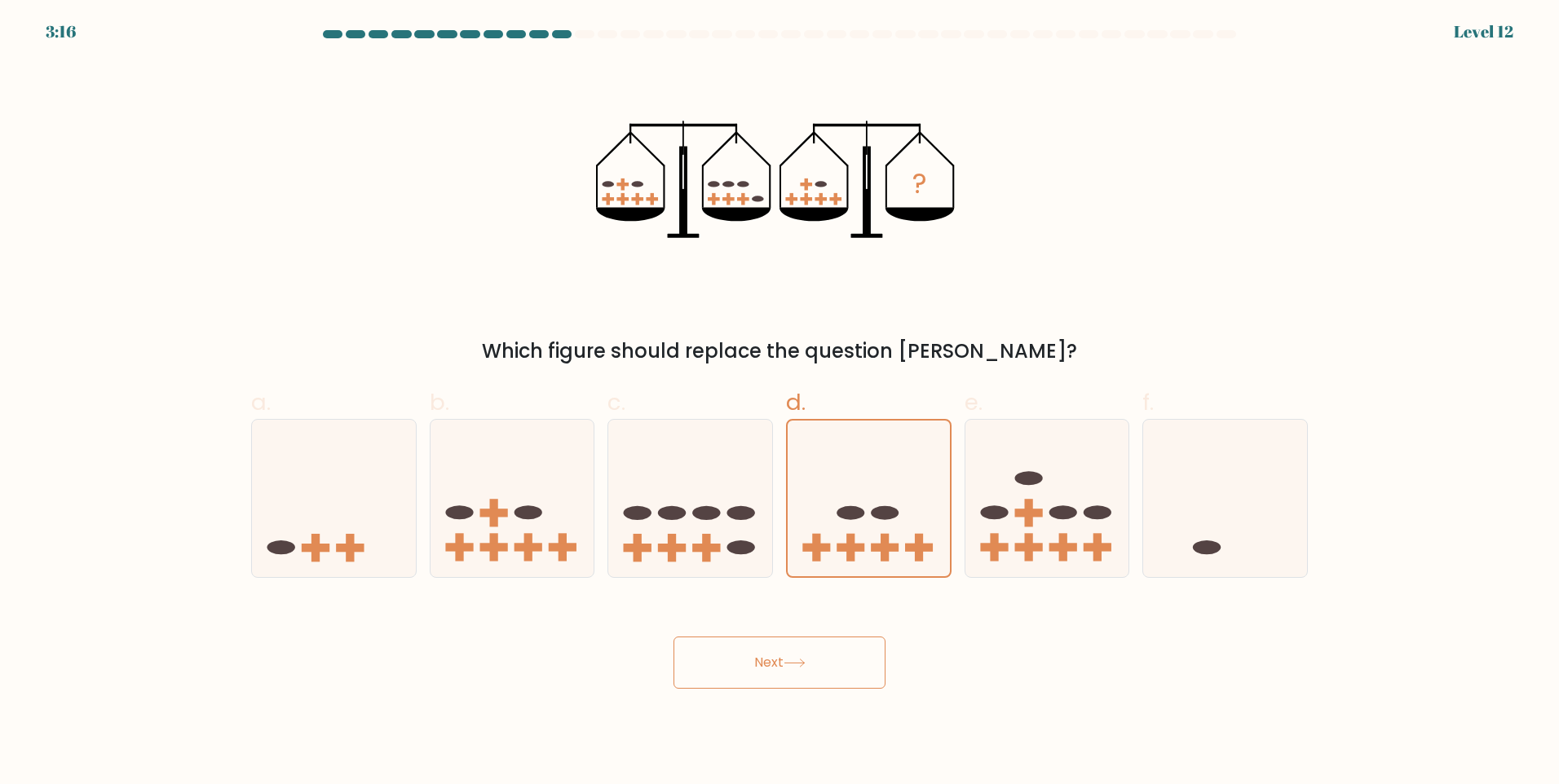
click at [819, 669] on button "Next" at bounding box center [779, 662] width 212 height 52
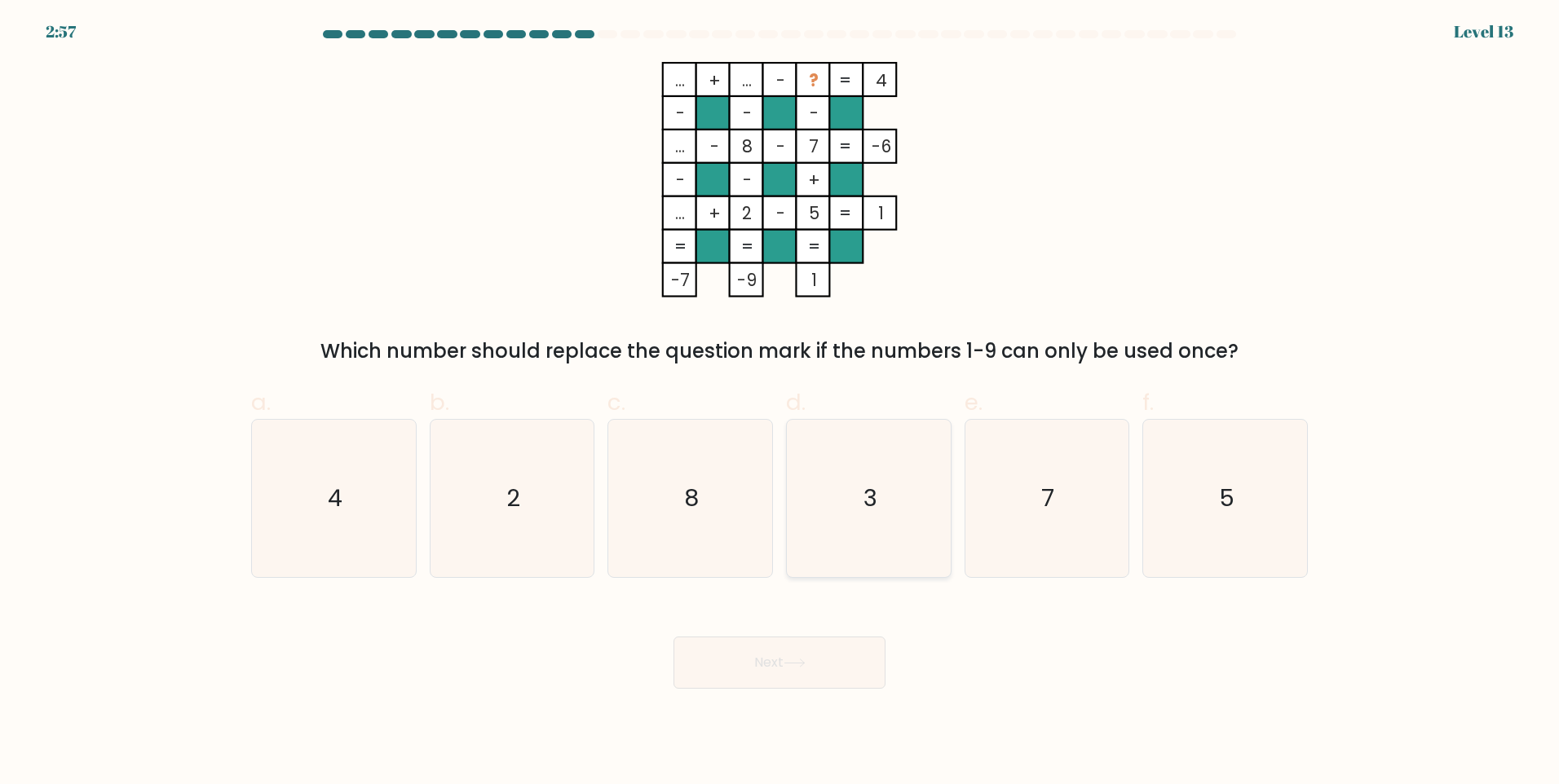
click at [858, 467] on icon "3" at bounding box center [869, 498] width 157 height 157
click at [780, 403] on input "d. 3" at bounding box center [779, 398] width 1 height 10
radio input "true"
click at [864, 529] on icon "3" at bounding box center [869, 498] width 155 height 155
click at [780, 403] on input "d. 3" at bounding box center [779, 398] width 1 height 10
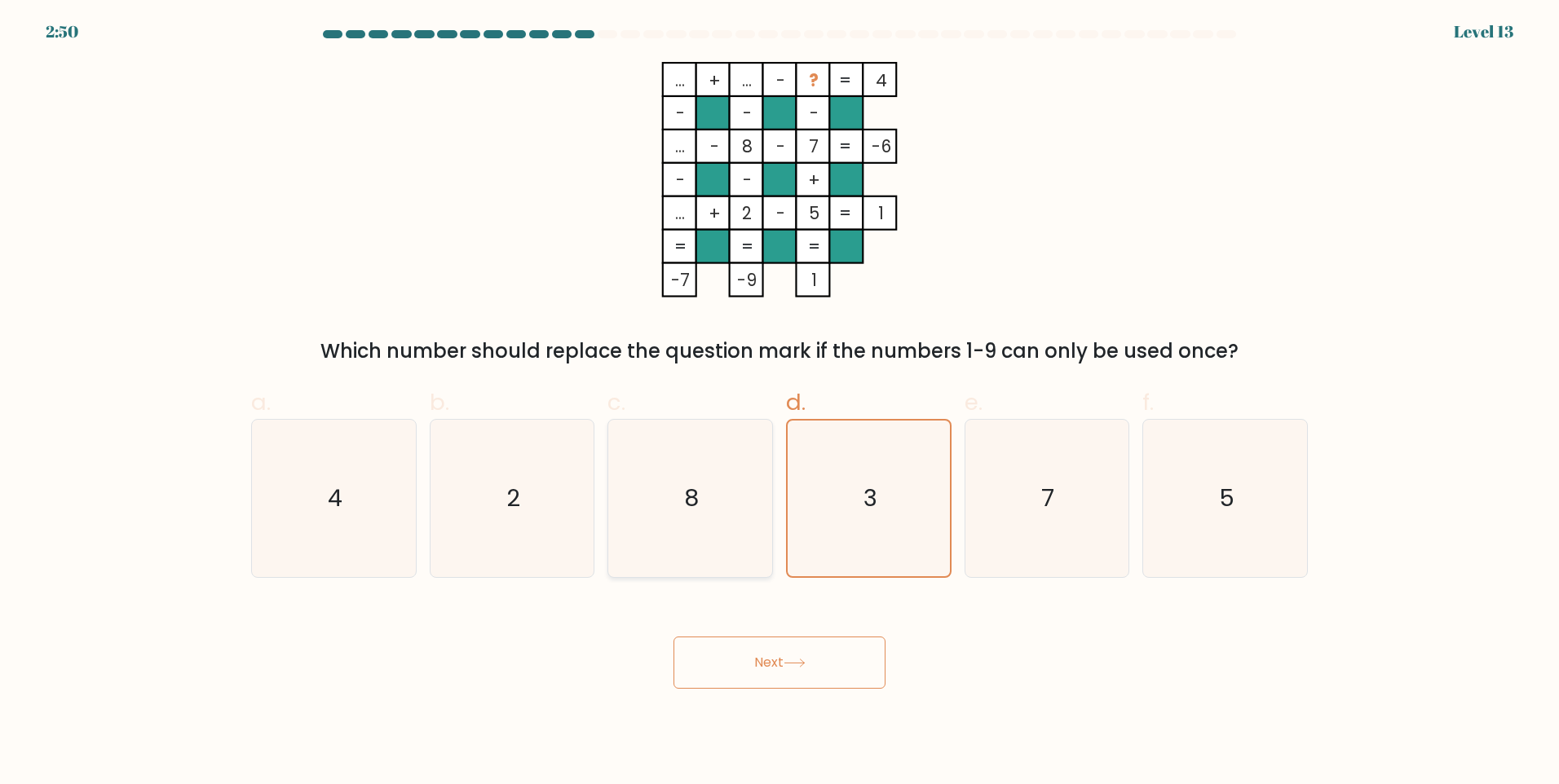
click at [661, 496] on icon "8" at bounding box center [690, 498] width 157 height 157
click at [779, 403] on input "c. 8" at bounding box center [779, 398] width 1 height 10
radio input "true"
click at [875, 550] on icon "3" at bounding box center [869, 498] width 157 height 157
click at [780, 403] on input "d. 3" at bounding box center [779, 398] width 1 height 10
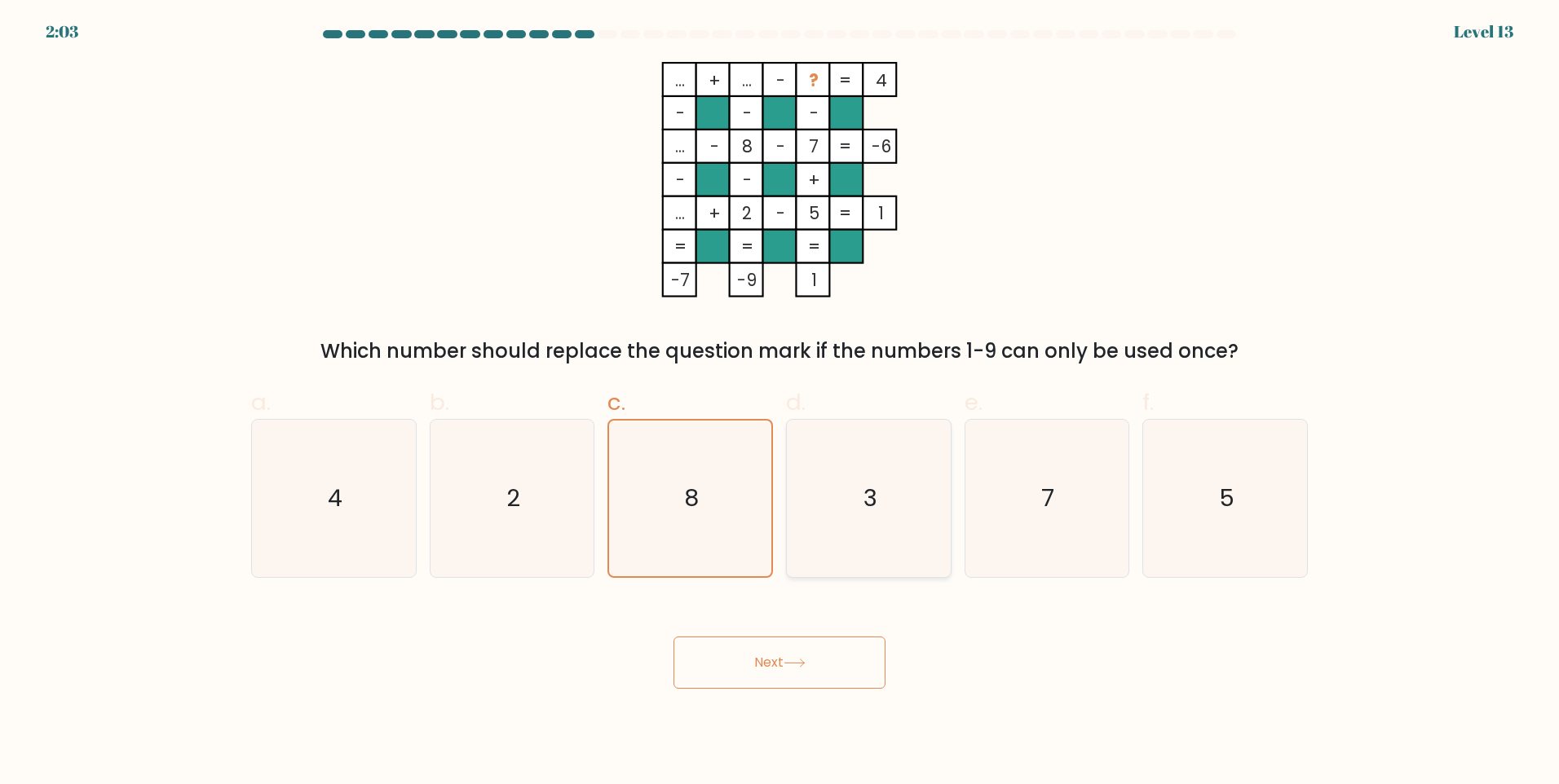
radio input "true"
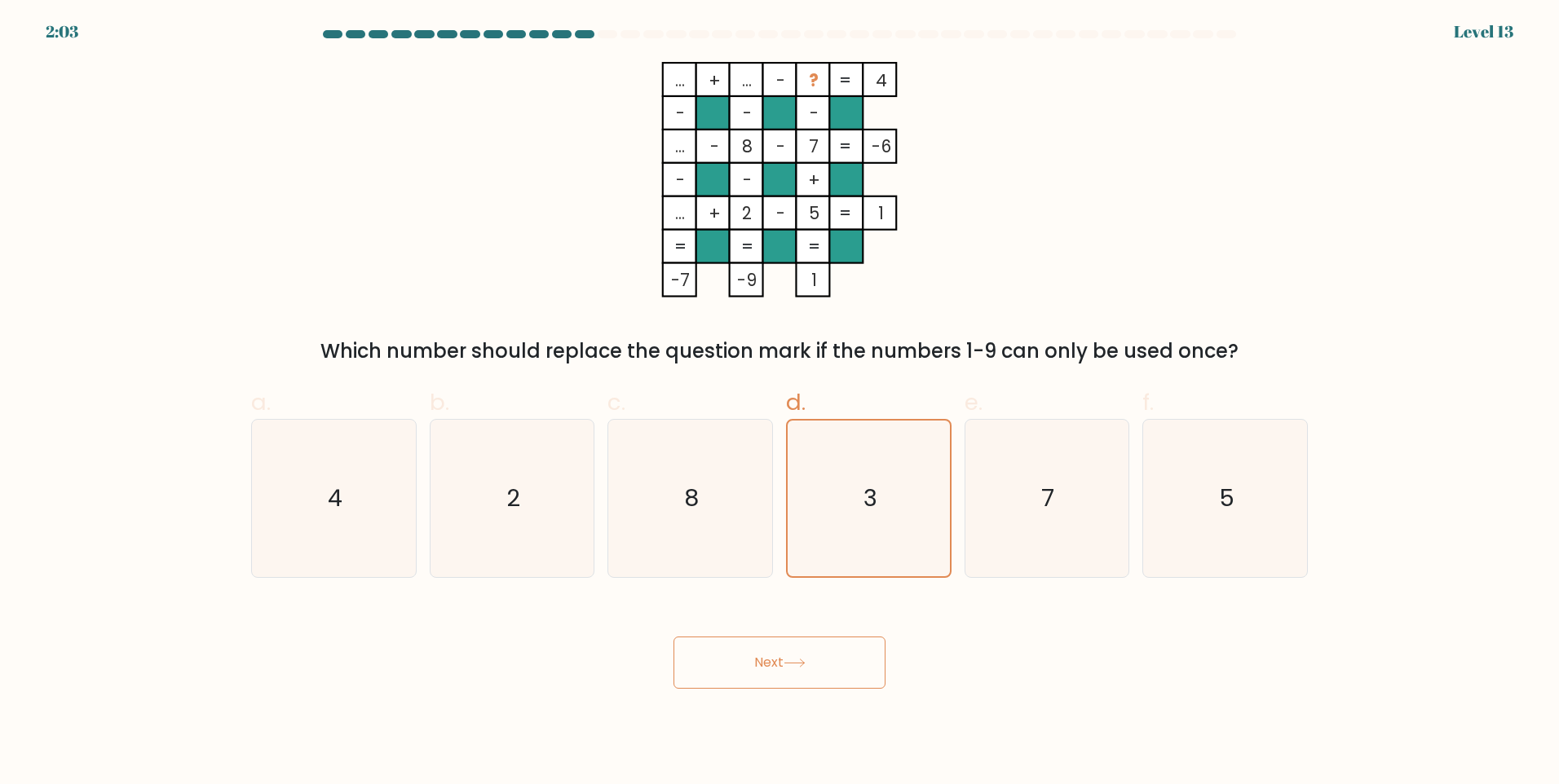
click at [830, 683] on button "Next" at bounding box center [779, 662] width 212 height 52
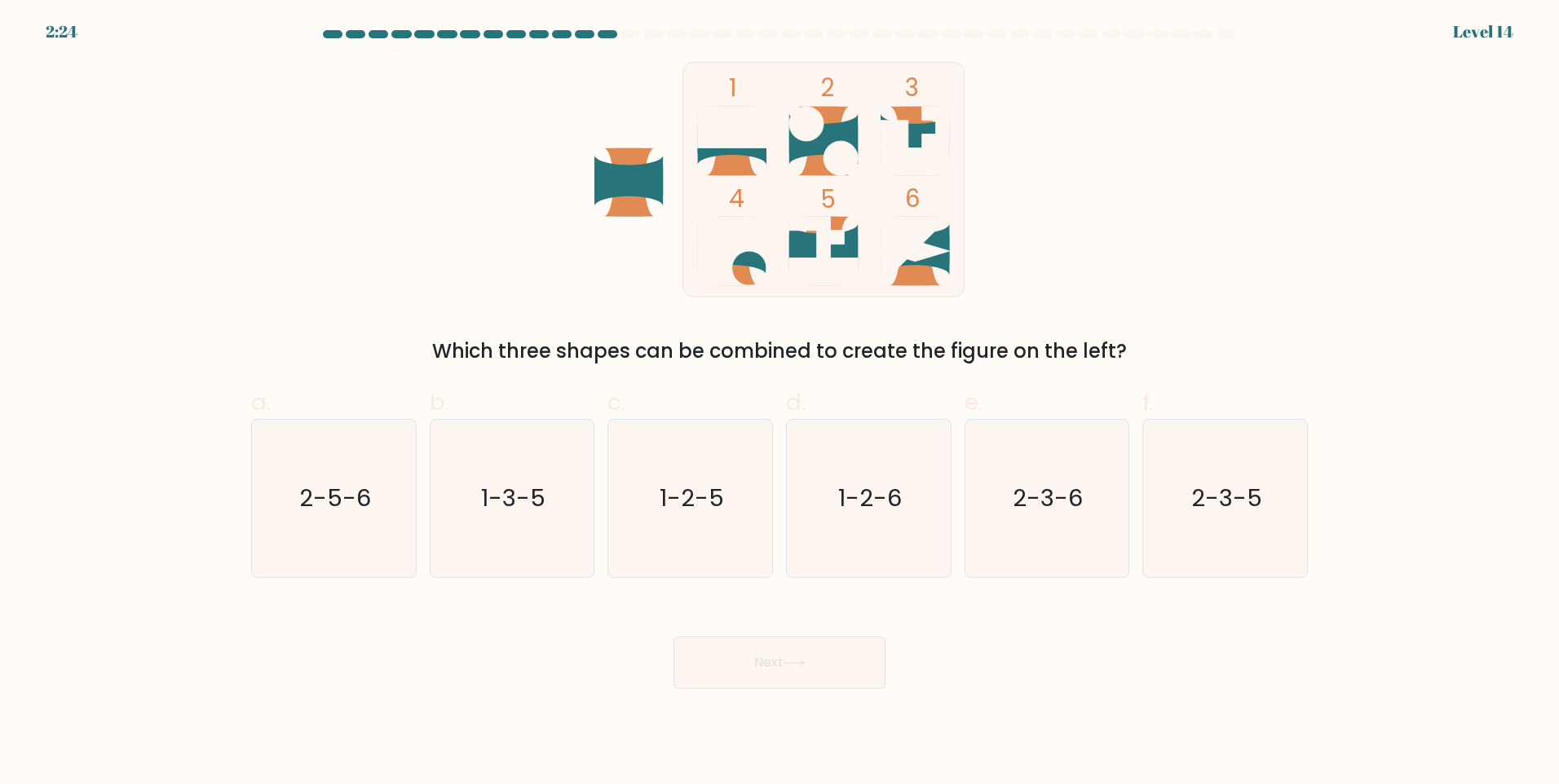
click at [747, 168] on icon at bounding box center [738, 141] width 41 height 68
click at [556, 488] on icon "1-3-5" at bounding box center [511, 498] width 157 height 157
click at [779, 403] on input "b. 1-3-5" at bounding box center [779, 398] width 1 height 10
radio input "true"
click at [773, 663] on button "Next" at bounding box center [779, 662] width 212 height 52
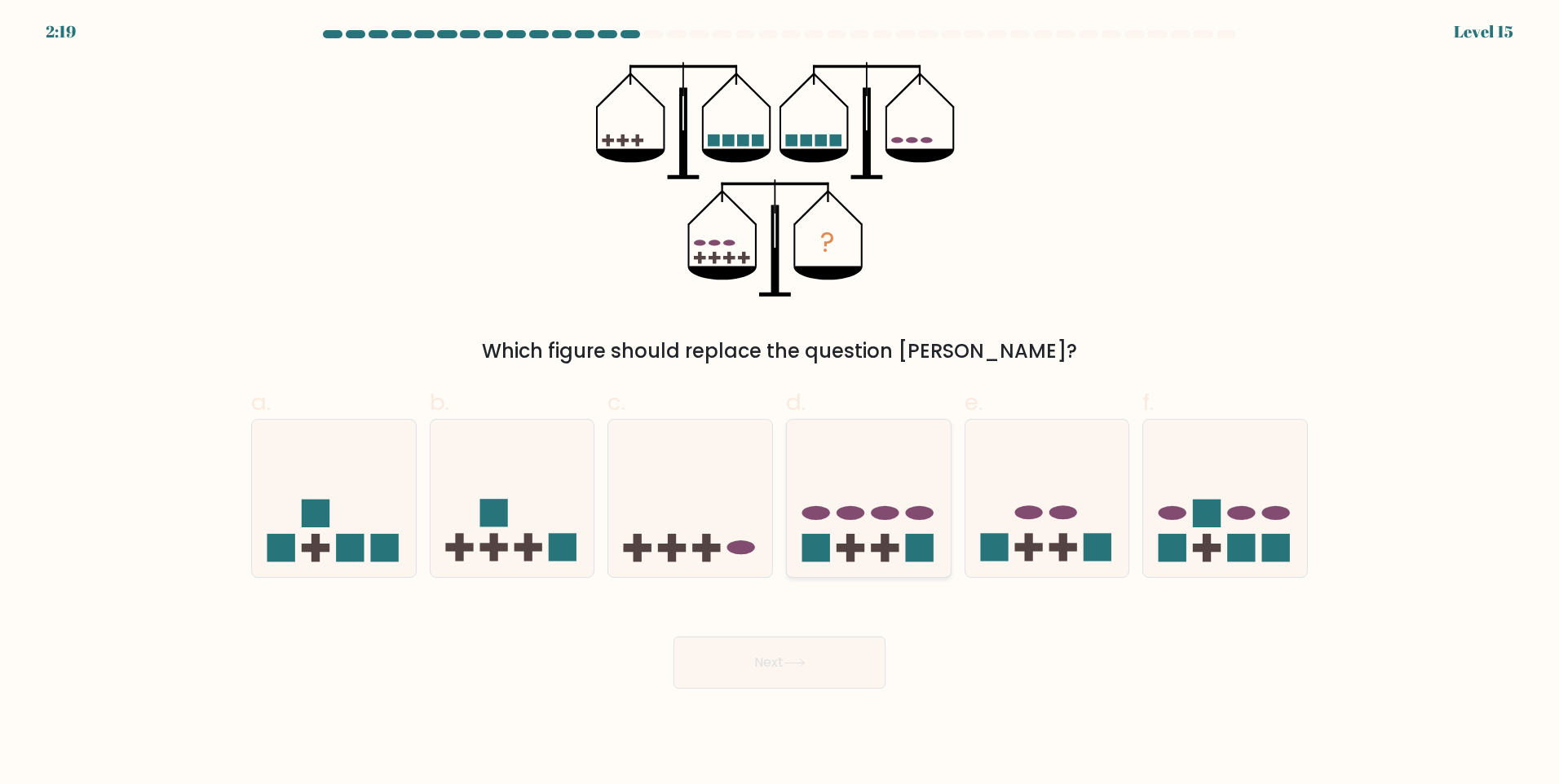
click at [884, 522] on icon at bounding box center [869, 497] width 164 height 136
click at [780, 403] on input "d." at bounding box center [779, 398] width 1 height 10
radio input "true"
click at [748, 664] on button "Next" at bounding box center [779, 662] width 212 height 52
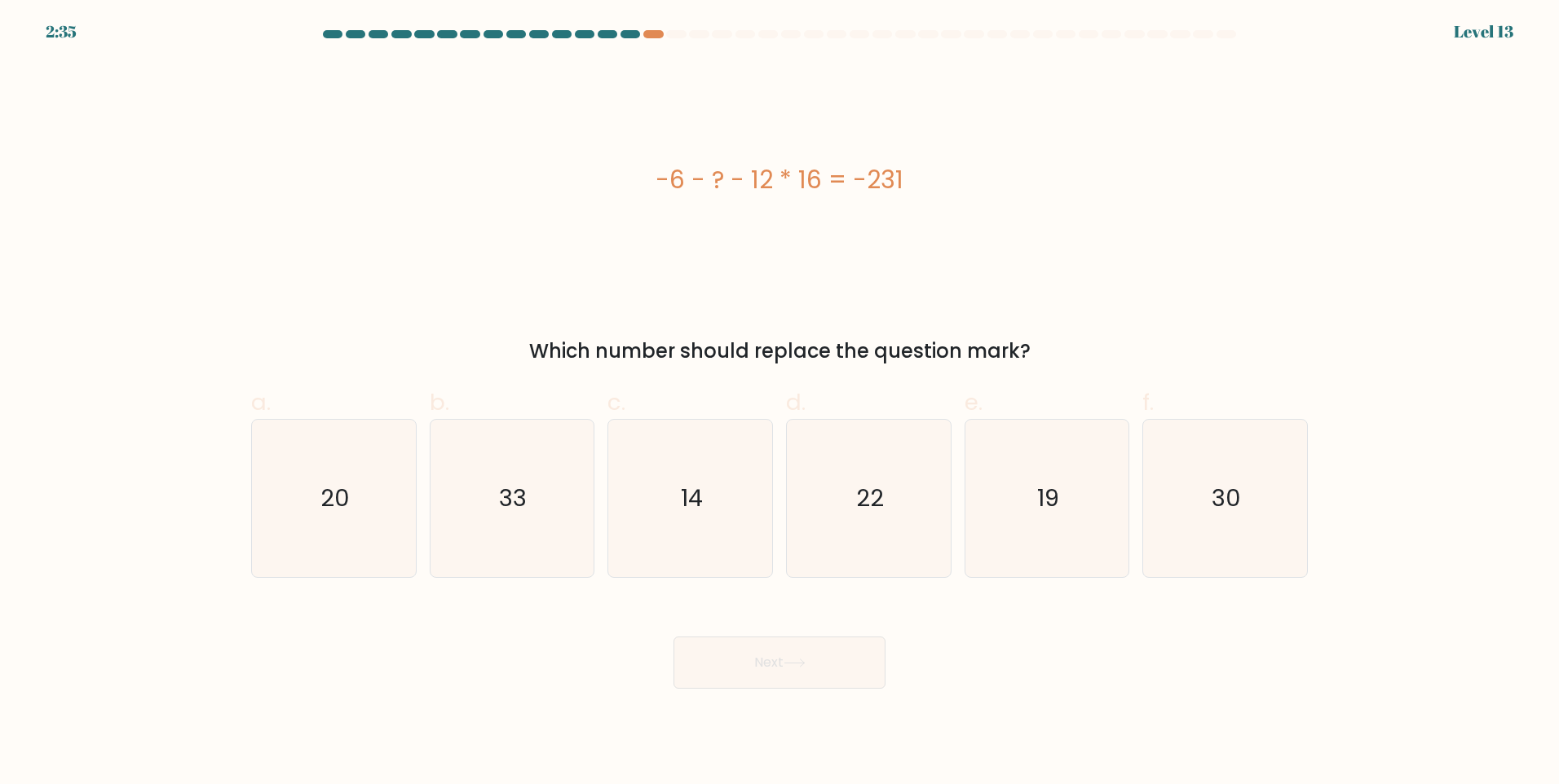
drag, startPoint x: 596, startPoint y: 186, endPoint x: 1065, endPoint y: 184, distance: 469.0
click at [1065, 184] on div "-6 - ? - 12 * 16 = -231" at bounding box center [779, 179] width 1056 height 37
copy div "-6 - ? - 12 * 16 = -231"
click at [519, 507] on text "33" at bounding box center [514, 498] width 27 height 32
click at [779, 403] on input "b. 33" at bounding box center [779, 398] width 1 height 10
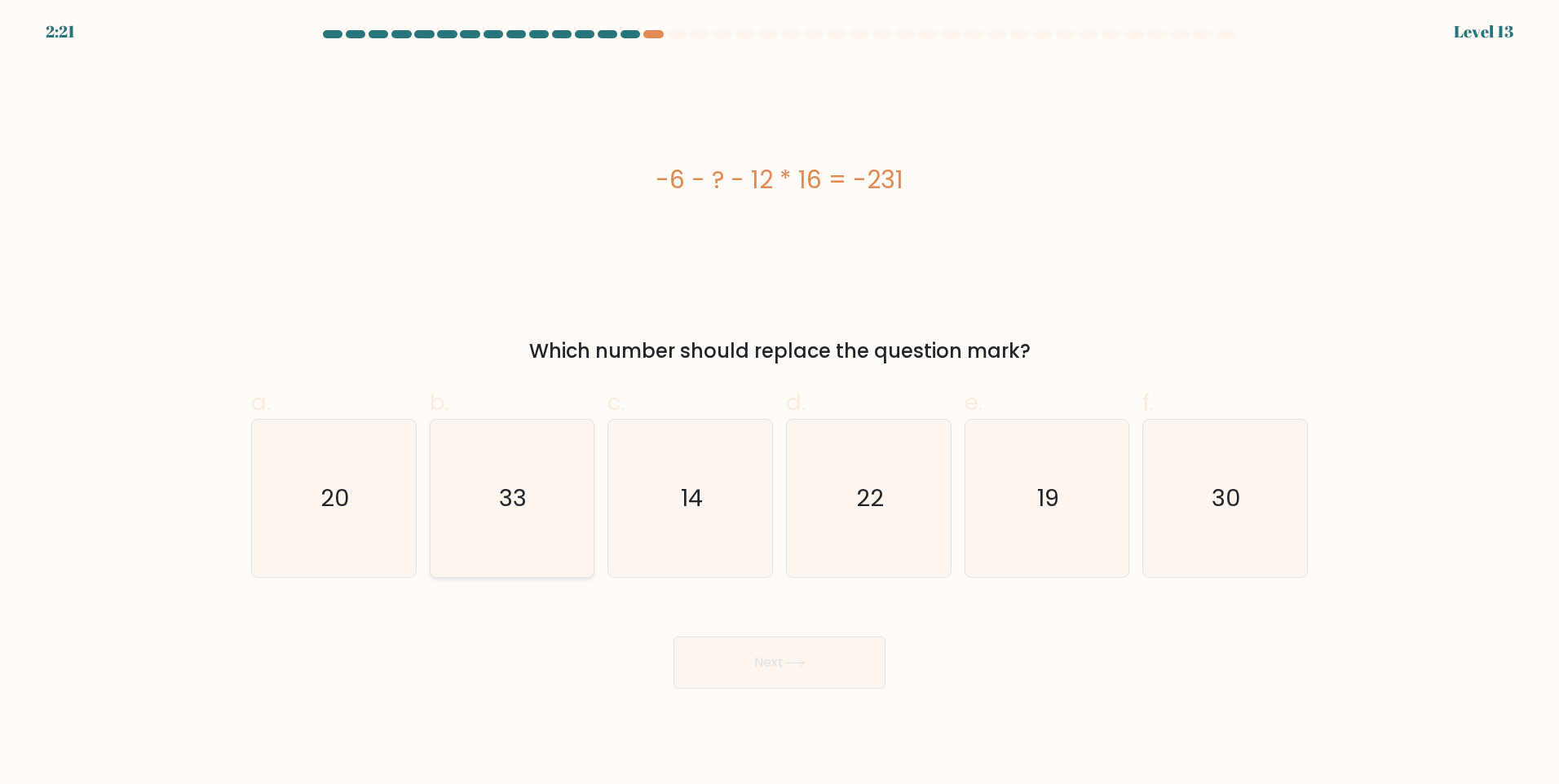
radio input "true"
click at [808, 669] on button "Next" at bounding box center [779, 662] width 212 height 52
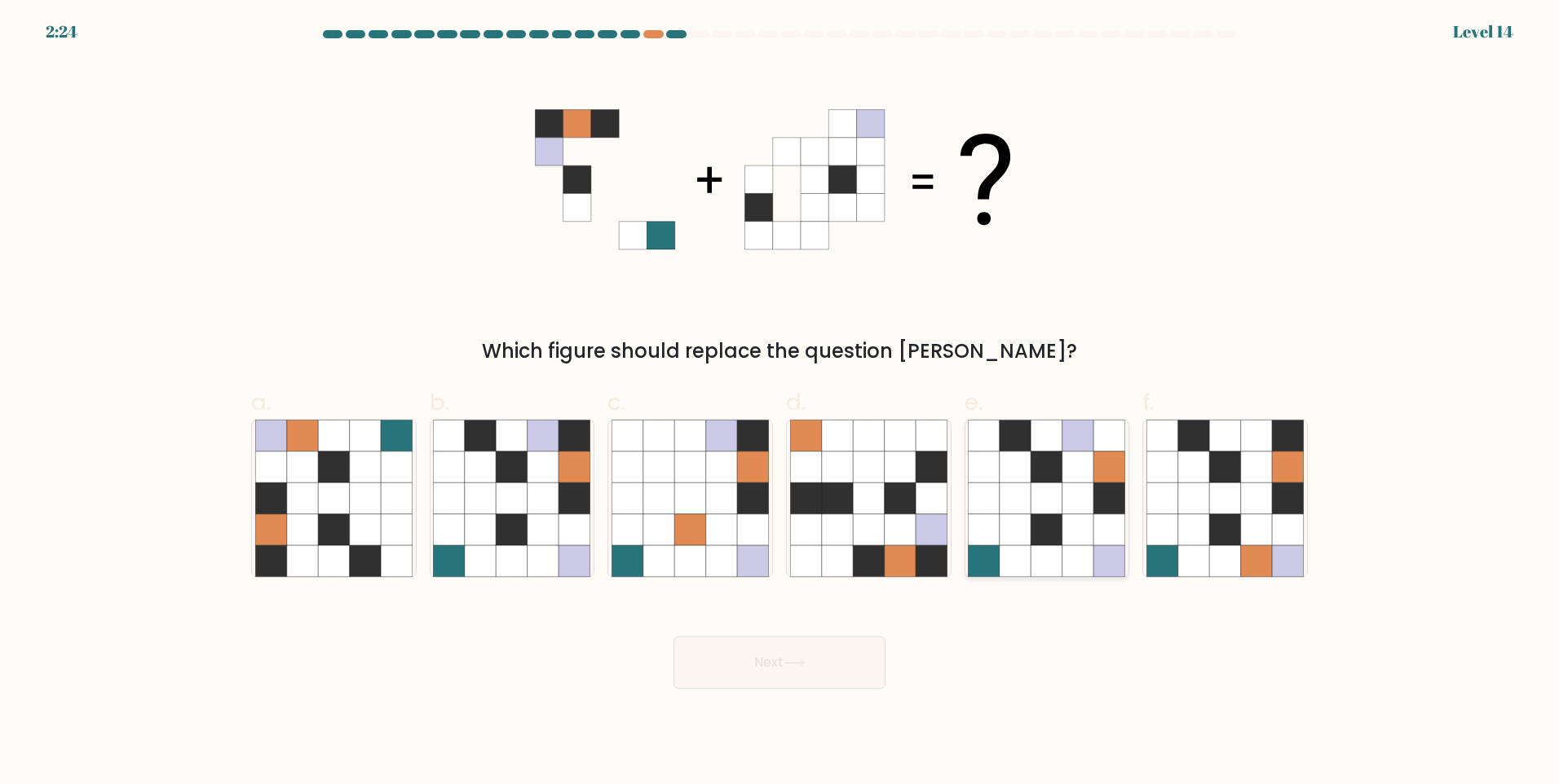
click at [1017, 514] on icon at bounding box center [1015, 530] width 31 height 31
click at [780, 403] on input "e." at bounding box center [779, 398] width 1 height 10
radio input "true"
click at [721, 489] on icon at bounding box center [721, 498] width 31 height 31
click at [779, 403] on input "c." at bounding box center [779, 398] width 1 height 10
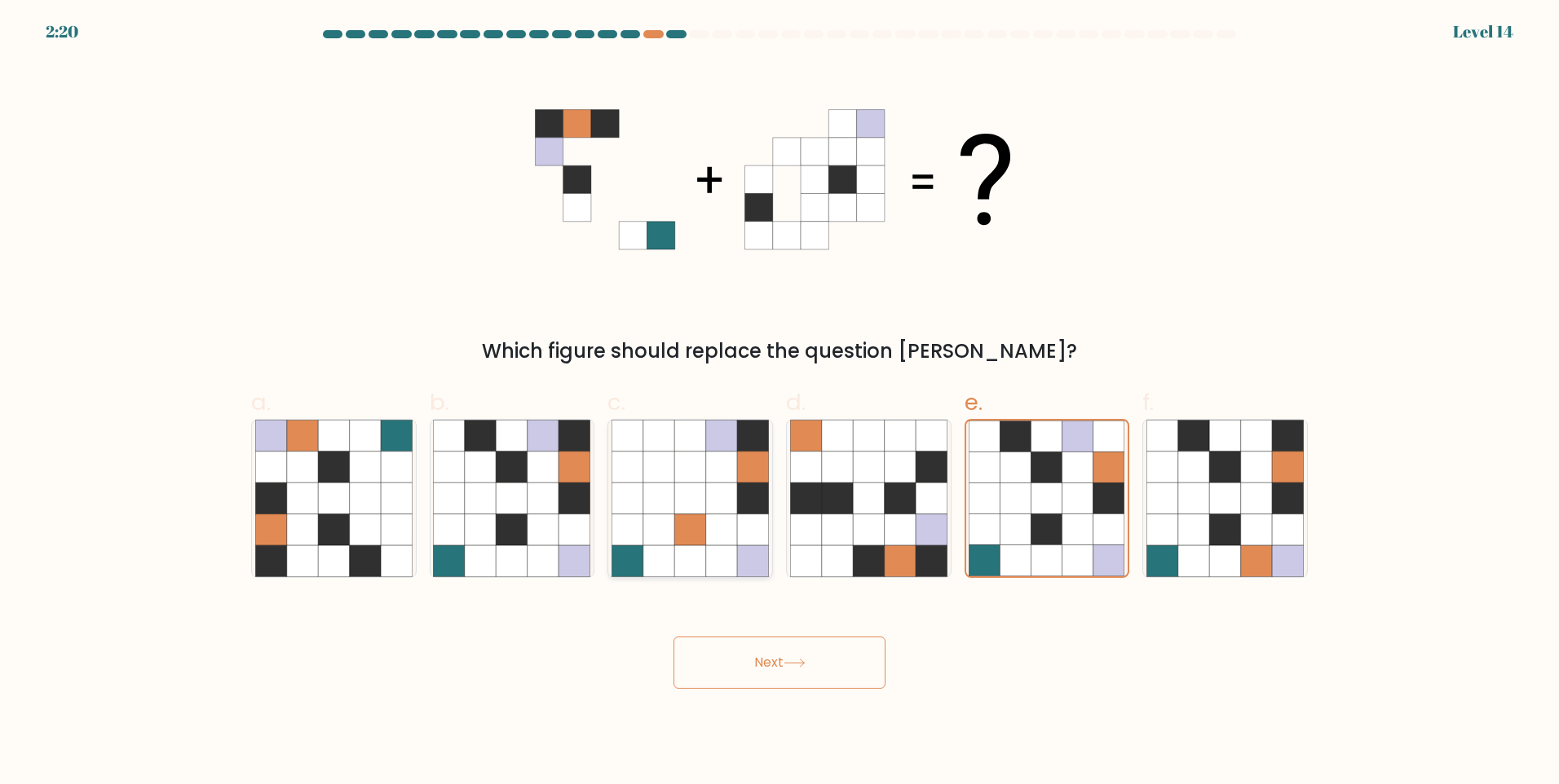
radio input "true"
drag, startPoint x: 1207, startPoint y: 497, endPoint x: 1225, endPoint y: 525, distance: 33.3
click at [1207, 498] on icon at bounding box center [1194, 498] width 31 height 31
click at [780, 403] on input "f." at bounding box center [779, 398] width 1 height 10
radio input "true"
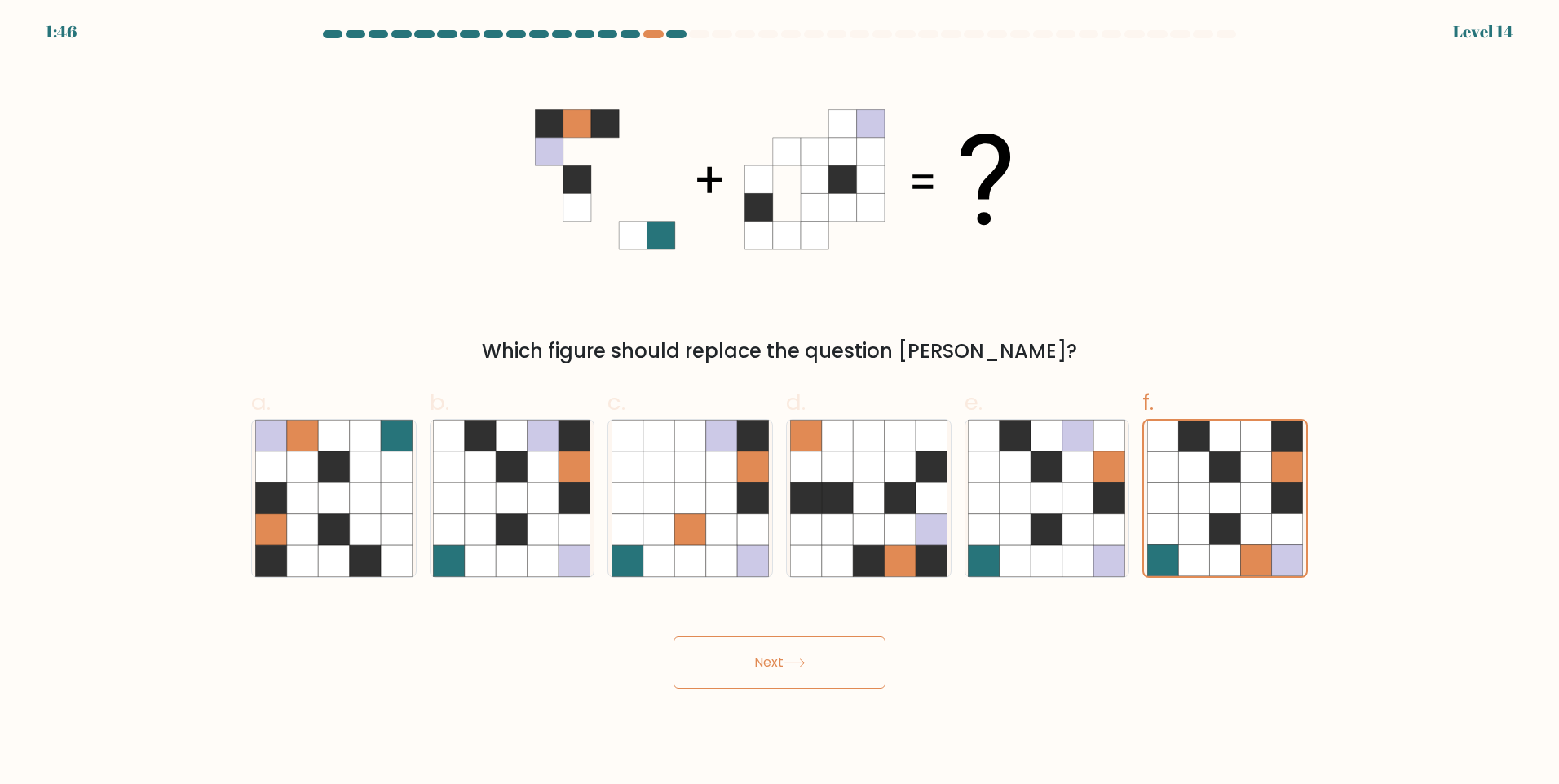
click at [841, 668] on button "Next" at bounding box center [779, 662] width 212 height 52
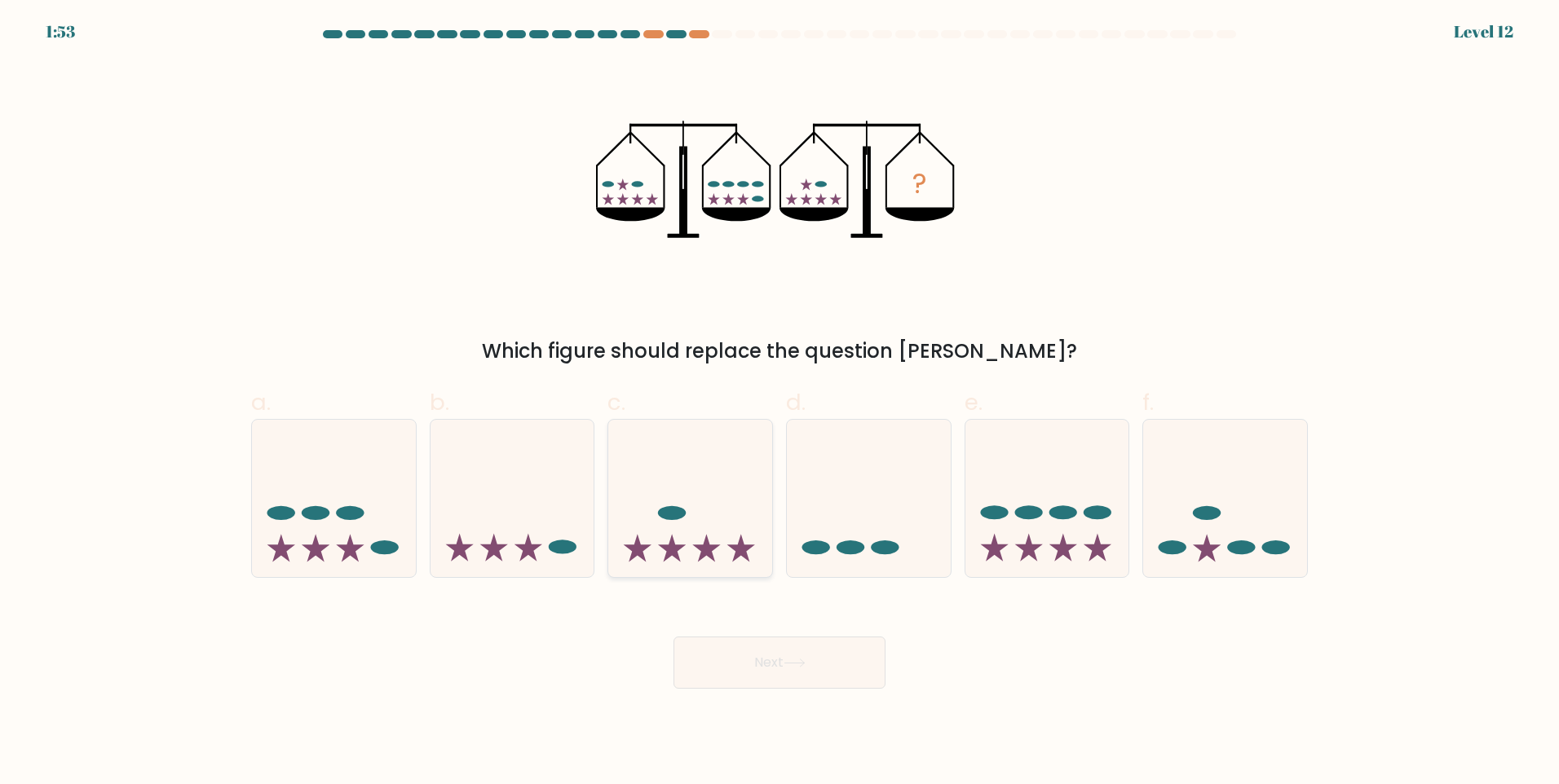
click at [730, 530] on icon at bounding box center [690, 497] width 164 height 136
click at [779, 403] on input "c." at bounding box center [779, 398] width 1 height 10
radio input "true"
click at [364, 535] on icon at bounding box center [334, 497] width 164 height 136
click at [779, 403] on input "a." at bounding box center [779, 398] width 1 height 10
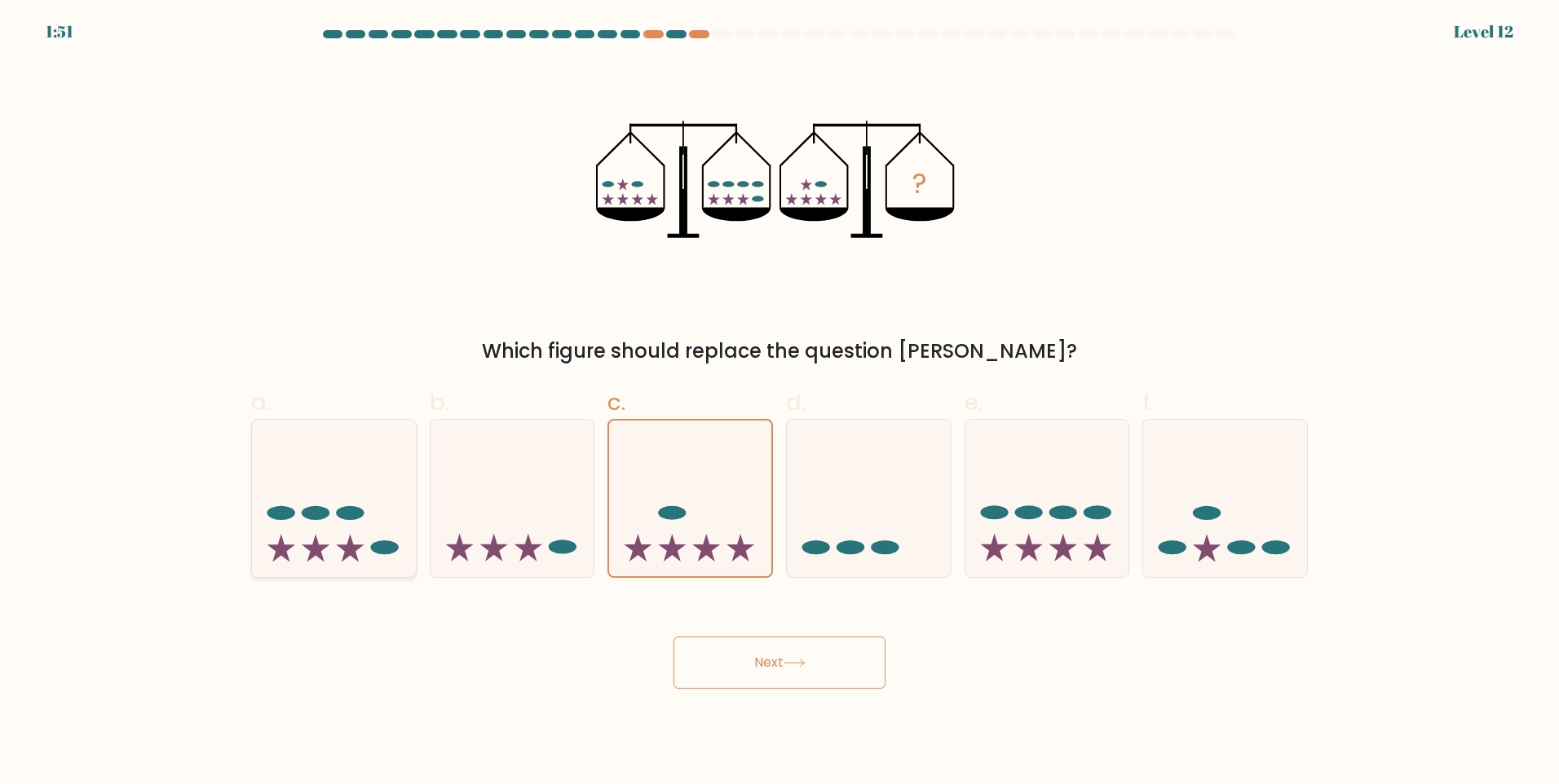
radio input "true"
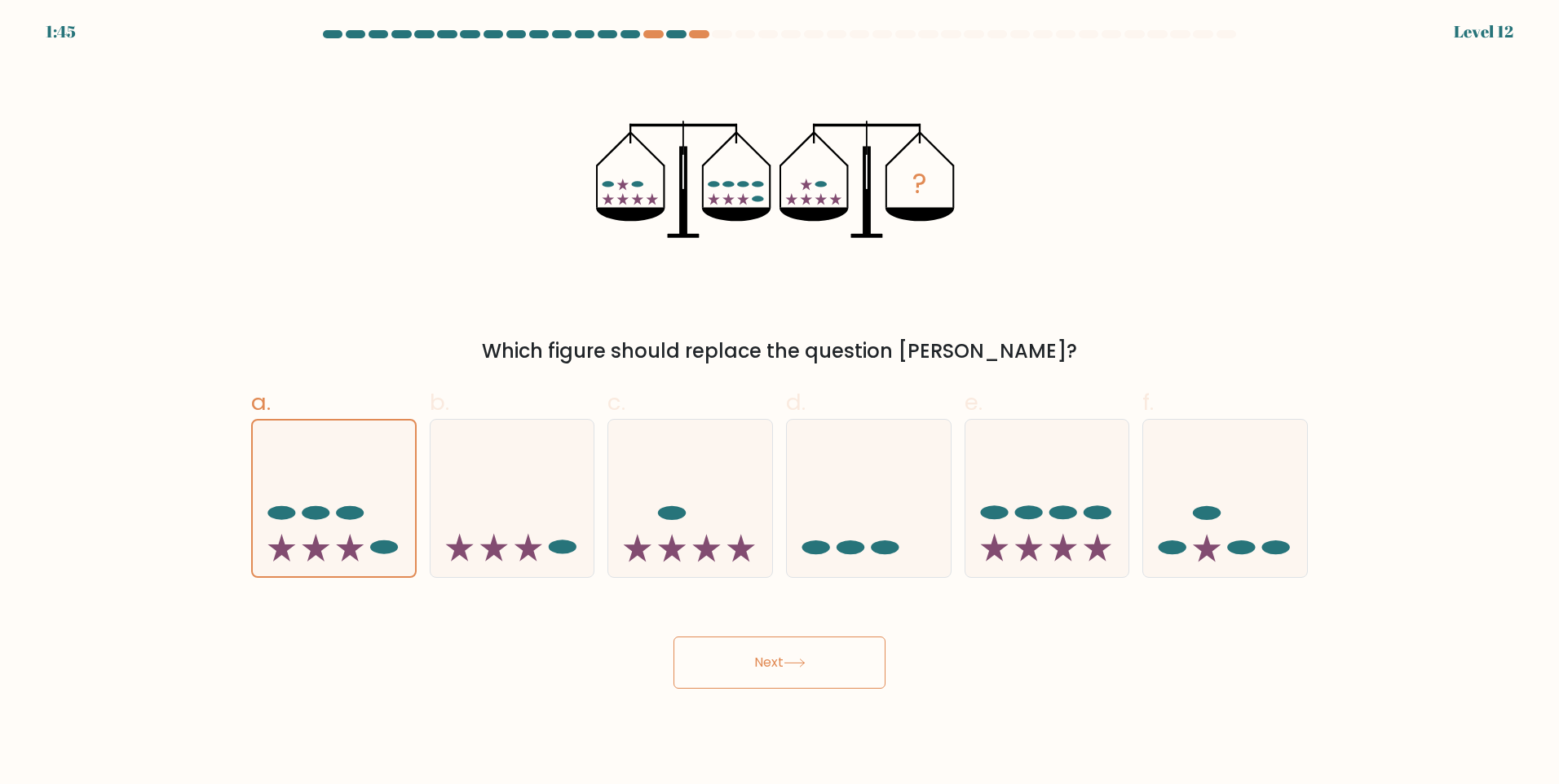
click at [752, 651] on button "Next" at bounding box center [779, 662] width 212 height 52
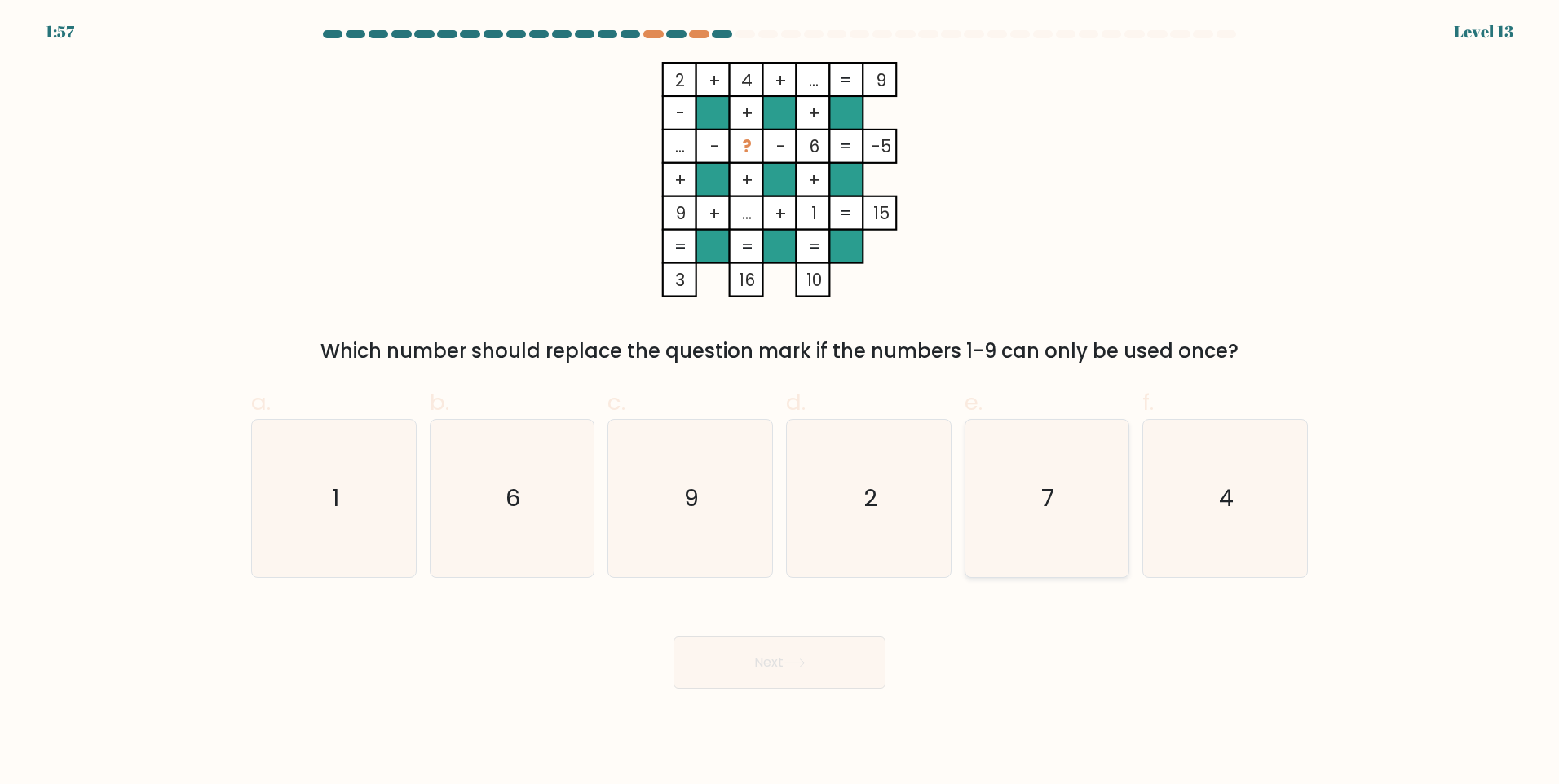
click at [1062, 508] on icon "7" at bounding box center [1046, 498] width 157 height 157
click at [780, 403] on input "e. 7" at bounding box center [779, 398] width 1 height 10
radio input "true"
drag, startPoint x: 770, startPoint y: 690, endPoint x: 790, endPoint y: 668, distance: 29.7
click at [771, 690] on body "1:56 Level 13" at bounding box center [779, 392] width 1559 height 784
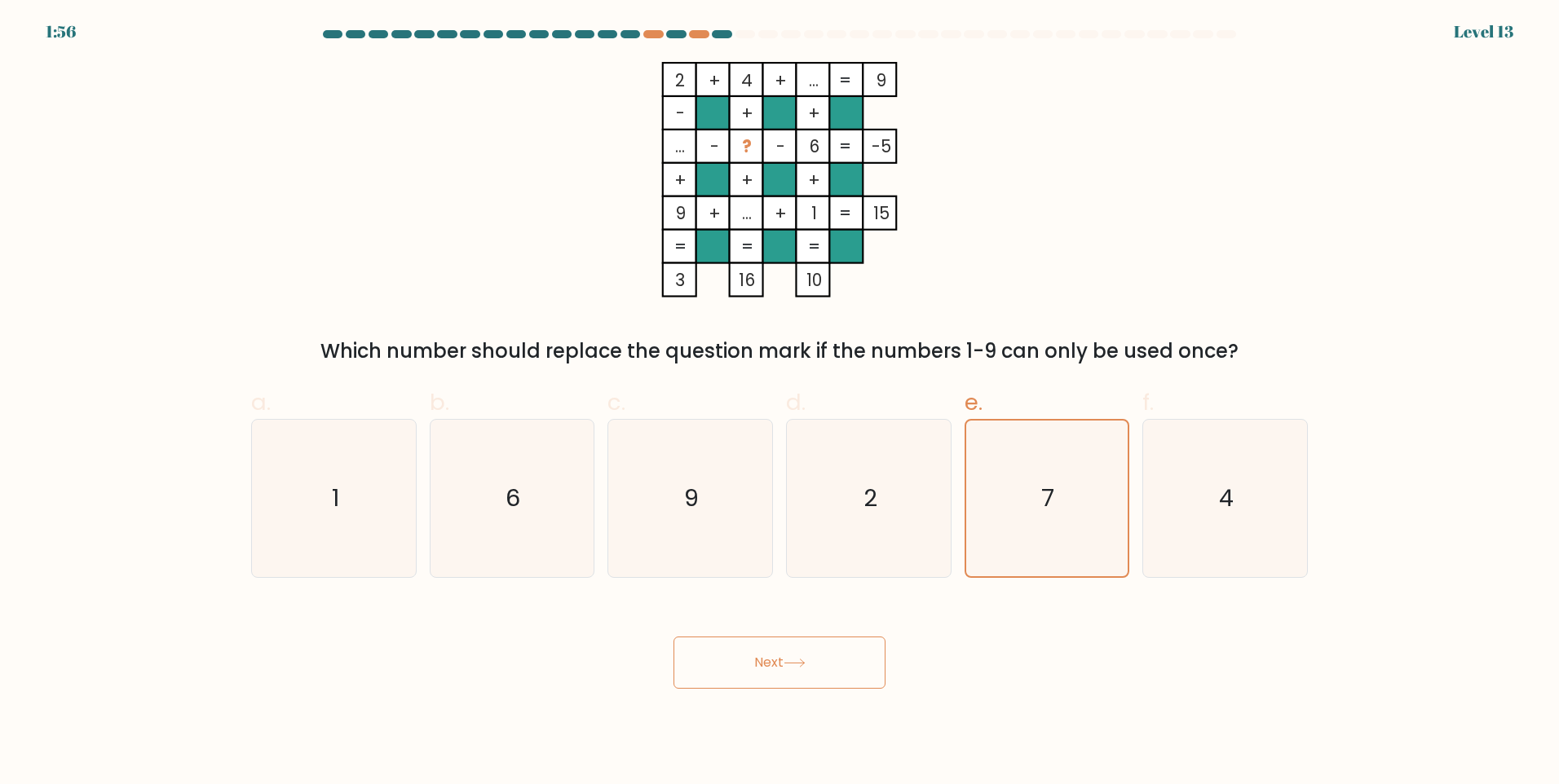
click at [793, 663] on icon at bounding box center [794, 663] width 20 height 8
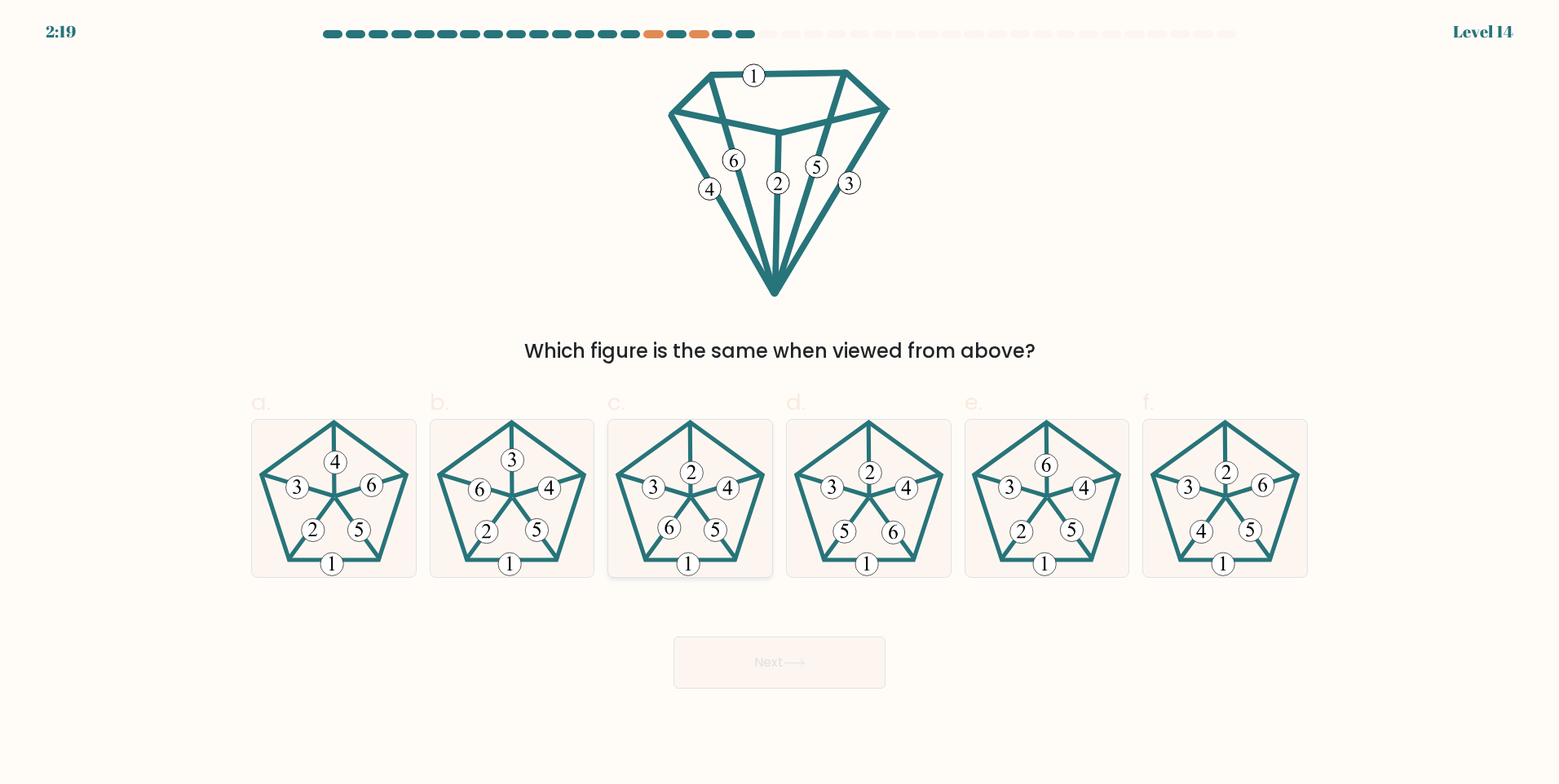
drag, startPoint x: 699, startPoint y: 492, endPoint x: 701, endPoint y: 502, distance: 10.2
click at [701, 498] on icon at bounding box center [690, 498] width 157 height 157
click at [779, 403] on input "c." at bounding box center [779, 398] width 1 height 10
radio input "true"
click at [788, 656] on button "Next" at bounding box center [779, 662] width 212 height 52
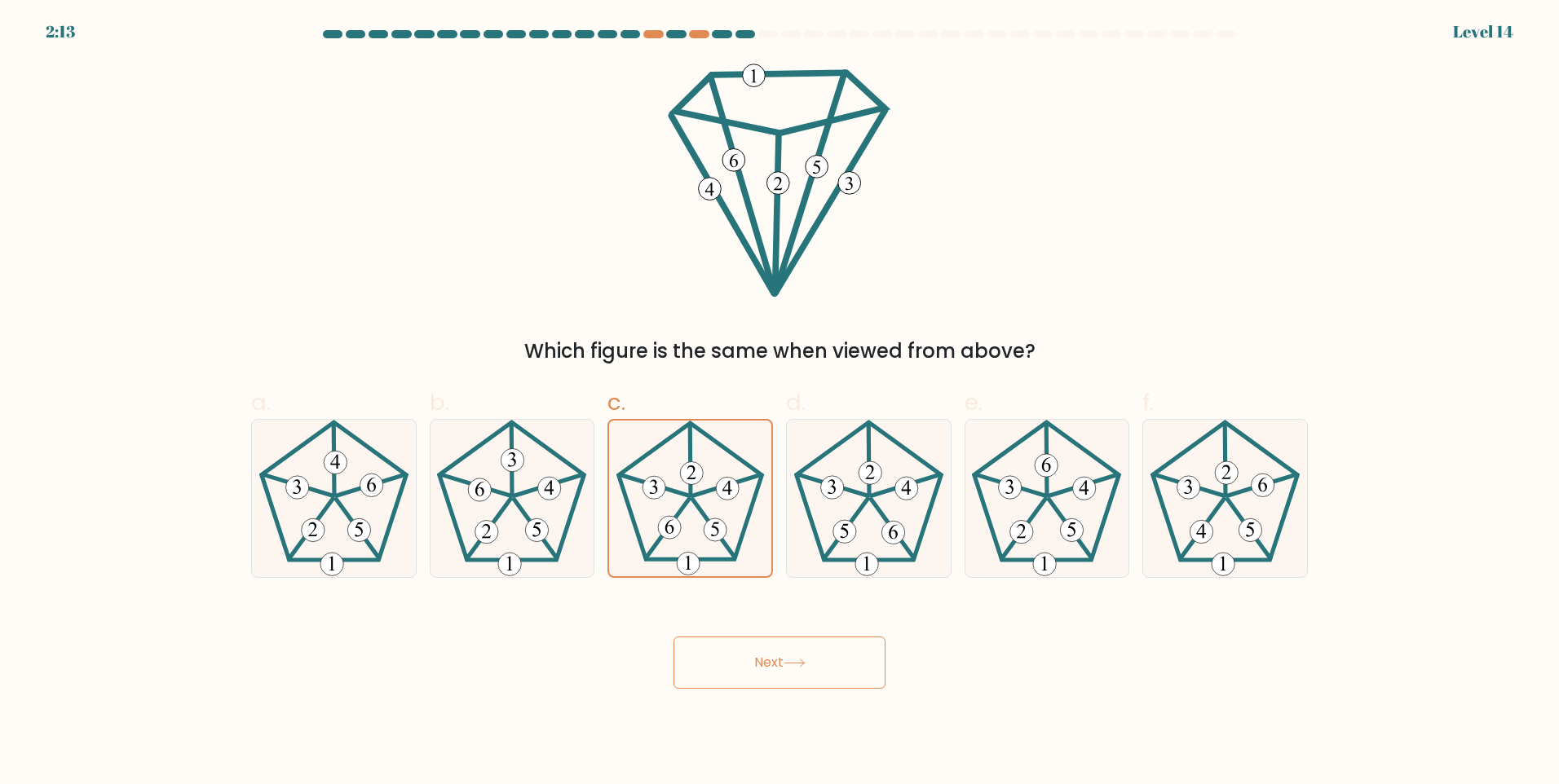
click at [826, 658] on button "Next" at bounding box center [779, 662] width 212 height 52
click at [770, 669] on button "Next" at bounding box center [779, 662] width 212 height 52
click at [704, 515] on 252 at bounding box center [713, 529] width 43 height 58
click at [779, 403] on input "c." at bounding box center [779, 398] width 1 height 10
click at [881, 535] on icon at bounding box center [869, 498] width 157 height 157
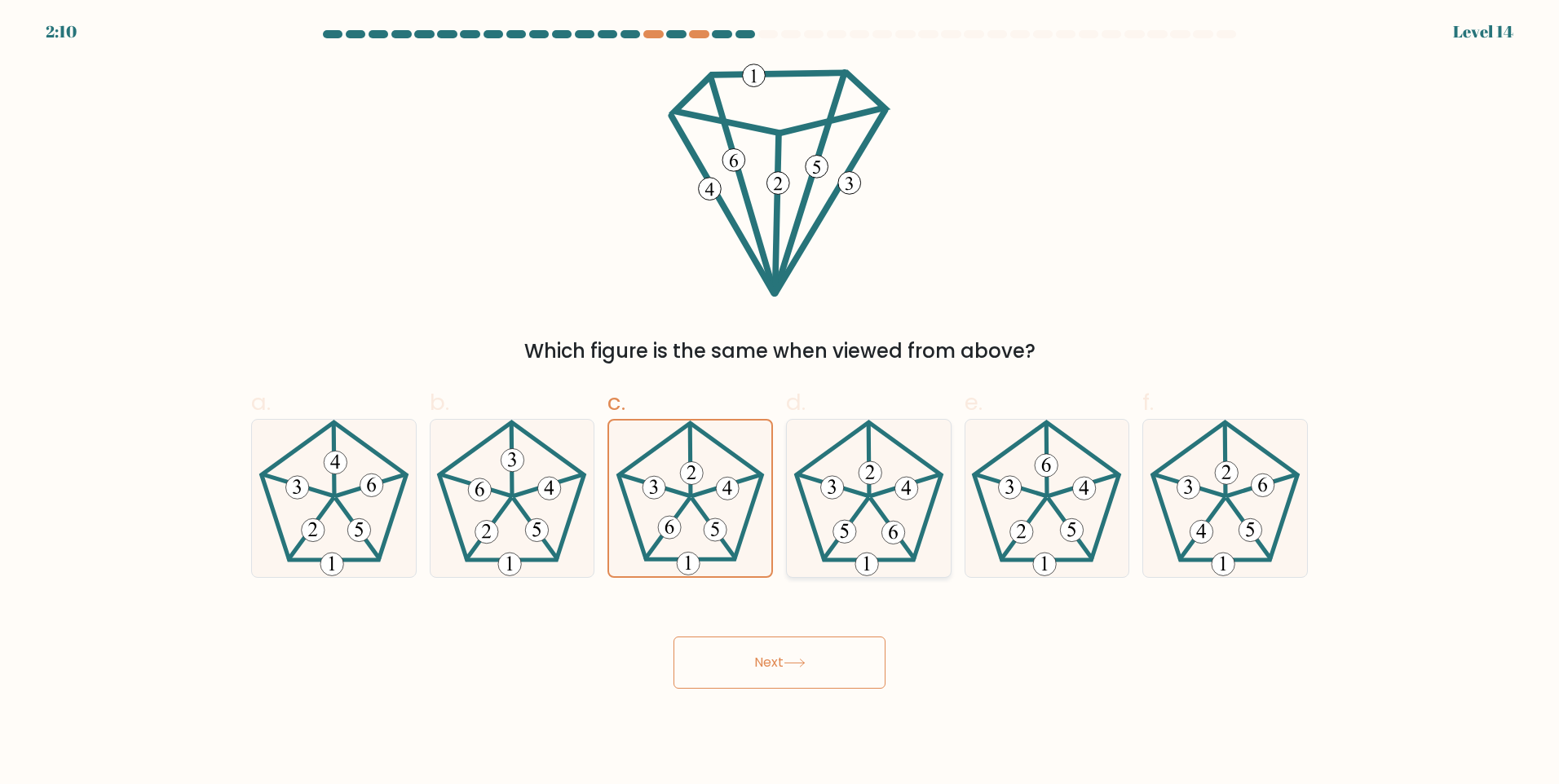
click at [780, 403] on input "d." at bounding box center [779, 398] width 1 height 10
radio input "true"
drag, startPoint x: 755, startPoint y: 511, endPoint x: 760, endPoint y: 564, distance: 53.2
click at [754, 511] on icon at bounding box center [690, 498] width 157 height 157
click at [779, 403] on input "c." at bounding box center [779, 398] width 1 height 10
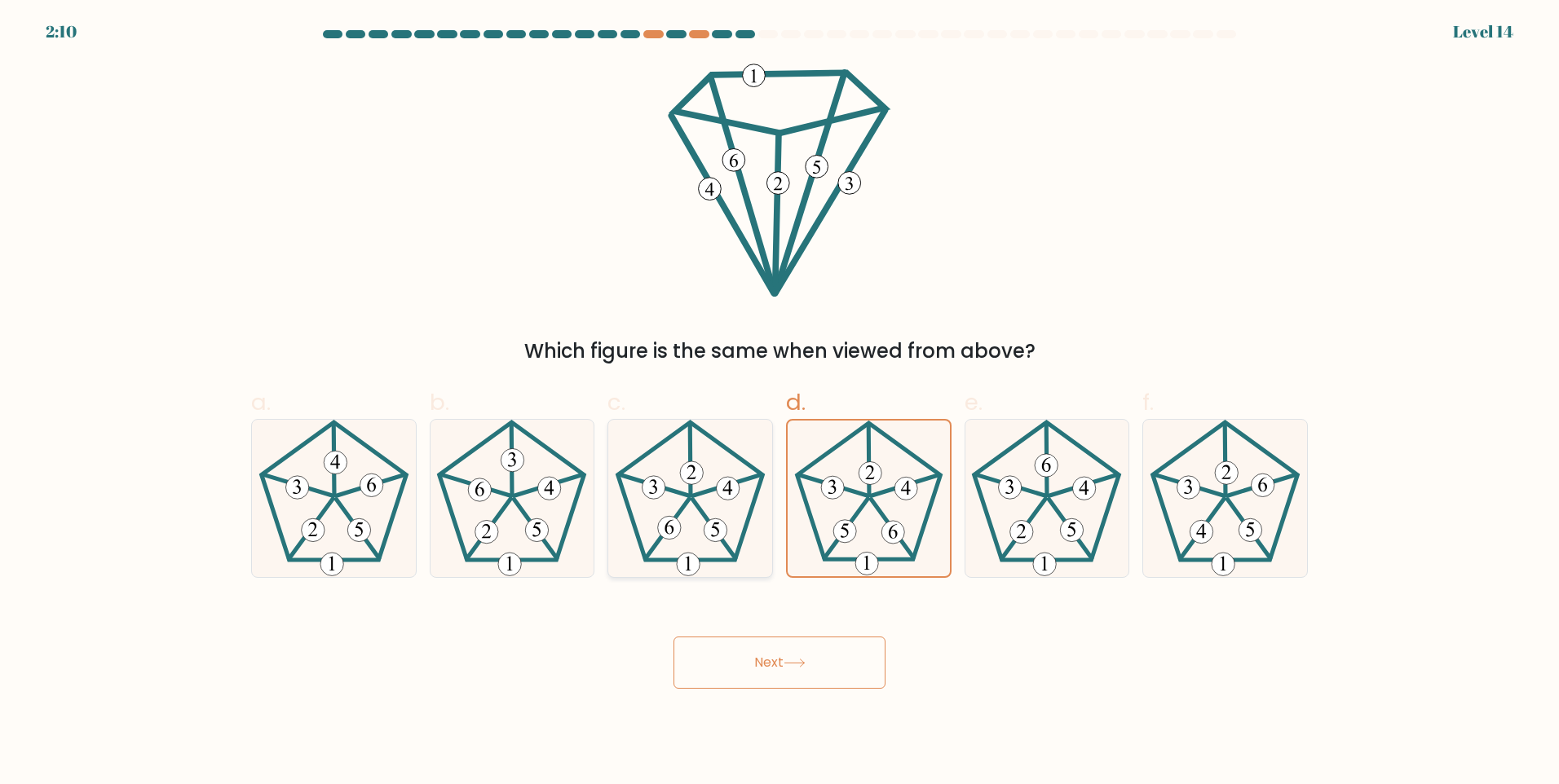
radio input "true"
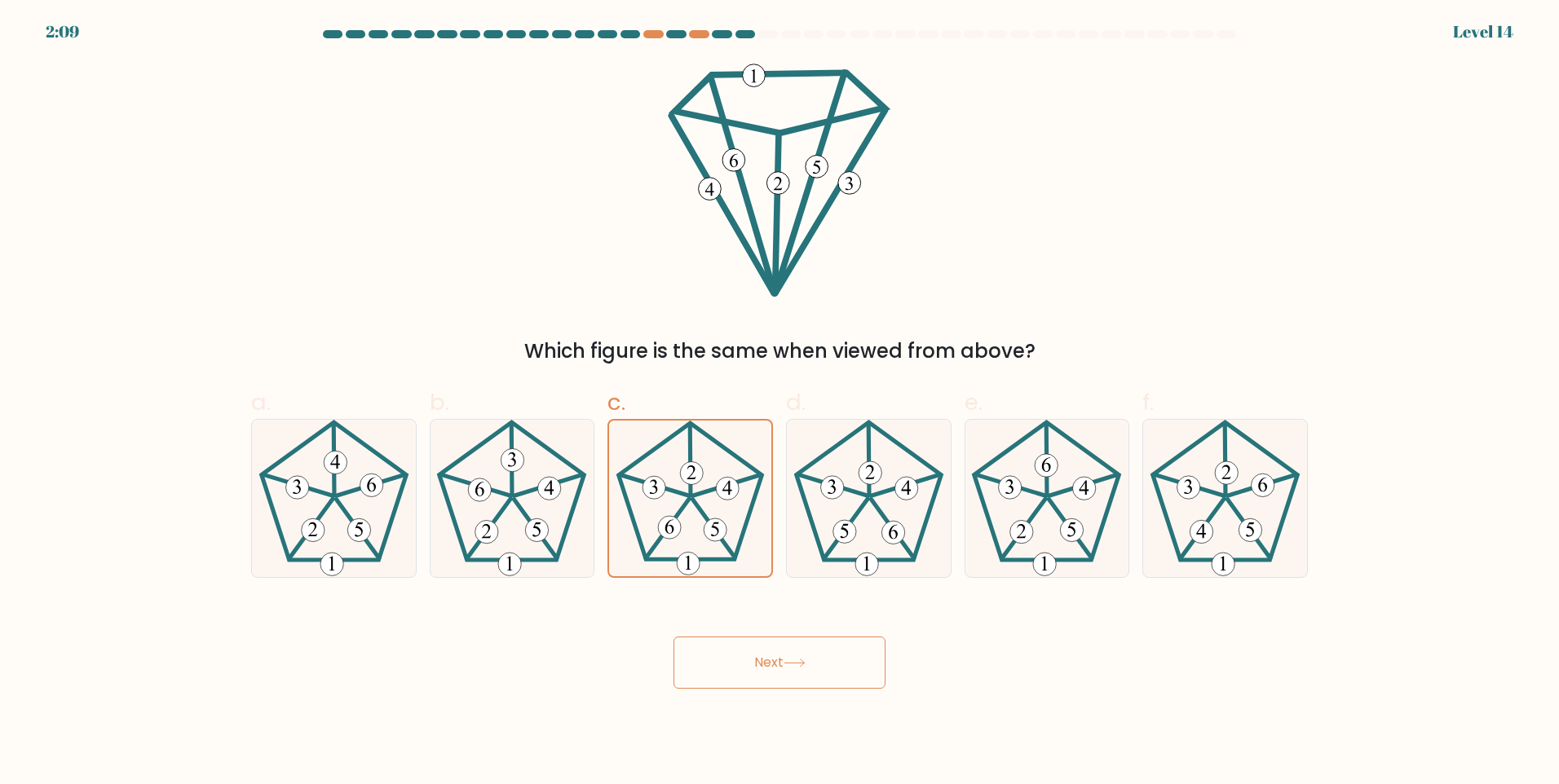
click at [760, 668] on button "Next" at bounding box center [779, 662] width 212 height 52
drag, startPoint x: 760, startPoint y: 668, endPoint x: 800, endPoint y: 661, distance: 40.6
click at [762, 668] on button "Next" at bounding box center [779, 662] width 212 height 52
drag, startPoint x: 800, startPoint y: 661, endPoint x: 869, endPoint y: 619, distance: 80.8
click at [806, 663] on icon at bounding box center [794, 663] width 22 height 9
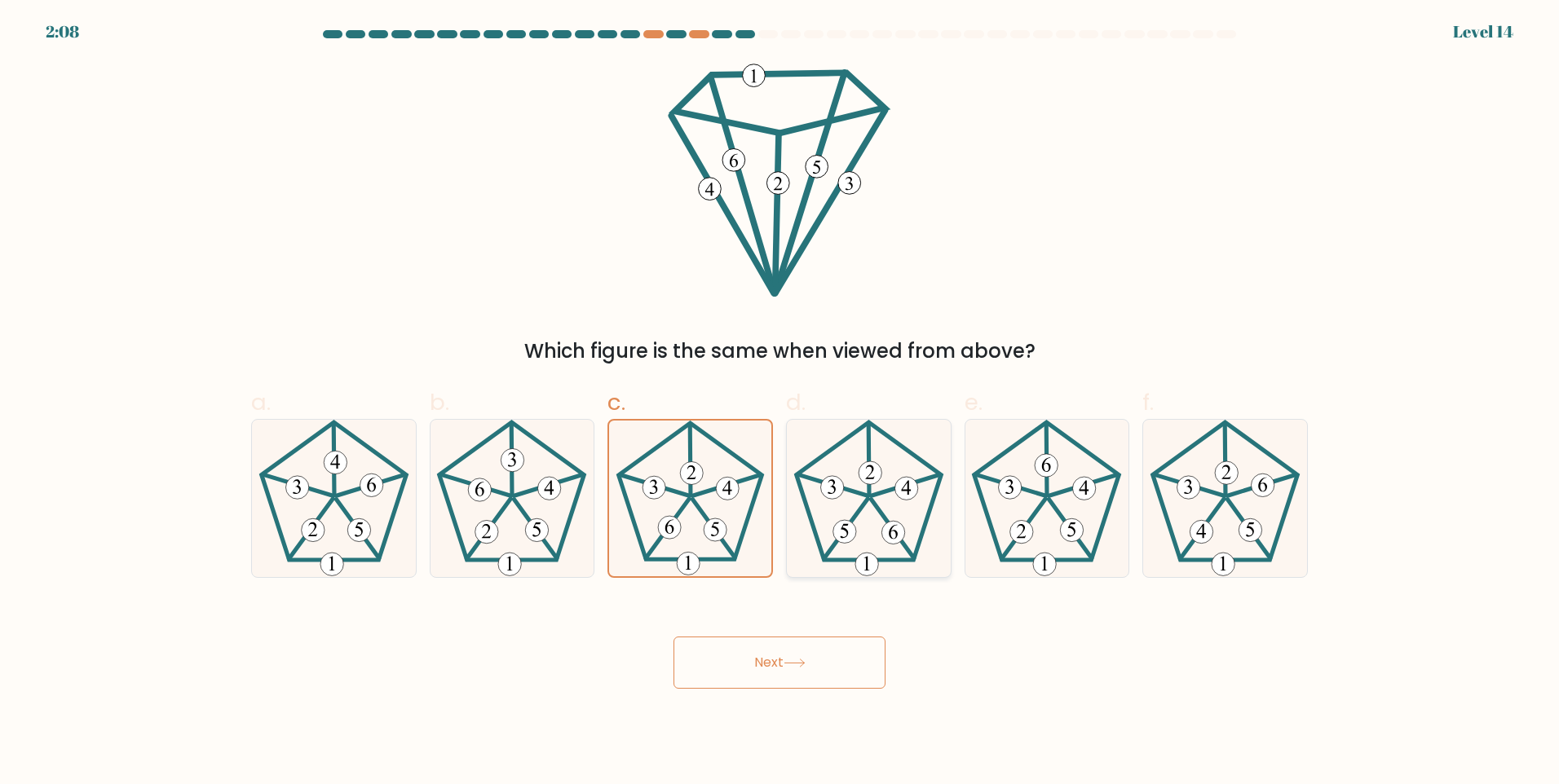
click at [911, 506] on icon at bounding box center [869, 498] width 157 height 157
click at [780, 403] on input "d." at bounding box center [779, 398] width 1 height 10
radio input "true"
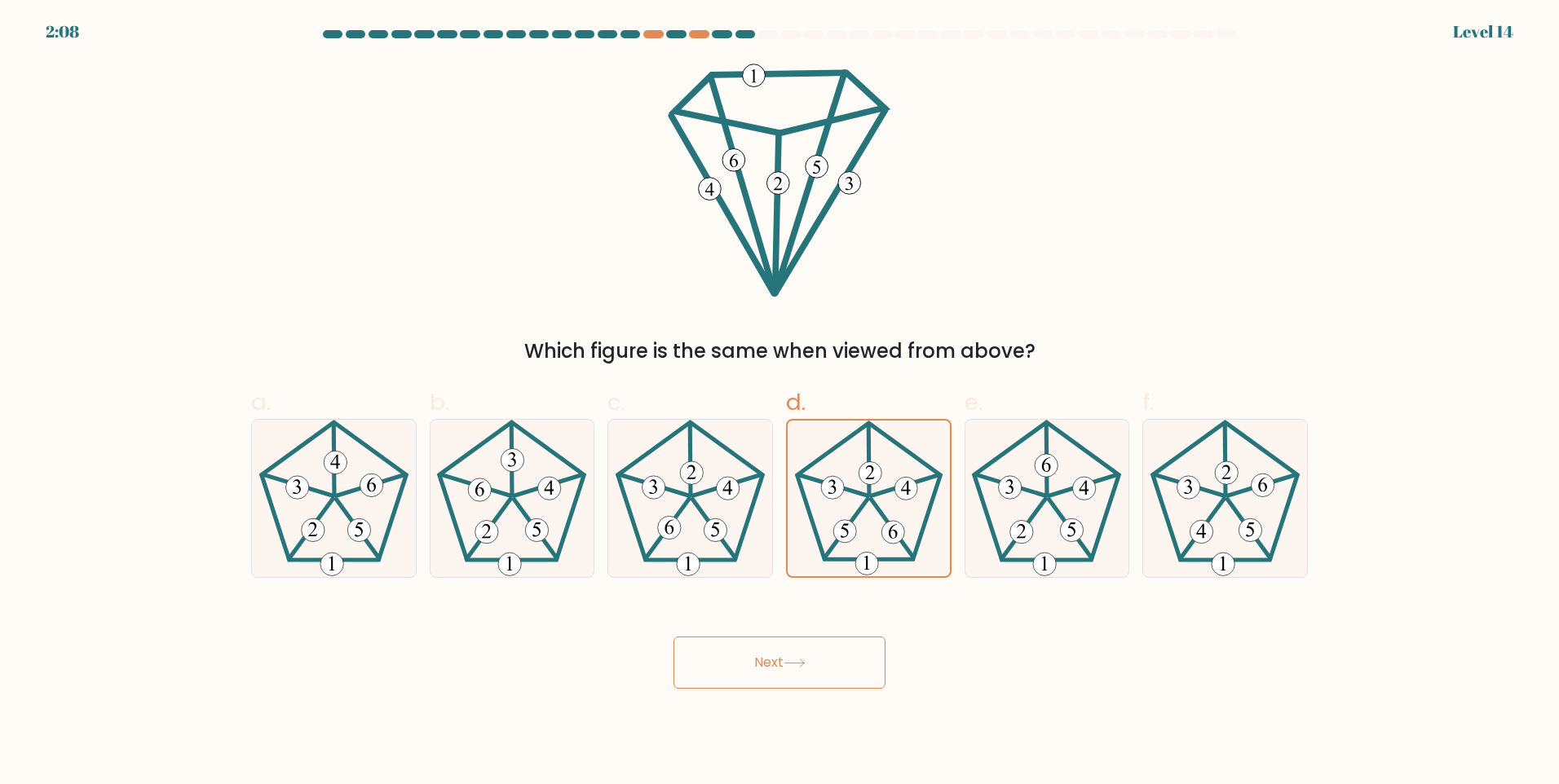
click at [847, 659] on button "Next" at bounding box center [779, 662] width 212 height 52
click at [1006, 537] on icon at bounding box center [1046, 498] width 157 height 157
click at [780, 403] on input "e." at bounding box center [779, 398] width 1 height 10
radio input "true"
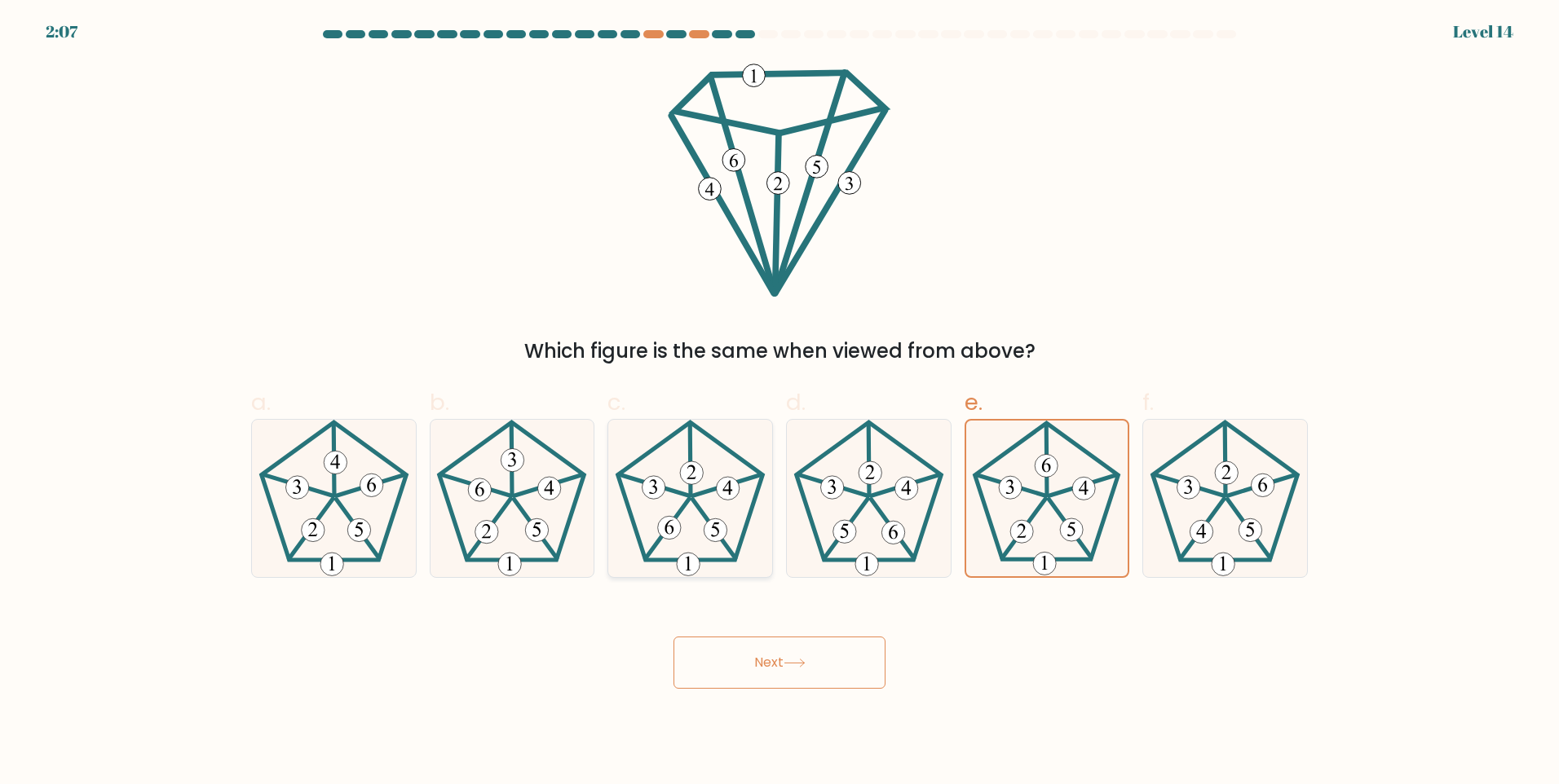
click at [725, 516] on icon at bounding box center [690, 498] width 157 height 157
click at [779, 403] on input "c." at bounding box center [779, 398] width 1 height 10
radio input "true"
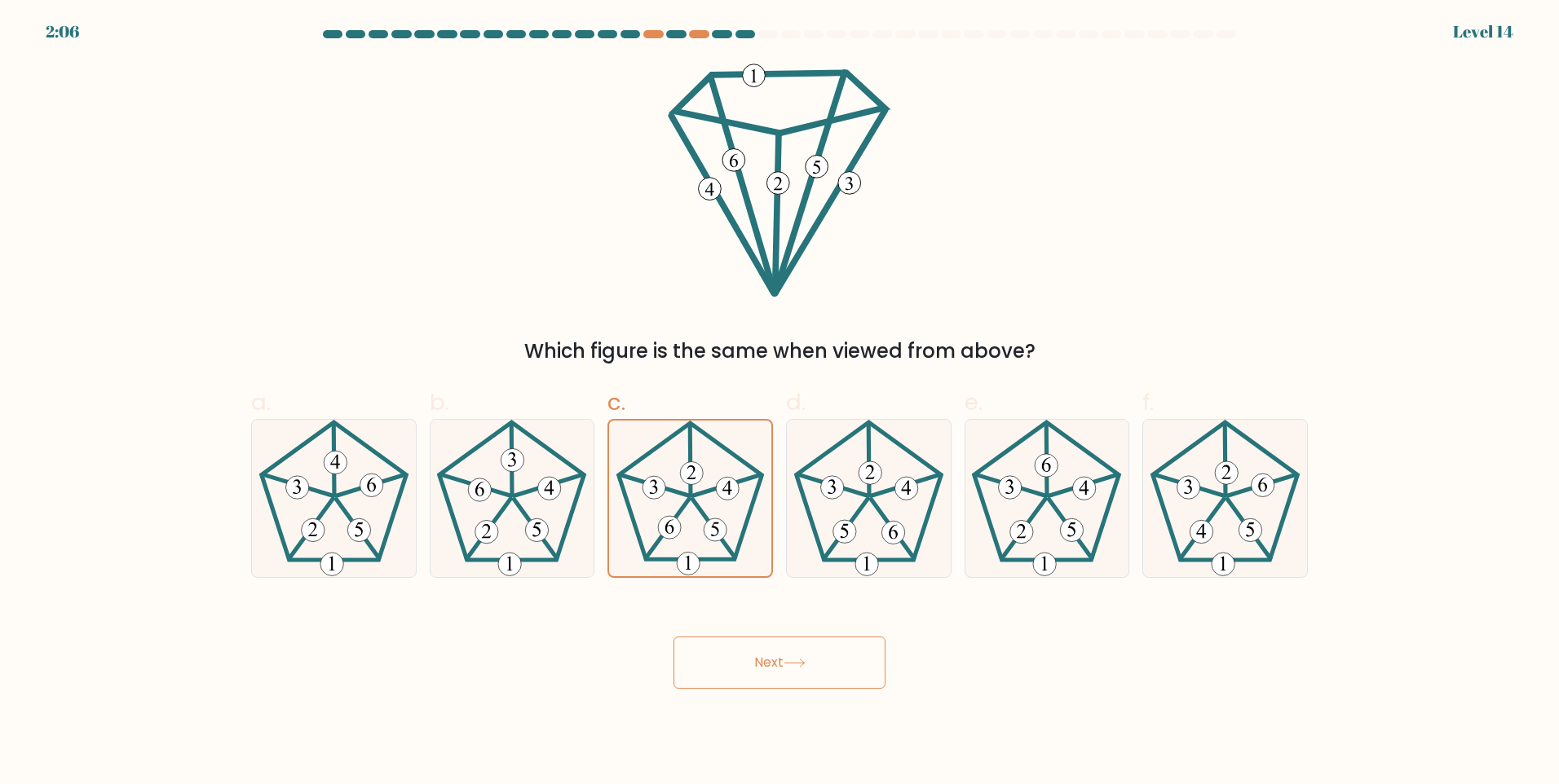
click at [761, 678] on button "Next" at bounding box center [779, 662] width 212 height 52
drag, startPoint x: 761, startPoint y: 678, endPoint x: 765, endPoint y: 668, distance: 10.8
click at [763, 678] on button "Next" at bounding box center [779, 662] width 212 height 52
click at [765, 665] on button "Next" at bounding box center [779, 662] width 212 height 52
click at [765, 664] on button "Next" at bounding box center [779, 662] width 212 height 52
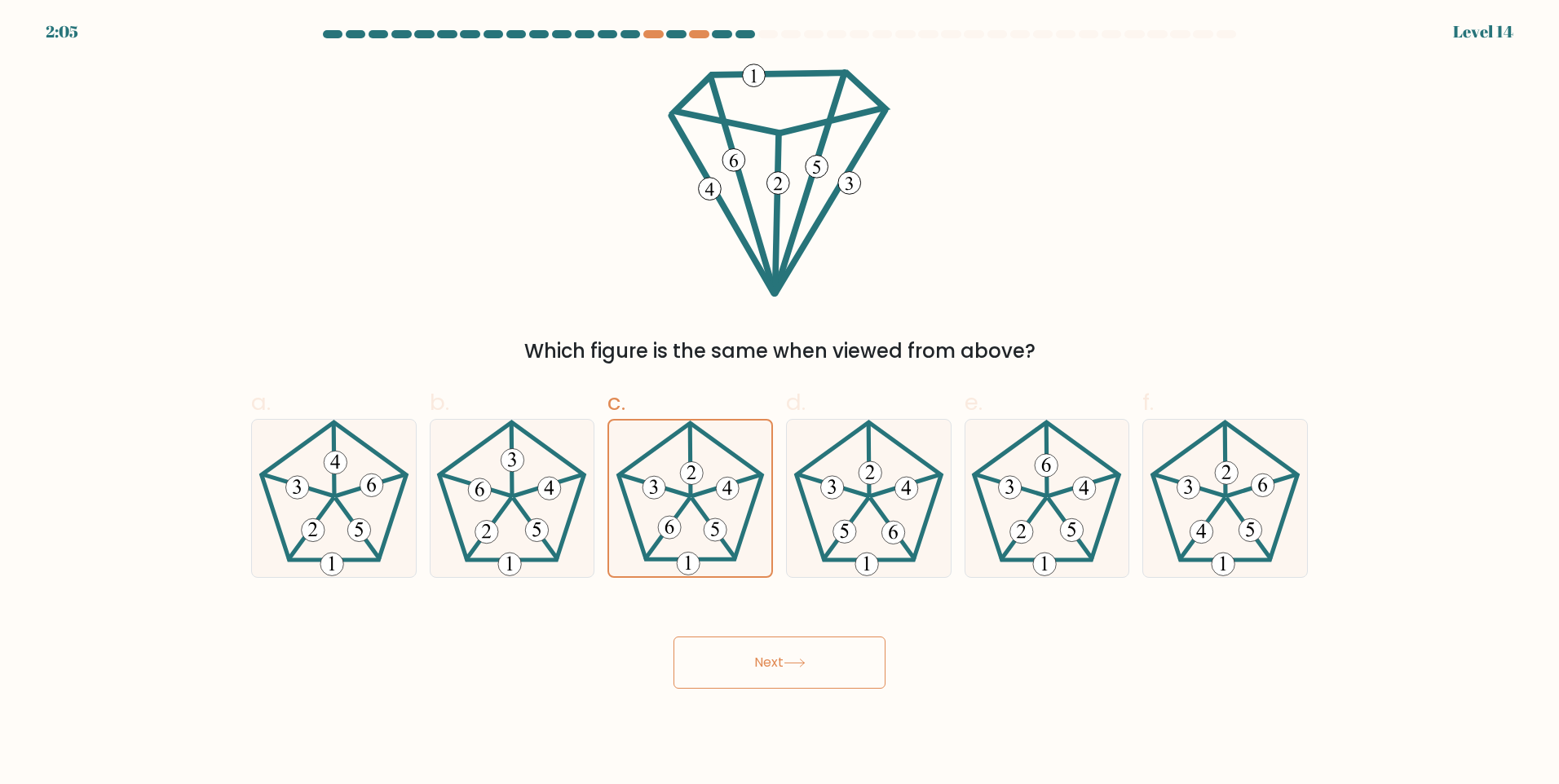
click at [766, 664] on button "Next" at bounding box center [779, 662] width 212 height 52
click at [638, 526] on icon at bounding box center [690, 498] width 155 height 155
click at [779, 403] on input "c." at bounding box center [779, 398] width 1 height 10
click at [744, 546] on icon at bounding box center [690, 498] width 157 height 157
click at [779, 403] on input "c." at bounding box center [779, 398] width 1 height 10
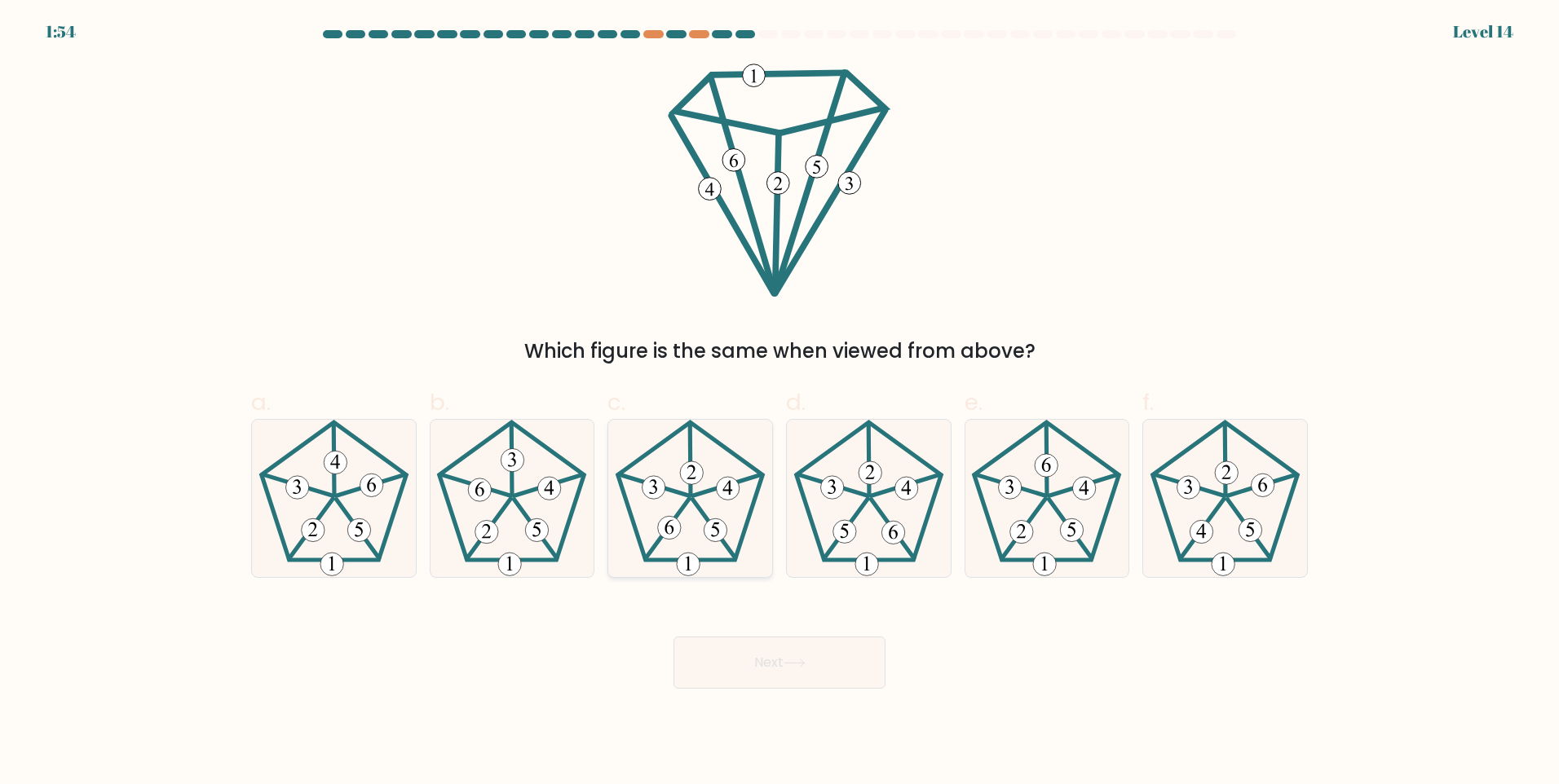
radio input "true"
click at [769, 663] on button "Next" at bounding box center [779, 662] width 212 height 52
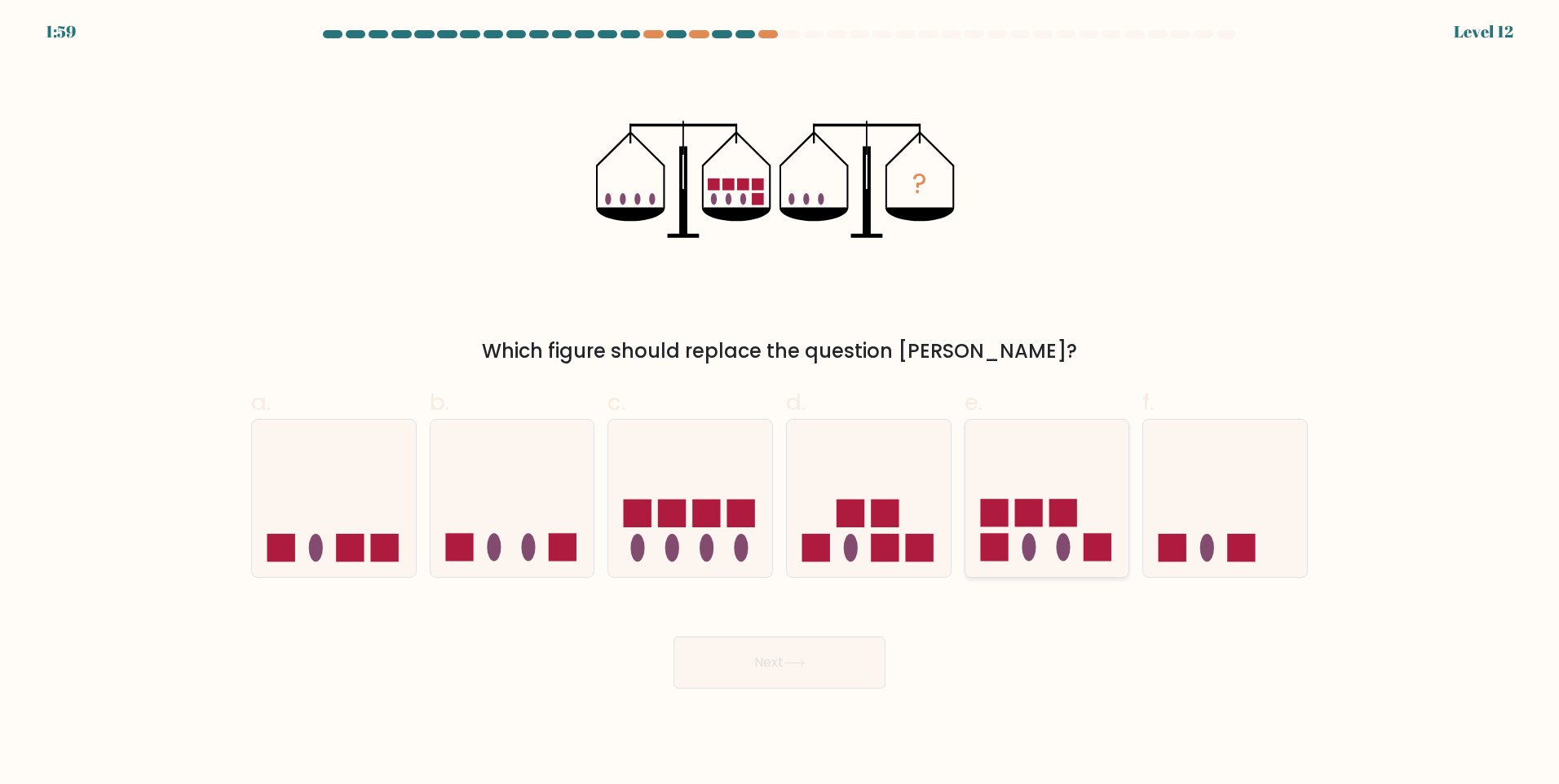
click at [1100, 558] on rect at bounding box center [1097, 548] width 27 height 27
click at [780, 403] on input "e." at bounding box center [779, 398] width 1 height 10
radio input "true"
click at [840, 687] on button "Next" at bounding box center [779, 662] width 212 height 52
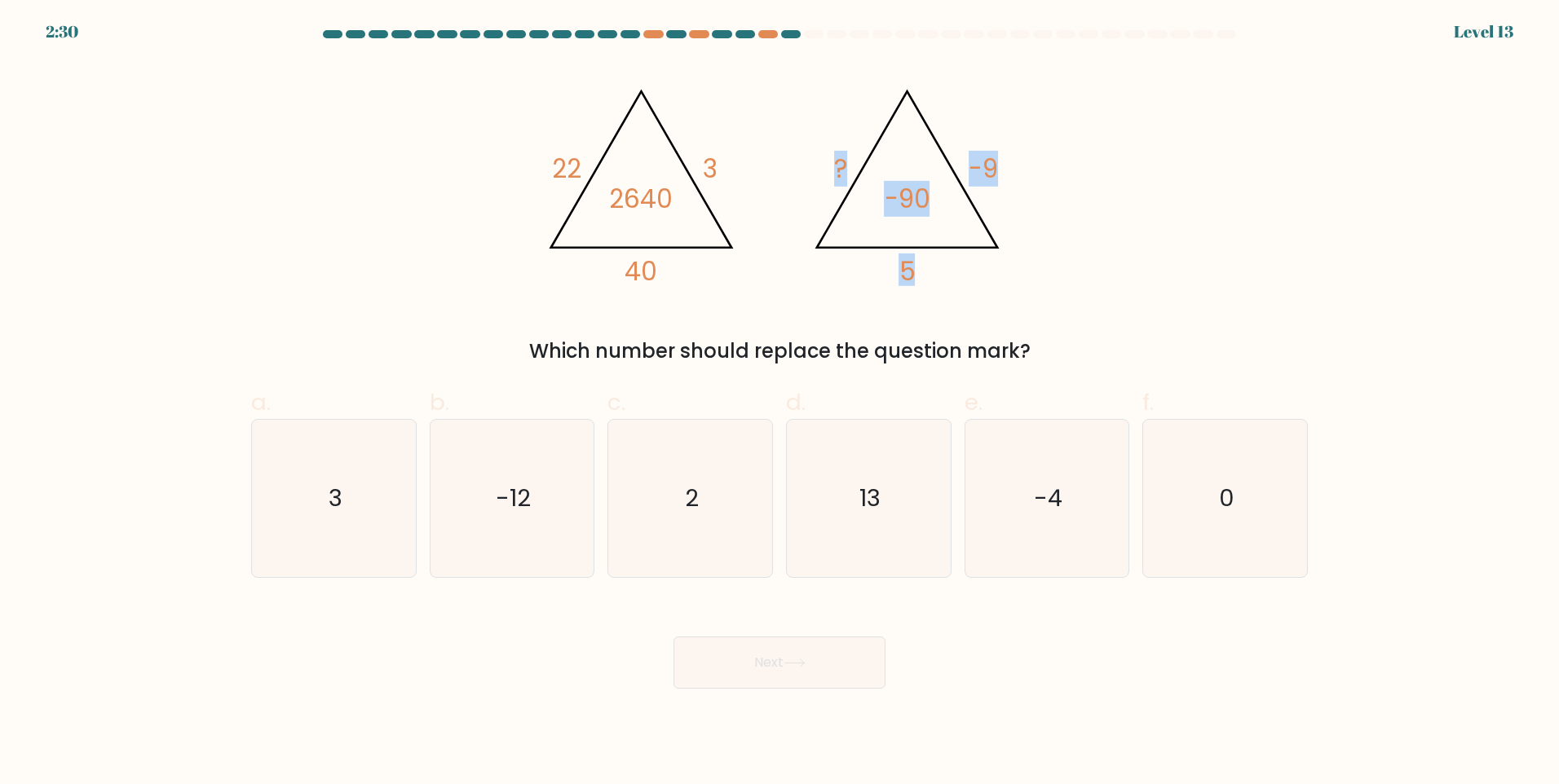
drag, startPoint x: 841, startPoint y: 160, endPoint x: 932, endPoint y: 194, distance: 97.1
click at [932, 194] on icon "@import url('[URL][DOMAIN_NAME]); 22 3 40 2640 @import url('[URL][DOMAIN_NAME])…" at bounding box center [779, 180] width 489 height 235
copy icon "? -9 5 -90"
drag, startPoint x: 280, startPoint y: 484, endPoint x: 1312, endPoint y: 532, distance: 1033.1
click at [1312, 532] on div "a. 3 b. -12 c." at bounding box center [780, 475] width 1070 height 206
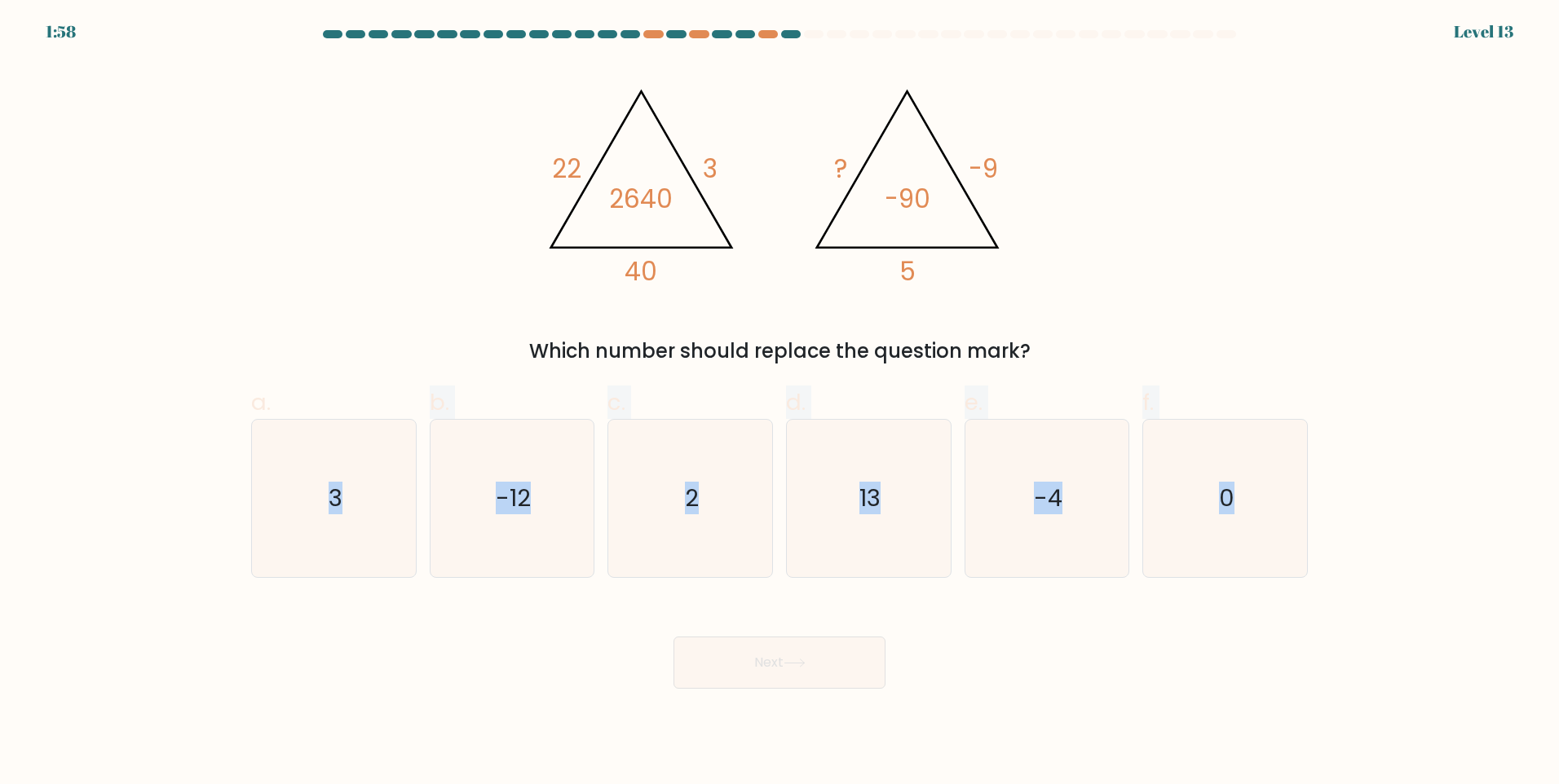
copy div "3 b. -12 c. 2 d. 13 e. -4 f. 0"
click at [572, 640] on div "Next" at bounding box center [779, 642] width 1076 height 91
click at [715, 530] on icon "2" at bounding box center [690, 498] width 157 height 157
click at [779, 403] on input "c. 2" at bounding box center [779, 398] width 1 height 10
radio input "true"
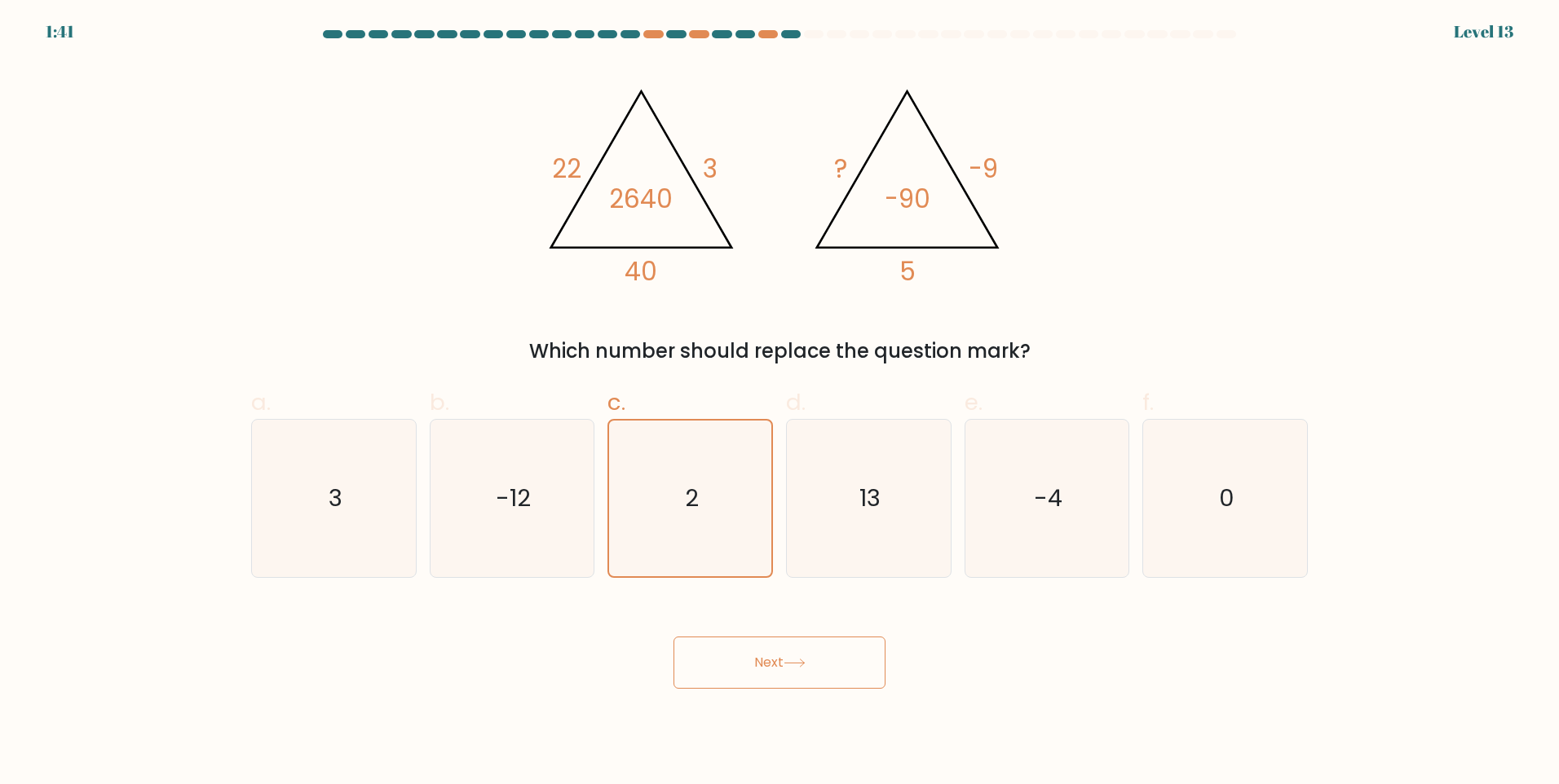
click at [771, 661] on button "Next" at bounding box center [779, 662] width 212 height 52
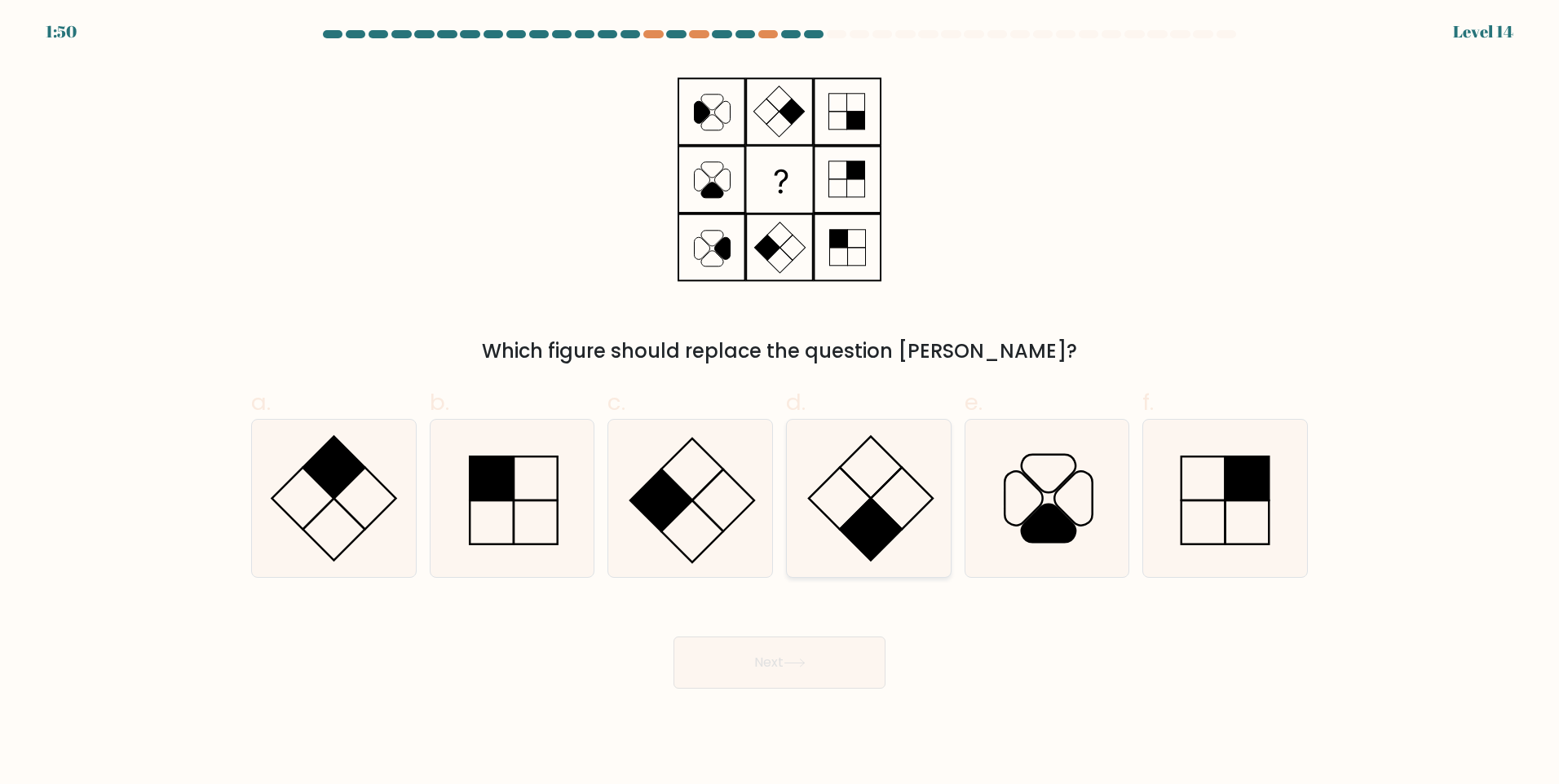
click at [891, 518] on rect at bounding box center [901, 497] width 62 height 62
click at [780, 403] on input "d." at bounding box center [779, 398] width 1 height 10
radio input "true"
click at [550, 535] on icon at bounding box center [511, 498] width 157 height 157
click at [779, 403] on input "b." at bounding box center [779, 398] width 1 height 10
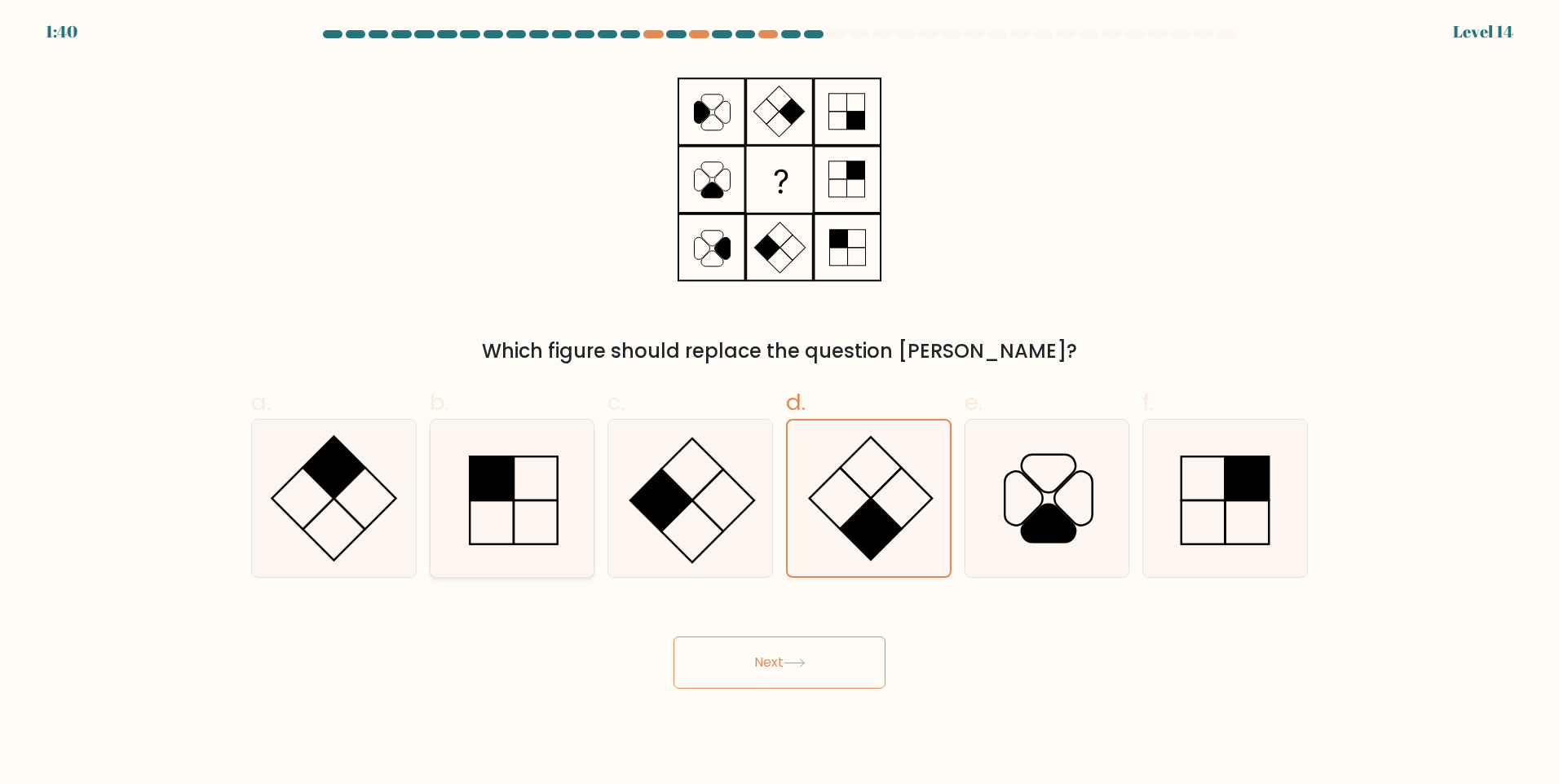
radio input "true"
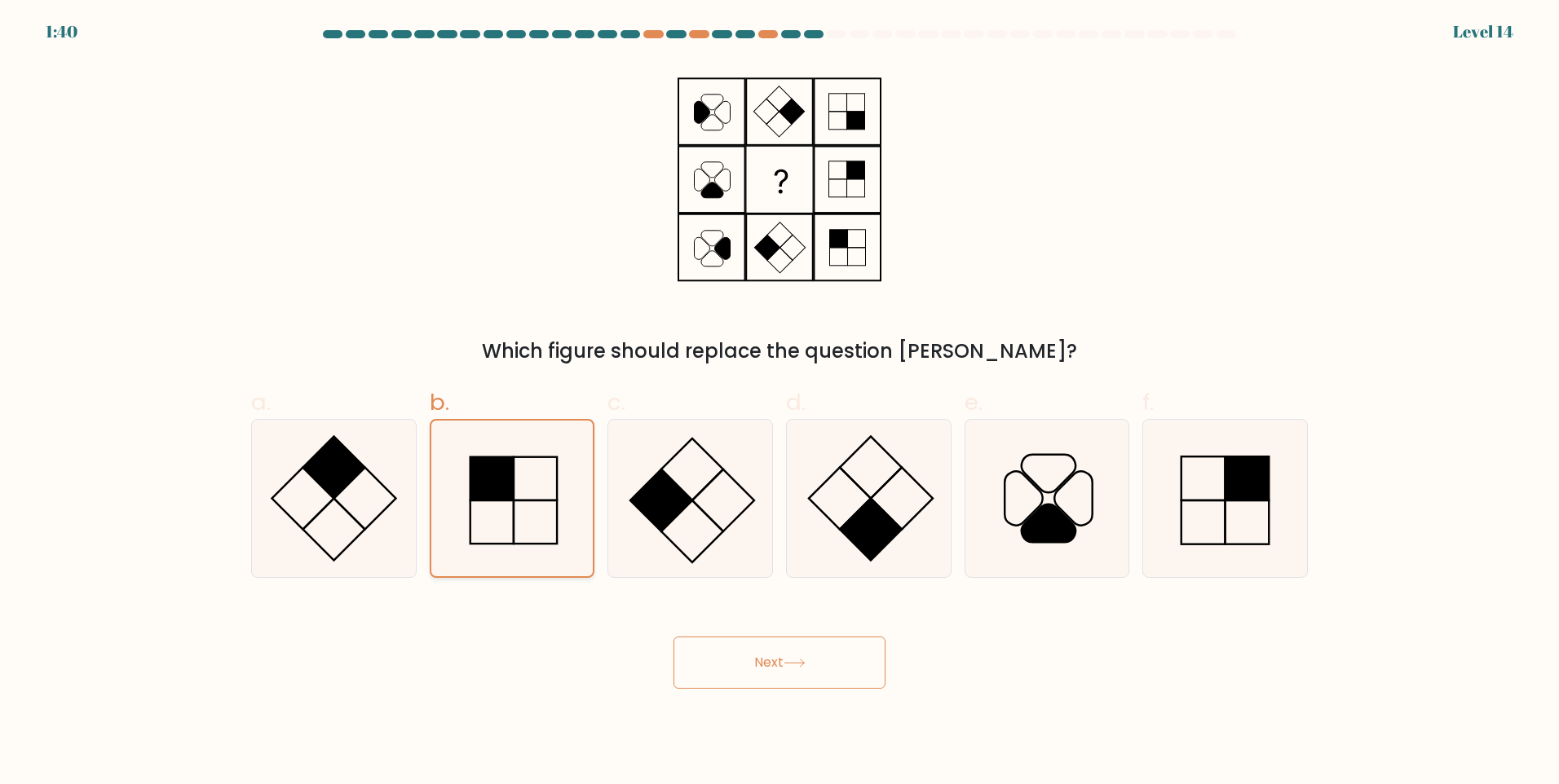
drag, startPoint x: 340, startPoint y: 485, endPoint x: 443, endPoint y: 555, distance: 124.5
click at [340, 485] on rect at bounding box center [333, 467] width 62 height 62
click at [779, 403] on input "a." at bounding box center [779, 398] width 1 height 10
radio input "true"
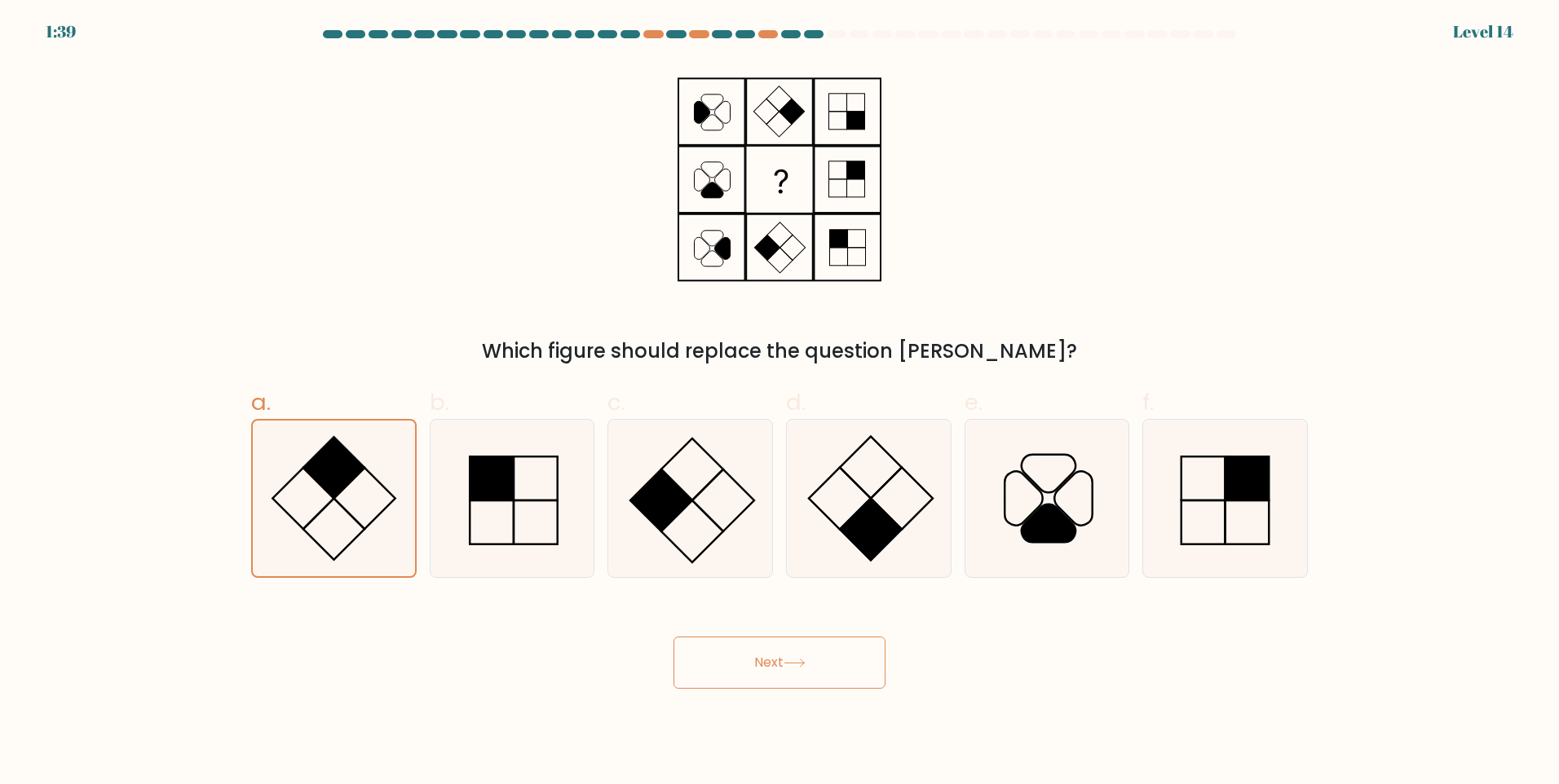
click at [783, 662] on button "Next" at bounding box center [779, 662] width 212 height 52
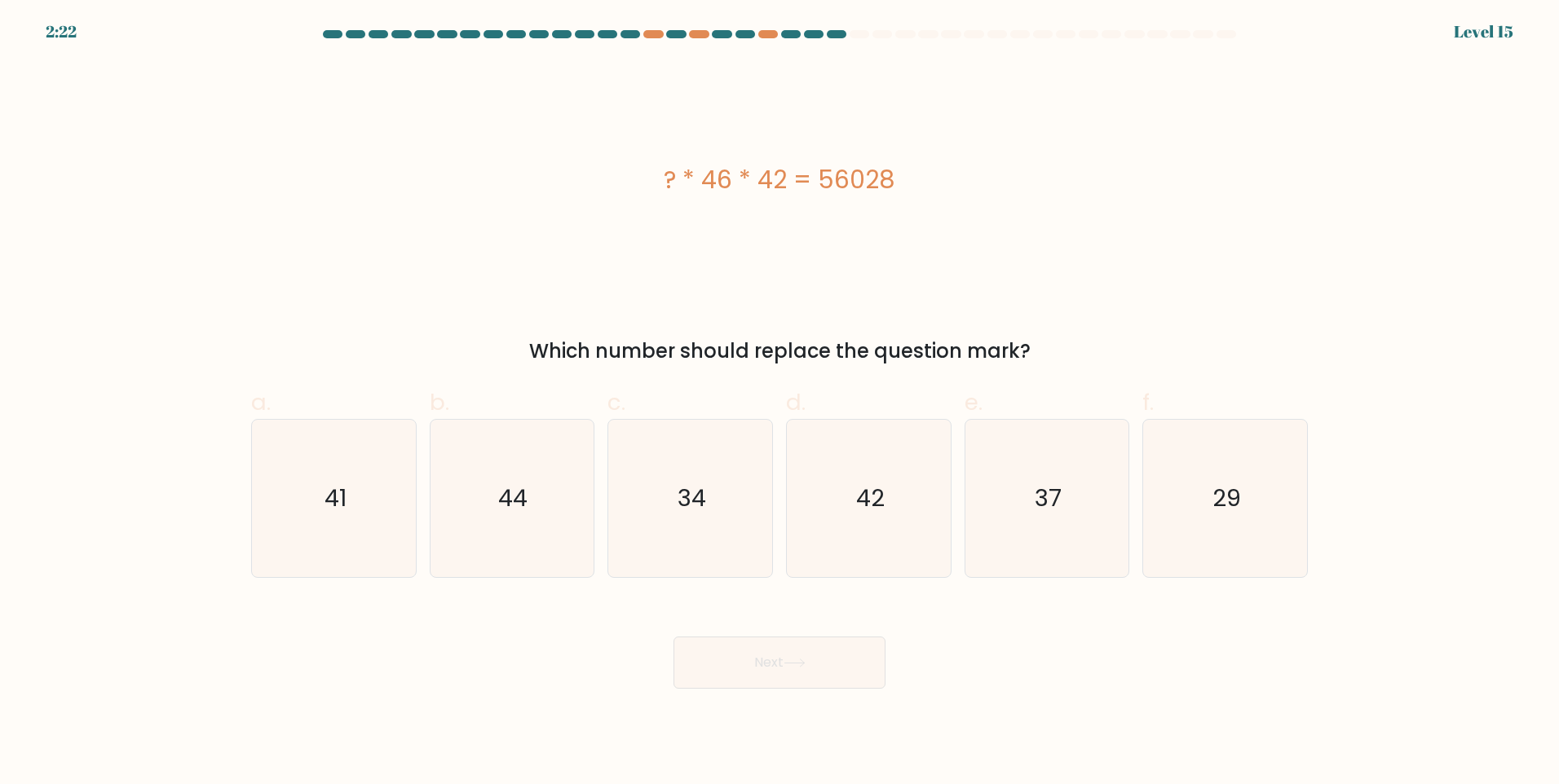
drag, startPoint x: 632, startPoint y: 178, endPoint x: 945, endPoint y: 200, distance: 313.8
click at [945, 200] on div "? * 46 * 42 = 56028" at bounding box center [779, 180] width 1056 height 235
copy div "? * 46 * 42 = 56028"
drag, startPoint x: 1217, startPoint y: 508, endPoint x: 1195, endPoint y: 521, distance: 25.6
click at [1216, 509] on text "29" at bounding box center [1226, 498] width 28 height 32
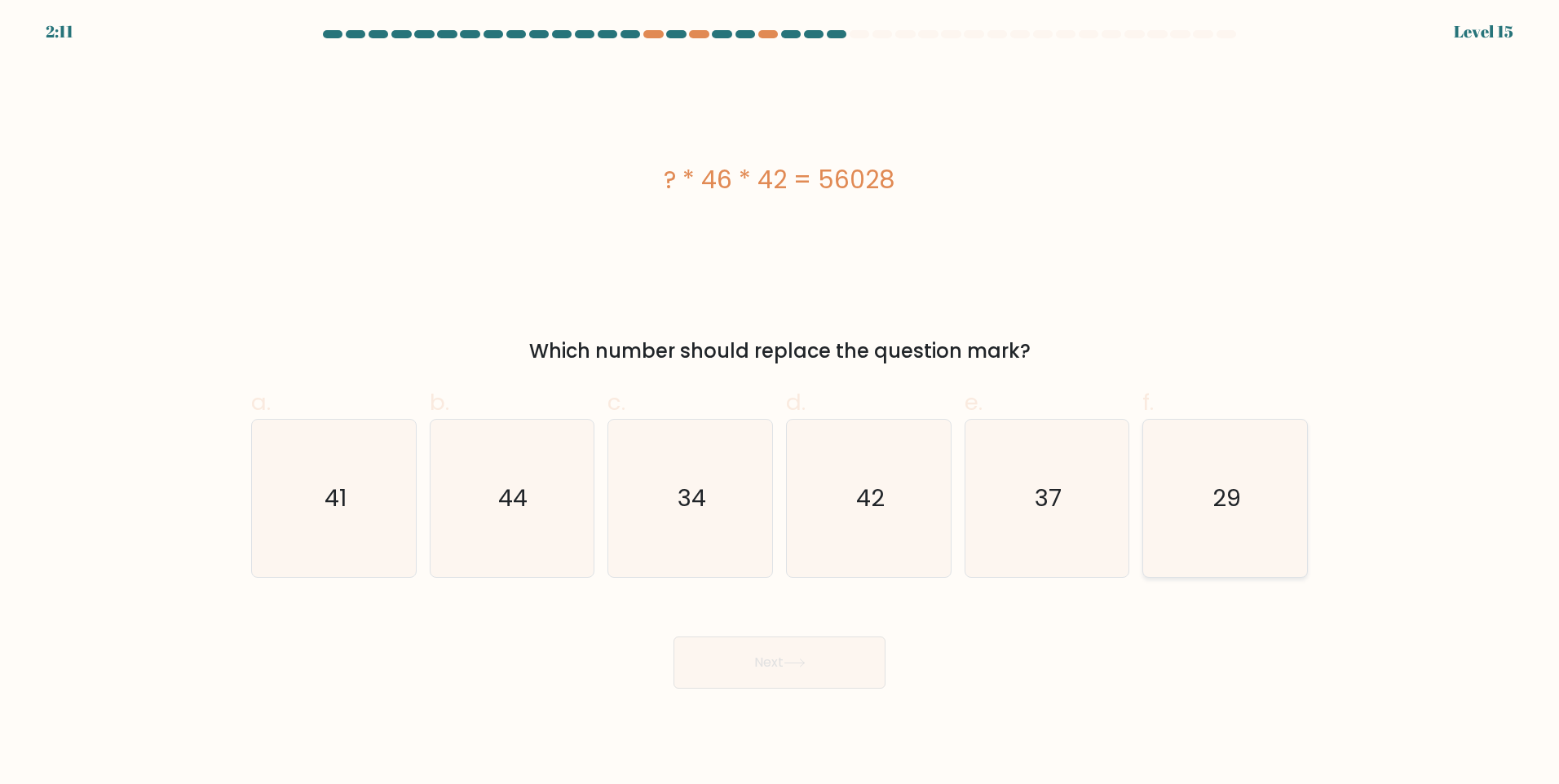
click at [780, 403] on input "f. 29" at bounding box center [779, 398] width 1 height 10
radio input "true"
click at [786, 675] on button "Next" at bounding box center [779, 662] width 212 height 52
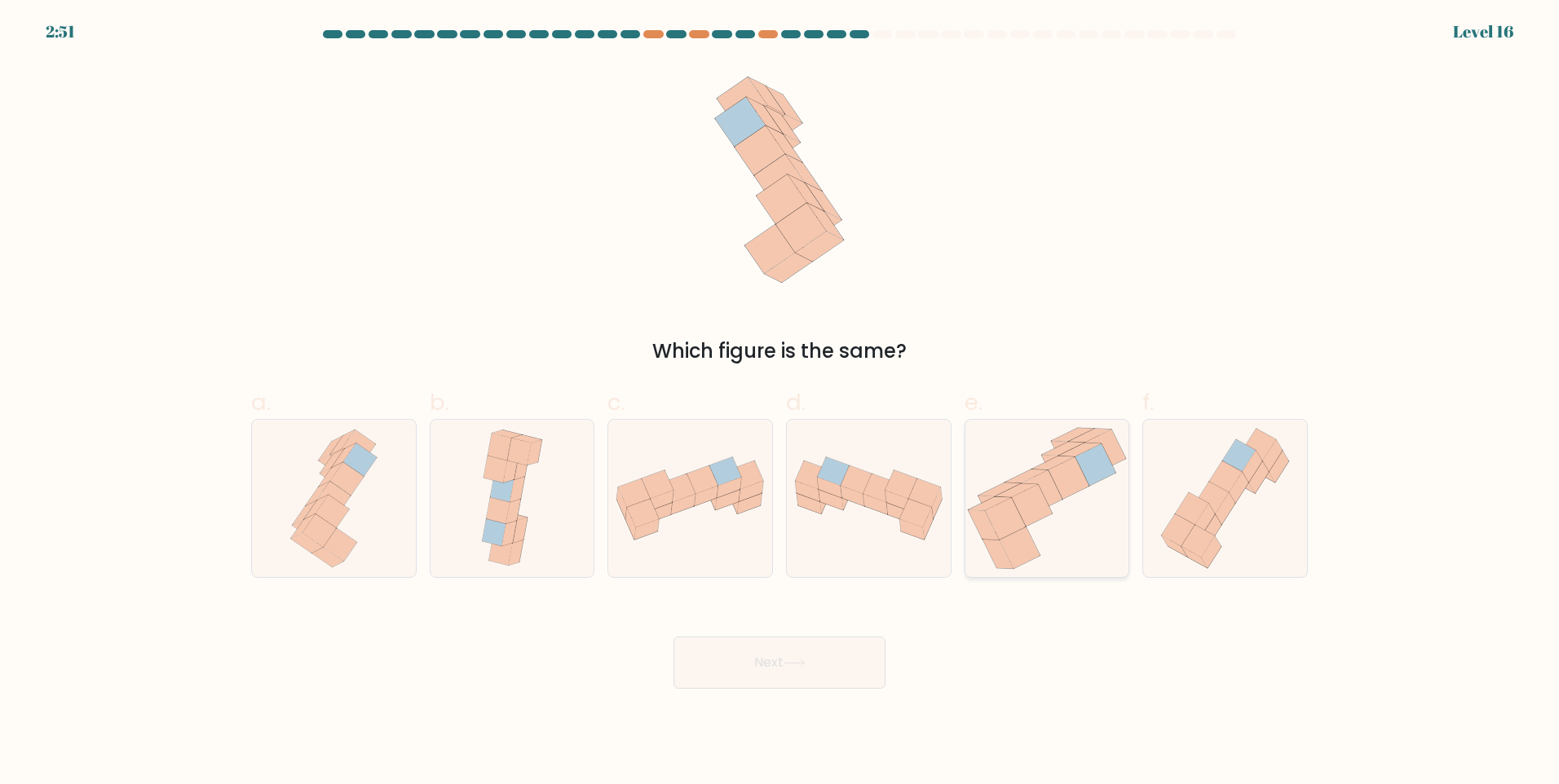
click at [1098, 491] on icon at bounding box center [1046, 498] width 161 height 157
click at [780, 403] on input "e." at bounding box center [779, 398] width 1 height 10
radio input "true"
click at [830, 662] on button "Next" at bounding box center [779, 662] width 212 height 52
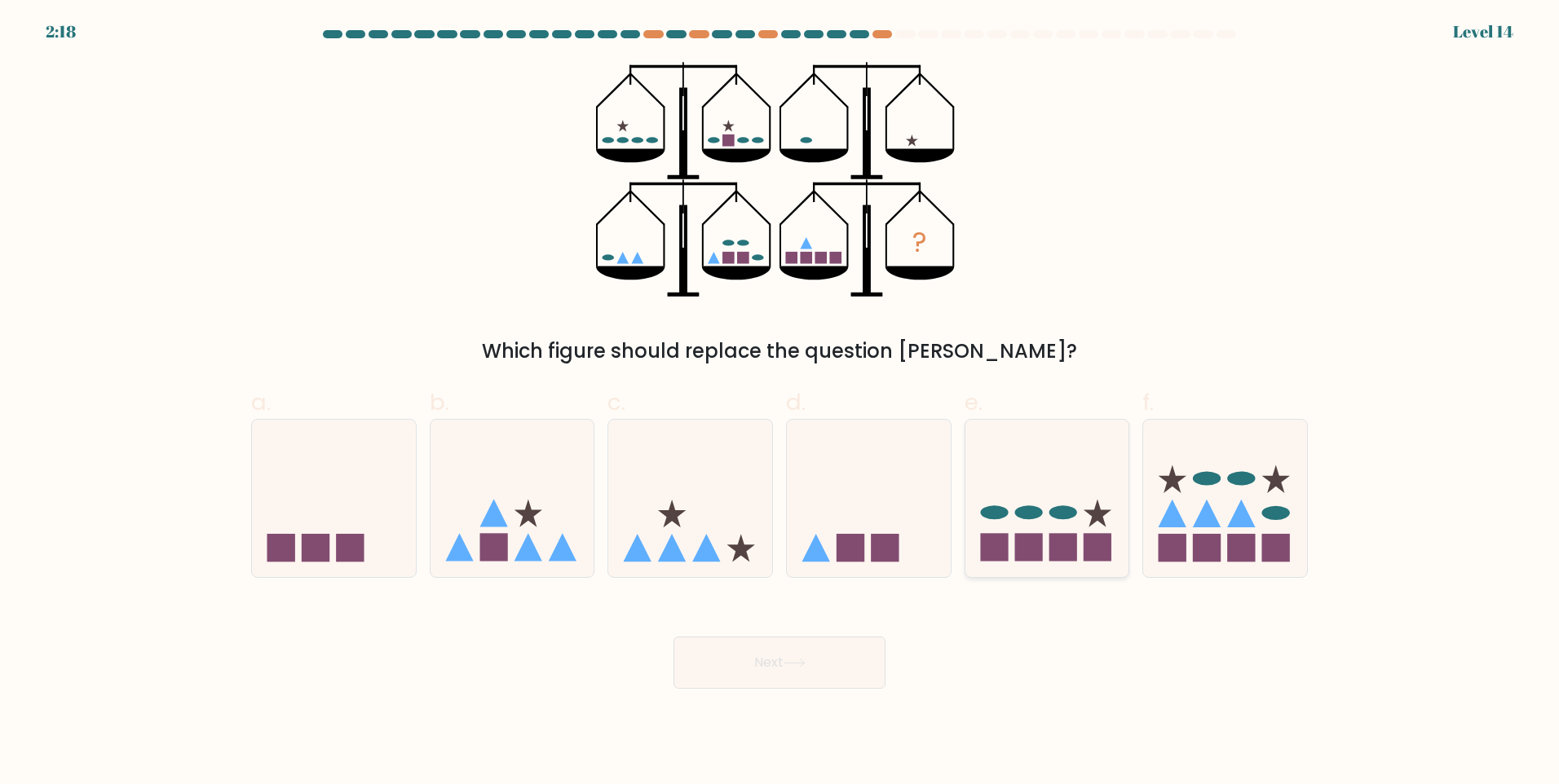
click at [1015, 521] on icon at bounding box center [1047, 497] width 164 height 136
click at [780, 403] on input "e." at bounding box center [779, 398] width 1 height 10
radio input "true"
click at [795, 662] on icon at bounding box center [794, 663] width 22 height 9
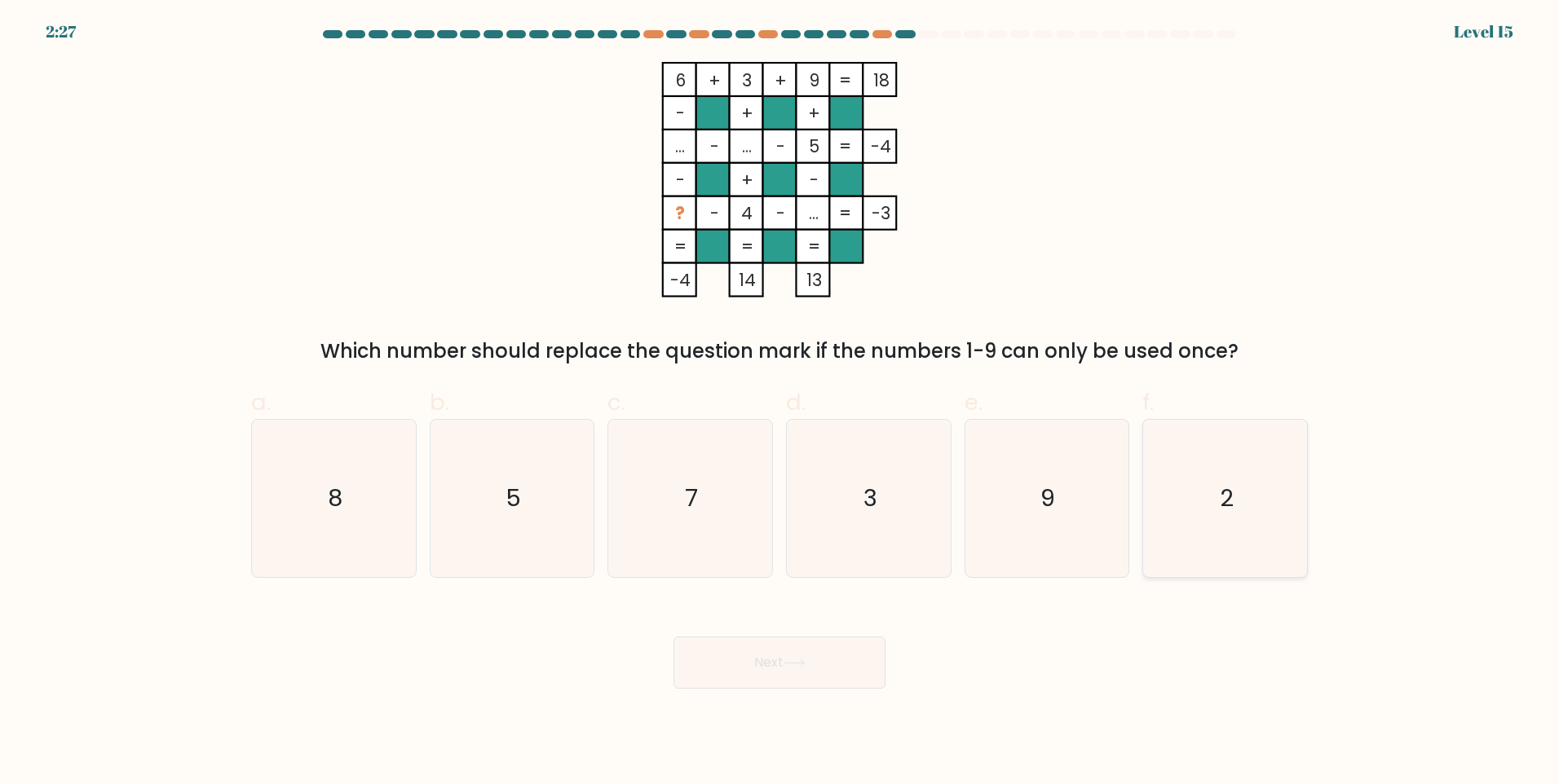
click at [1215, 482] on icon "2" at bounding box center [1225, 498] width 157 height 157
click at [780, 403] on input "f. 2" at bounding box center [779, 398] width 1 height 10
radio input "true"
click at [539, 498] on icon "5" at bounding box center [511, 498] width 157 height 157
click at [779, 403] on input "b. 5" at bounding box center [779, 398] width 1 height 10
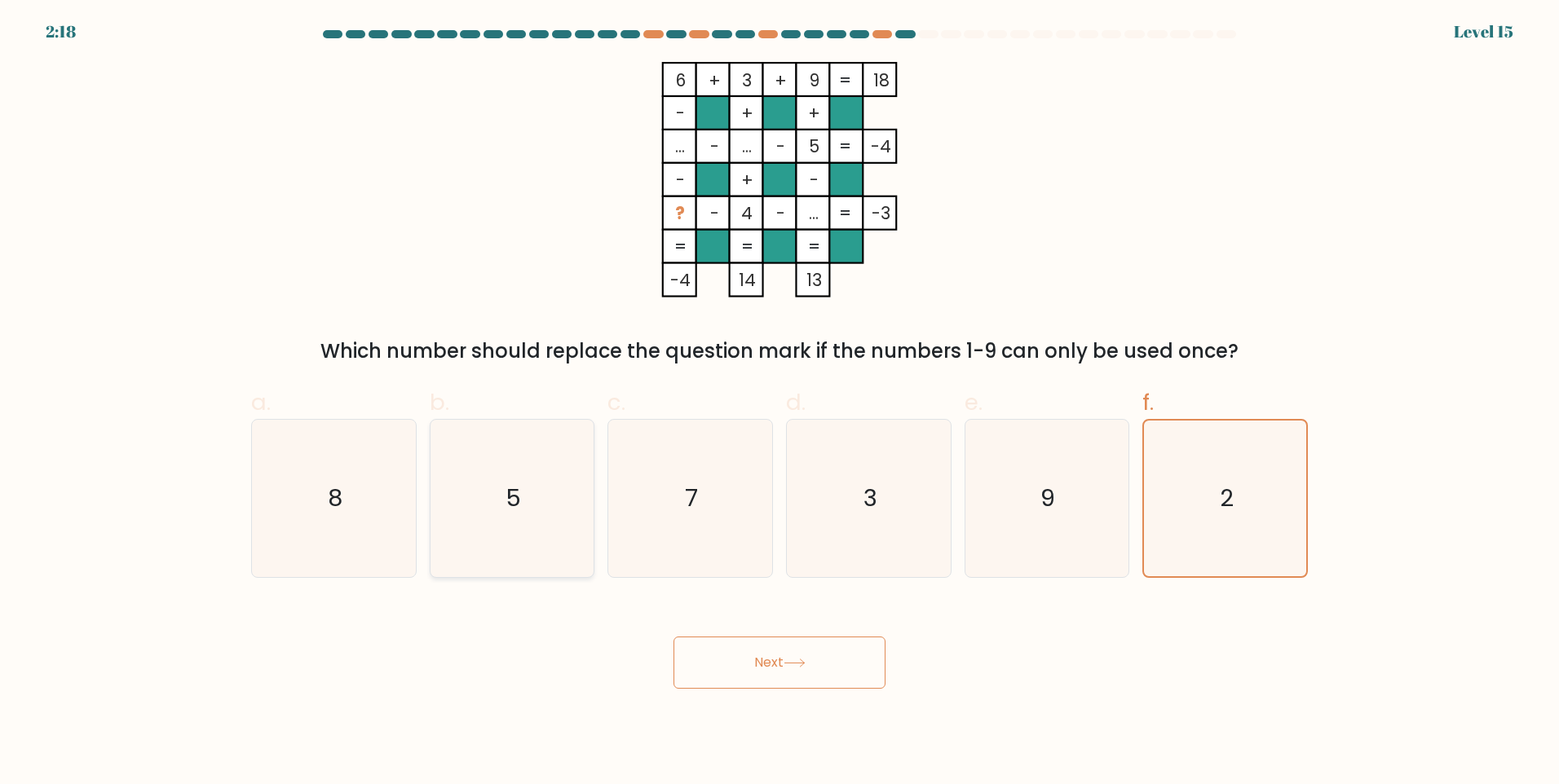
radio input "true"
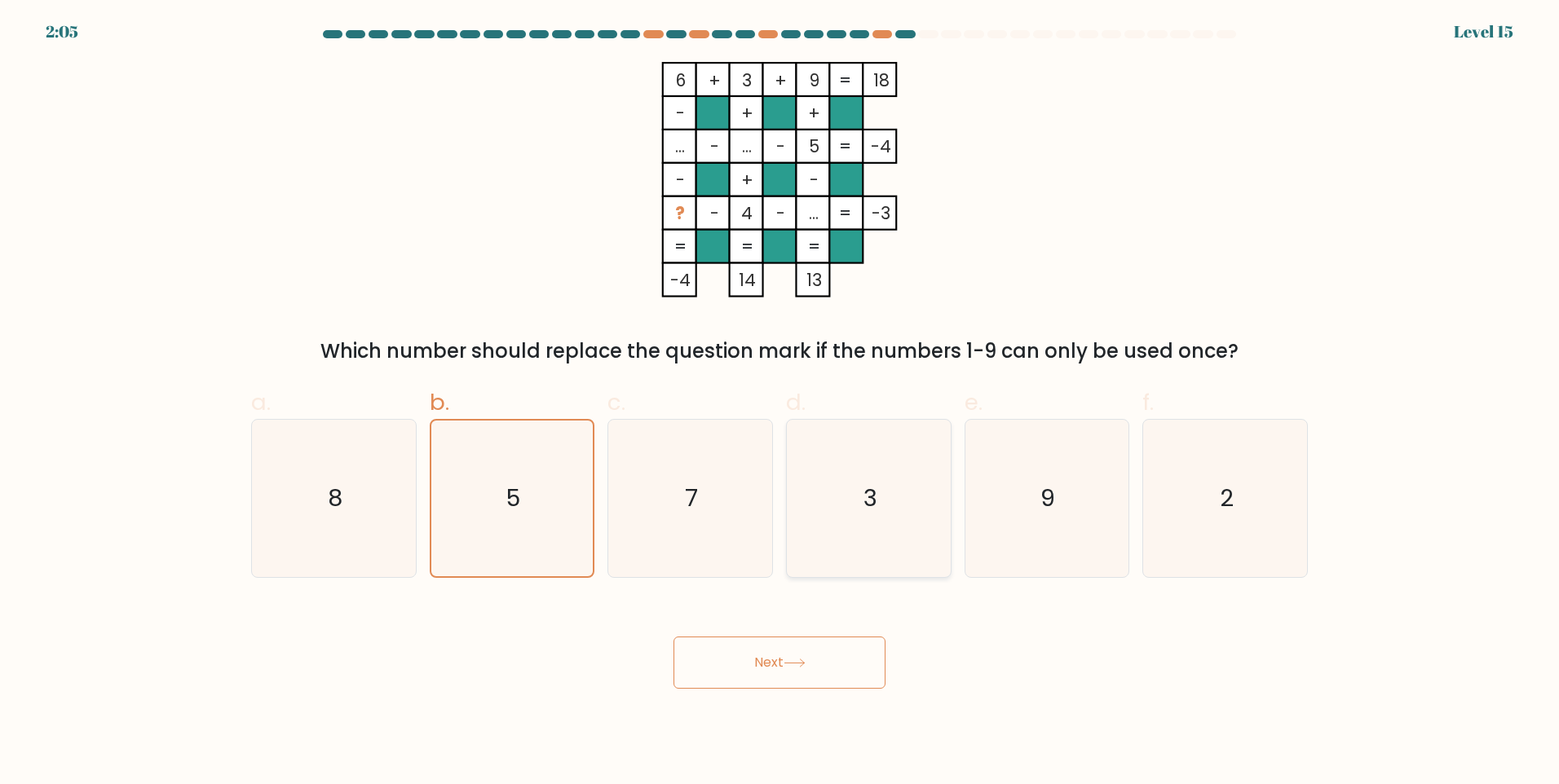
click at [881, 480] on icon "3" at bounding box center [869, 498] width 157 height 157
click at [780, 403] on input "d. 3" at bounding box center [779, 398] width 1 height 10
radio input "true"
click at [533, 504] on icon "5" at bounding box center [511, 498] width 157 height 157
click at [779, 403] on input "b. 5" at bounding box center [779, 398] width 1 height 10
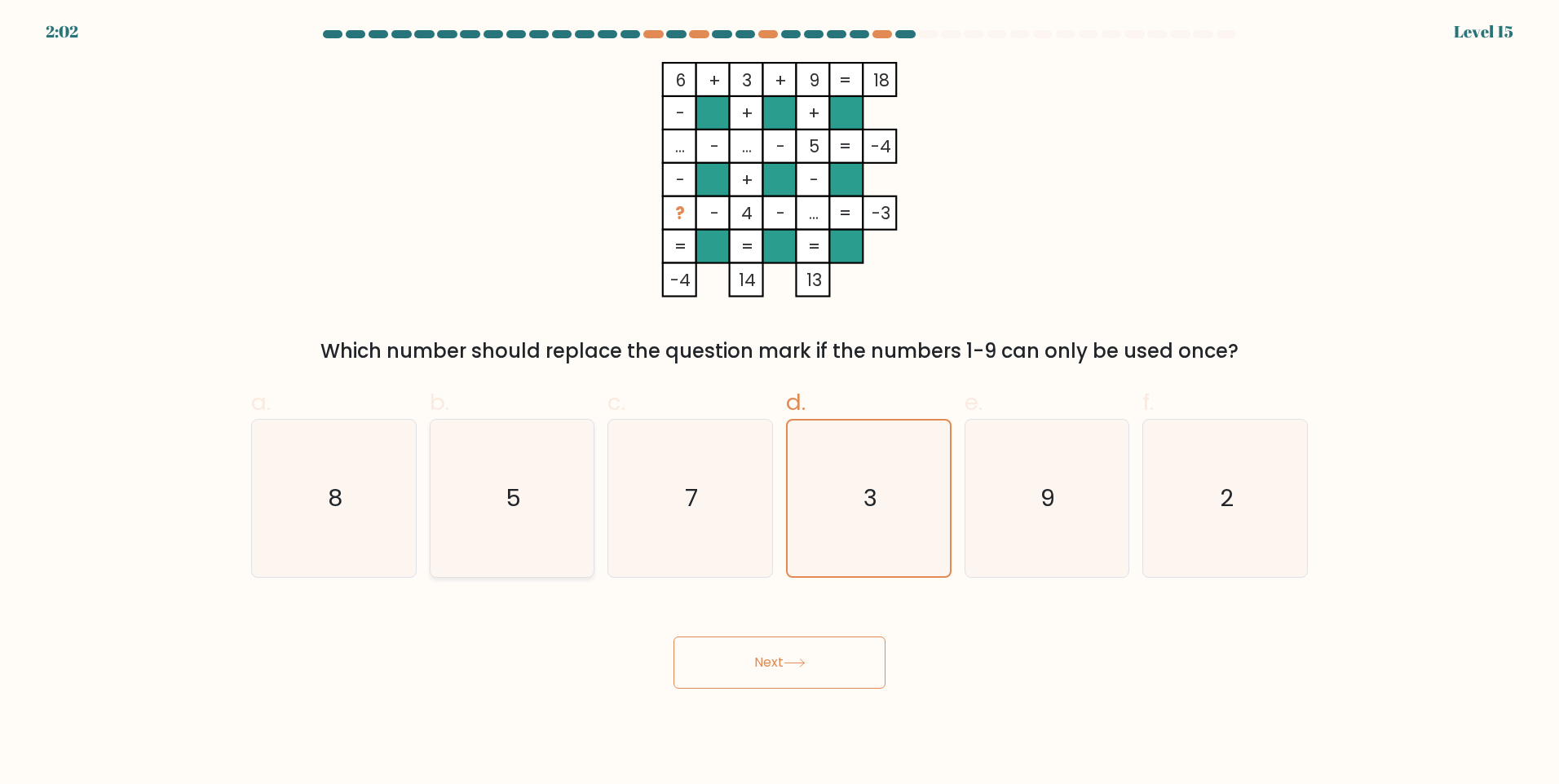
radio input "true"
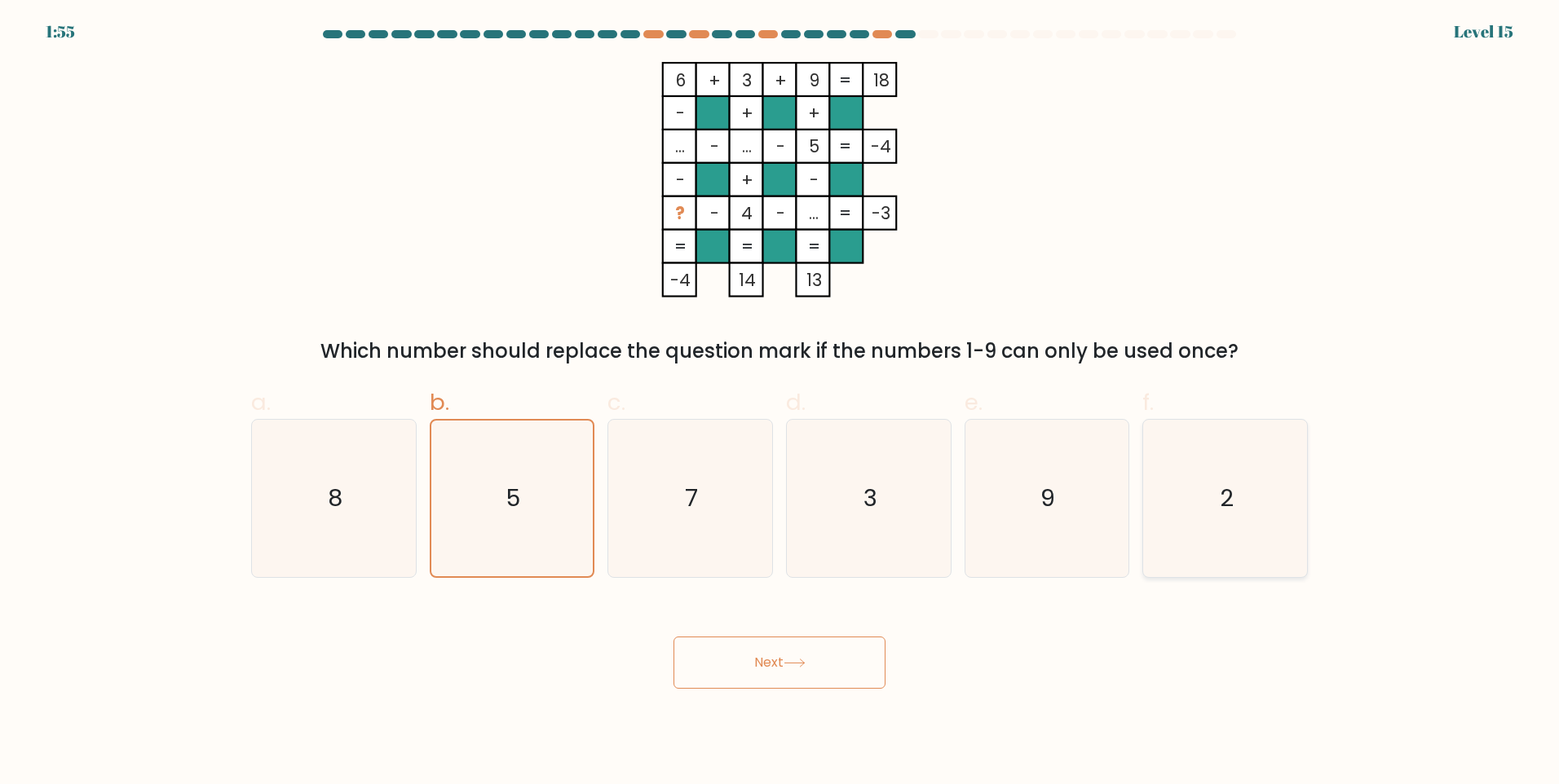
click at [1208, 519] on icon "2" at bounding box center [1225, 498] width 157 height 157
click at [780, 403] on input "f. 2" at bounding box center [779, 398] width 1 height 10
radio input "true"
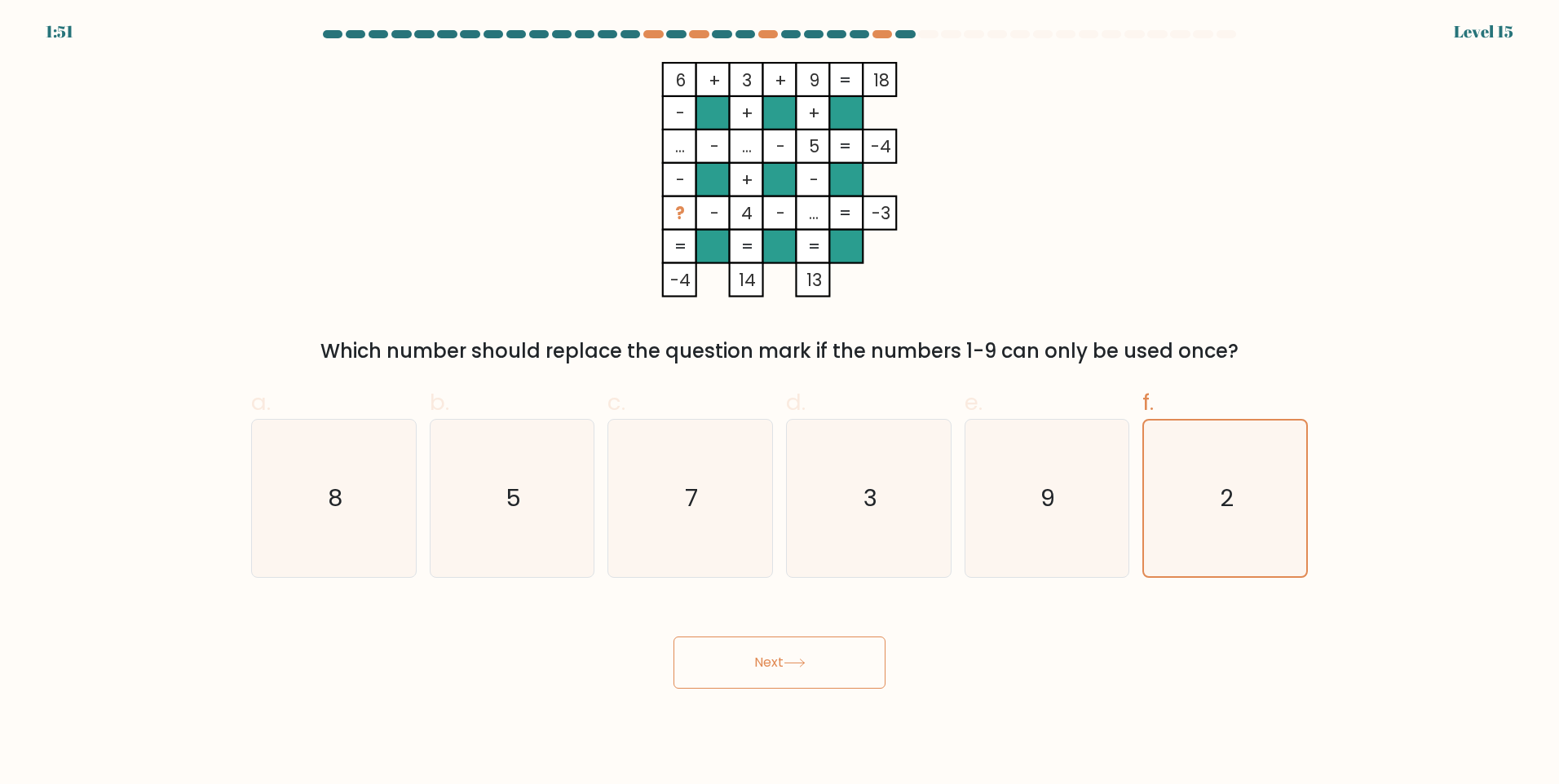
click at [813, 653] on button "Next" at bounding box center [779, 662] width 212 height 52
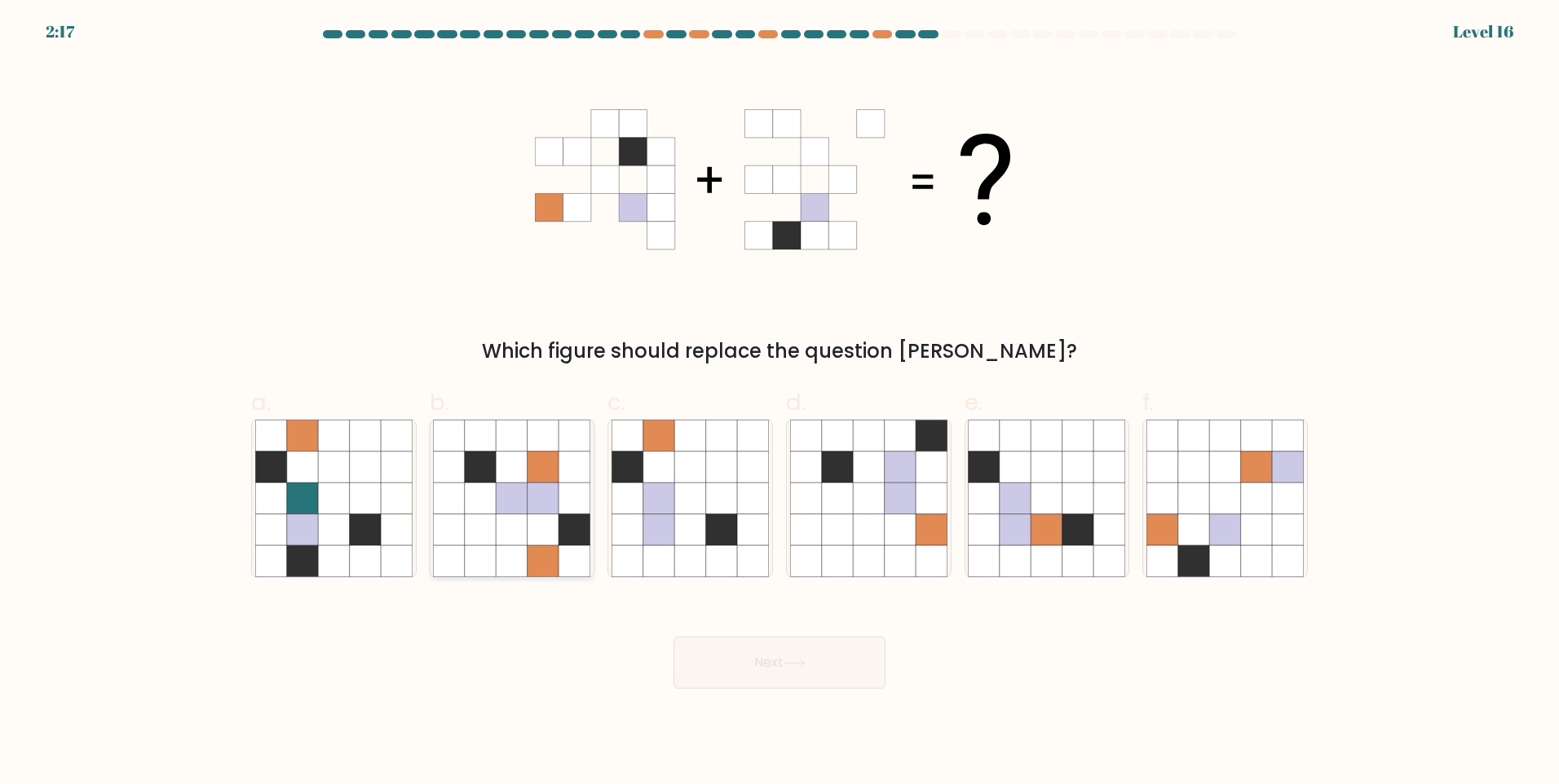
click at [530, 539] on icon at bounding box center [543, 530] width 31 height 31
click at [779, 403] on input "b." at bounding box center [779, 398] width 1 height 10
radio input "true"
click at [696, 514] on icon at bounding box center [689, 498] width 31 height 31
click at [779, 403] on input "c." at bounding box center [779, 398] width 1 height 10
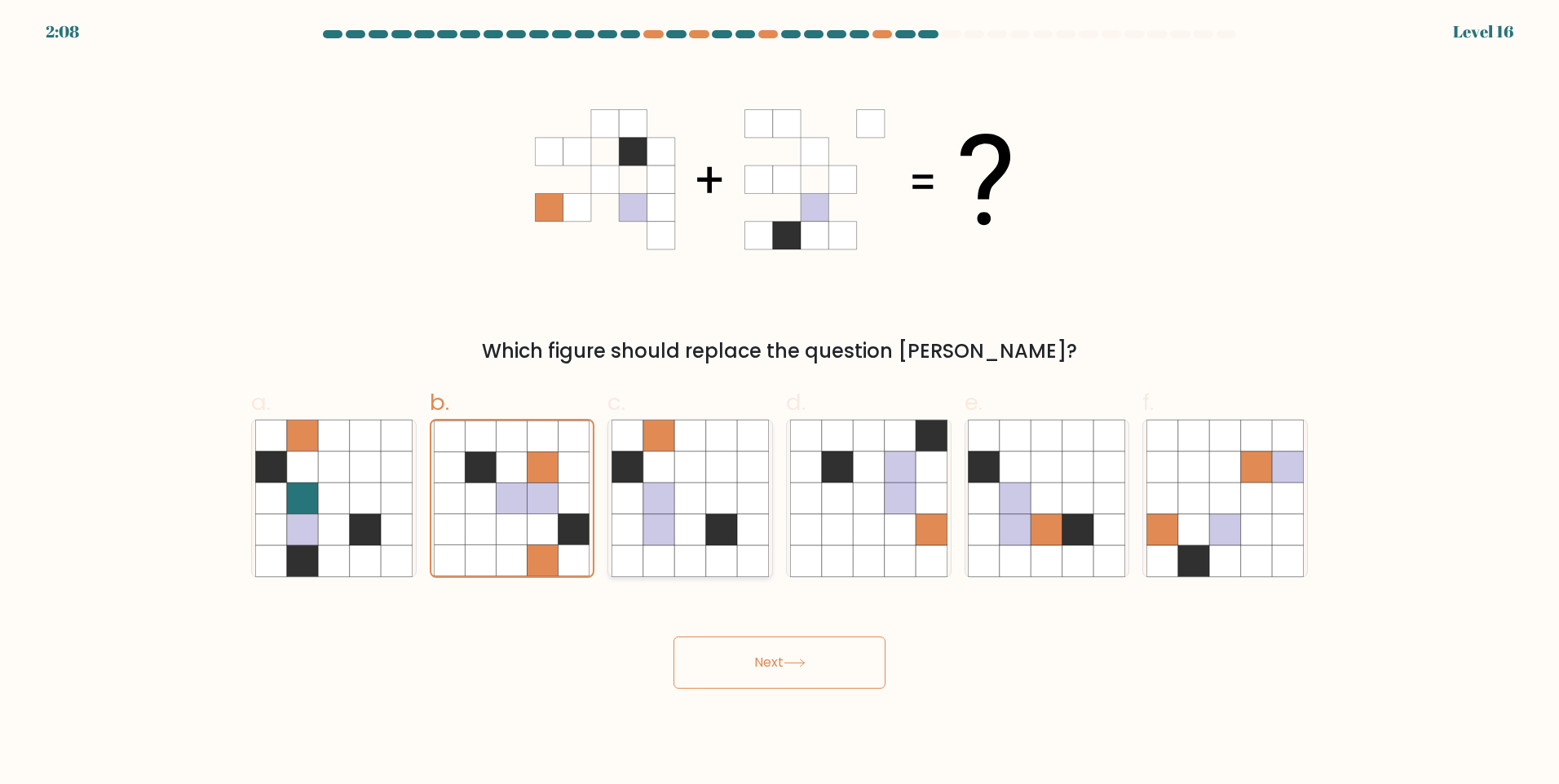
radio input "true"
click at [785, 648] on button "Next" at bounding box center [779, 662] width 212 height 52
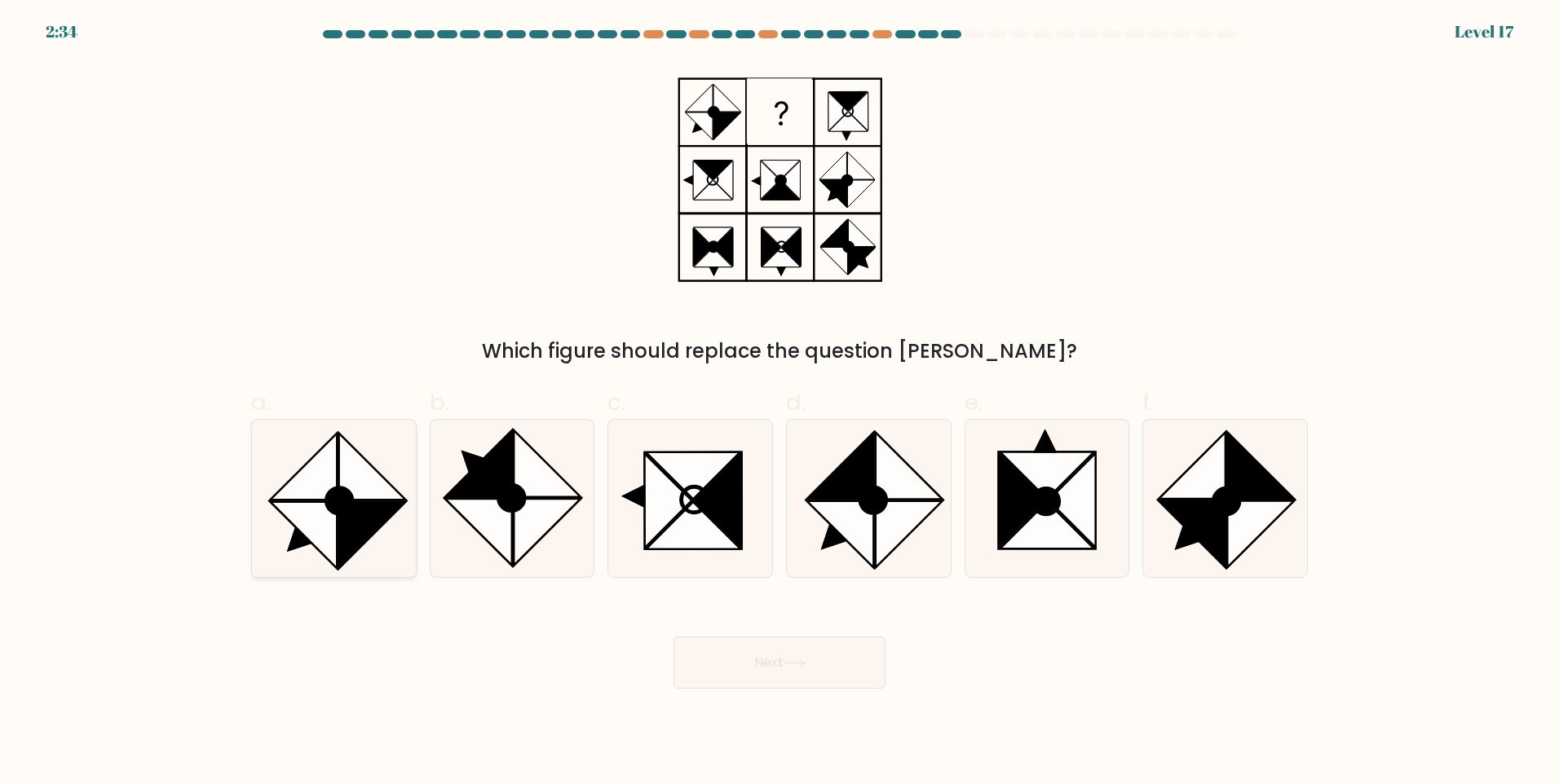
click at [364, 516] on icon at bounding box center [372, 536] width 67 height 67
click at [779, 403] on input "a." at bounding box center [779, 398] width 1 height 10
radio input "true"
click at [714, 656] on button "Next" at bounding box center [779, 662] width 212 height 52
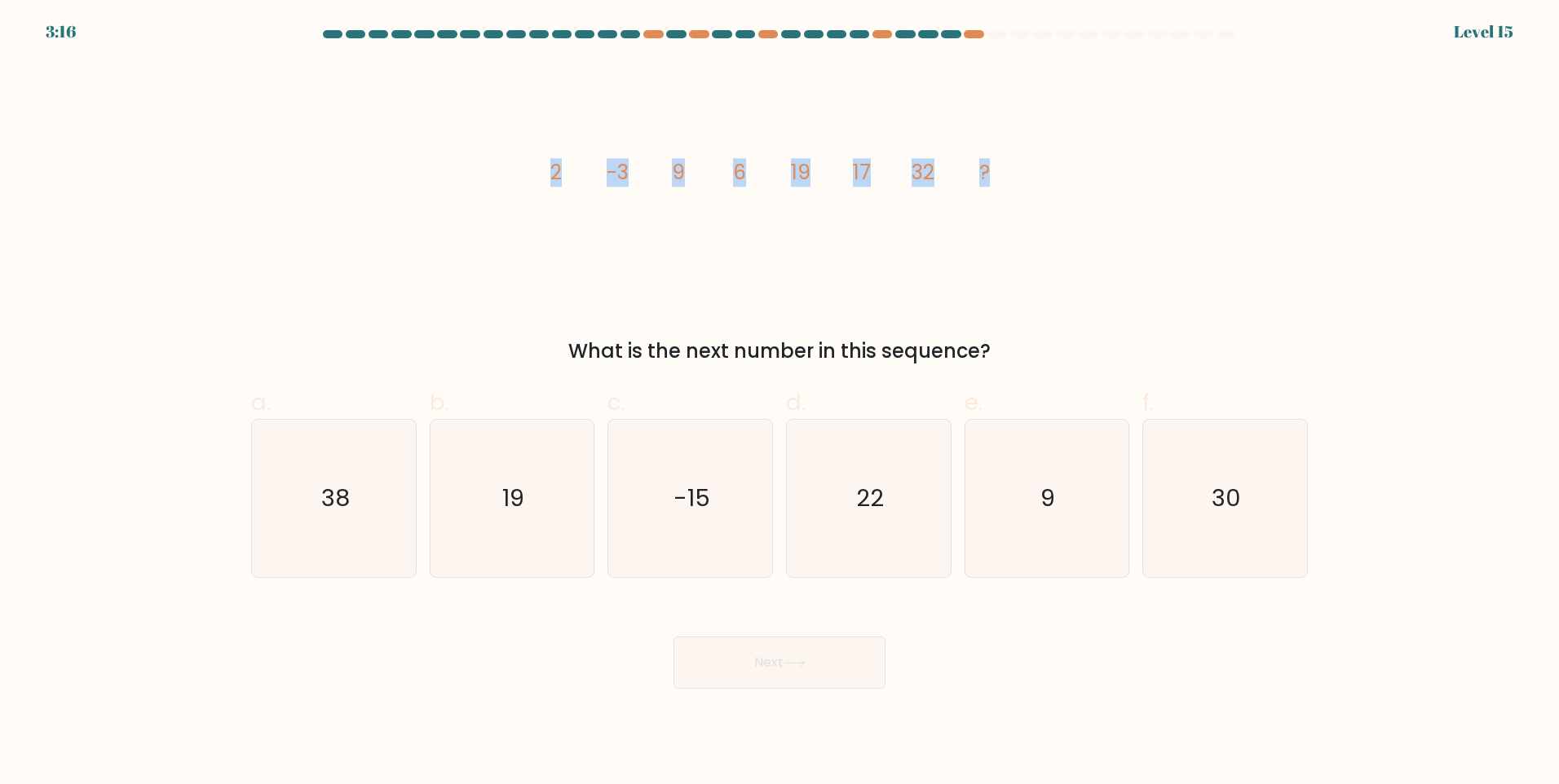
drag, startPoint x: 585, startPoint y: 178, endPoint x: 1099, endPoint y: 146, distance: 515.0
click at [1099, 146] on div "image/svg+xml 2 -3 9 6 19 17 32 ? What is the next number in this sequence?" at bounding box center [779, 214] width 1076 height 304
copy g "2 -3 9 6 19 17 32 ?"
click at [979, 194] on icon "image/svg+xml 2 -3 9 6 19 17 32 ?" at bounding box center [779, 180] width 489 height 235
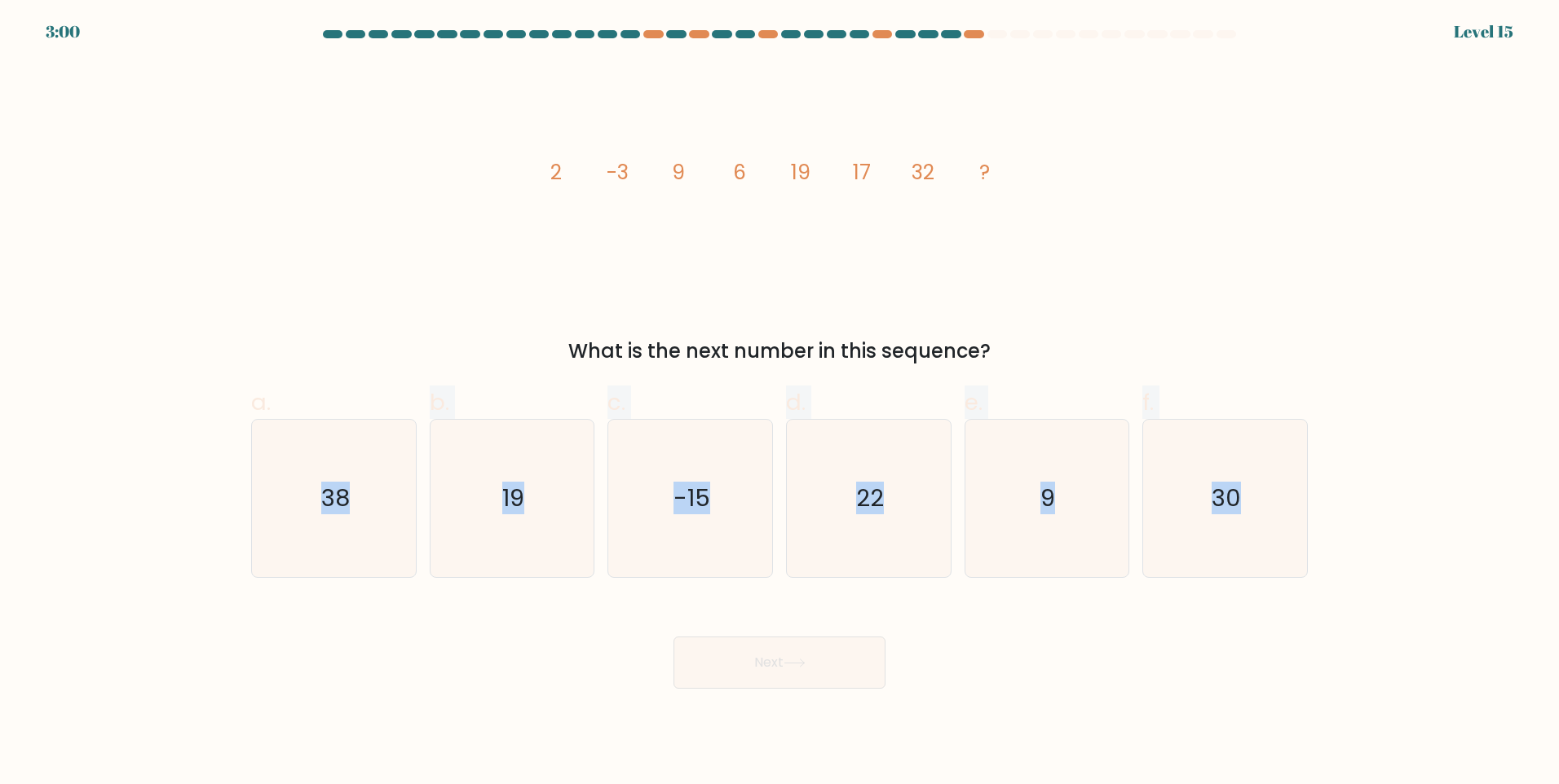
drag, startPoint x: 291, startPoint y: 516, endPoint x: 1364, endPoint y: 528, distance: 1073.1
click at [1364, 528] on form at bounding box center [779, 359] width 1559 height 659
copy div "38 b. 19 c. -15 d. 22 e. 9 f. 30"
drag, startPoint x: 1207, startPoint y: 427, endPoint x: 1203, endPoint y: 496, distance: 69.1
click at [1208, 427] on icon "30" at bounding box center [1225, 498] width 157 height 157
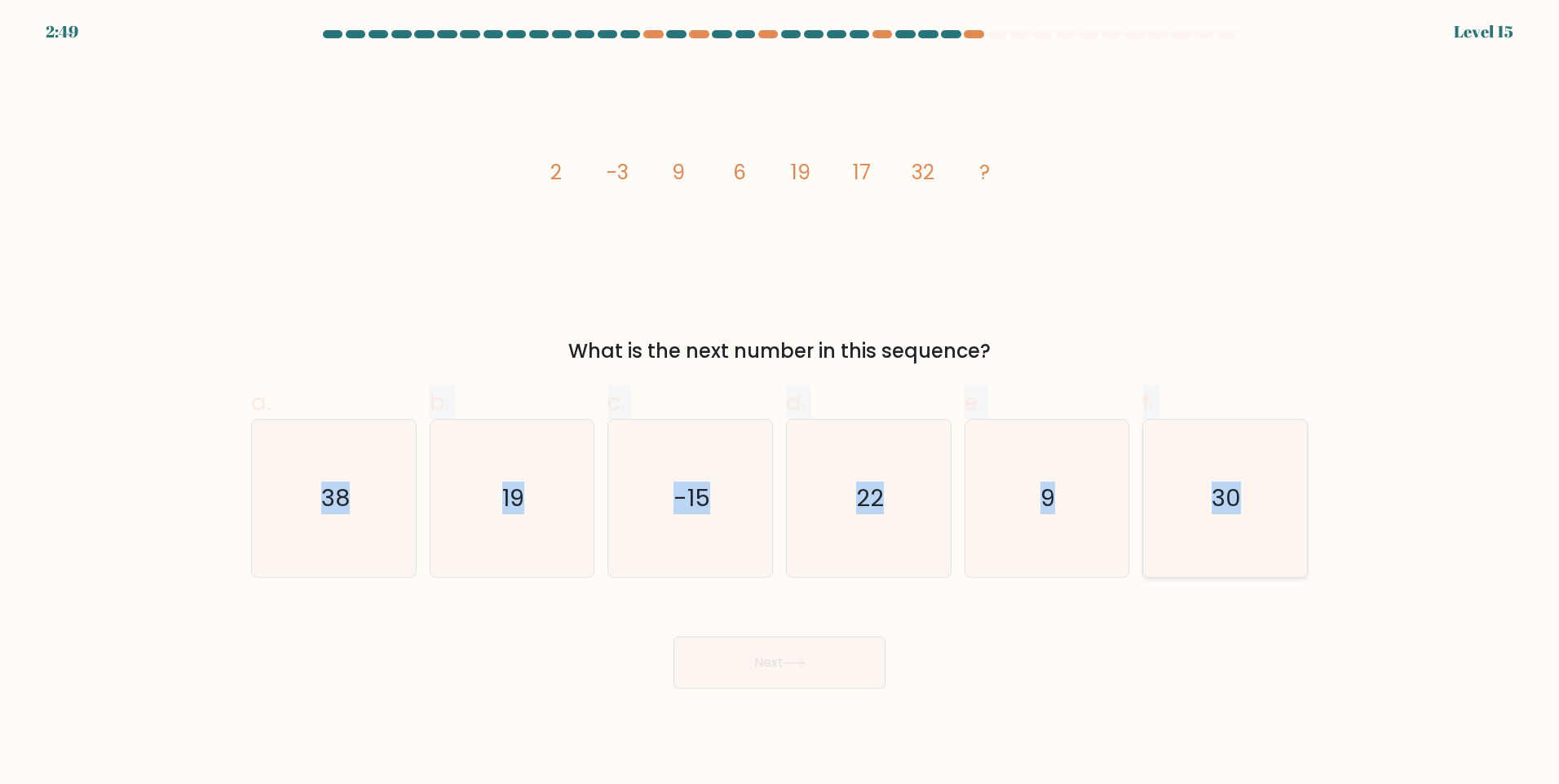
click at [780, 403] on input "f. 30" at bounding box center [779, 398] width 1 height 10
radio input "true"
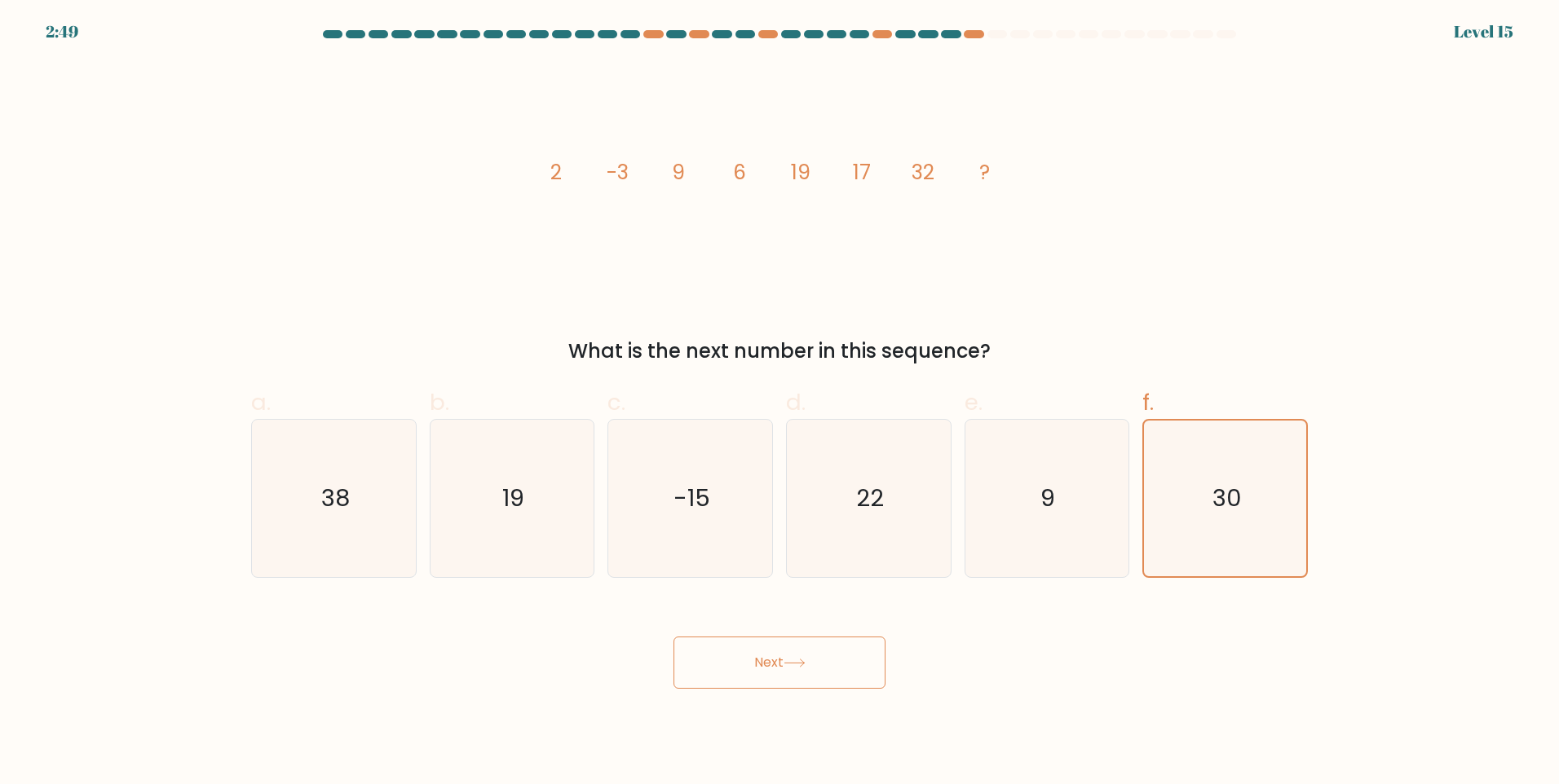
click at [1232, 605] on div "Next" at bounding box center [779, 642] width 1076 height 91
click at [805, 660] on icon at bounding box center [794, 663] width 22 height 9
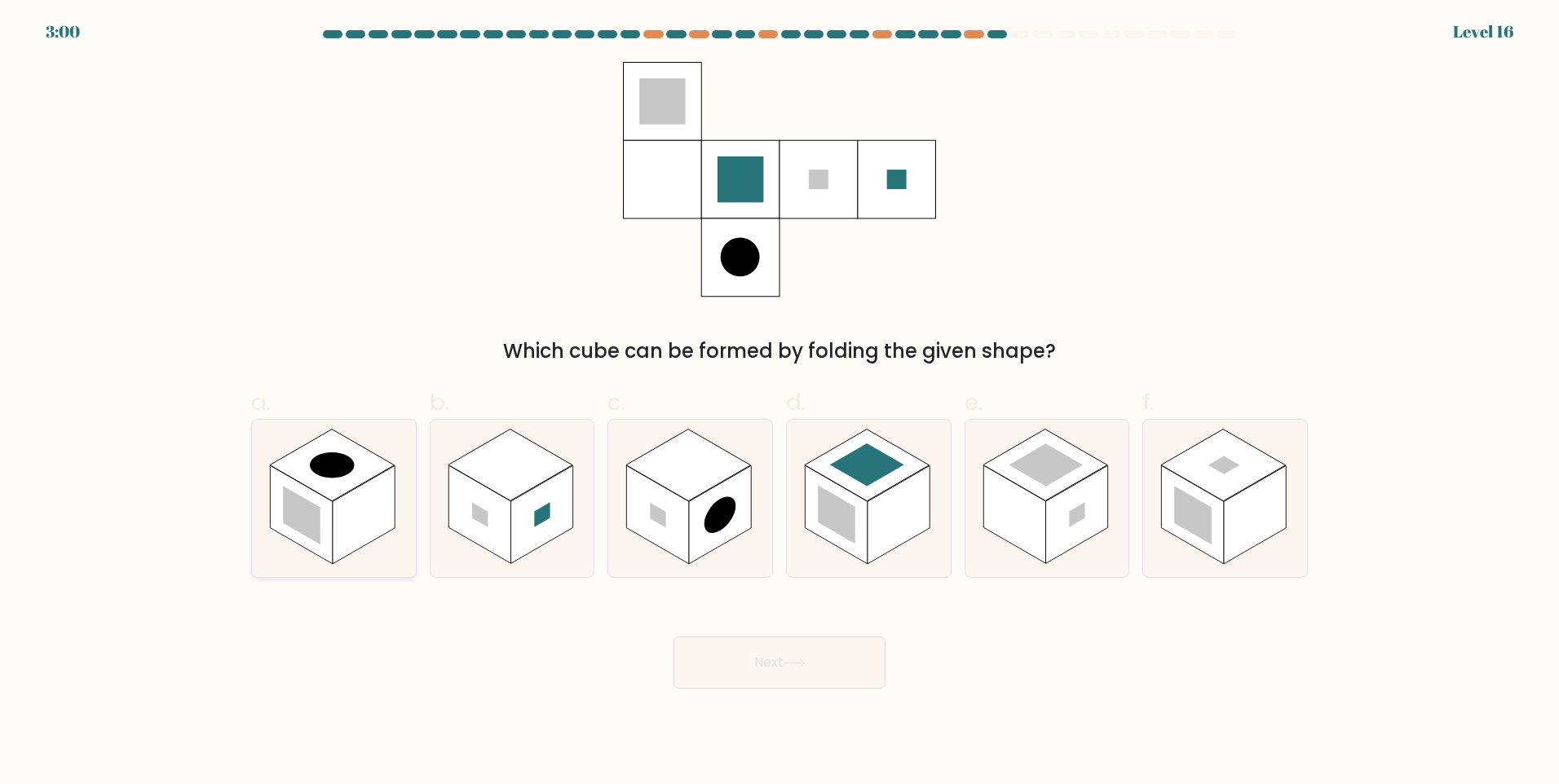
click at [365, 491] on rect at bounding box center [364, 515] width 62 height 99
click at [779, 403] on input "a." at bounding box center [779, 398] width 1 height 10
radio input "true"
click at [785, 645] on button "Next" at bounding box center [779, 662] width 212 height 52
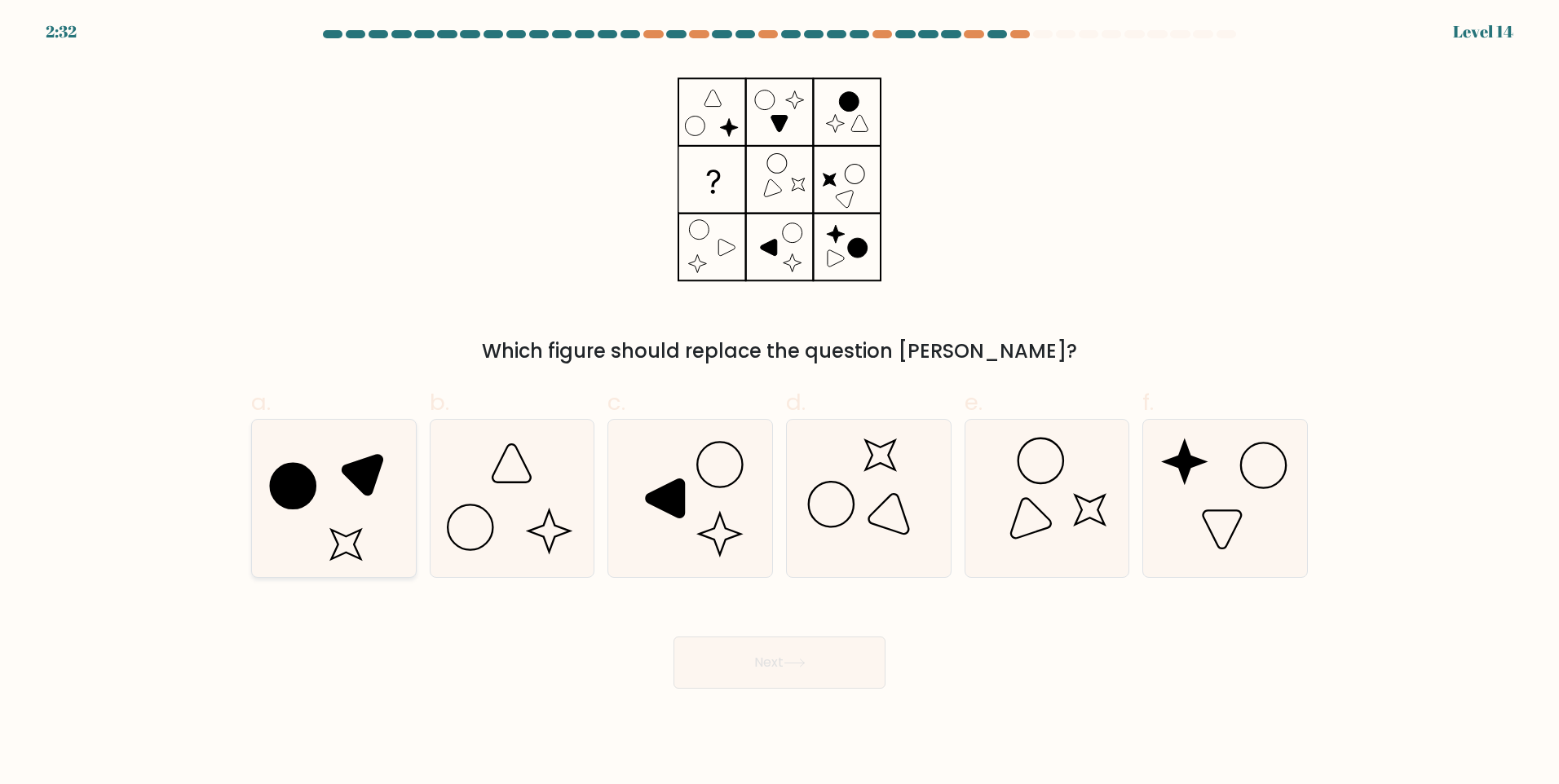
click at [295, 527] on icon at bounding box center [334, 498] width 157 height 157
click at [779, 403] on input "a." at bounding box center [779, 398] width 1 height 10
radio input "true"
click at [748, 676] on button "Next" at bounding box center [779, 662] width 212 height 52
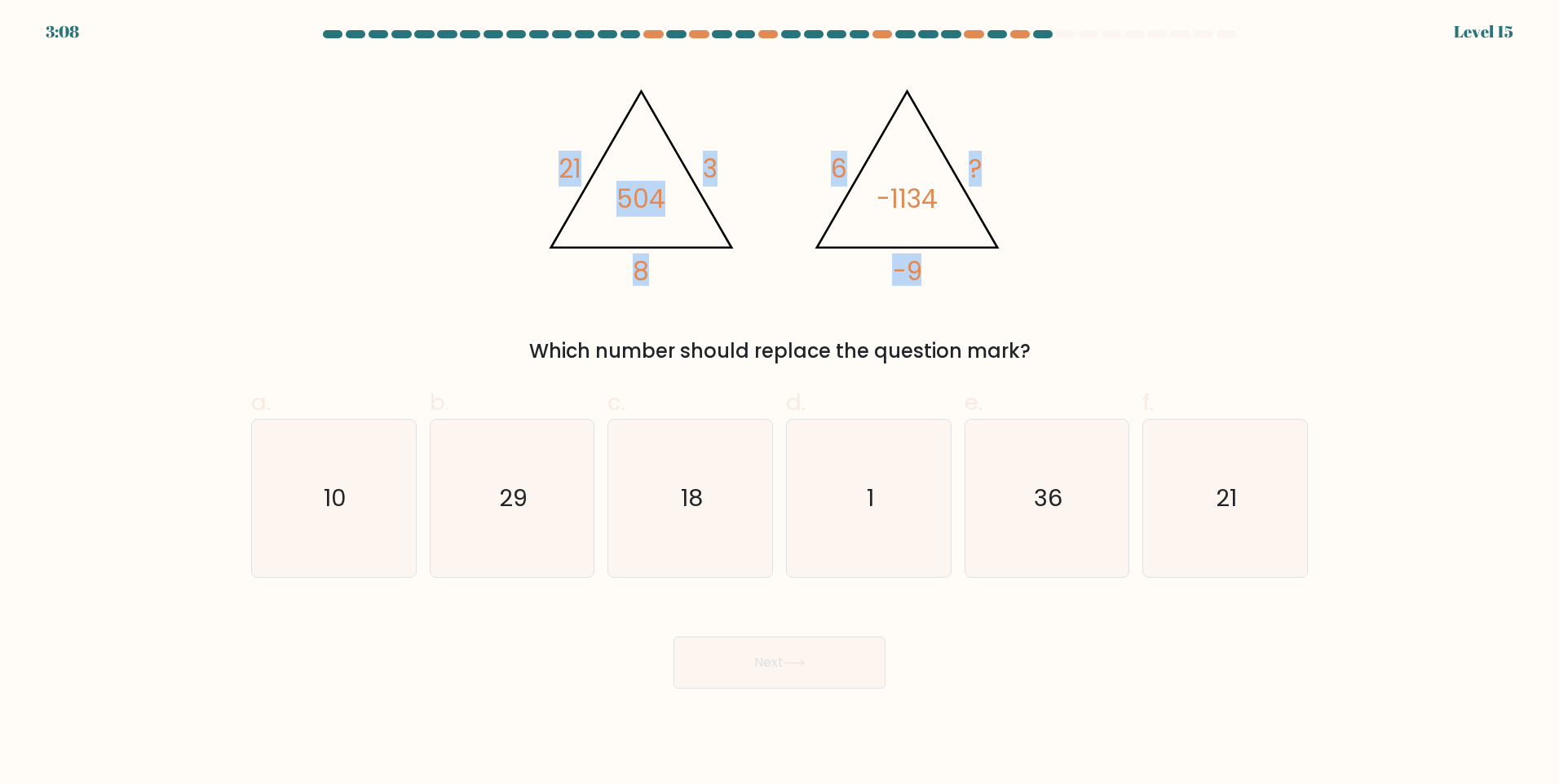
drag, startPoint x: 537, startPoint y: 130, endPoint x: 1000, endPoint y: 284, distance: 487.9
click at [1000, 284] on icon "@import url('https://fonts.googleapis.com/css?family=Abril+Fatface:400,100,100i…" at bounding box center [779, 180] width 489 height 235
copy g "21 3 8 504 @import url('https://fonts.googleapis.com/css?family=Abril+Fatface:4…"
click at [414, 626] on div "Next" at bounding box center [779, 642] width 1076 height 91
click at [685, 522] on icon "18" at bounding box center [690, 498] width 157 height 157
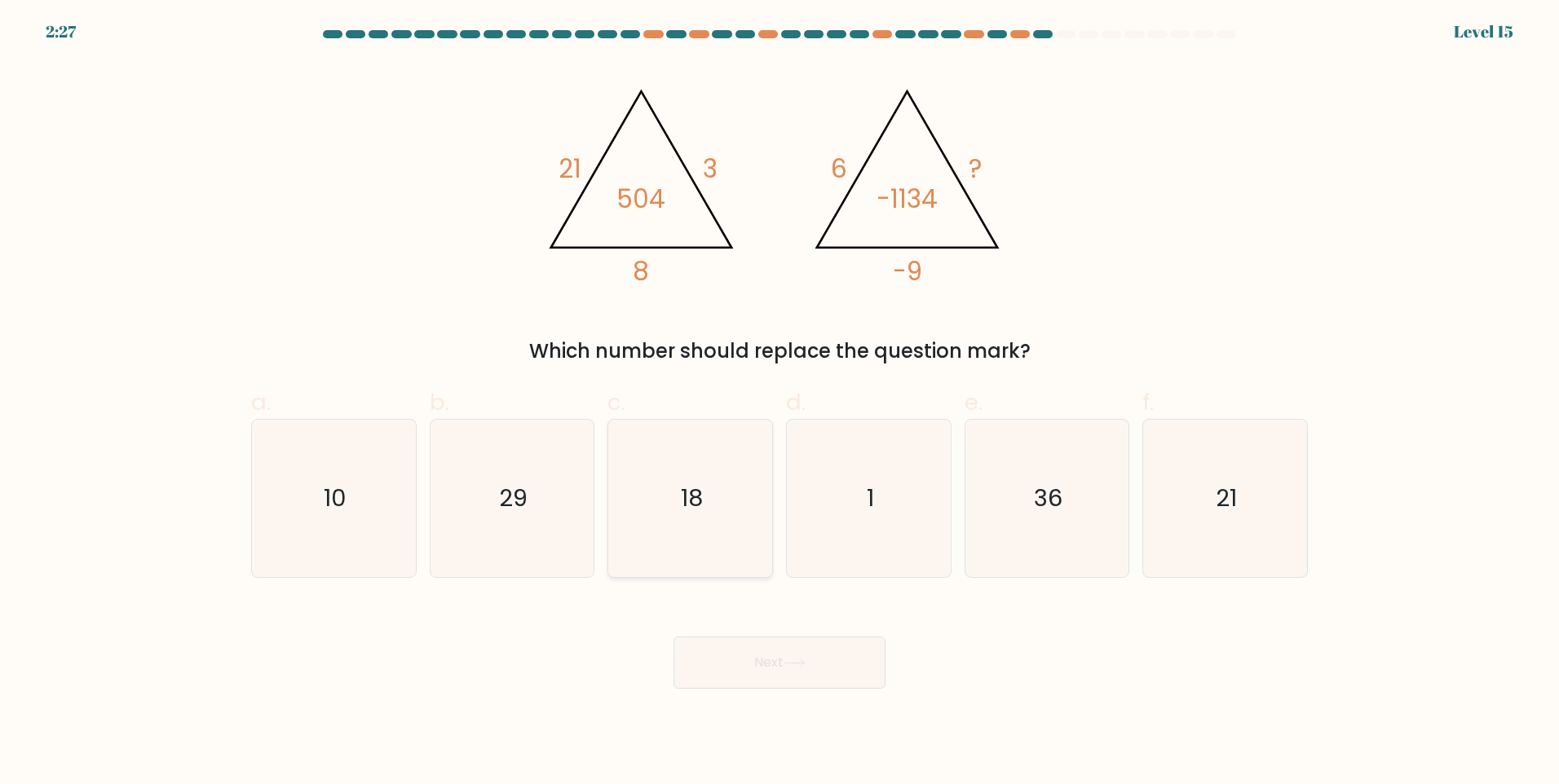
click at [779, 403] on input "c. 18" at bounding box center [779, 398] width 1 height 10
radio input "true"
click at [744, 667] on button "Next" at bounding box center [779, 662] width 212 height 52
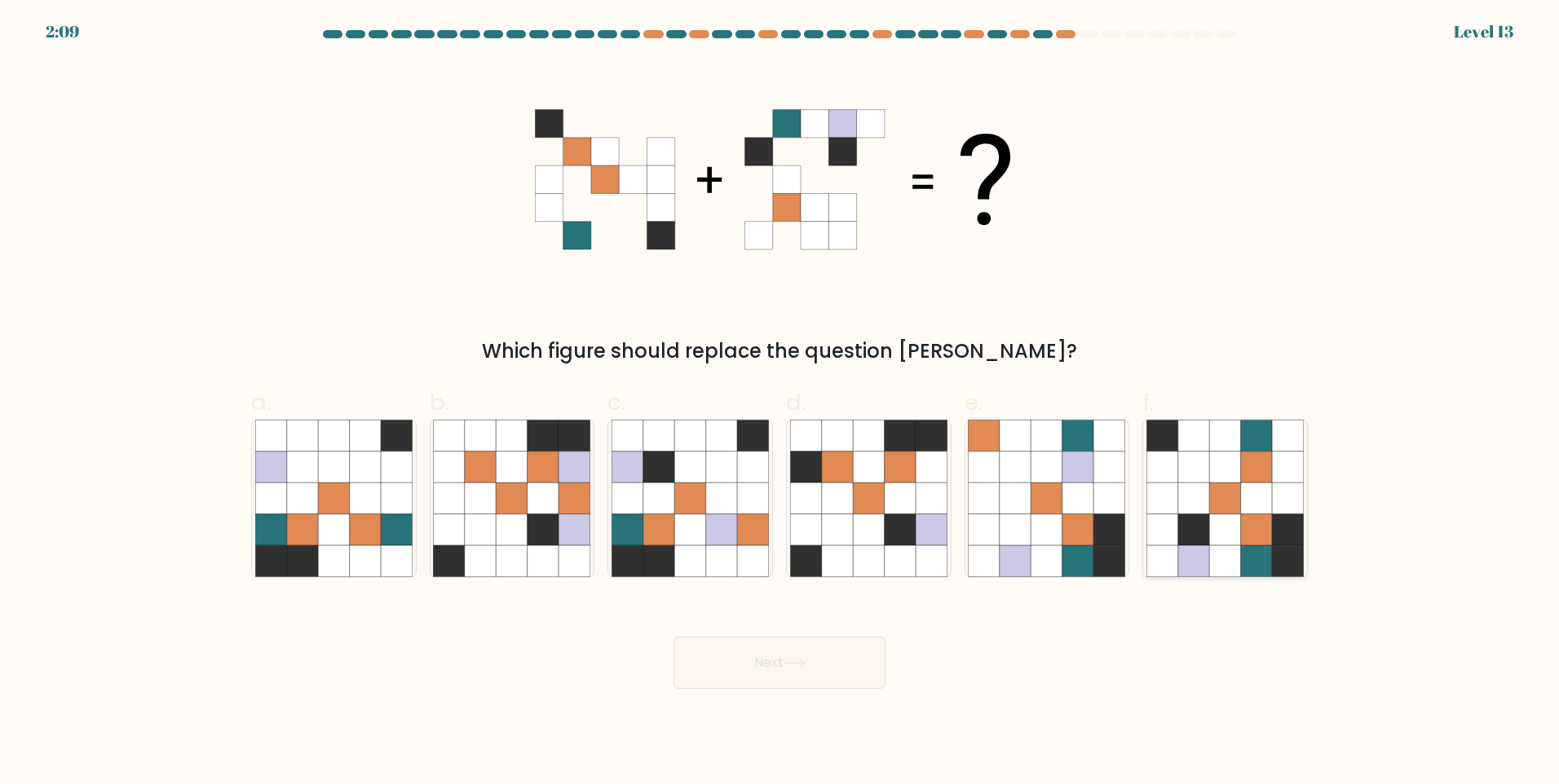
click at [1223, 482] on icon at bounding box center [1225, 467] width 31 height 31
click at [780, 403] on input "f." at bounding box center [779, 398] width 1 height 10
radio input "true"
click at [841, 664] on button "Next" at bounding box center [779, 662] width 212 height 52
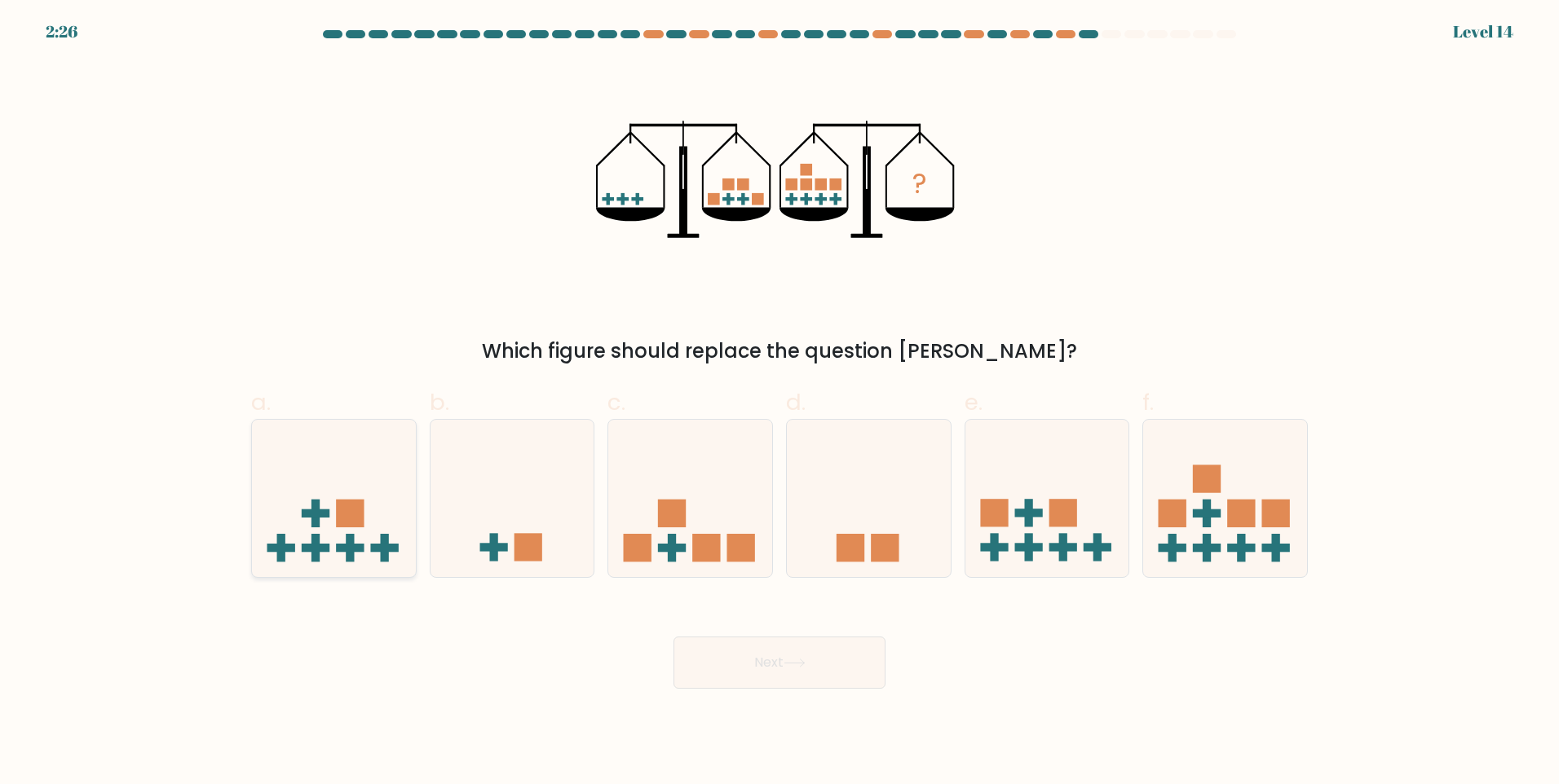
click at [316, 508] on rect at bounding box center [316, 514] width 9 height 27
click at [779, 403] on input "a." at bounding box center [779, 398] width 1 height 10
radio input "true"
click at [819, 667] on button "Next" at bounding box center [779, 662] width 212 height 52
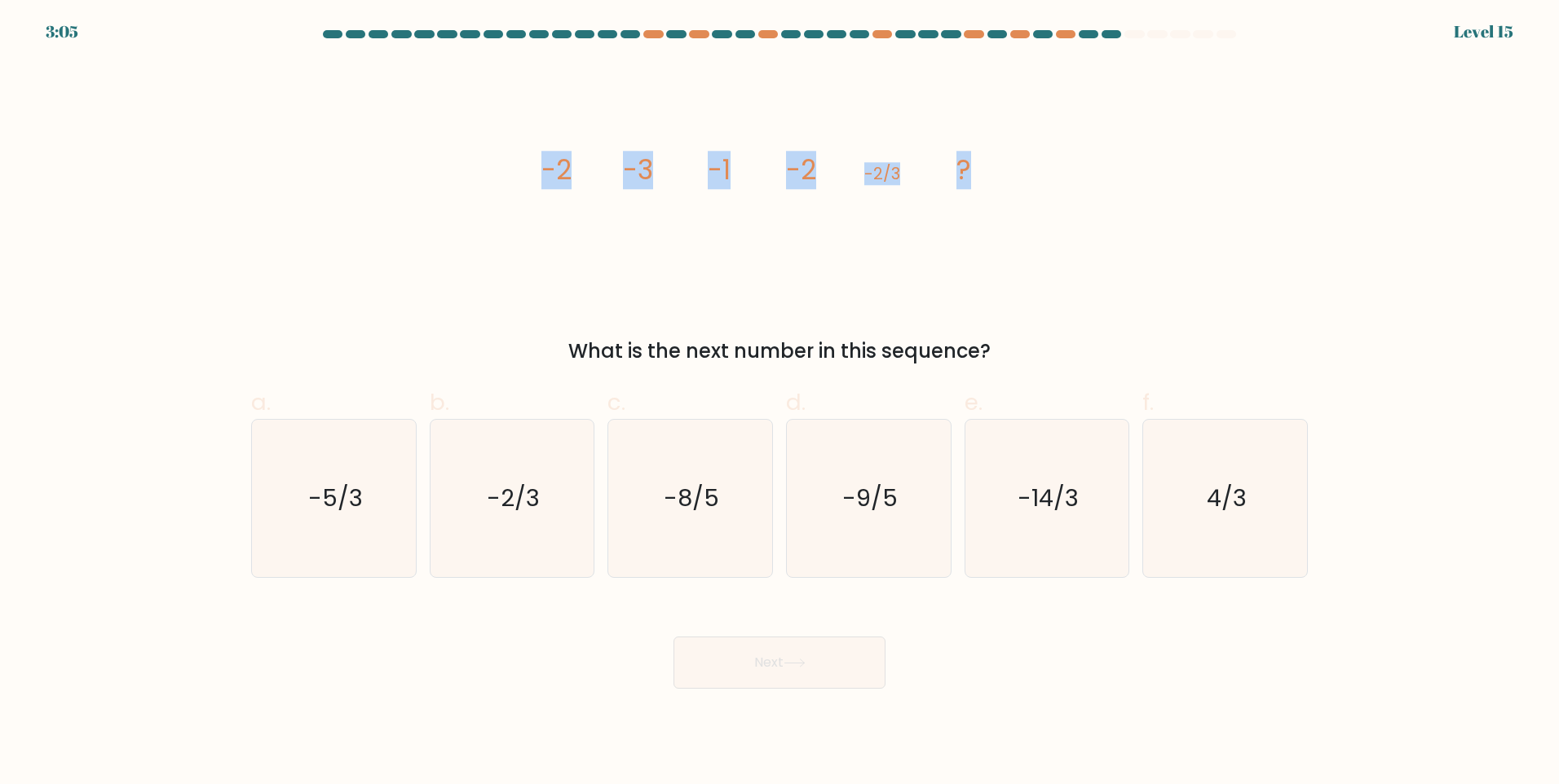
drag, startPoint x: 466, startPoint y: 157, endPoint x: 1002, endPoint y: 183, distance: 536.6
click at [1002, 183] on div "image/svg+xml -2 -3 -1 -2 -2/3 ? What is the next number in this sequence?" at bounding box center [779, 214] width 1076 height 304
copy g "-2 -3 -1 -2 -2/3 ?"
click at [1209, 539] on icon "4/3" at bounding box center [1225, 498] width 157 height 157
click at [780, 403] on input "f. 4/3" at bounding box center [779, 398] width 1 height 10
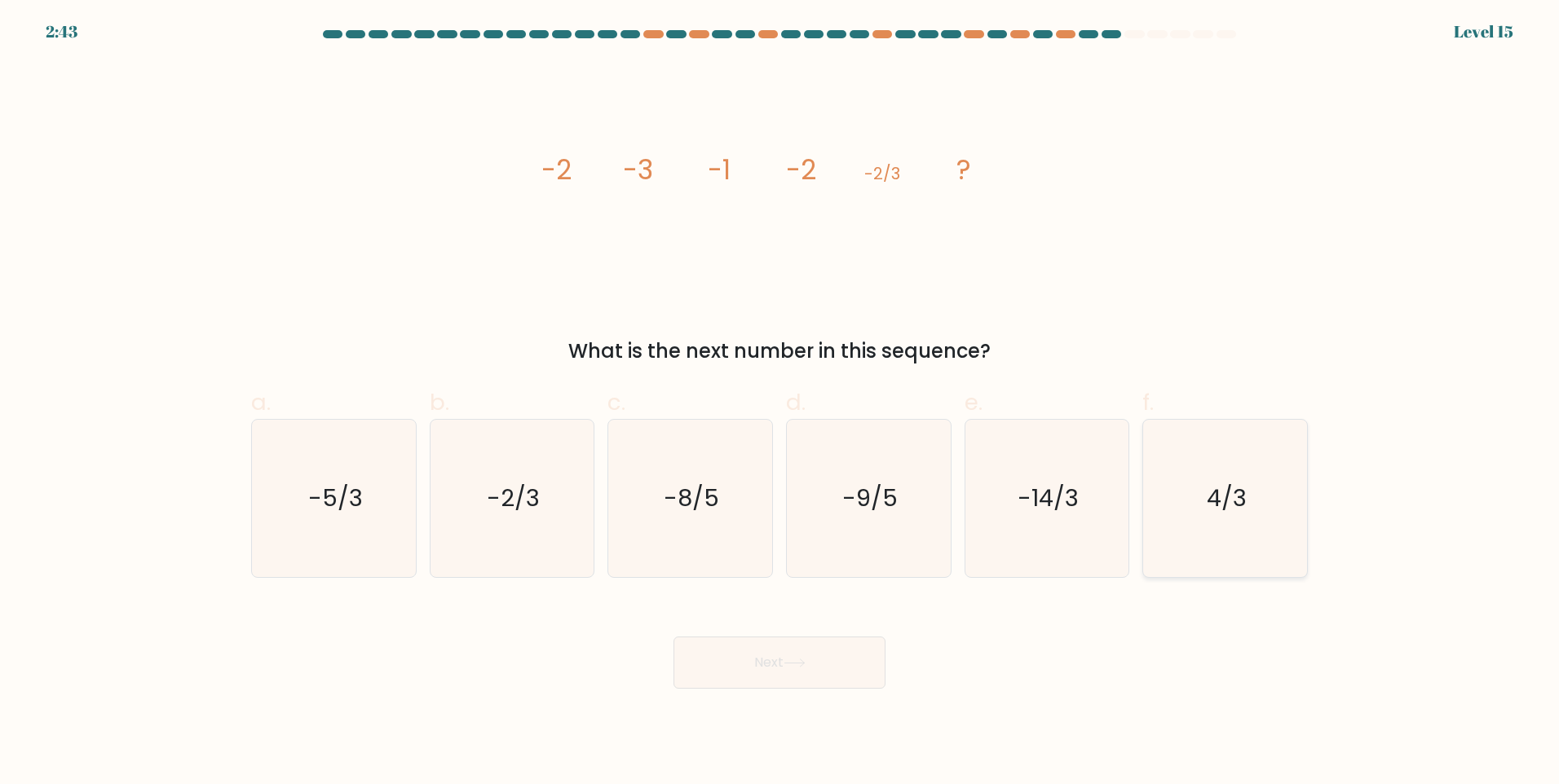
radio input "true"
click at [1073, 517] on icon "-14/3" at bounding box center [1046, 498] width 157 height 157
click at [780, 403] on input "e. -14/3" at bounding box center [779, 398] width 1 height 10
radio input "true"
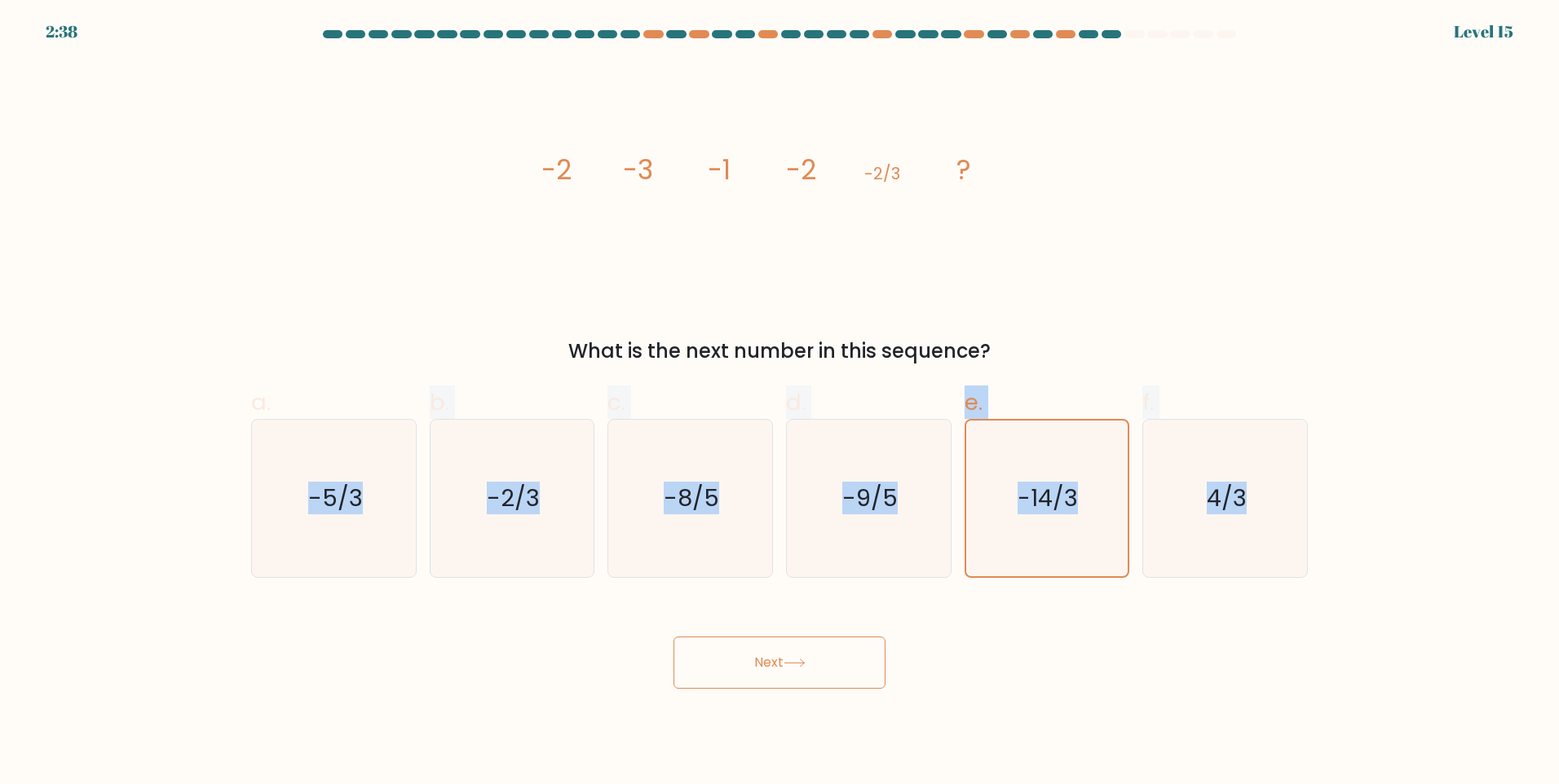
drag, startPoint x: 224, startPoint y: 466, endPoint x: 1259, endPoint y: 578, distance: 1041.0
click at [1259, 578] on form at bounding box center [779, 359] width 1559 height 659
copy div "-5/3 b. -2/3 c. -8/5 d. -9/5 e. -14/3 f. 4/3"
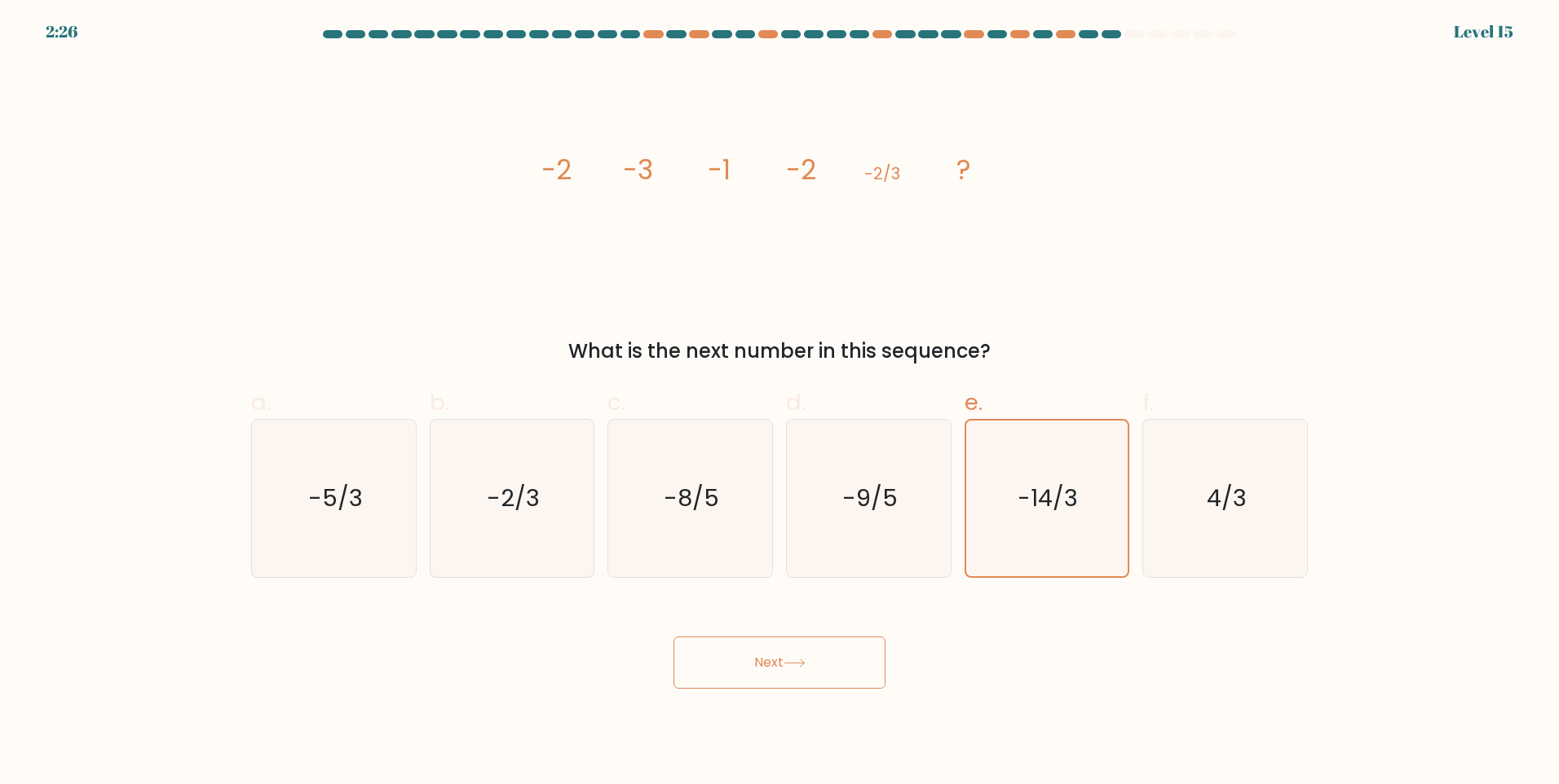
click at [573, 682] on div "Next" at bounding box center [779, 642] width 1076 height 91
click at [387, 514] on icon "-5/3" at bounding box center [334, 498] width 157 height 157
click at [779, 403] on input "a. -5/3" at bounding box center [779, 398] width 1 height 10
radio input "true"
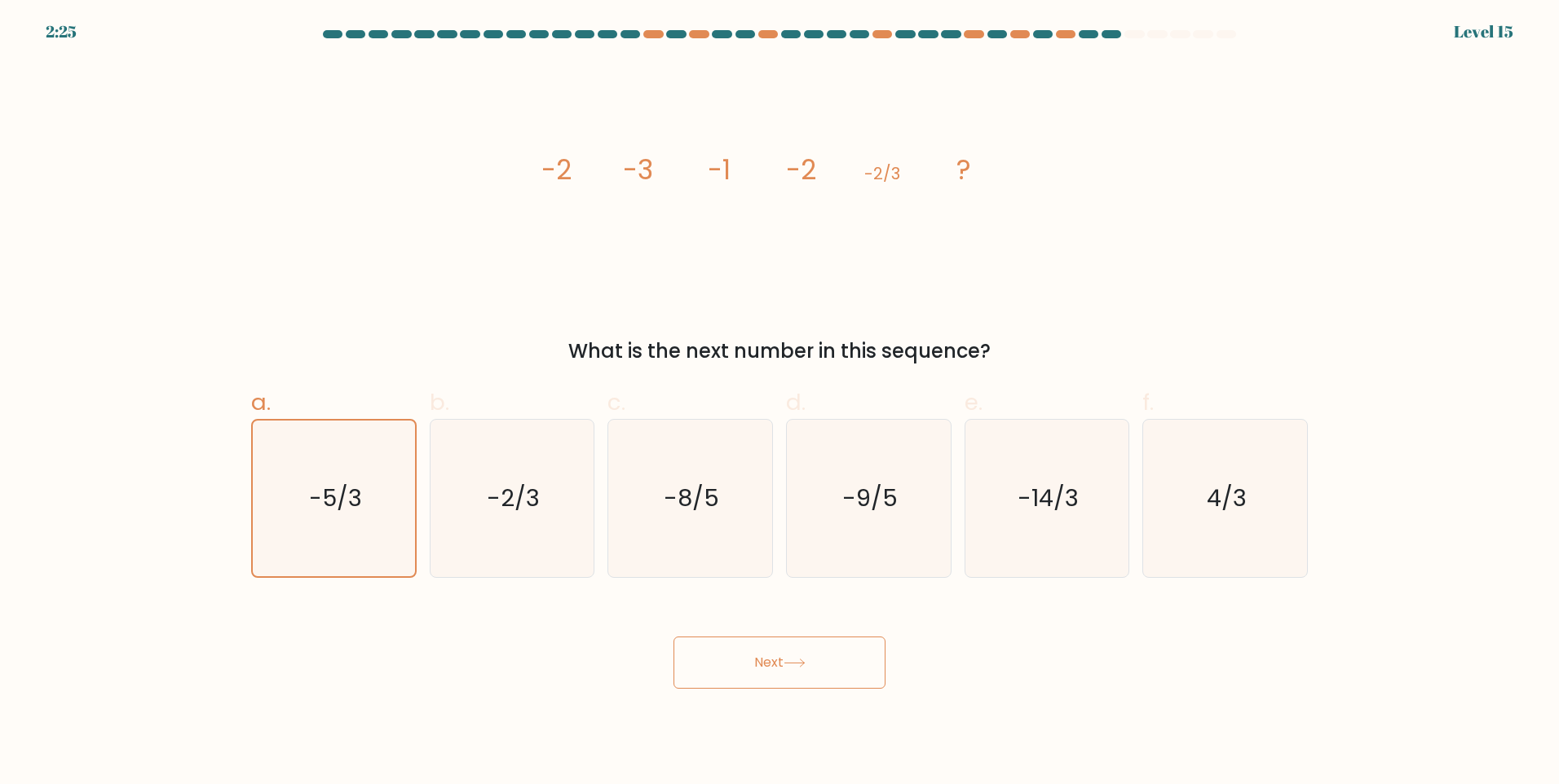
click at [800, 663] on icon at bounding box center [794, 663] width 20 height 8
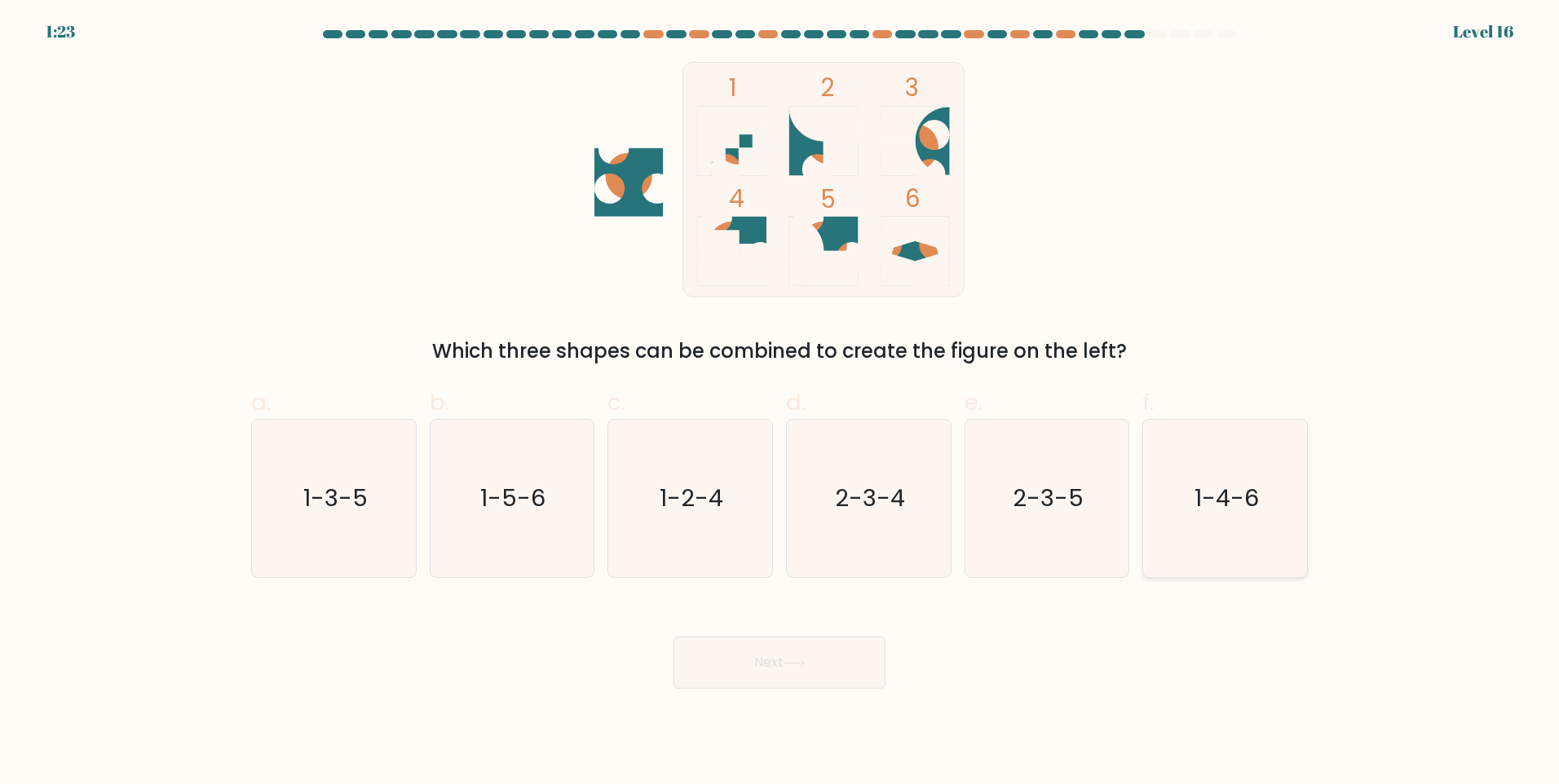
click at [1238, 492] on text "1-4-6" at bounding box center [1226, 498] width 64 height 32
click at [780, 403] on input "f. 1-4-6" at bounding box center [779, 398] width 1 height 10
radio input "true"
click at [799, 674] on button "Next" at bounding box center [779, 662] width 212 height 52
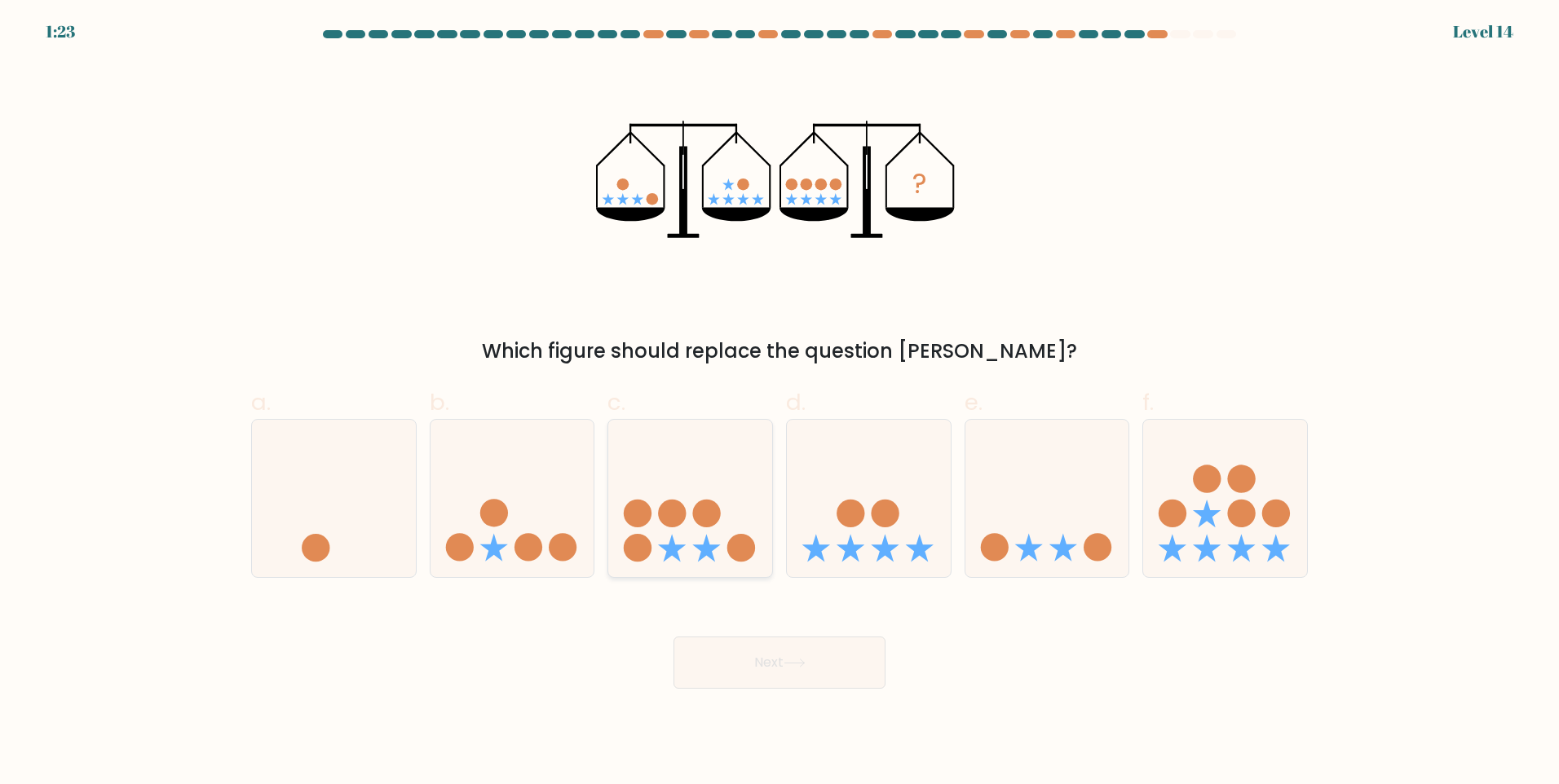
click at [668, 526] on circle at bounding box center [672, 514] width 27 height 27
click at [779, 403] on input "c." at bounding box center [779, 398] width 1 height 10
radio input "true"
click at [751, 666] on button "Next" at bounding box center [779, 662] width 212 height 52
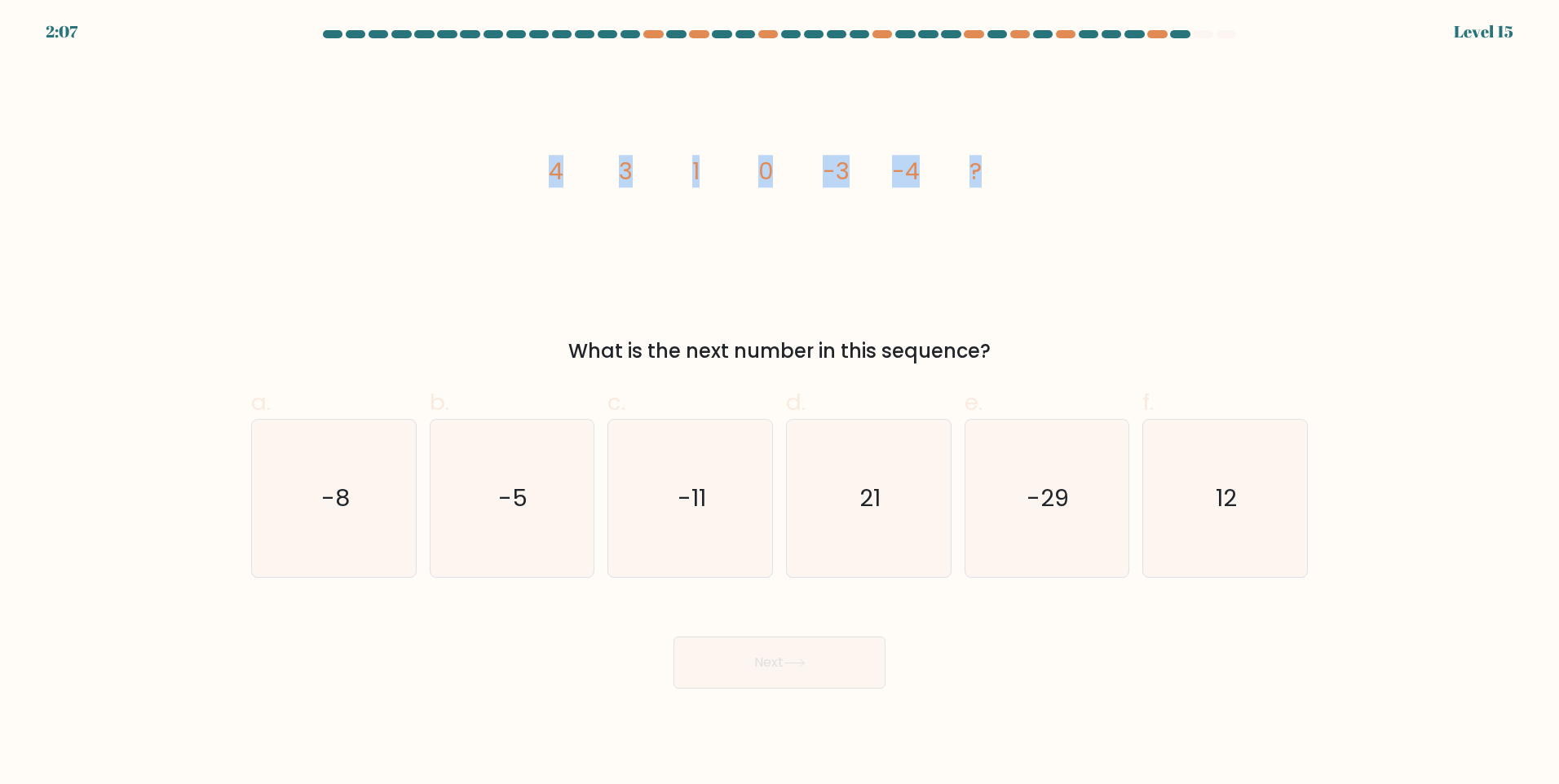
drag, startPoint x: 510, startPoint y: 161, endPoint x: 1014, endPoint y: 174, distance: 504.2
click at [1014, 174] on div "image/svg+xml 4 3 1 0 -3 -4 ? What is the next number in this sequence?" at bounding box center [779, 214] width 1076 height 304
copy g "4 3 1 0 -3 -4 ?"
click at [338, 512] on text "-8" at bounding box center [334, 498] width 28 height 32
click at [779, 403] on input "a. -8" at bounding box center [779, 398] width 1 height 10
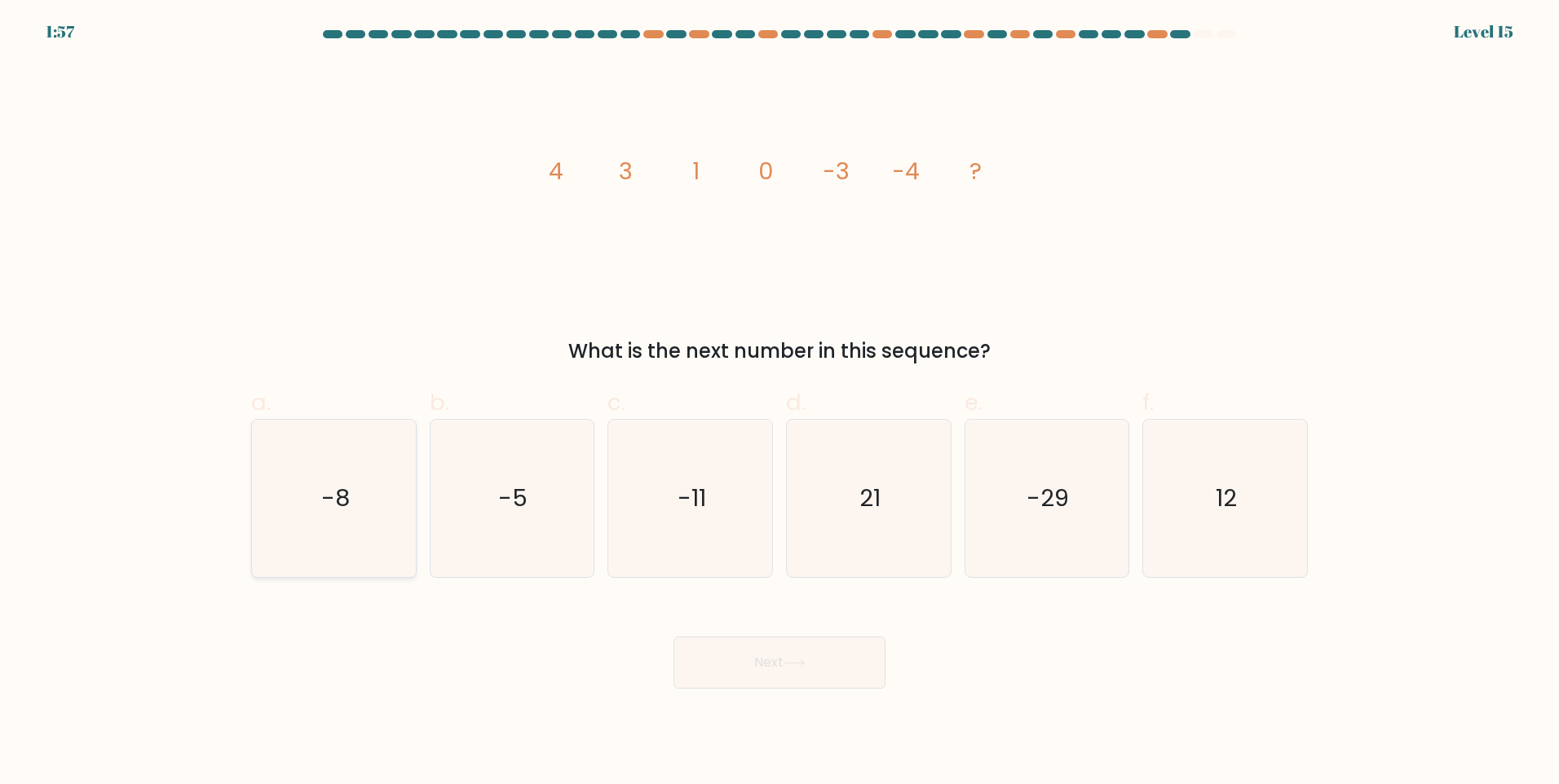
radio input "true"
click at [748, 639] on button "Next" at bounding box center [779, 662] width 212 height 52
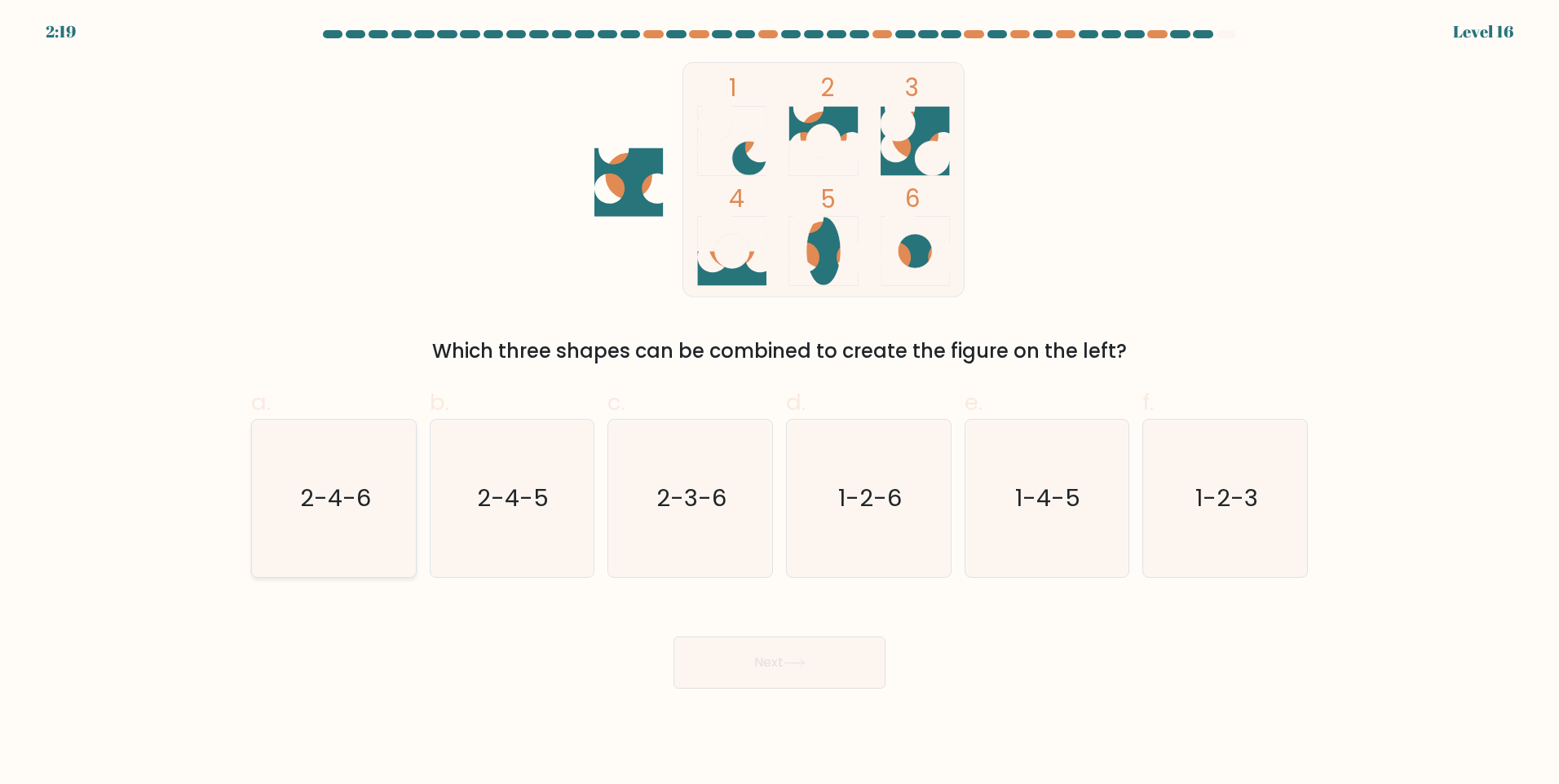
click at [411, 475] on icon "2-4-6" at bounding box center [334, 498] width 157 height 157
click at [779, 403] on input "a. 2-4-6" at bounding box center [779, 398] width 1 height 10
radio input "true"
click at [800, 665] on icon at bounding box center [794, 663] width 22 height 9
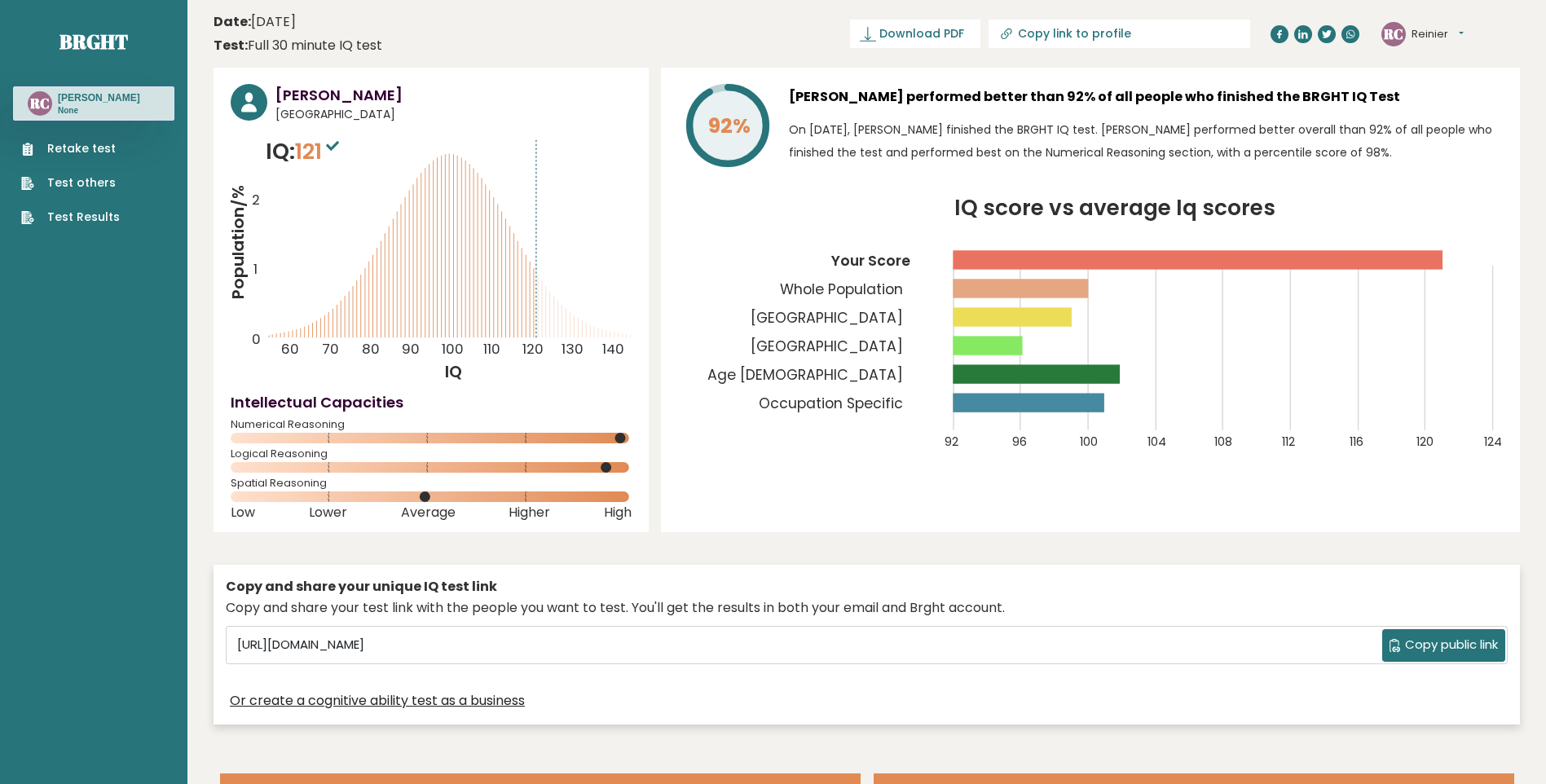
click at [1178, 38] on input "Copy link to profile" at bounding box center [1129, 33] width 222 height 13
type input "[URL][DOMAIN_NAME][PERSON_NAME]"
click at [1482, 144] on p "On [DATE], [PERSON_NAME] finished the BRGHT IQ test. [PERSON_NAME] performed be…" at bounding box center [1146, 142] width 714 height 46
click at [1438, 32] on button "Reinier" at bounding box center [1438, 34] width 52 height 16
click at [1444, 79] on link "Profile" at bounding box center [1454, 82] width 83 height 23
